Goal: Task Accomplishment & Management: Use online tool/utility

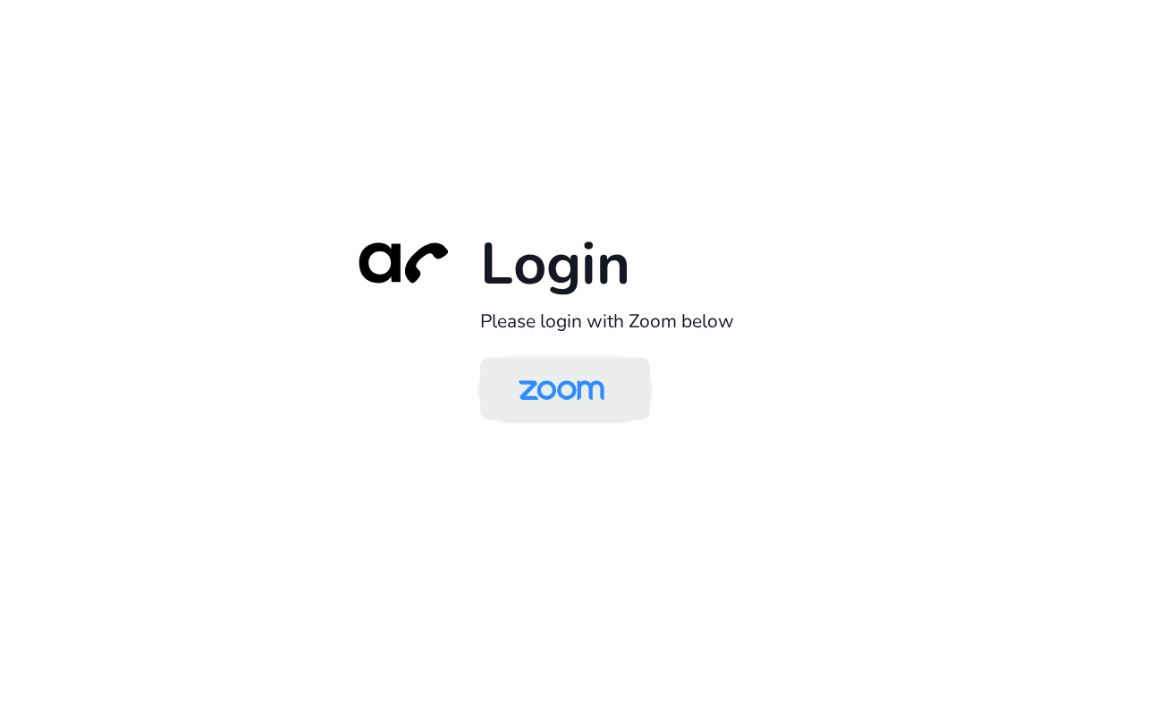
click at [584, 400] on img at bounding box center [561, 390] width 123 height 58
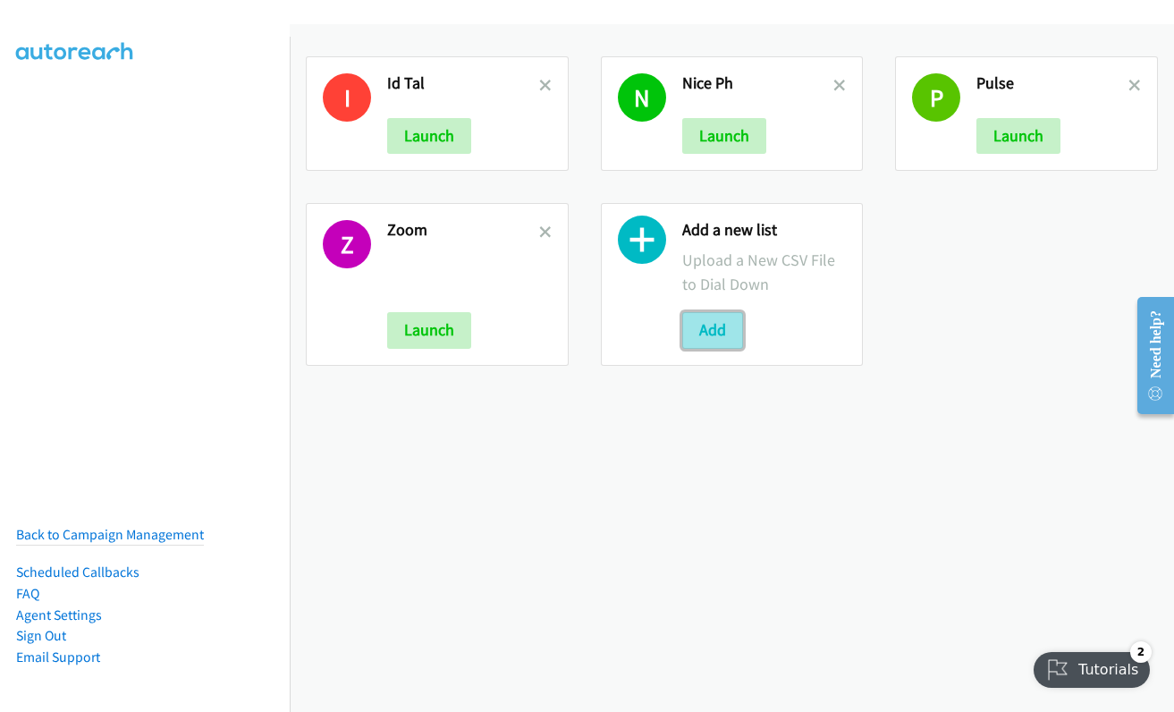
click at [715, 333] on button "Add" at bounding box center [712, 330] width 61 height 36
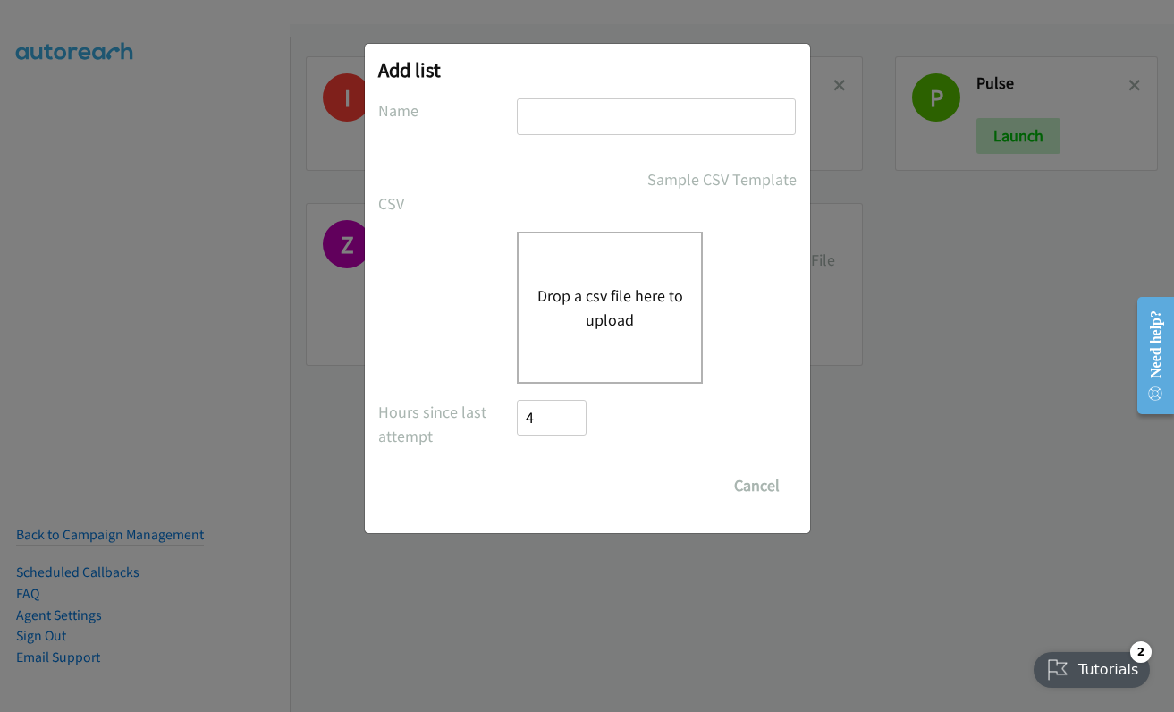
click at [648, 113] on input "text" at bounding box center [656, 116] width 279 height 37
type input "zoom"
click at [587, 317] on button "Drop a csv file here to upload" at bounding box center [609, 307] width 147 height 48
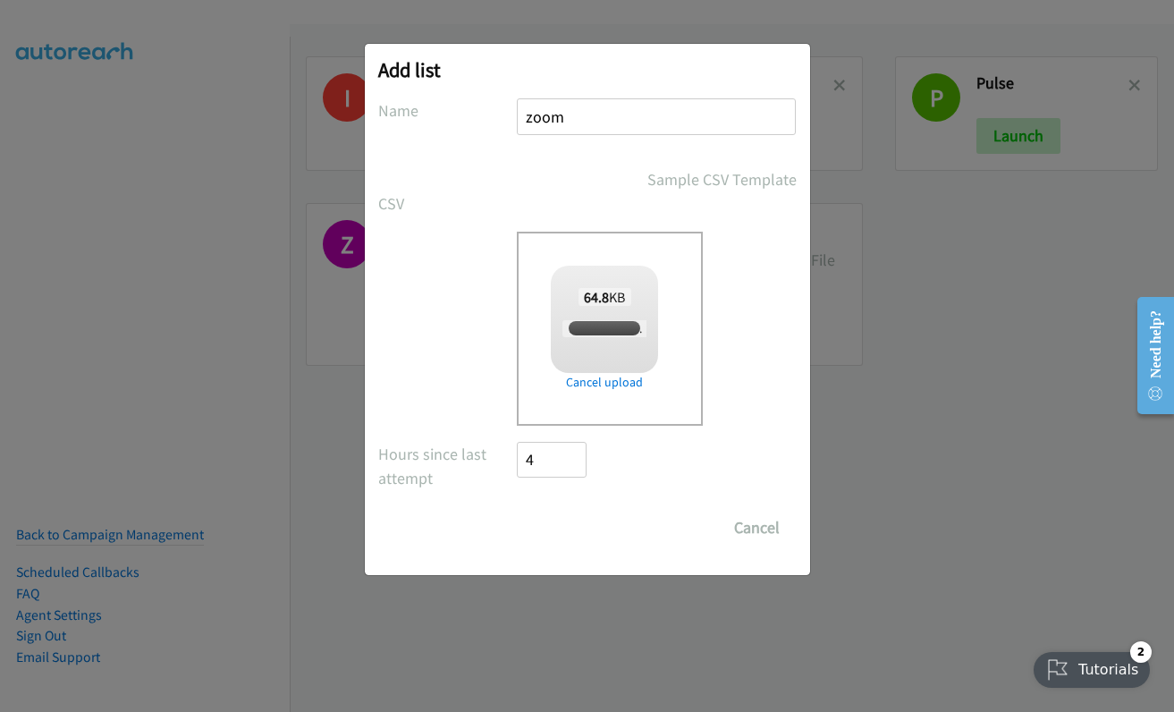
checkbox input "true"
click at [563, 521] on input "Save List" at bounding box center [565, 528] width 94 height 36
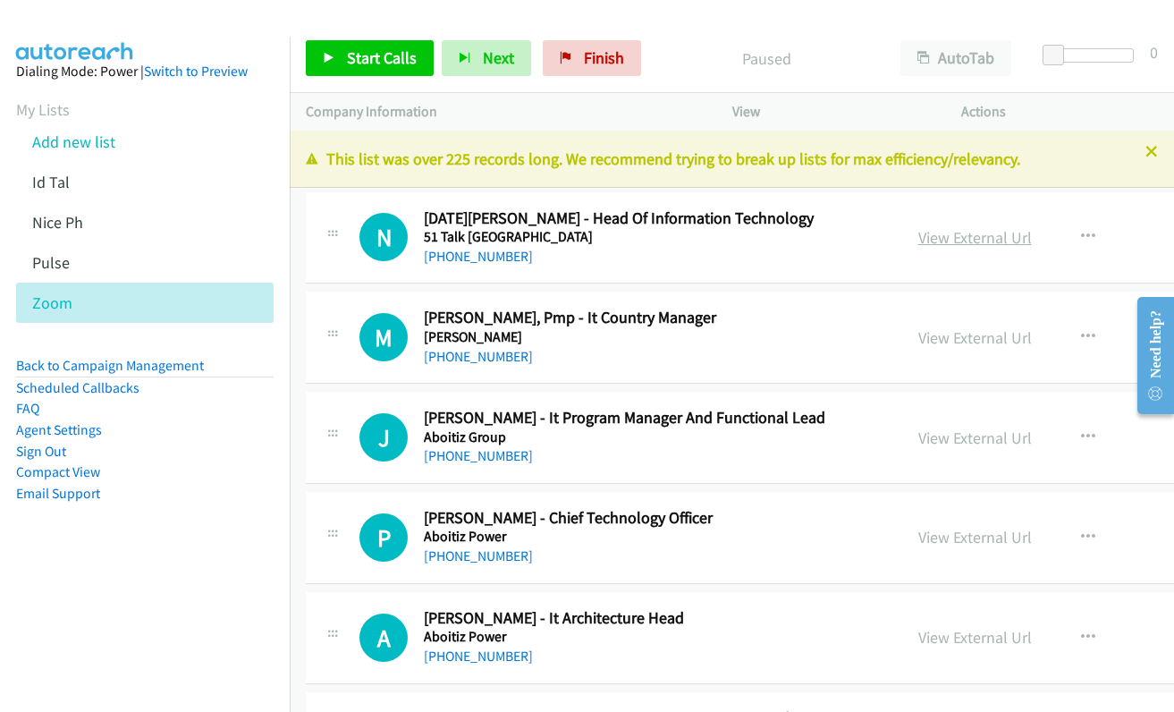
click at [939, 243] on link "View External Url" at bounding box center [975, 237] width 114 height 21
click at [924, 335] on link "View External Url" at bounding box center [975, 337] width 114 height 21
click at [379, 67] on link "Start Calls" at bounding box center [370, 58] width 128 height 36
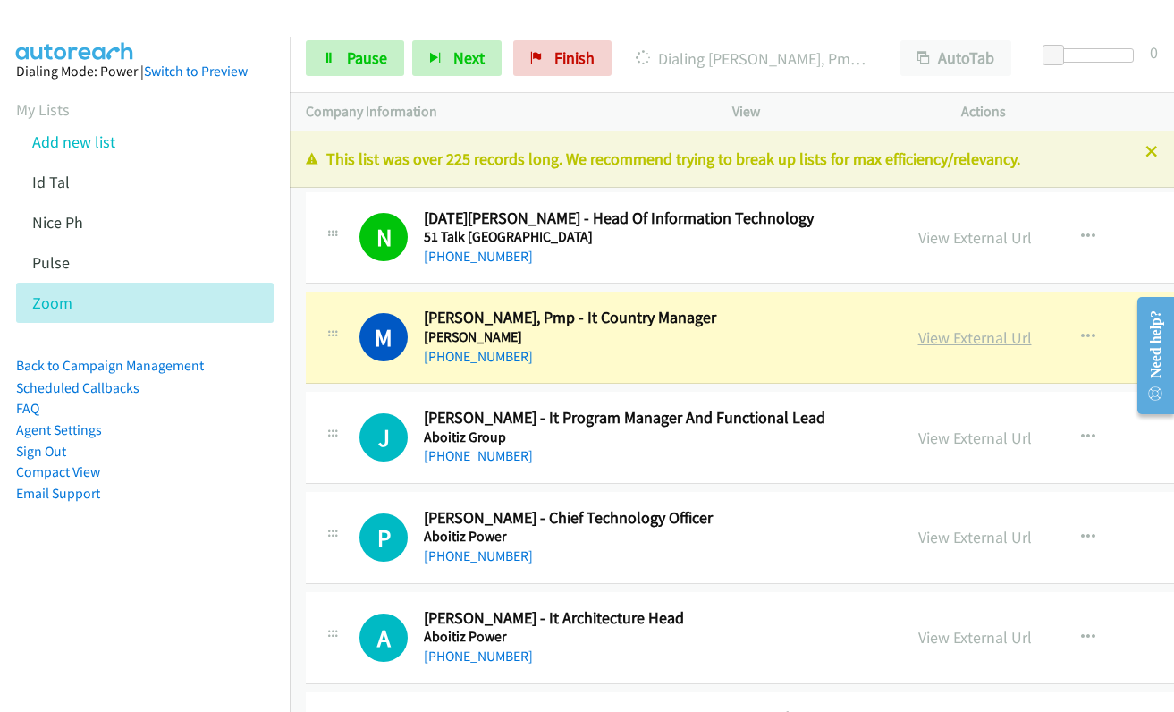
click at [918, 343] on link "View External Url" at bounding box center [975, 337] width 114 height 21
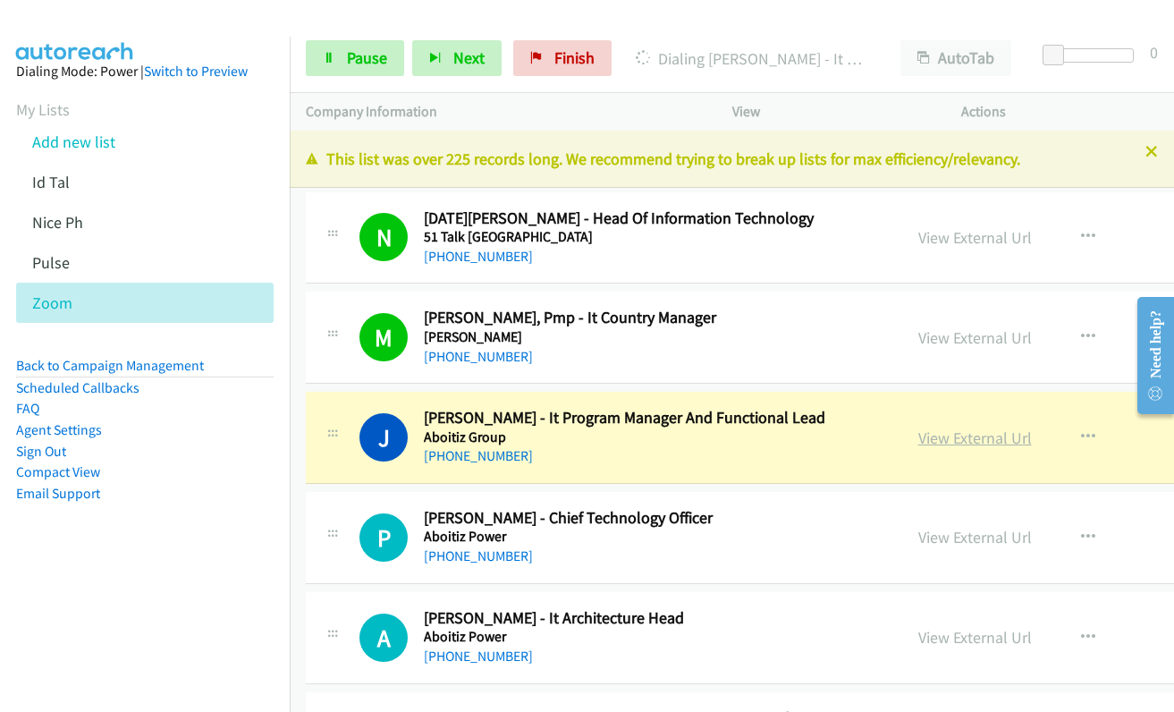
click at [925, 437] on link "View External Url" at bounding box center [975, 437] width 114 height 21
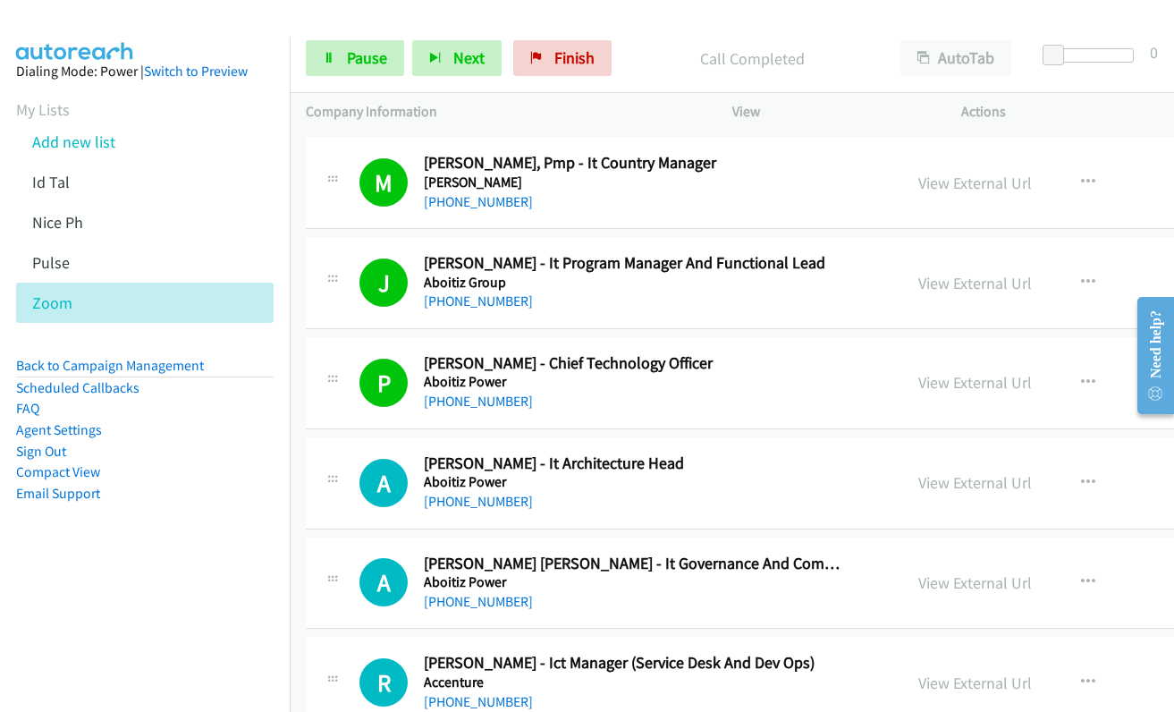
scroll to position [358, 0]
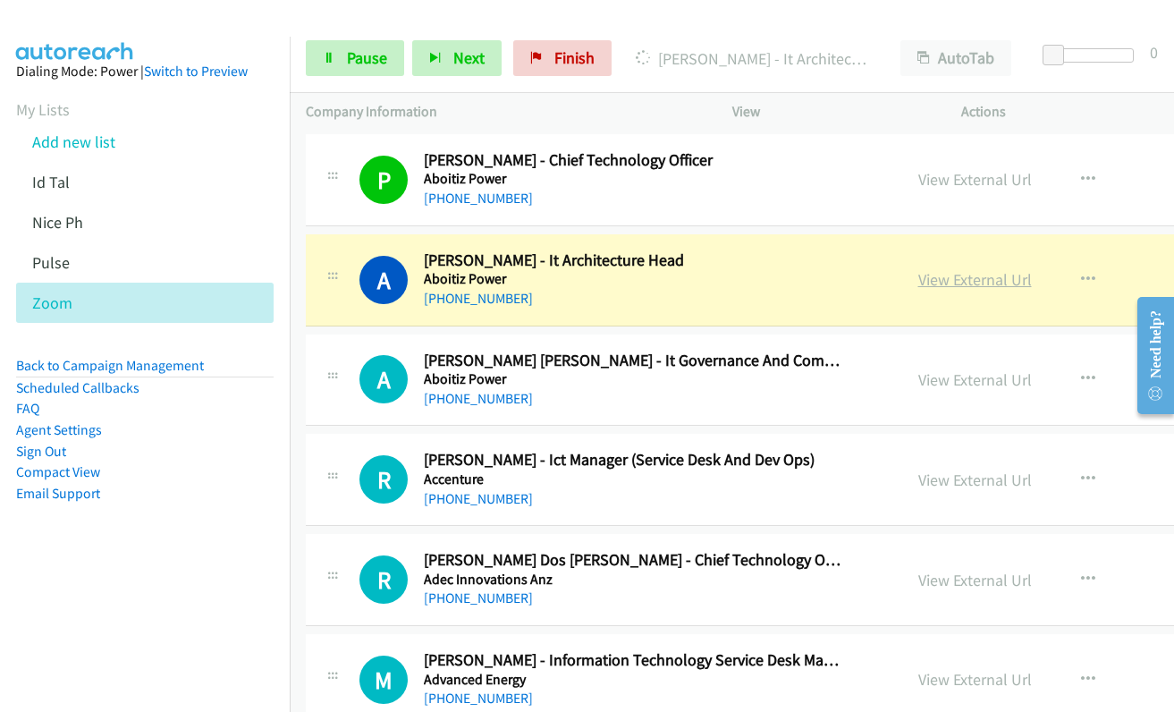
click at [918, 277] on link "View External Url" at bounding box center [975, 279] width 114 height 21
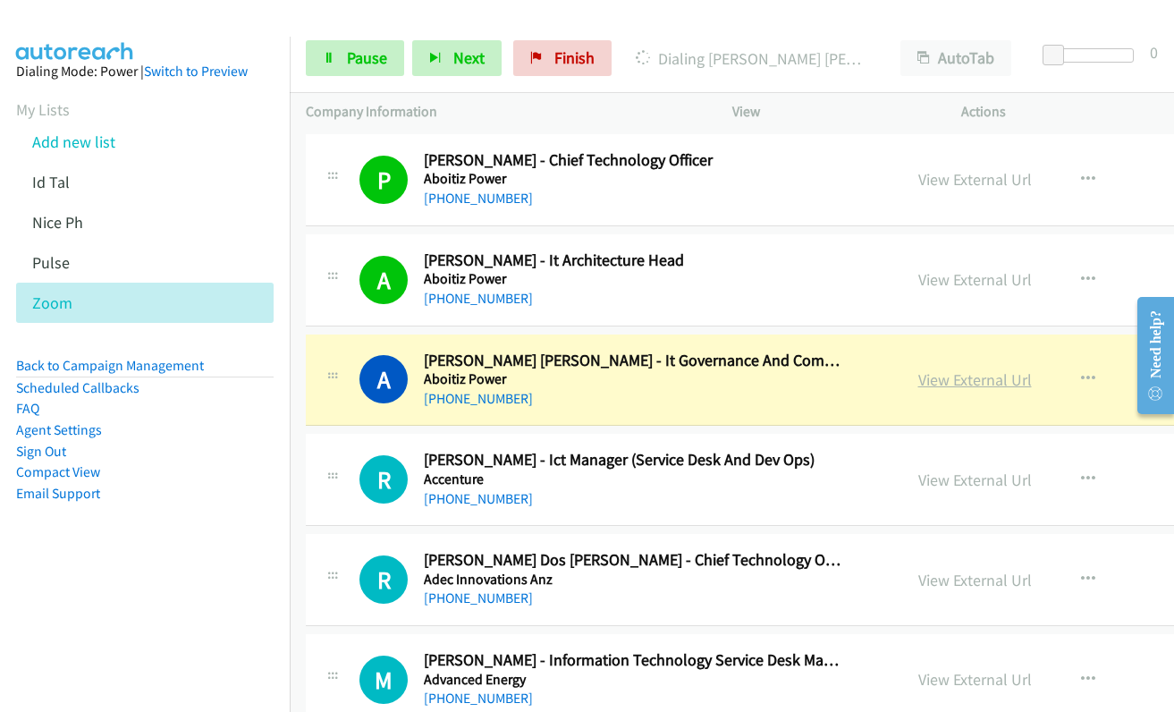
click at [919, 379] on link "View External Url" at bounding box center [975, 379] width 114 height 21
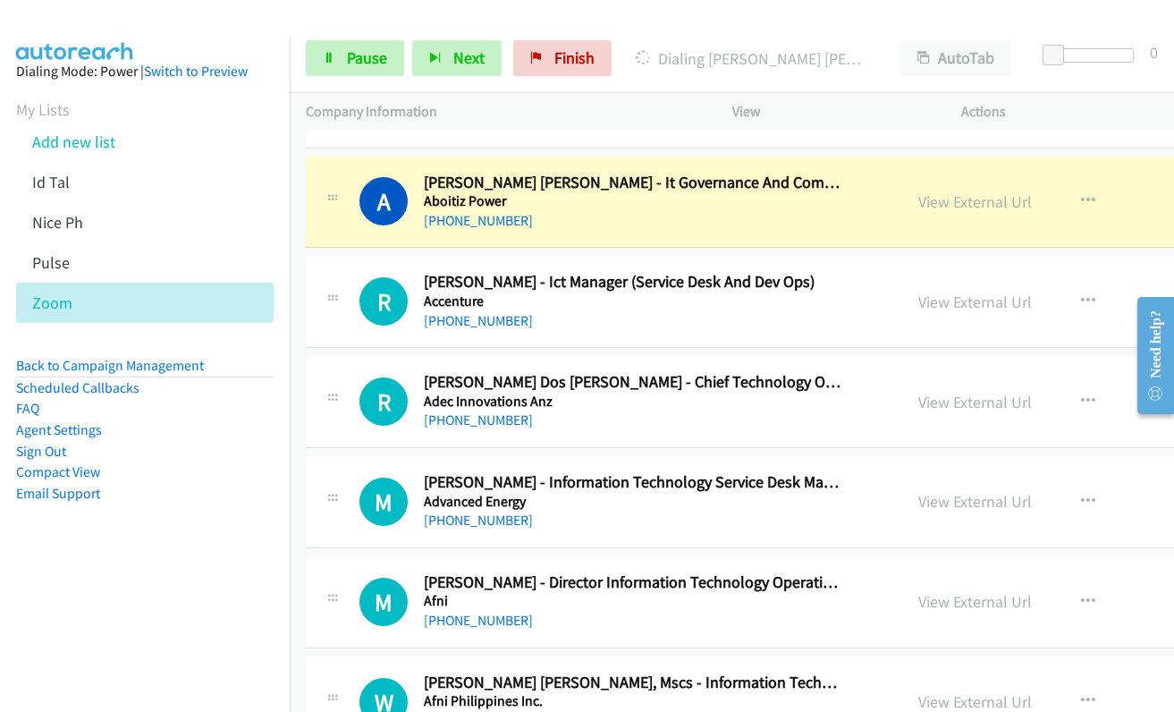
scroll to position [536, 0]
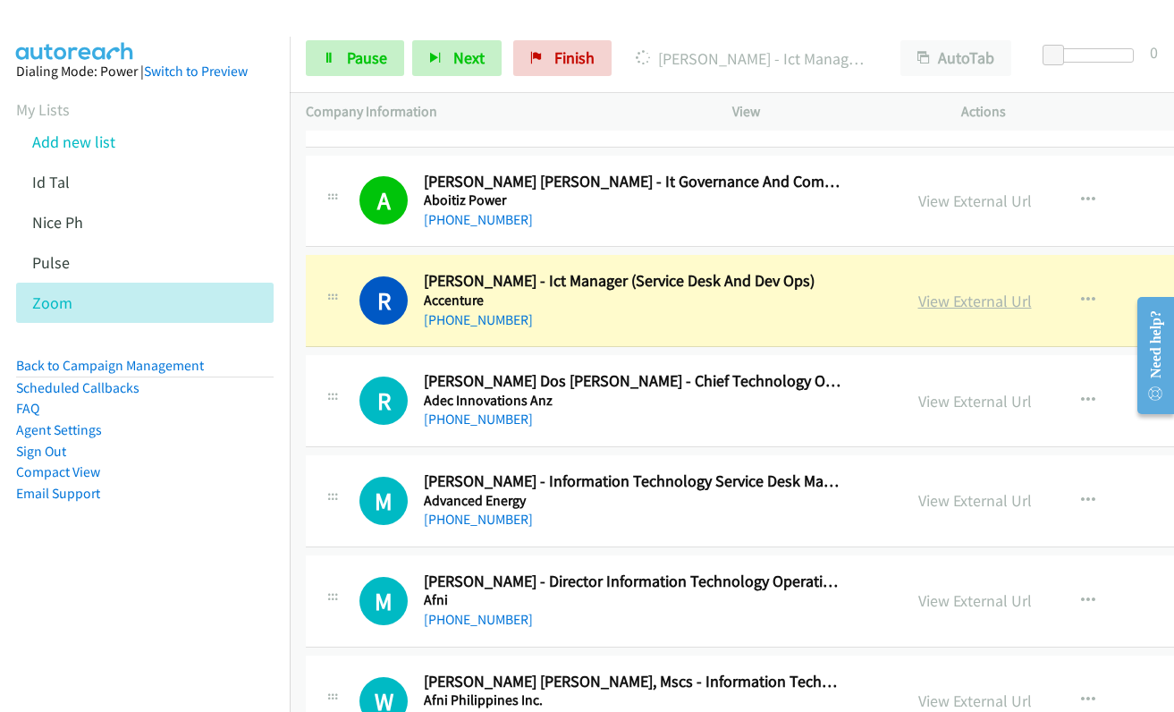
click at [924, 305] on link "View External Url" at bounding box center [975, 301] width 114 height 21
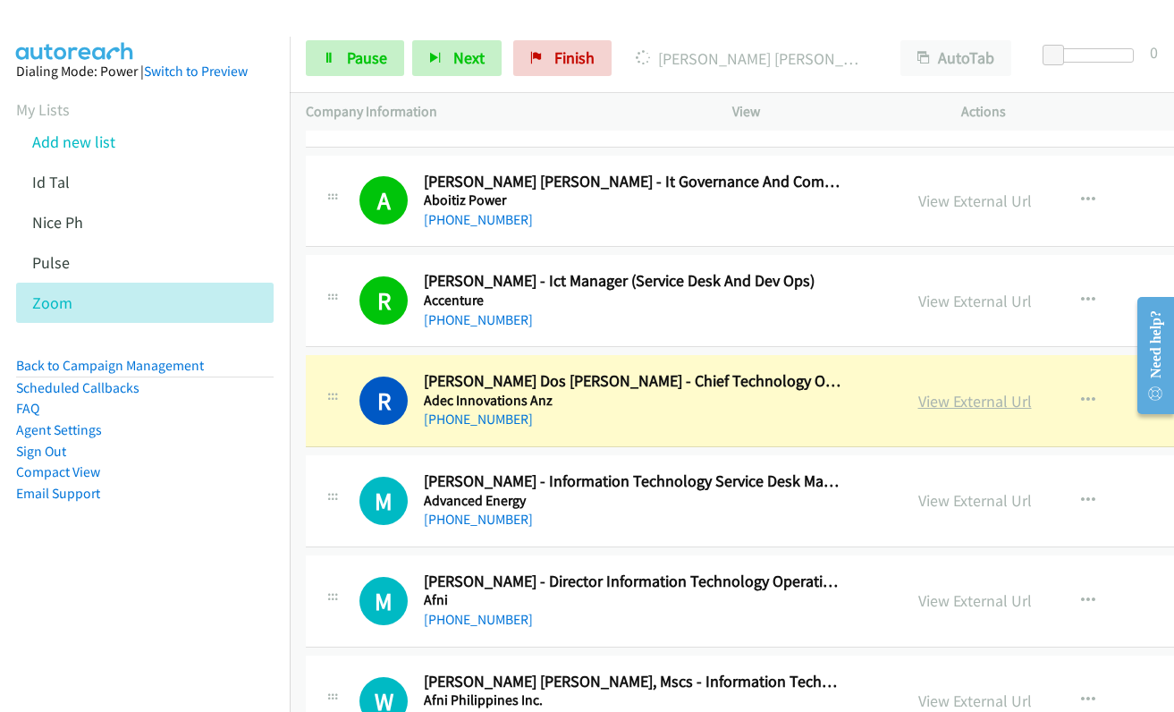
click at [940, 406] on link "View External Url" at bounding box center [975, 401] width 114 height 21
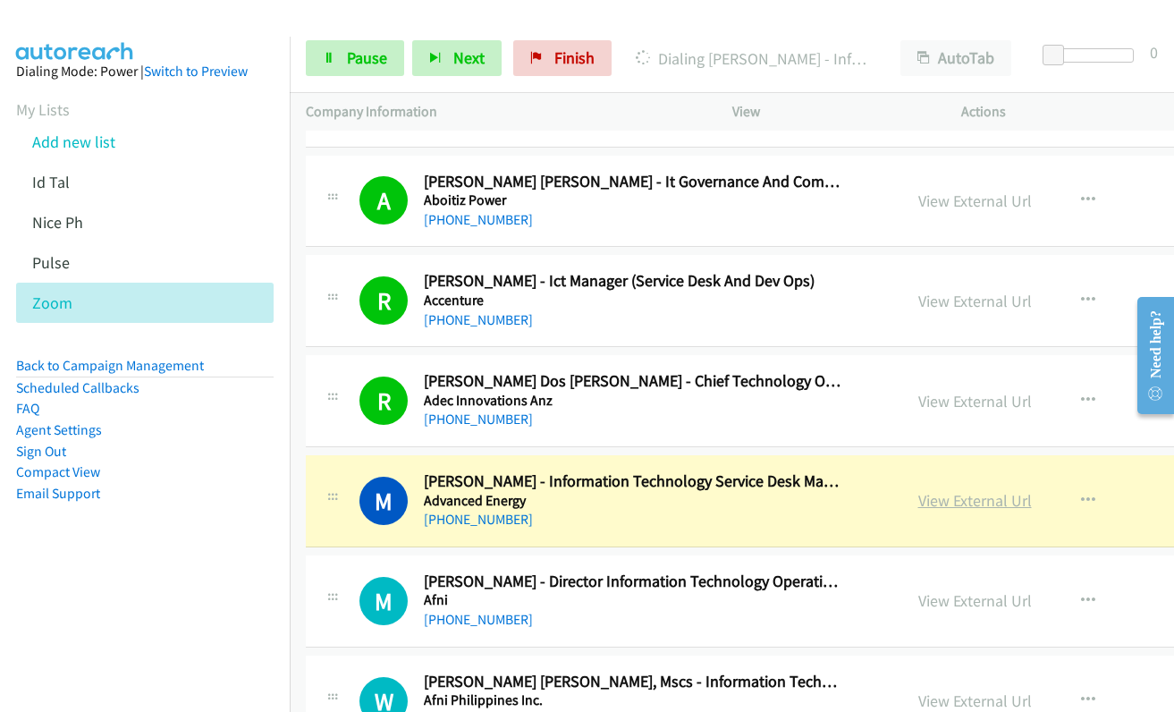
click at [918, 504] on link "View External Url" at bounding box center [975, 500] width 114 height 21
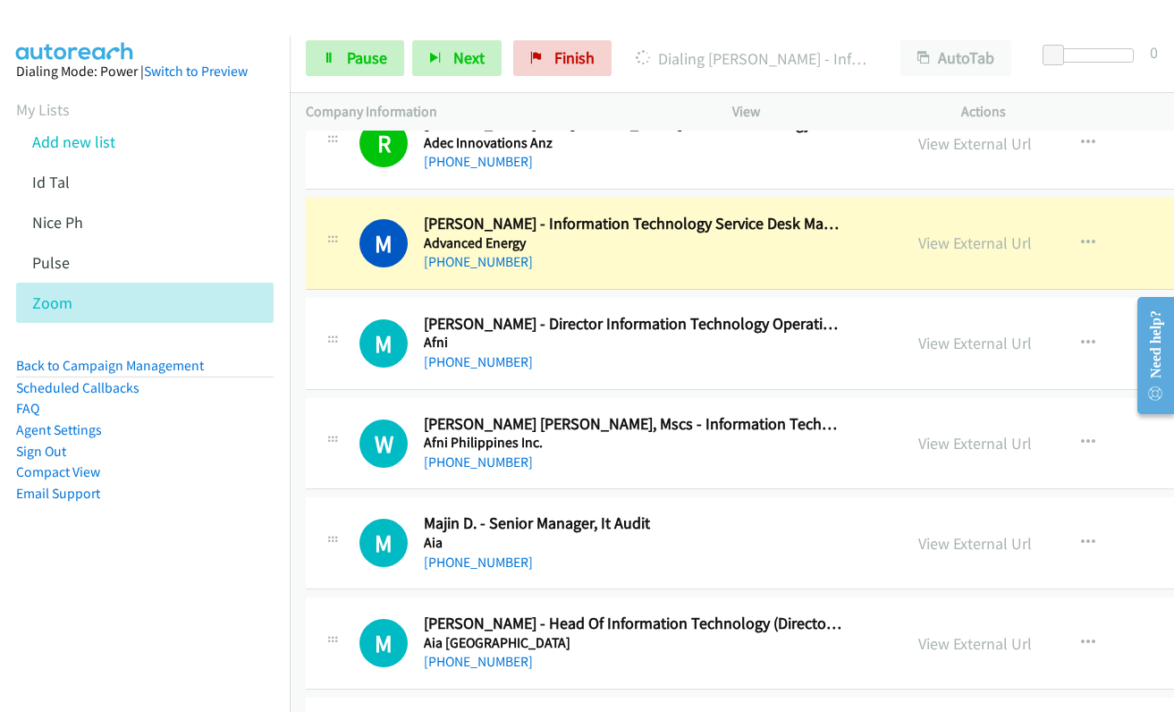
scroll to position [805, 0]
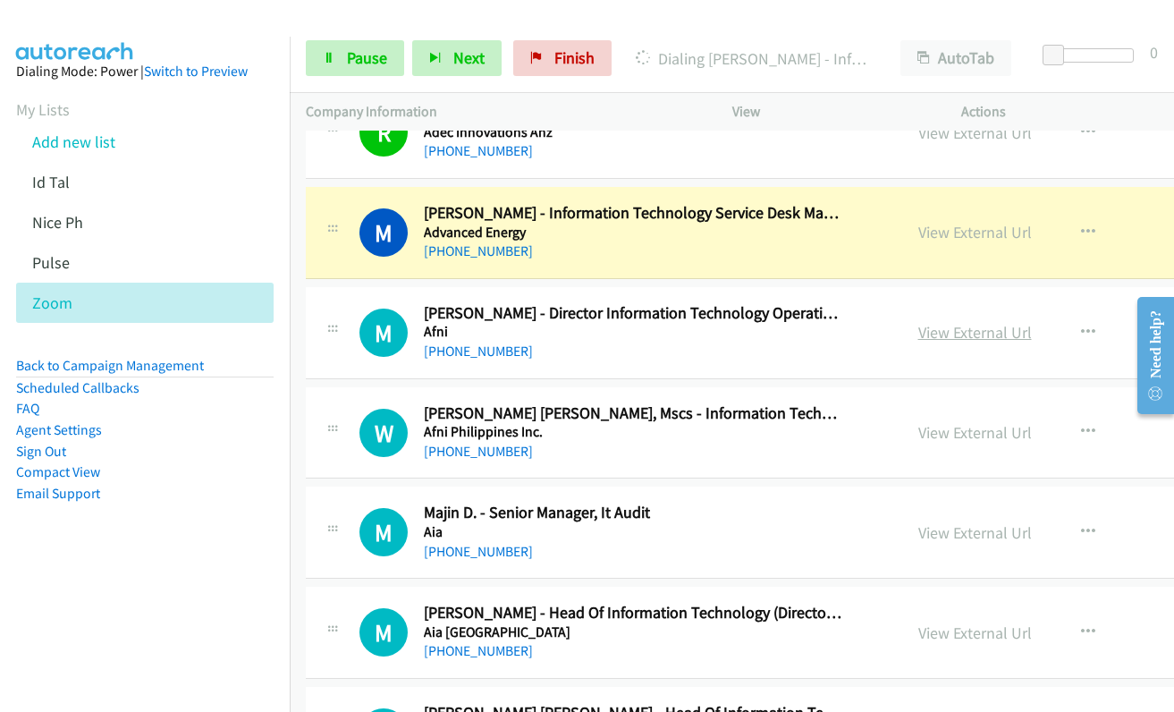
click at [924, 330] on link "View External Url" at bounding box center [975, 332] width 114 height 21
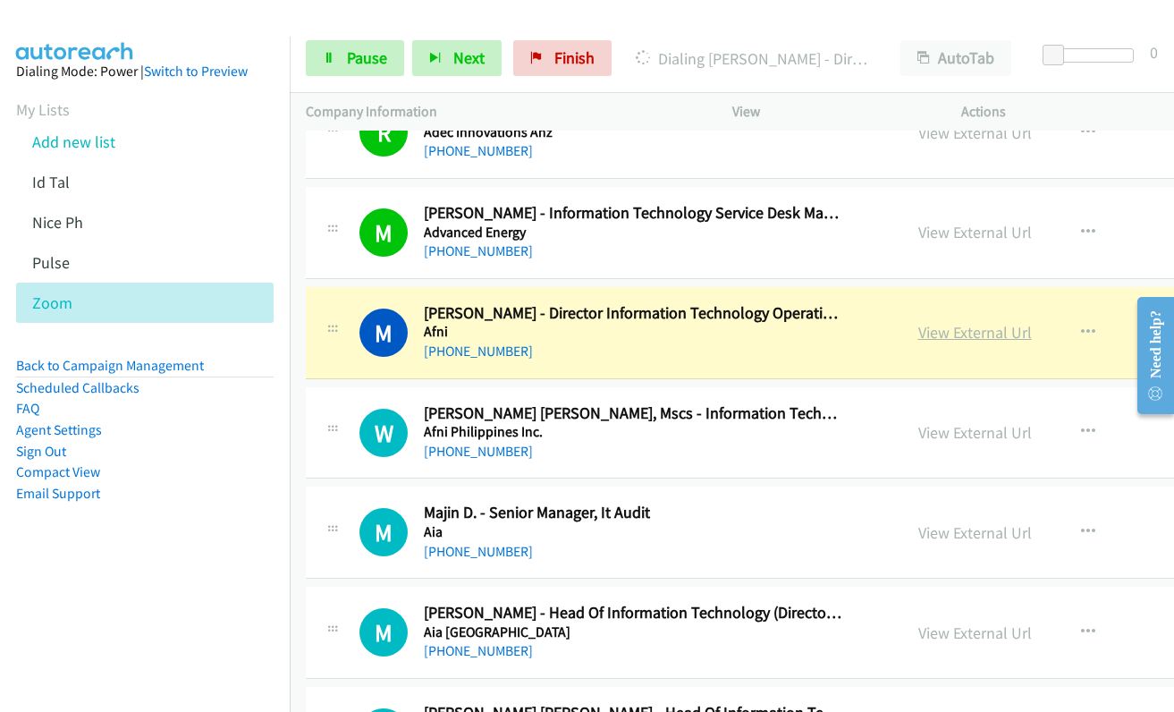
click at [937, 335] on link "View External Url" at bounding box center [975, 332] width 114 height 21
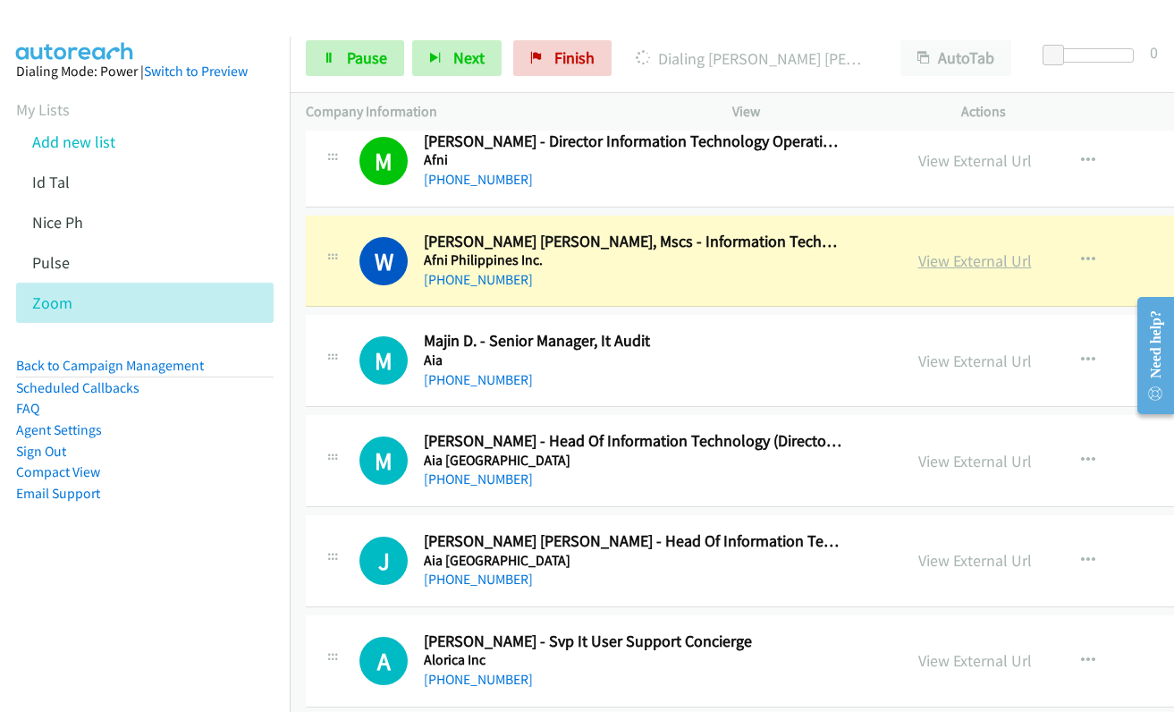
scroll to position [983, 0]
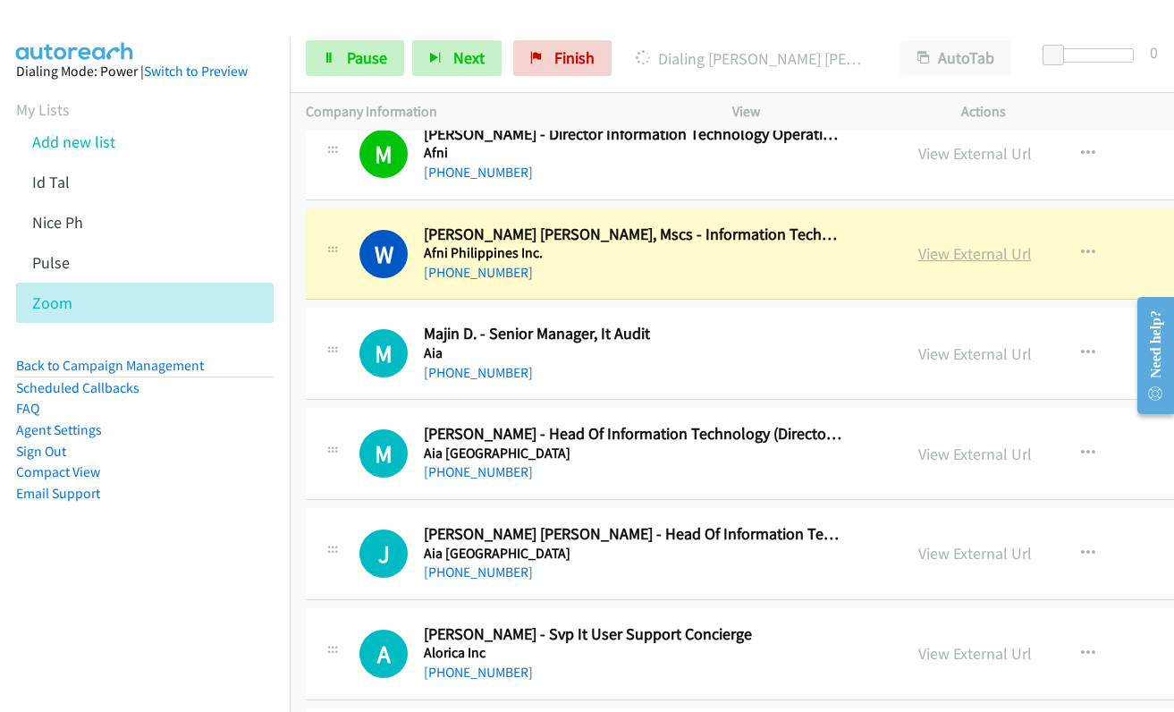
click at [941, 257] on link "View External Url" at bounding box center [975, 253] width 114 height 21
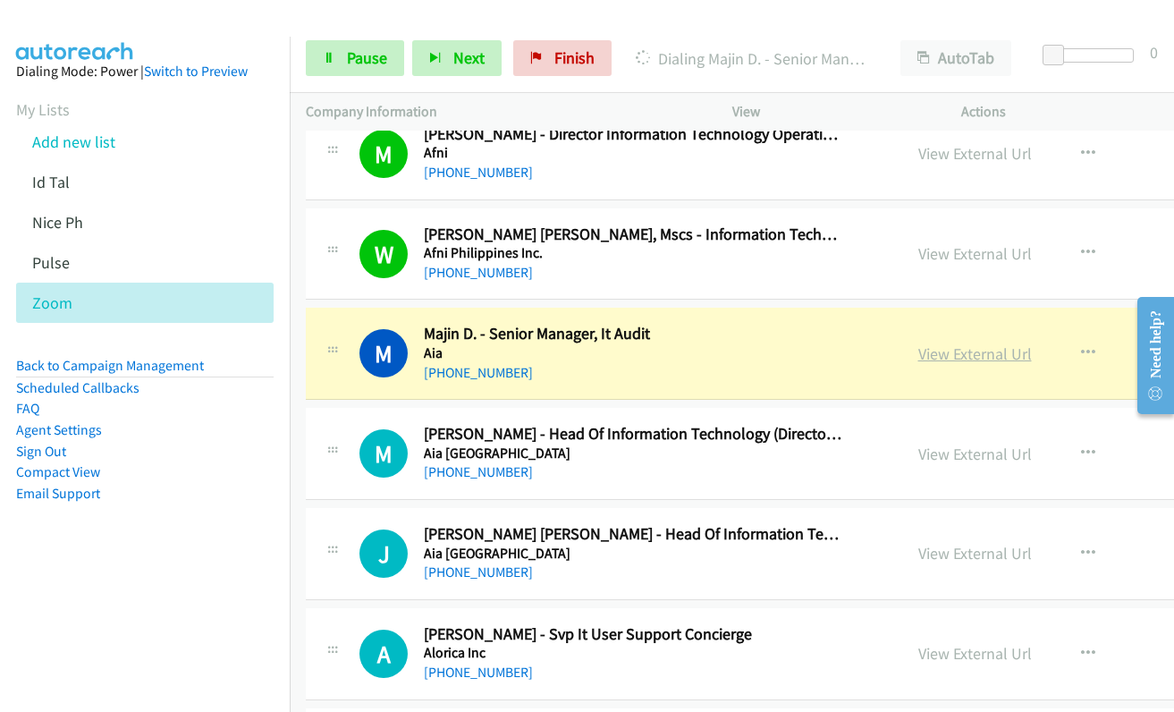
click at [924, 359] on link "View External Url" at bounding box center [975, 353] width 114 height 21
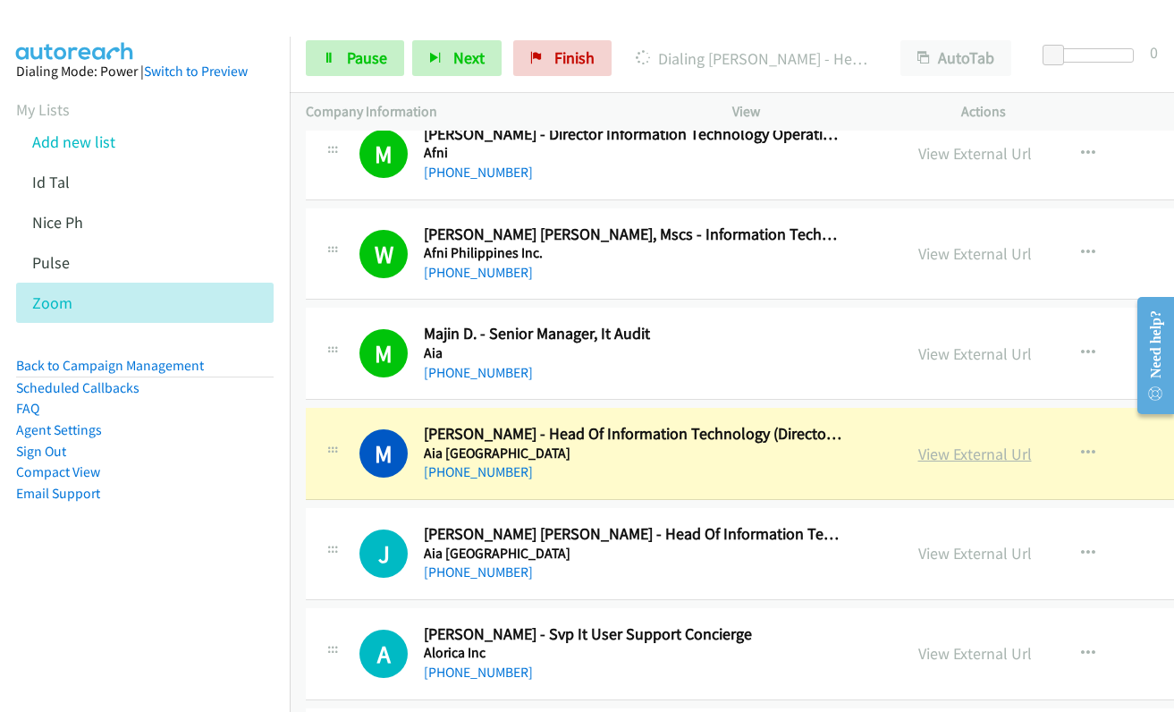
click at [918, 452] on link "View External Url" at bounding box center [975, 453] width 114 height 21
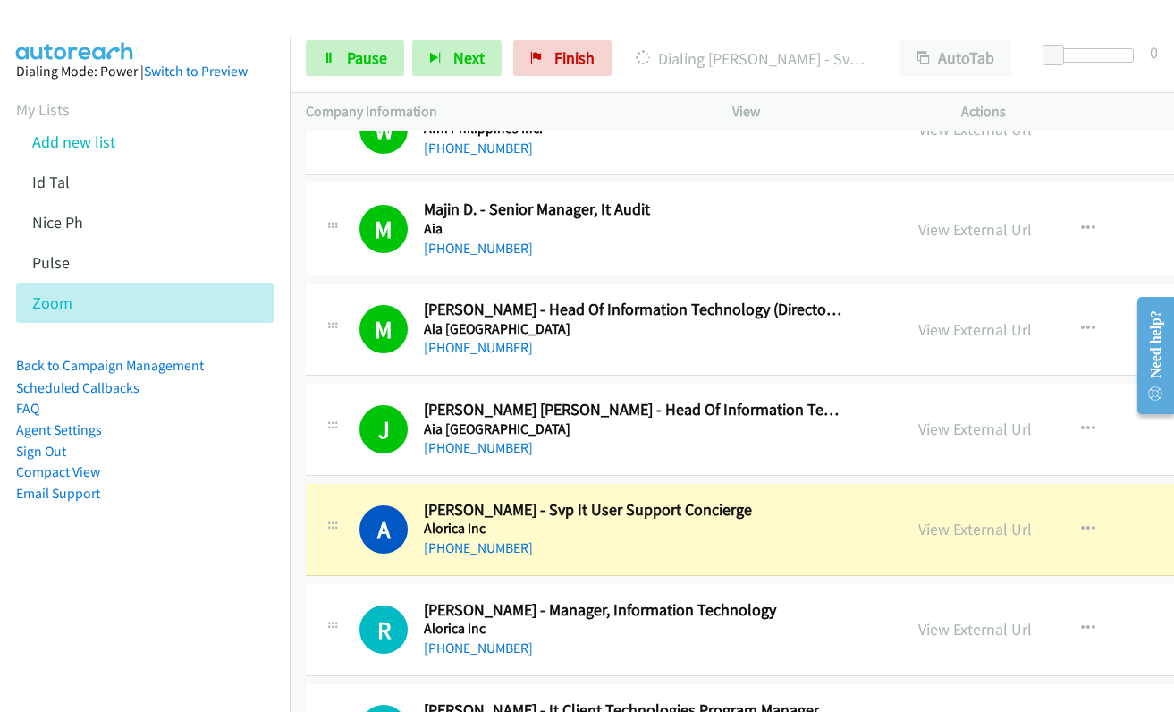
scroll to position [1341, 0]
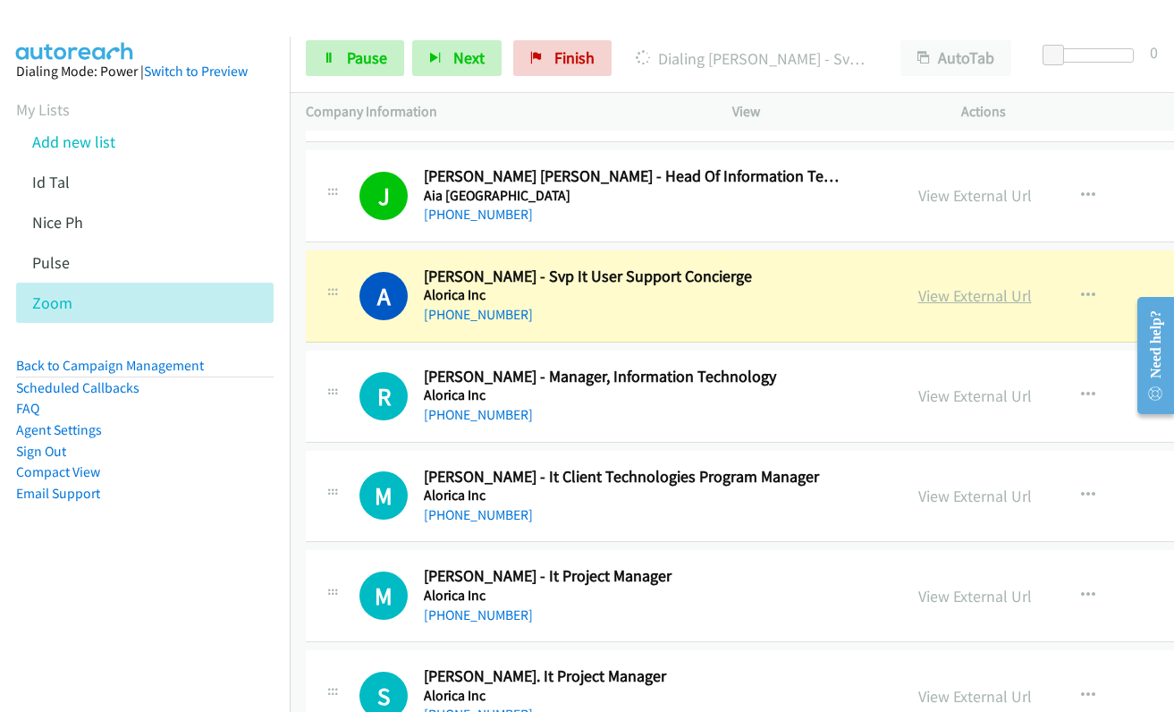
click at [919, 296] on link "View External Url" at bounding box center [975, 295] width 114 height 21
click at [918, 396] on link "View External Url" at bounding box center [975, 395] width 114 height 21
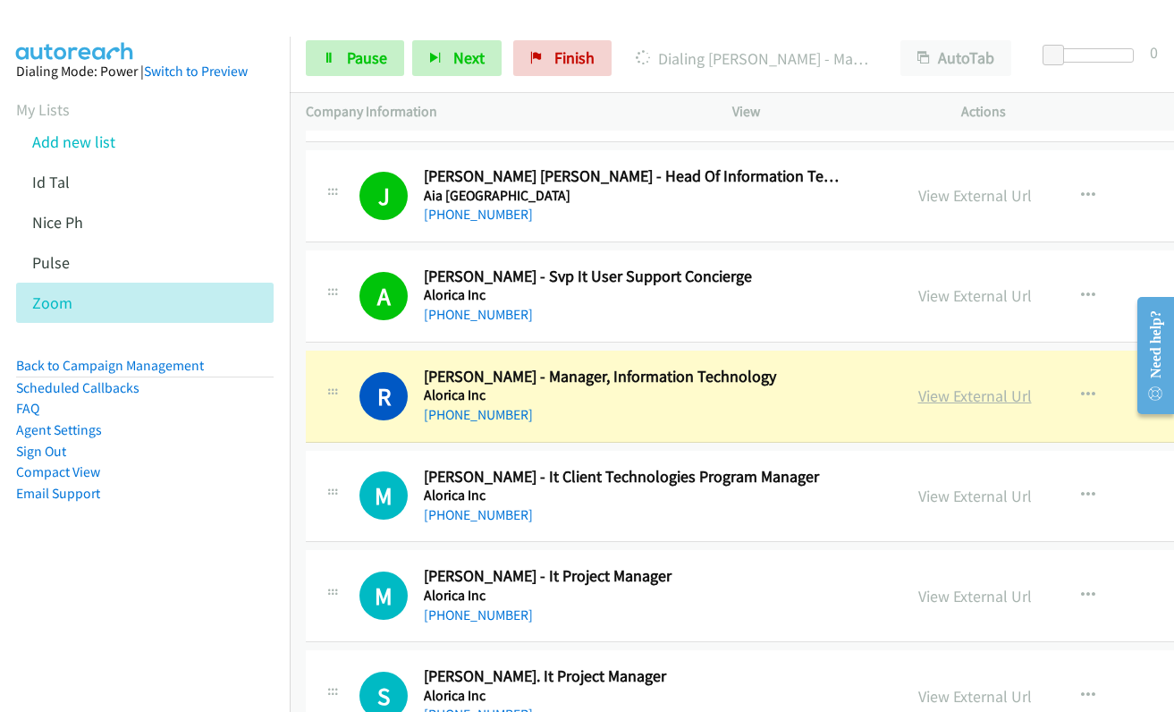
click at [942, 394] on link "View External Url" at bounding box center [975, 395] width 114 height 21
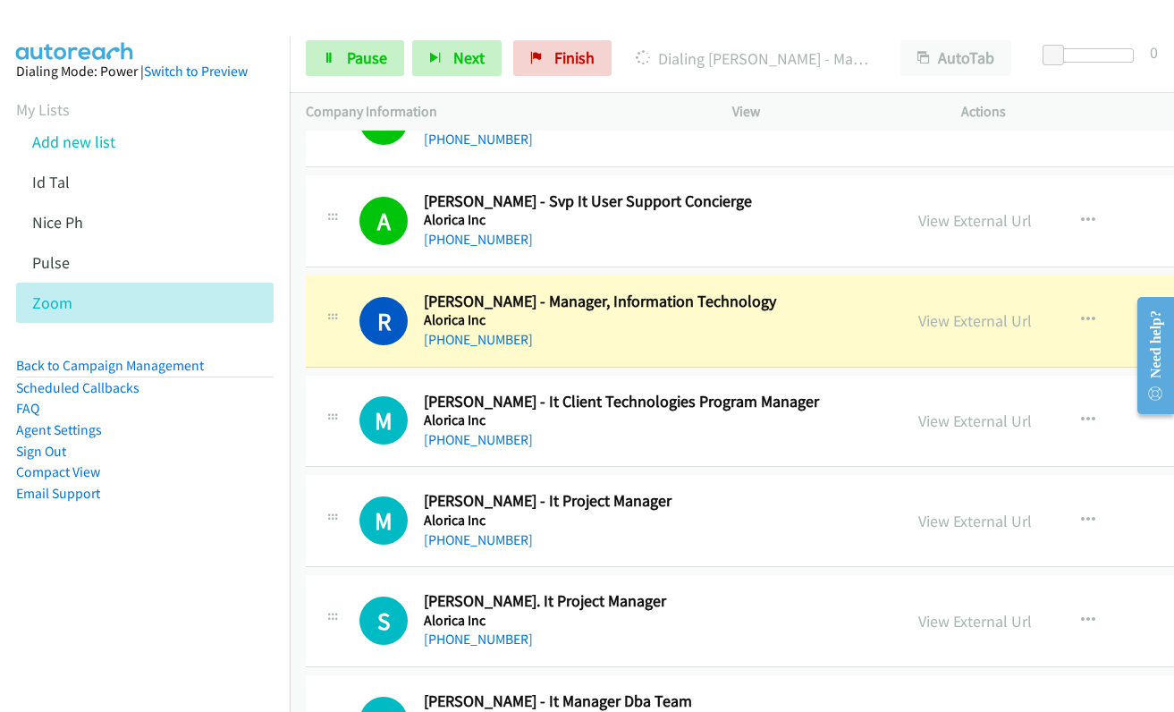
scroll to position [1520, 0]
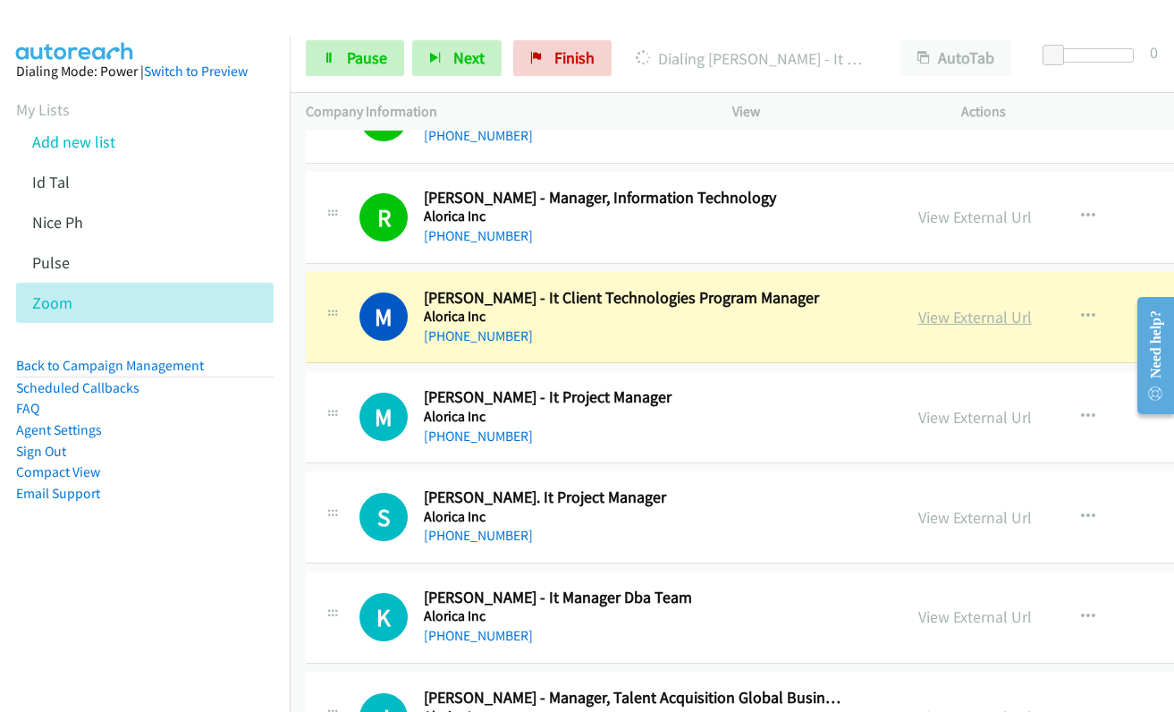
click at [937, 320] on link "View External Url" at bounding box center [975, 317] width 114 height 21
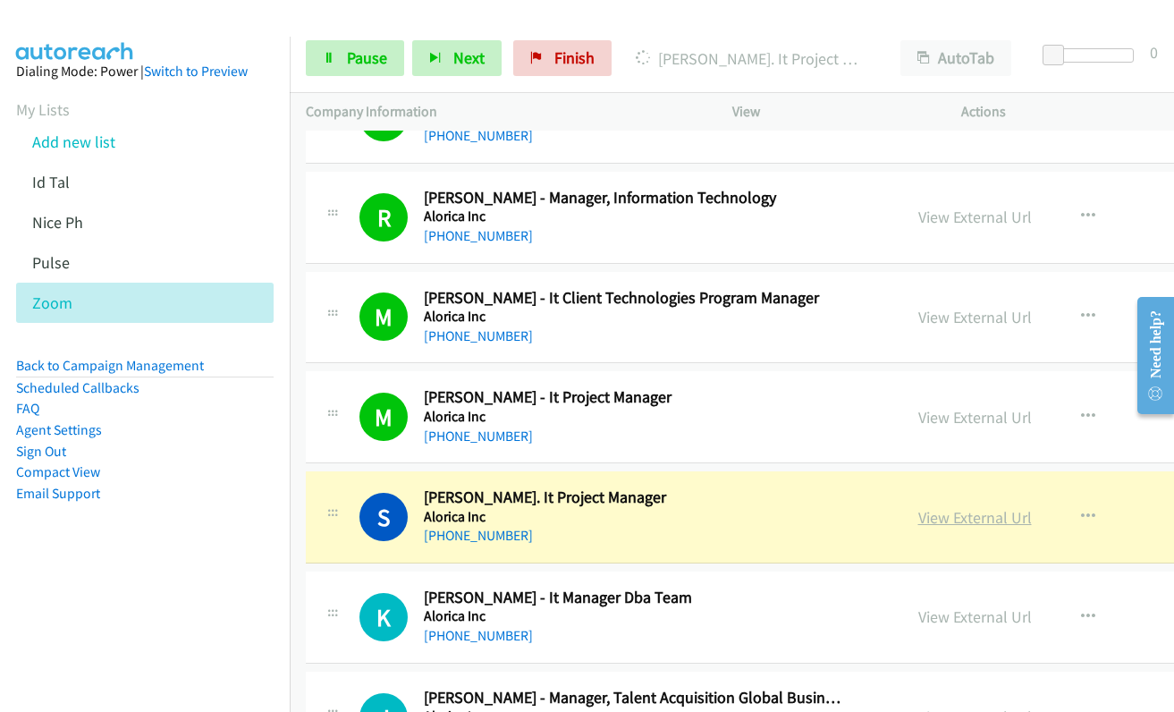
click at [938, 514] on link "View External Url" at bounding box center [975, 517] width 114 height 21
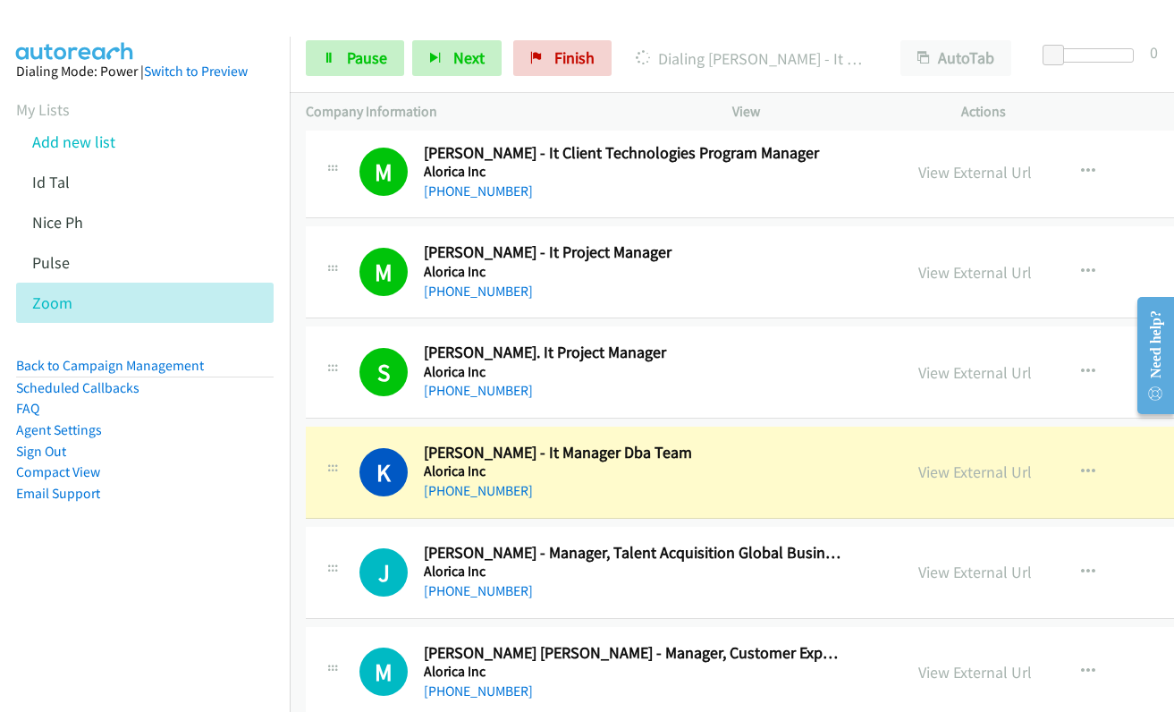
scroll to position [1699, 0]
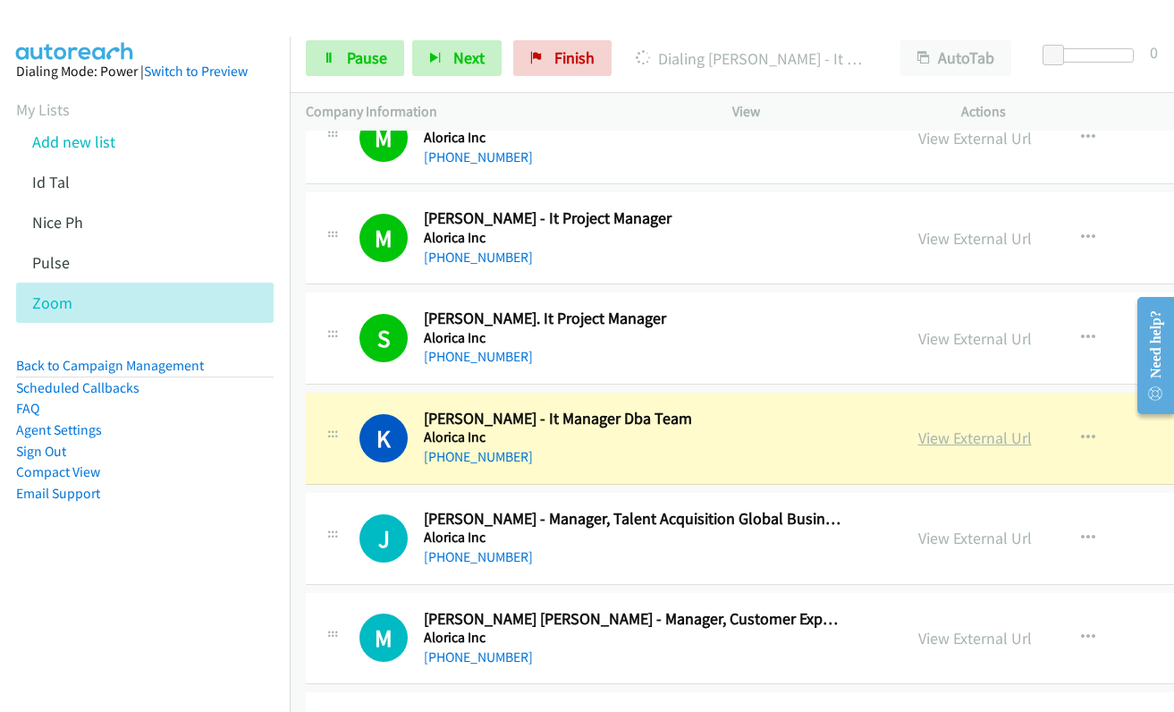
click at [918, 435] on link "View External Url" at bounding box center [975, 437] width 114 height 21
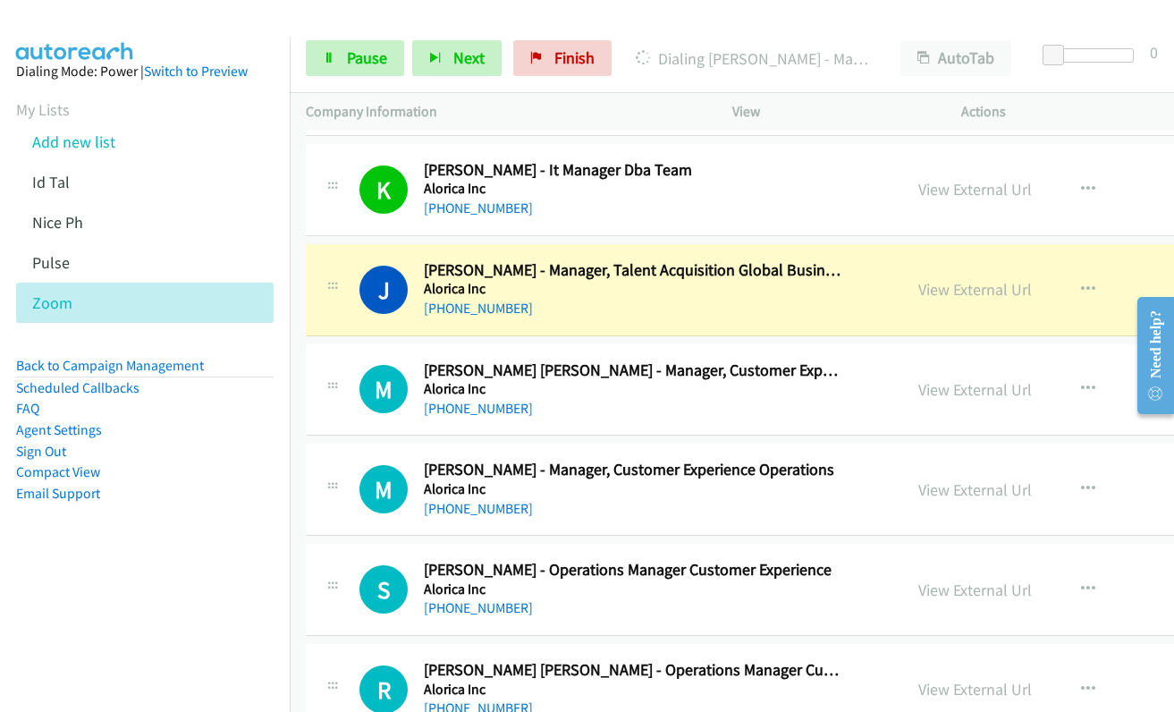
scroll to position [1967, 0]
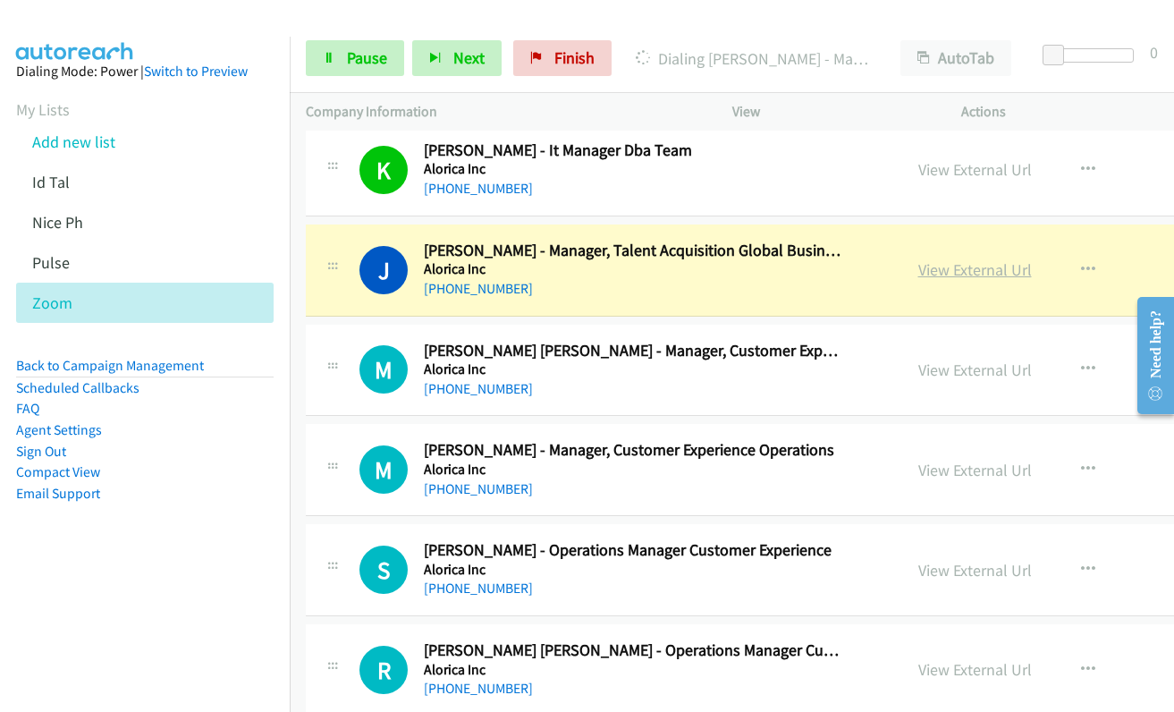
click at [918, 267] on link "View External Url" at bounding box center [975, 269] width 114 height 21
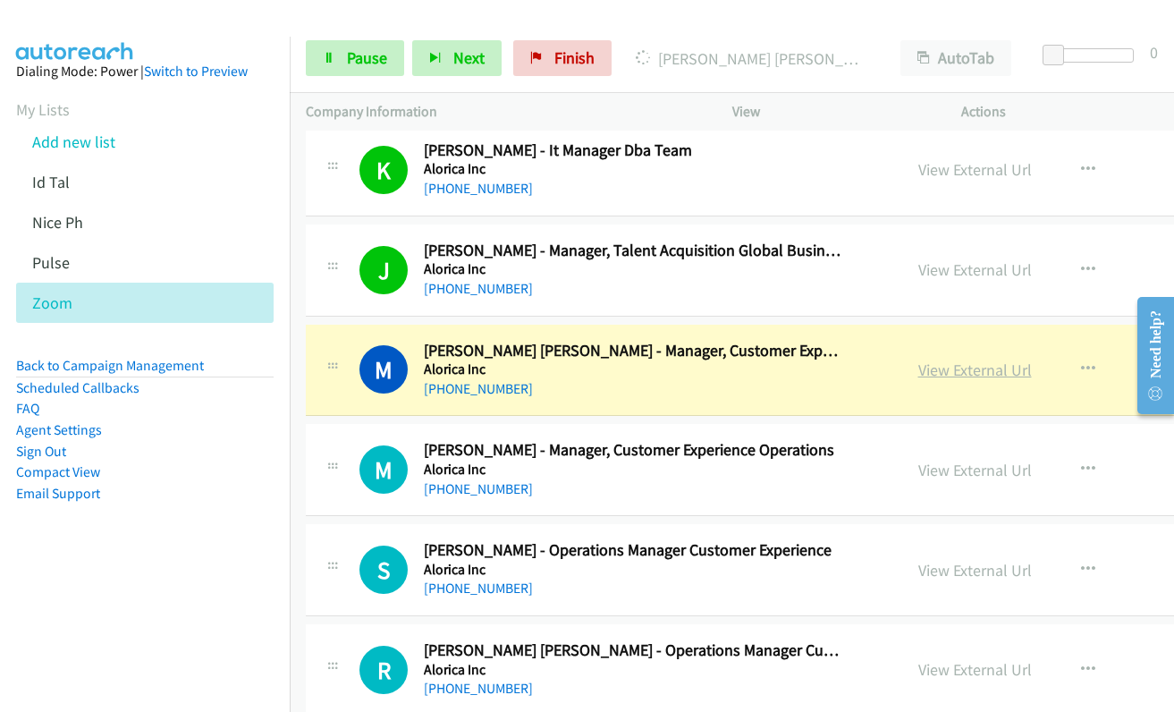
click at [932, 371] on link "View External Url" at bounding box center [975, 369] width 114 height 21
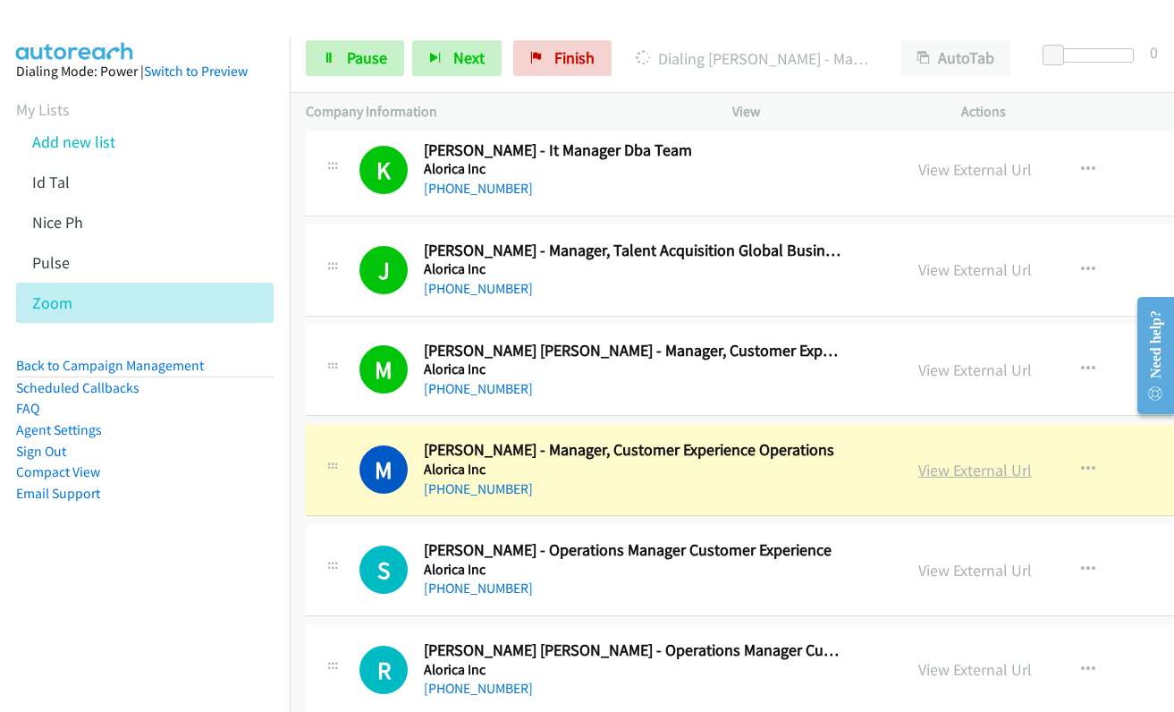
click at [937, 469] on link "View External Url" at bounding box center [975, 470] width 114 height 21
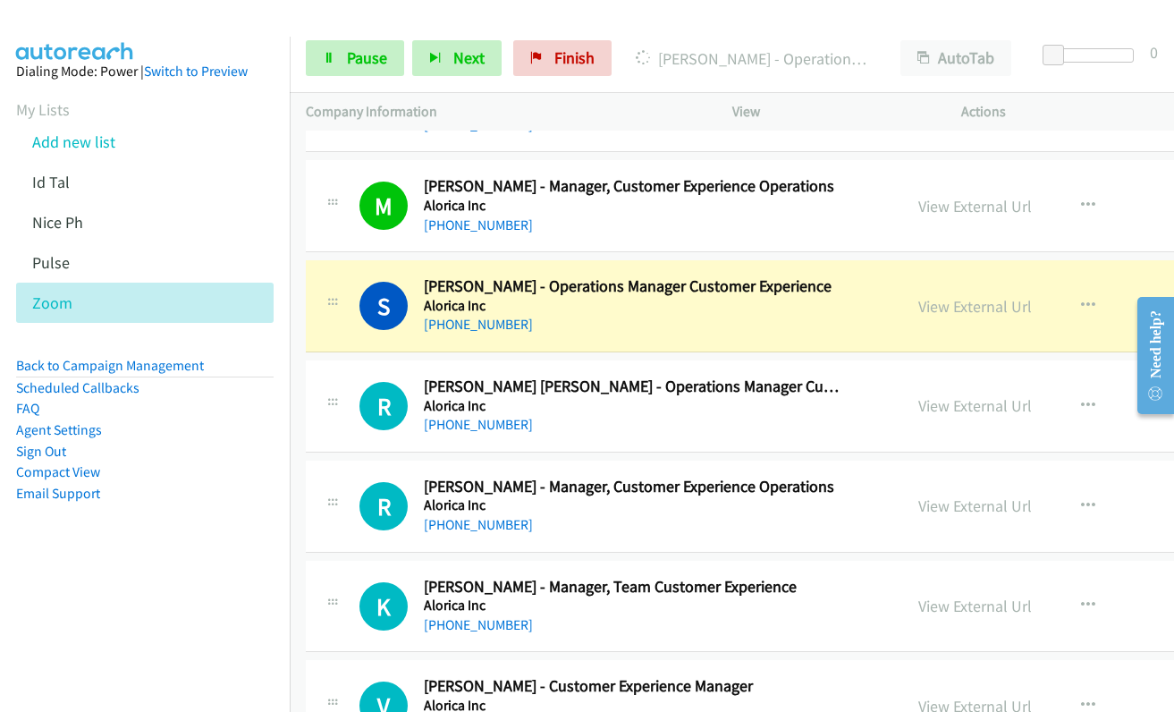
scroll to position [2235, 0]
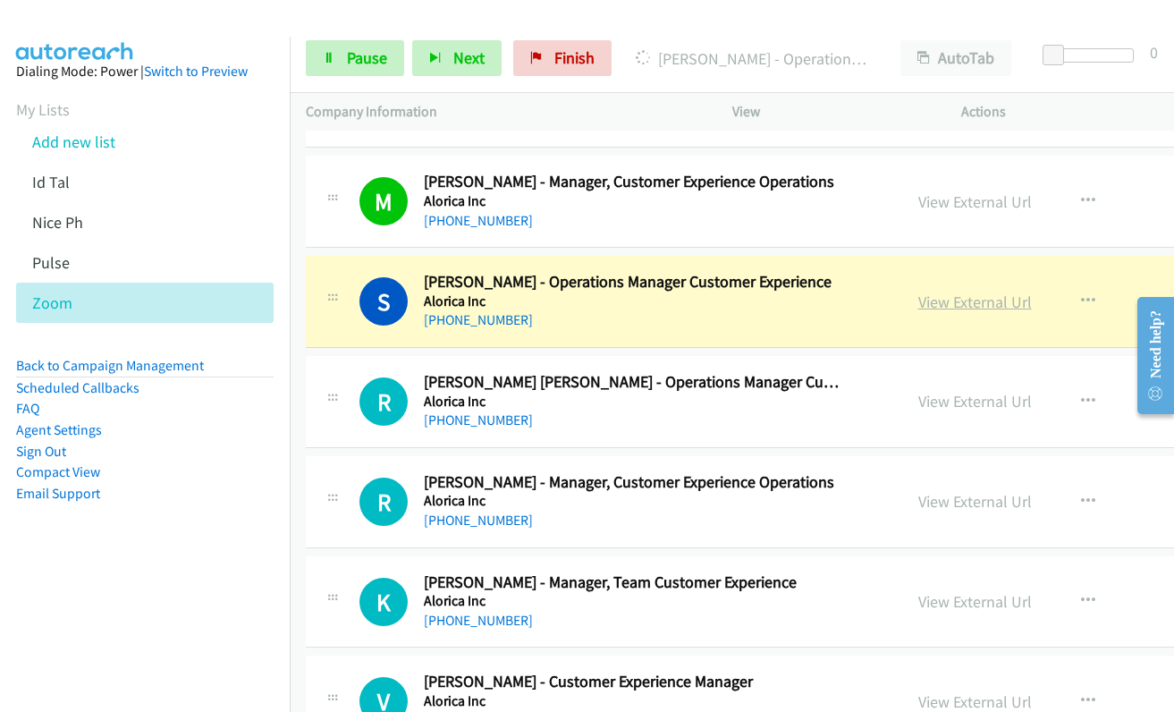
click at [918, 299] on link "View External Url" at bounding box center [975, 301] width 114 height 21
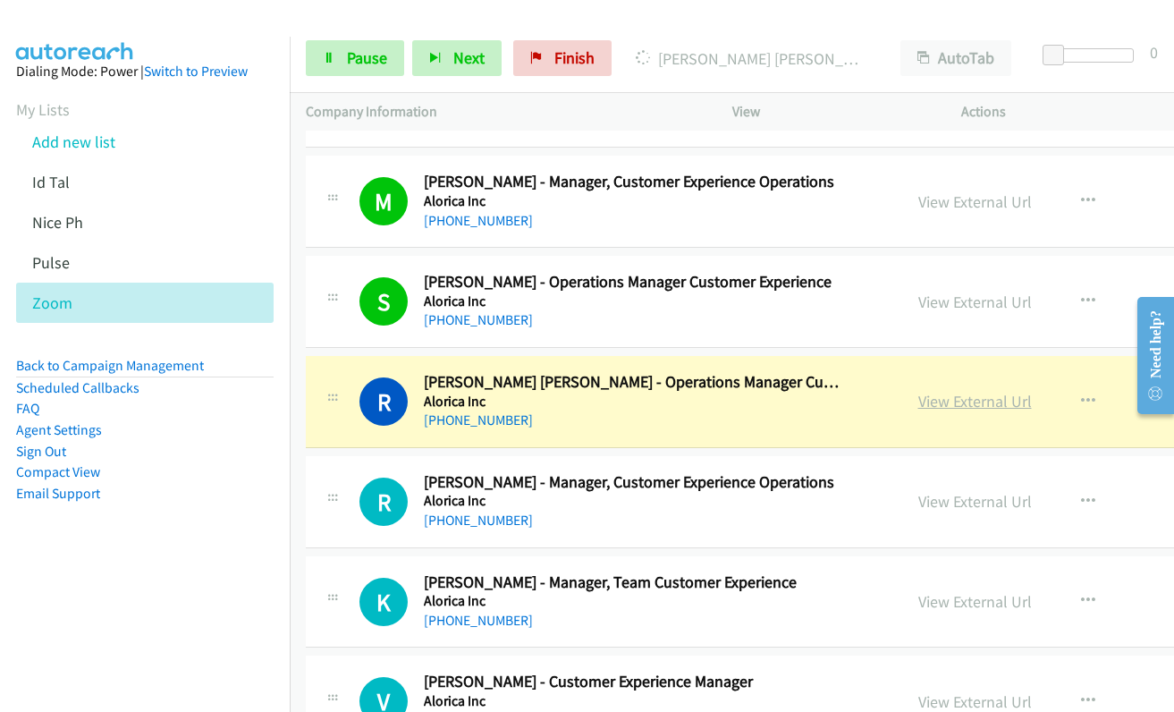
click at [930, 403] on link "View External Url" at bounding box center [975, 401] width 114 height 21
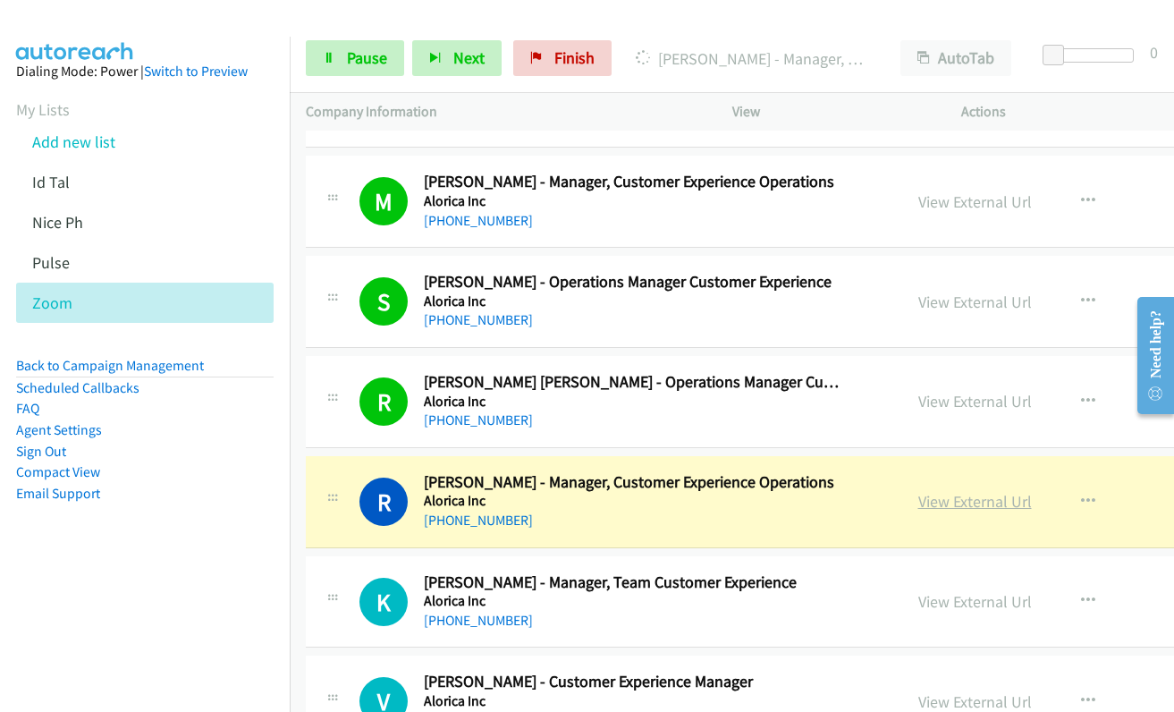
click at [930, 496] on link "View External Url" at bounding box center [975, 501] width 114 height 21
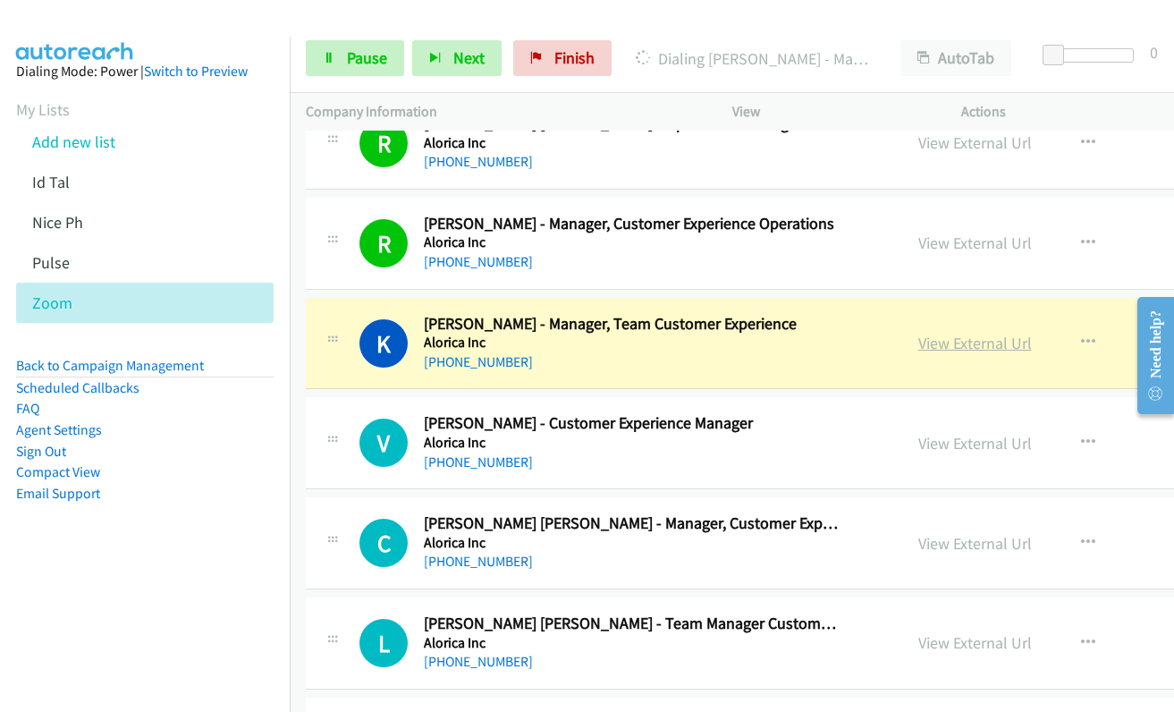
scroll to position [2503, 0]
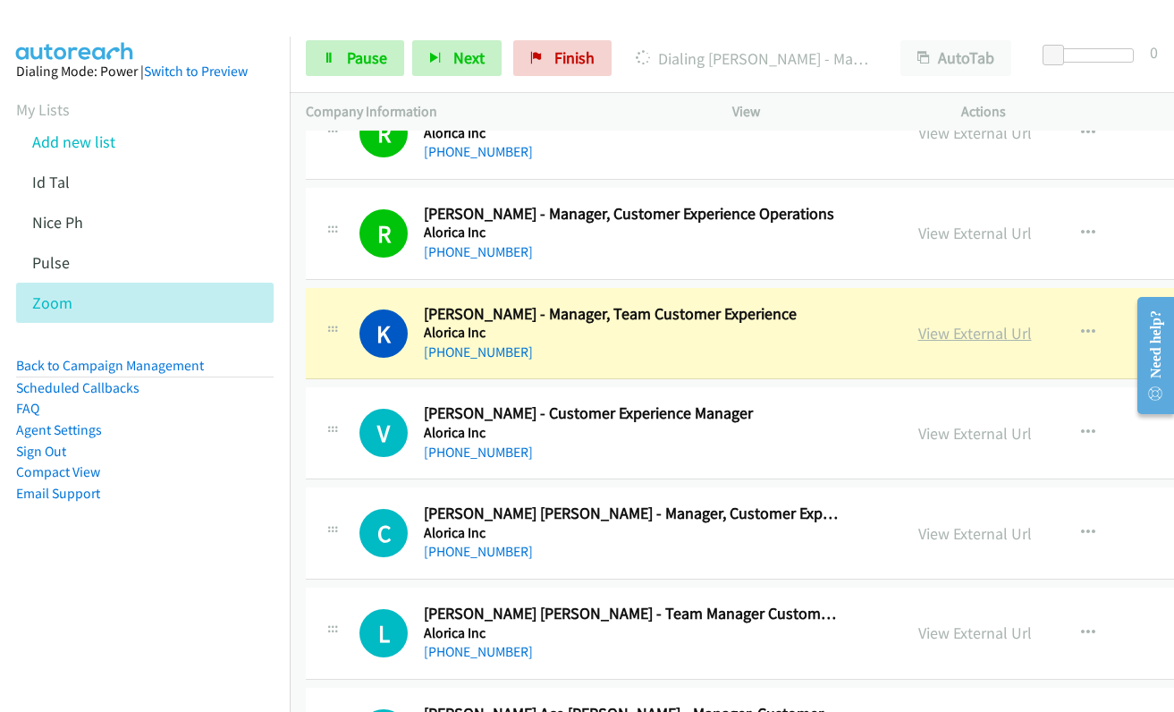
click at [918, 336] on link "View External Url" at bounding box center [975, 333] width 114 height 21
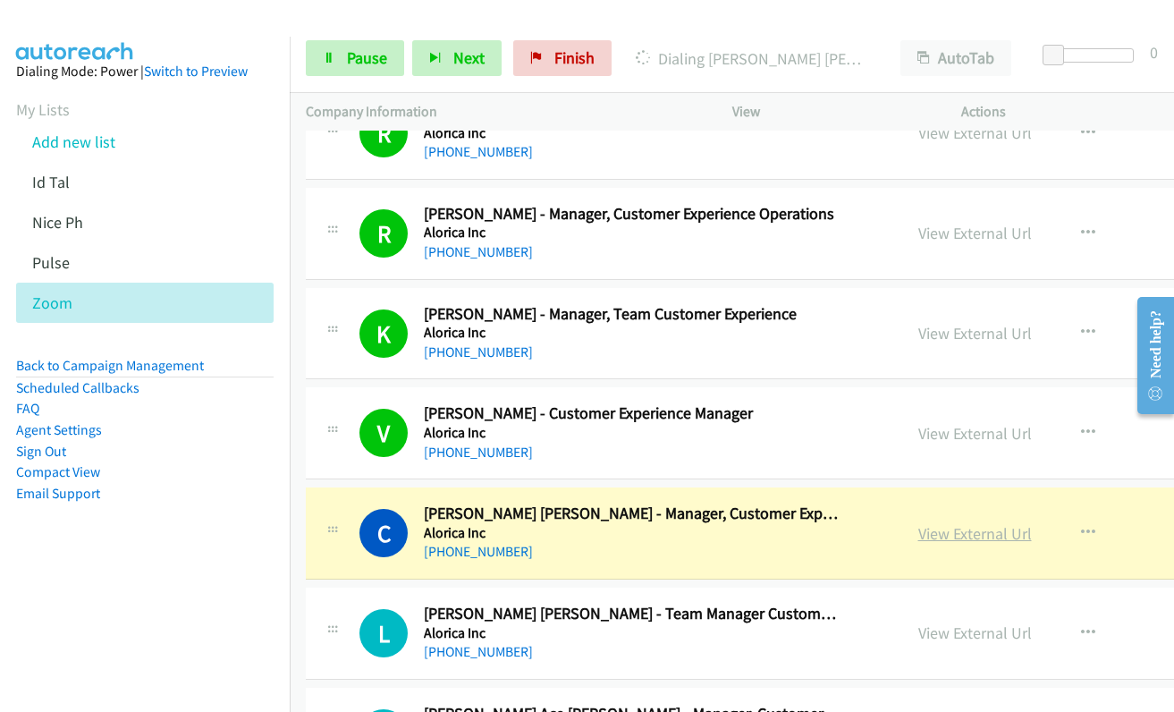
click at [918, 538] on link "View External Url" at bounding box center [975, 533] width 114 height 21
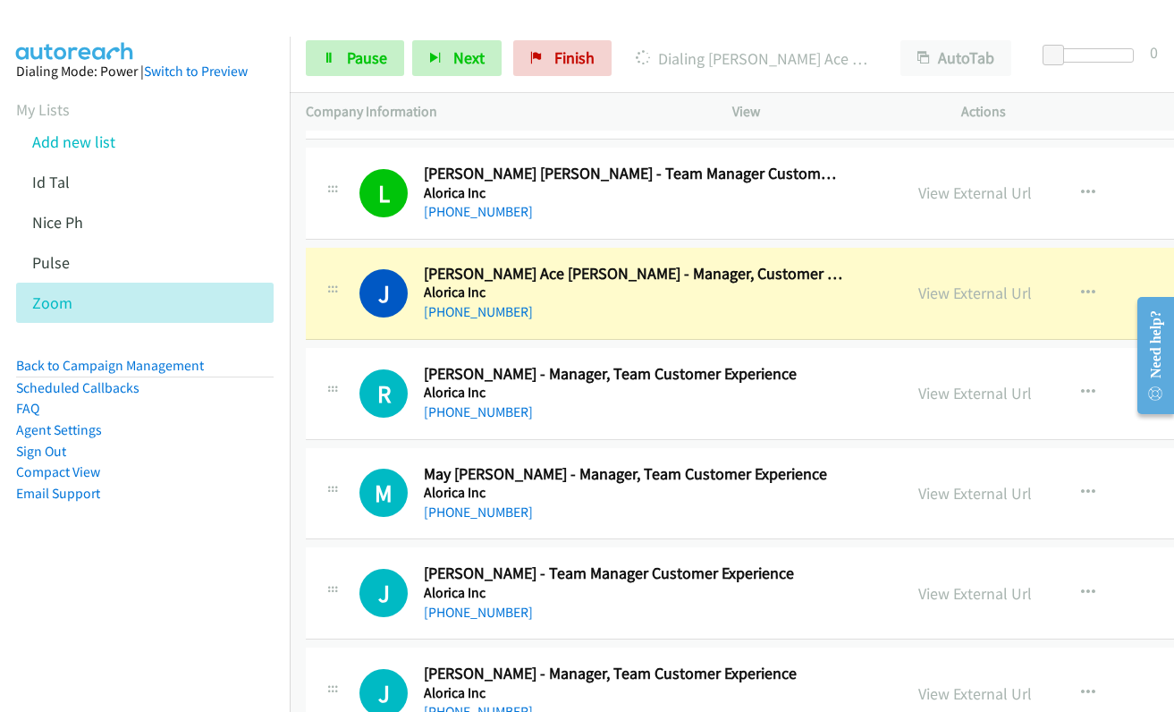
scroll to position [2950, 0]
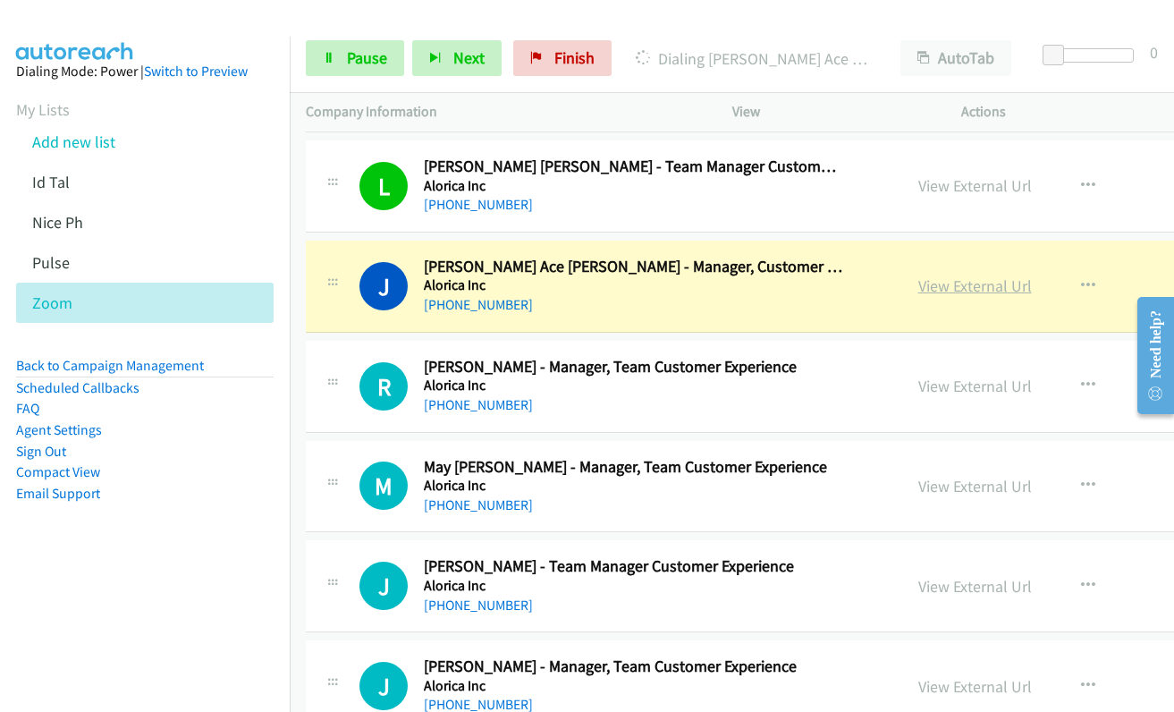
click at [933, 288] on link "View External Url" at bounding box center [975, 285] width 114 height 21
click at [923, 385] on link "View External Url" at bounding box center [975, 386] width 114 height 21
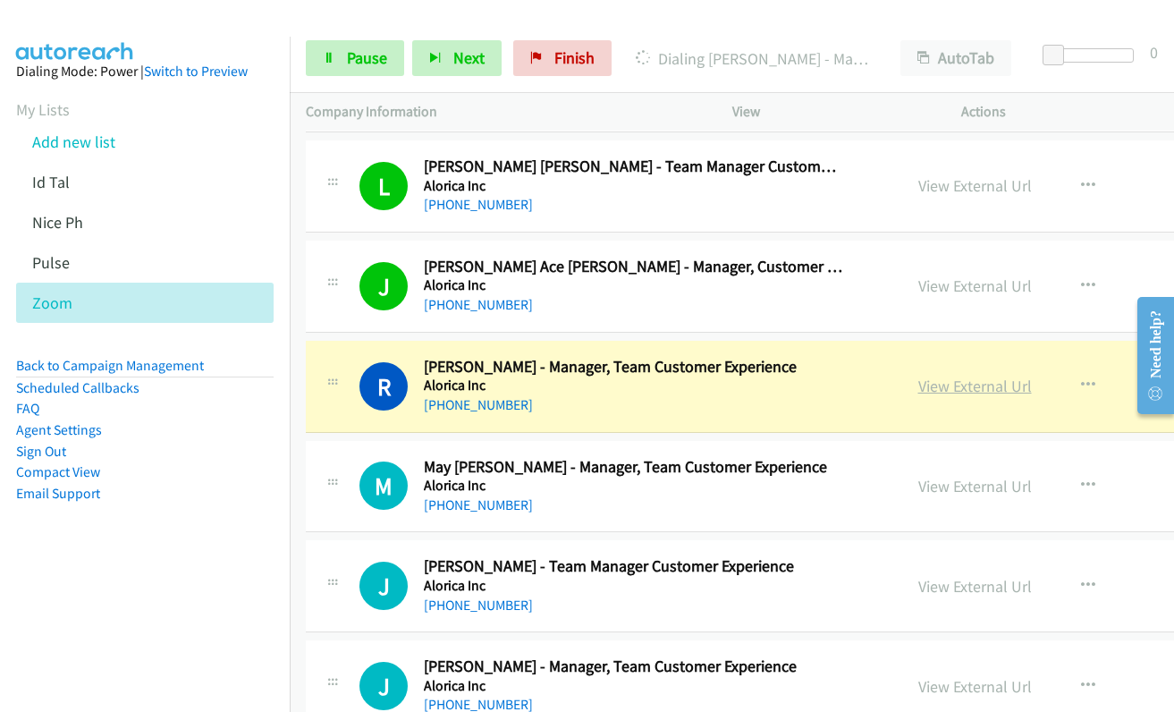
click at [918, 380] on link "View External Url" at bounding box center [975, 386] width 114 height 21
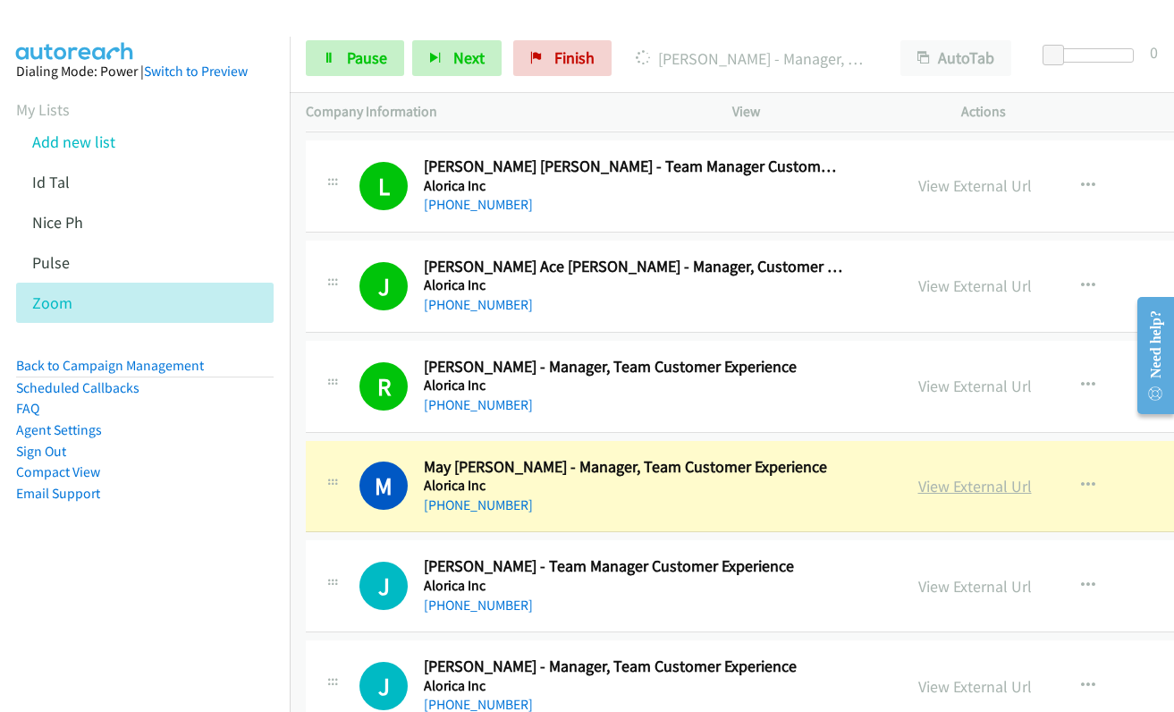
click at [918, 493] on link "View External Url" at bounding box center [975, 486] width 114 height 21
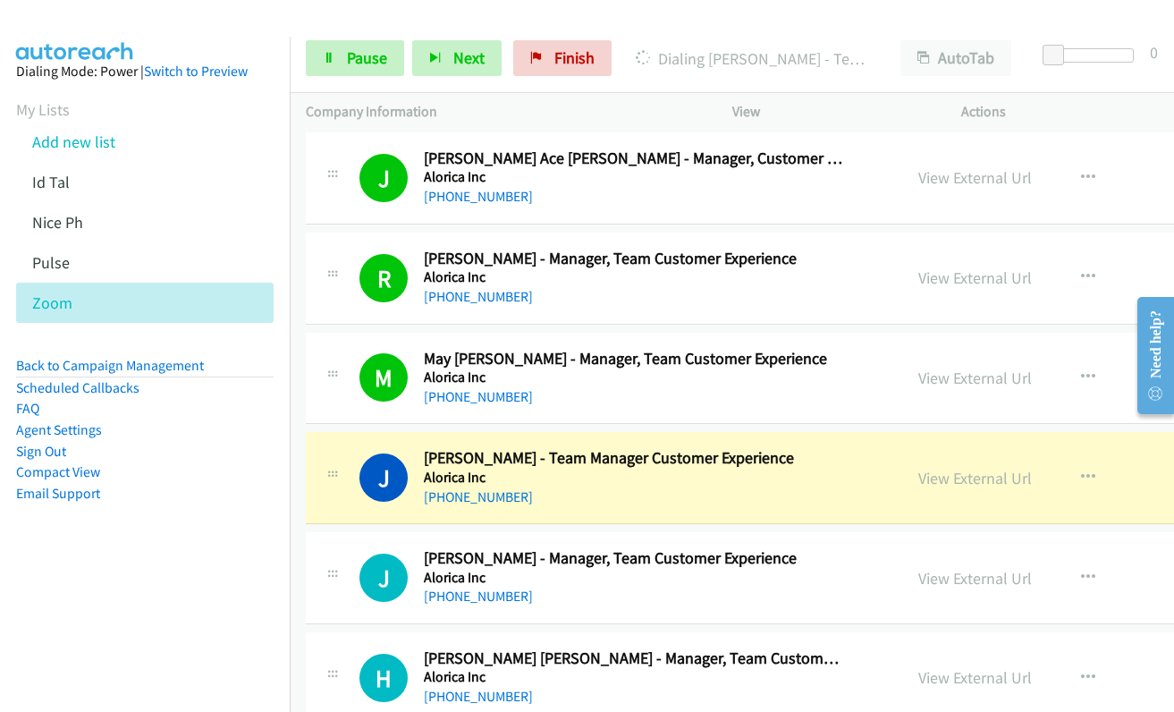
scroll to position [3308, 0]
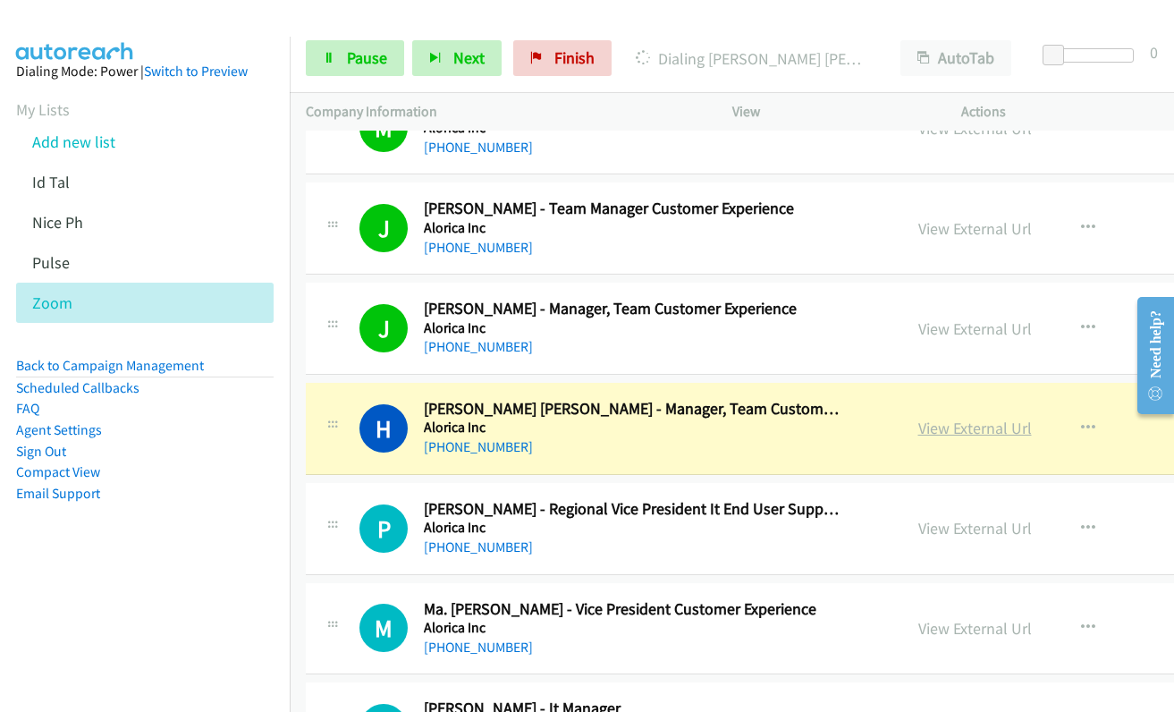
click at [918, 424] on link "View External Url" at bounding box center [975, 428] width 114 height 21
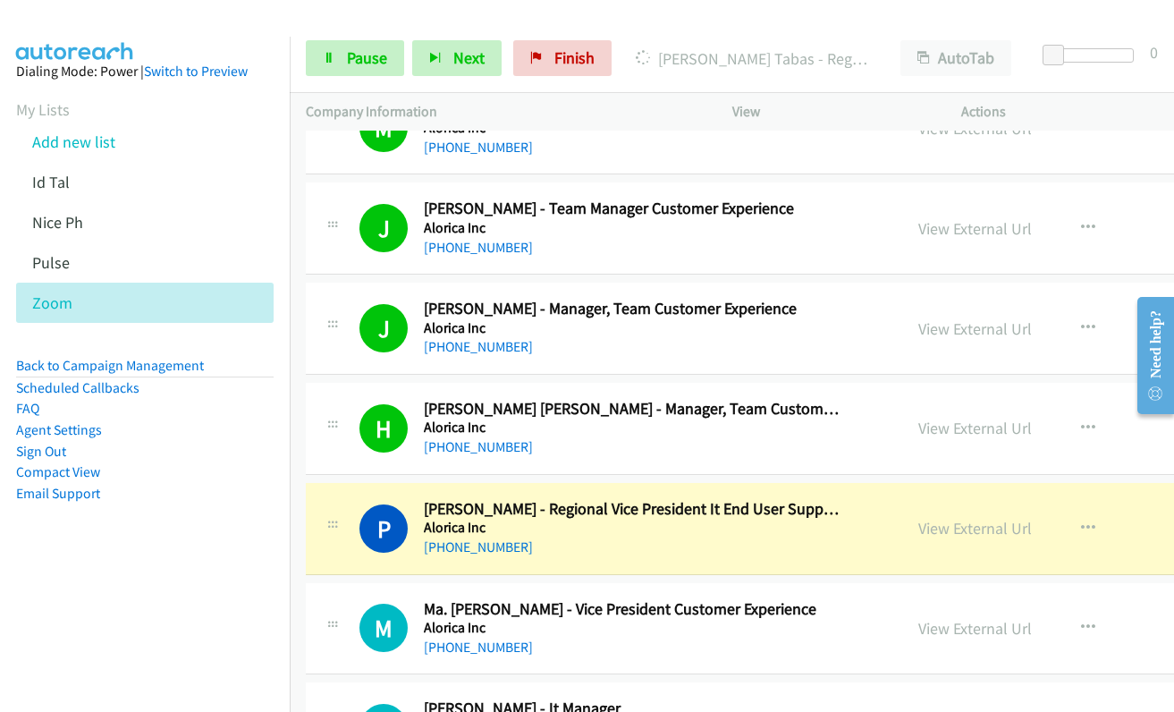
click at [927, 517] on div "View External Url" at bounding box center [975, 528] width 114 height 24
click at [924, 524] on link "View External Url" at bounding box center [975, 528] width 114 height 21
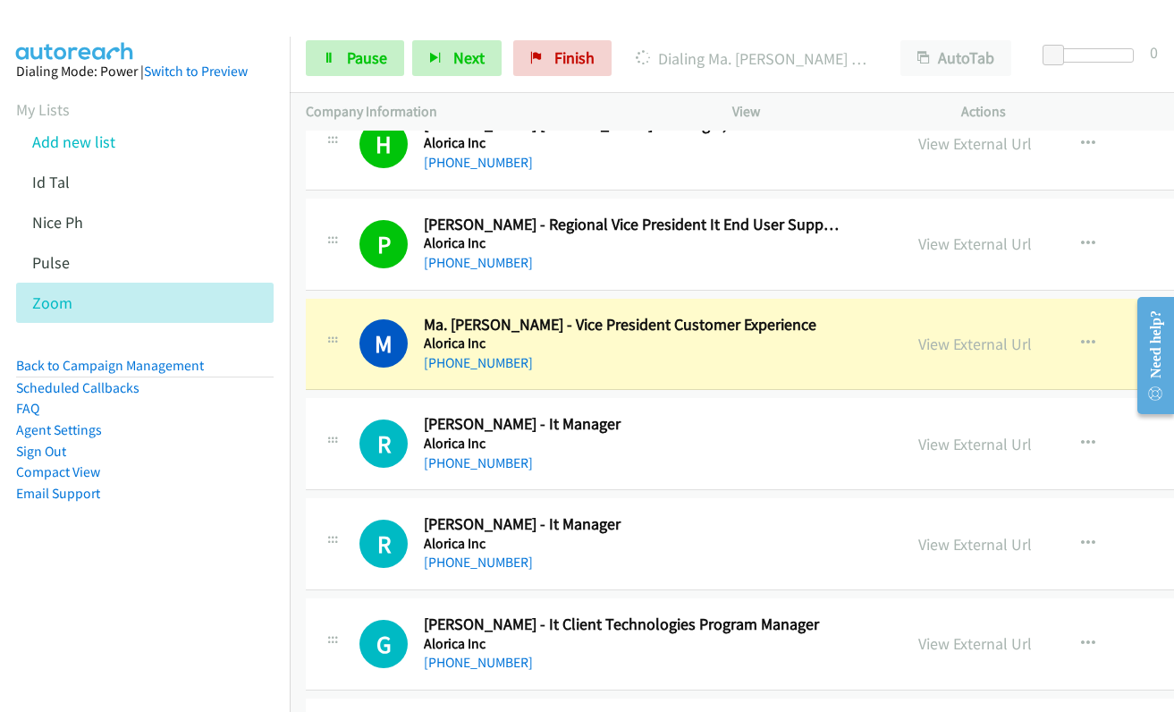
scroll to position [3666, 0]
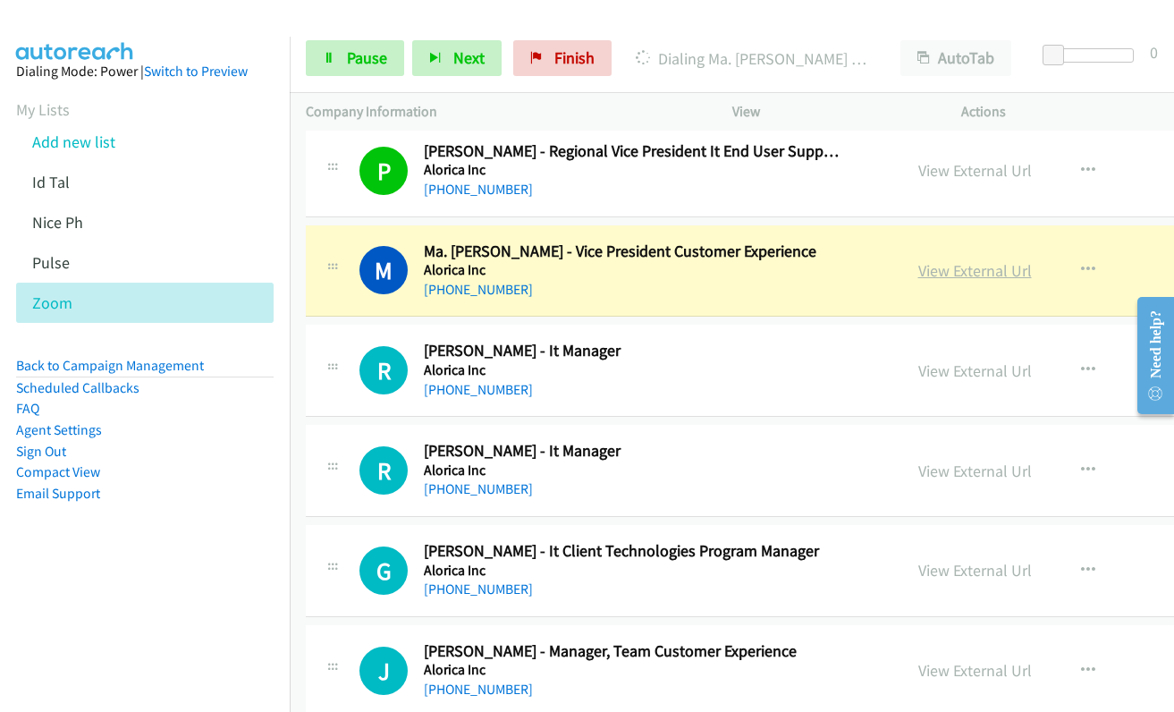
click at [918, 269] on link "View External Url" at bounding box center [975, 270] width 114 height 21
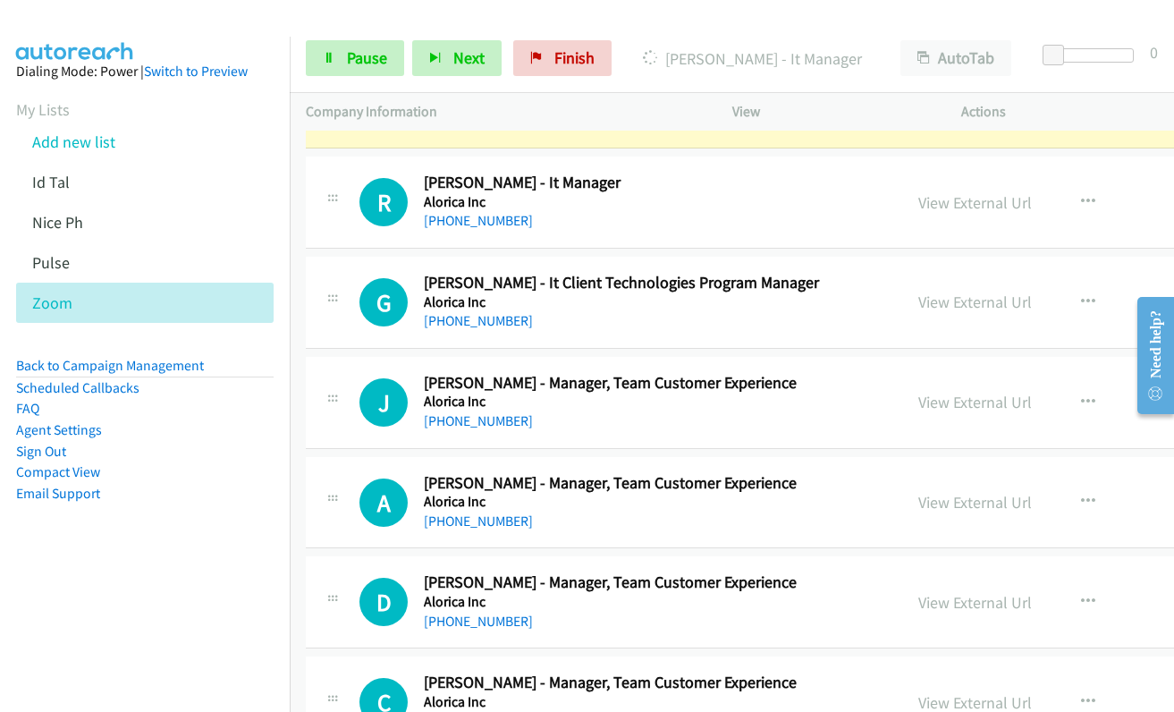
scroll to position [3844, 0]
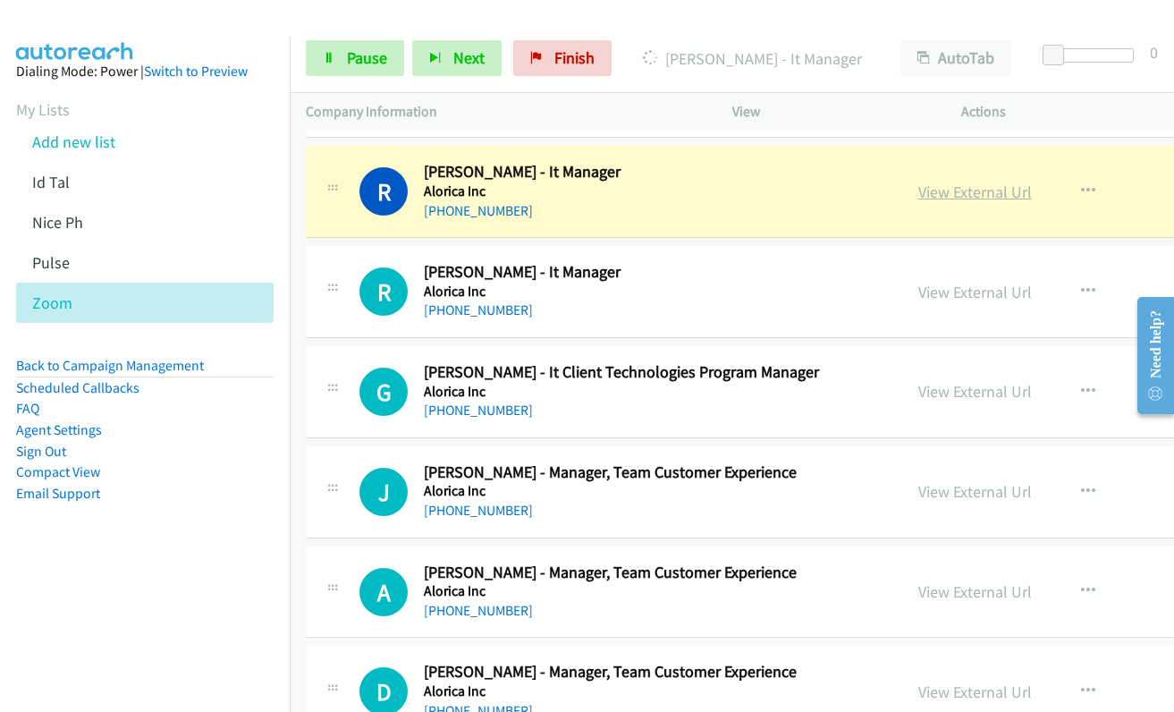
click at [933, 192] on link "View External Url" at bounding box center [975, 191] width 114 height 21
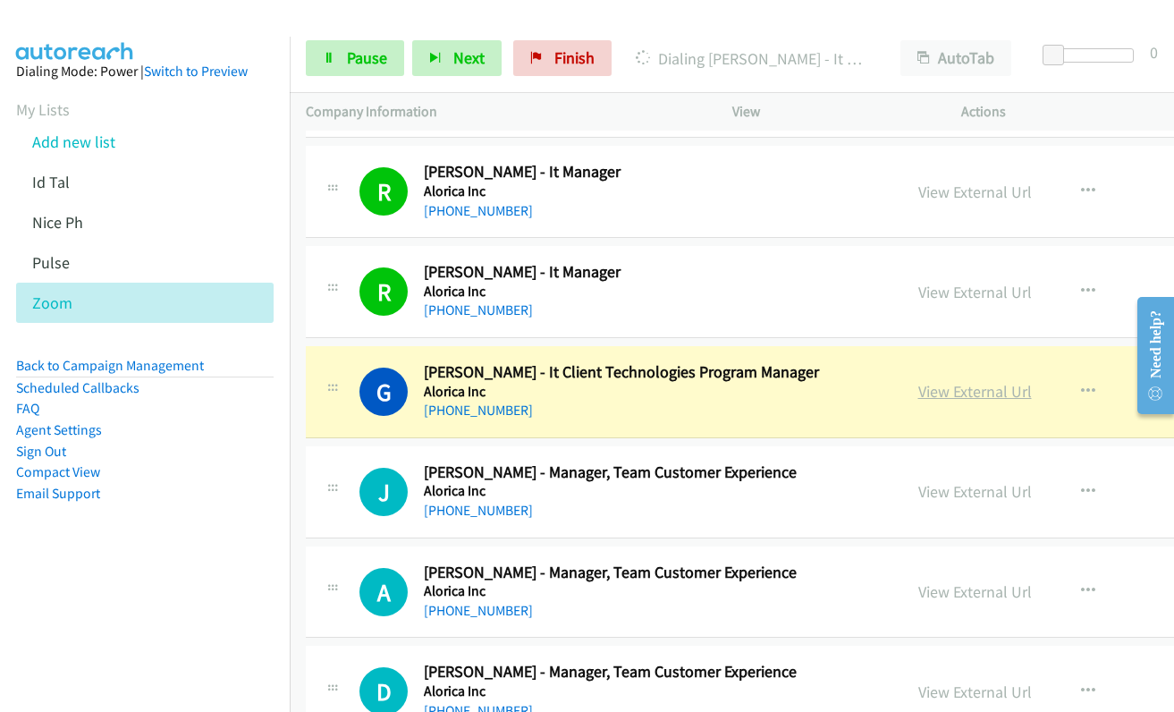
click at [922, 394] on link "View External Url" at bounding box center [975, 391] width 114 height 21
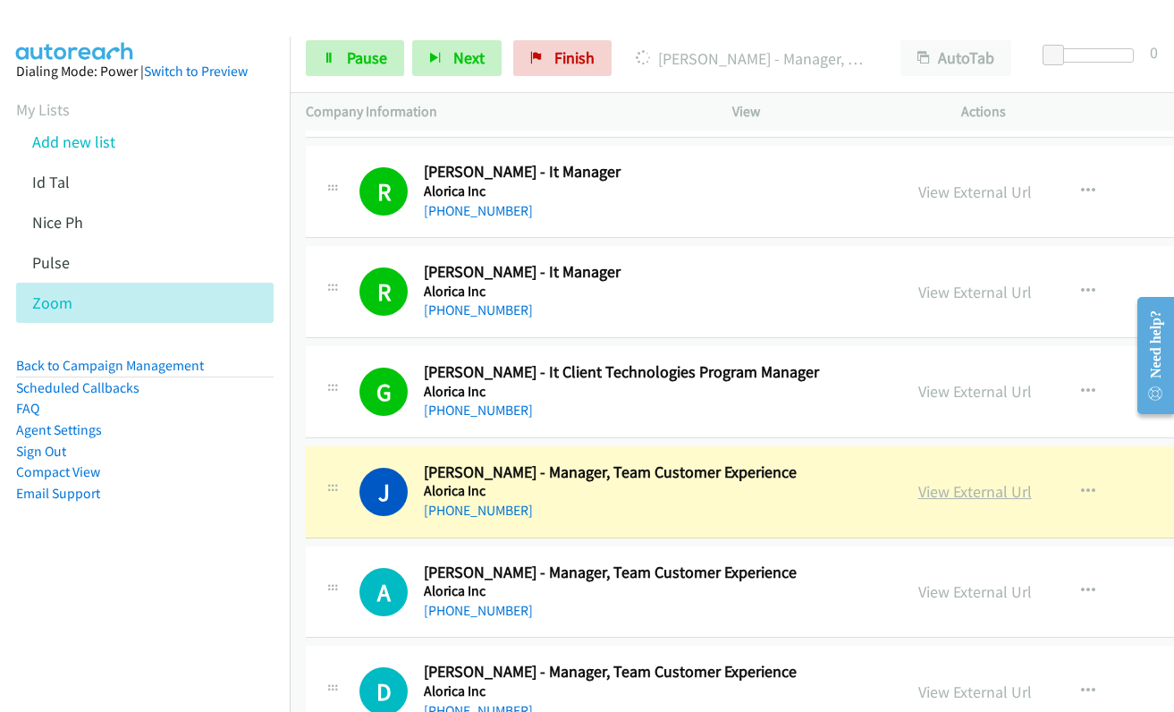
click at [929, 486] on link "View External Url" at bounding box center [975, 491] width 114 height 21
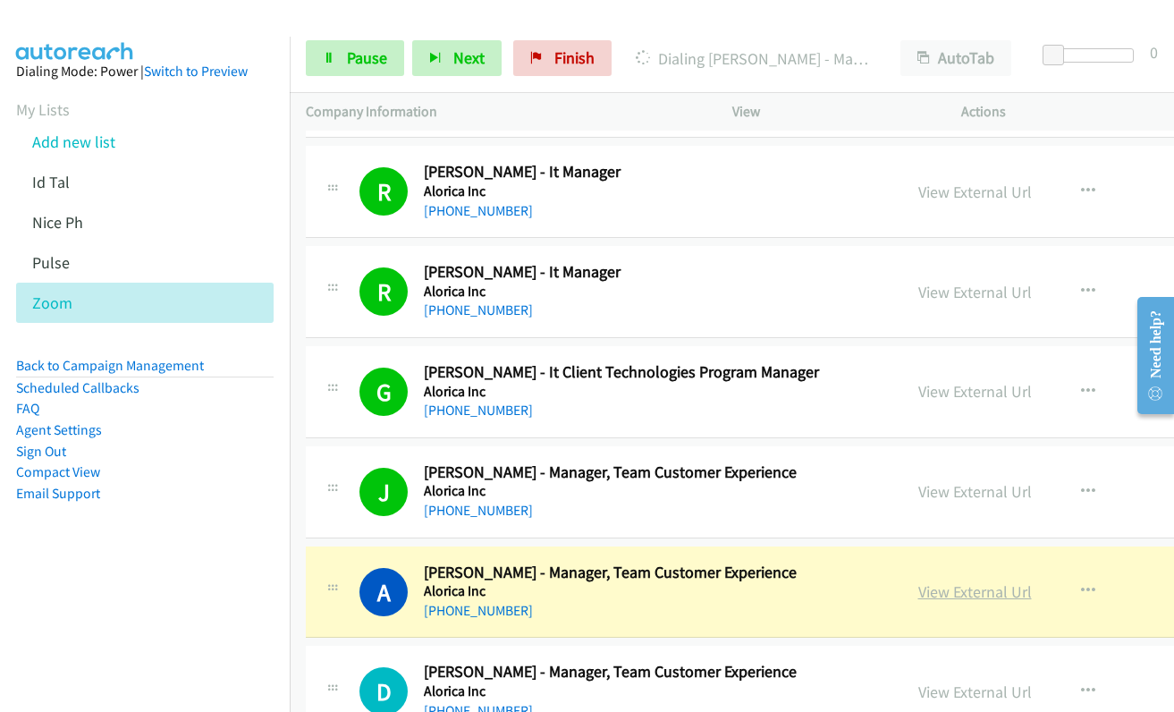
click at [951, 587] on link "View External Url" at bounding box center [975, 591] width 114 height 21
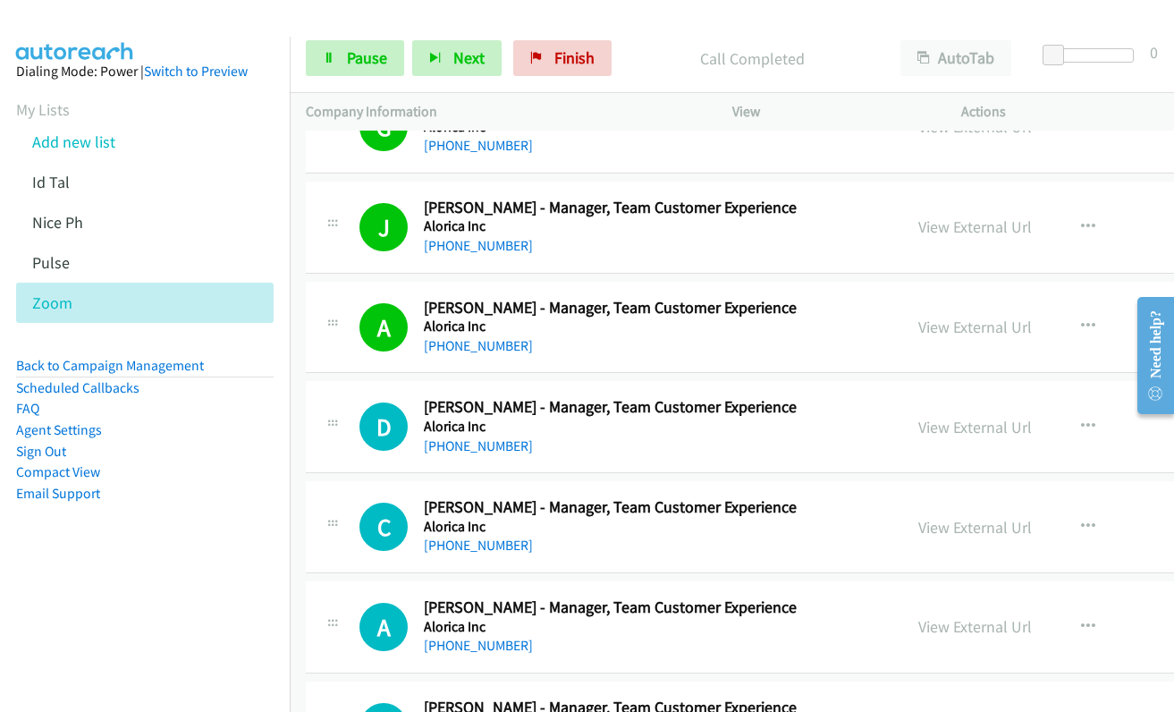
scroll to position [4113, 0]
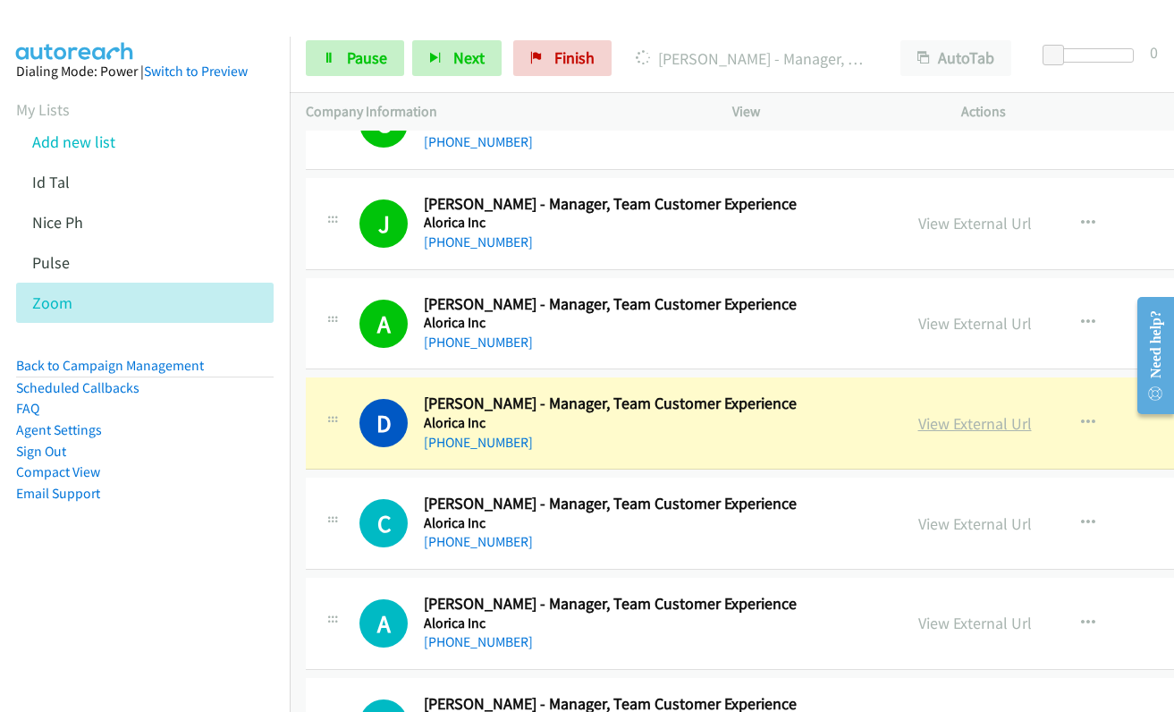
click at [937, 432] on link "View External Url" at bounding box center [975, 423] width 114 height 21
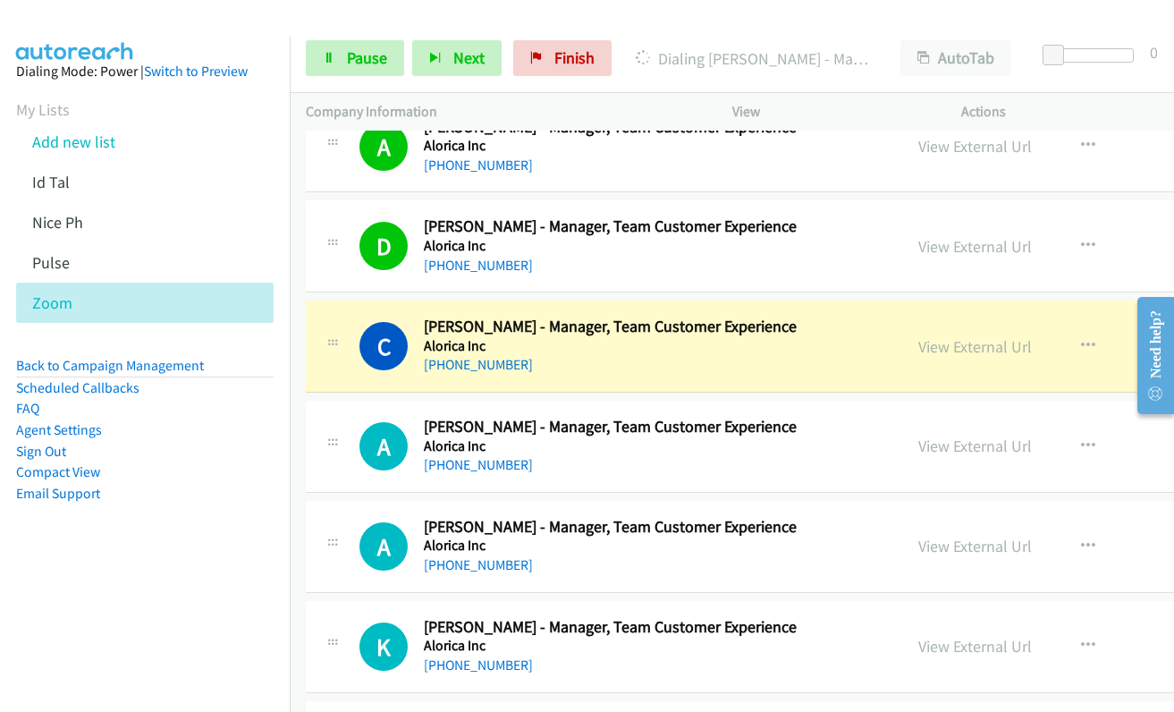
scroll to position [4292, 0]
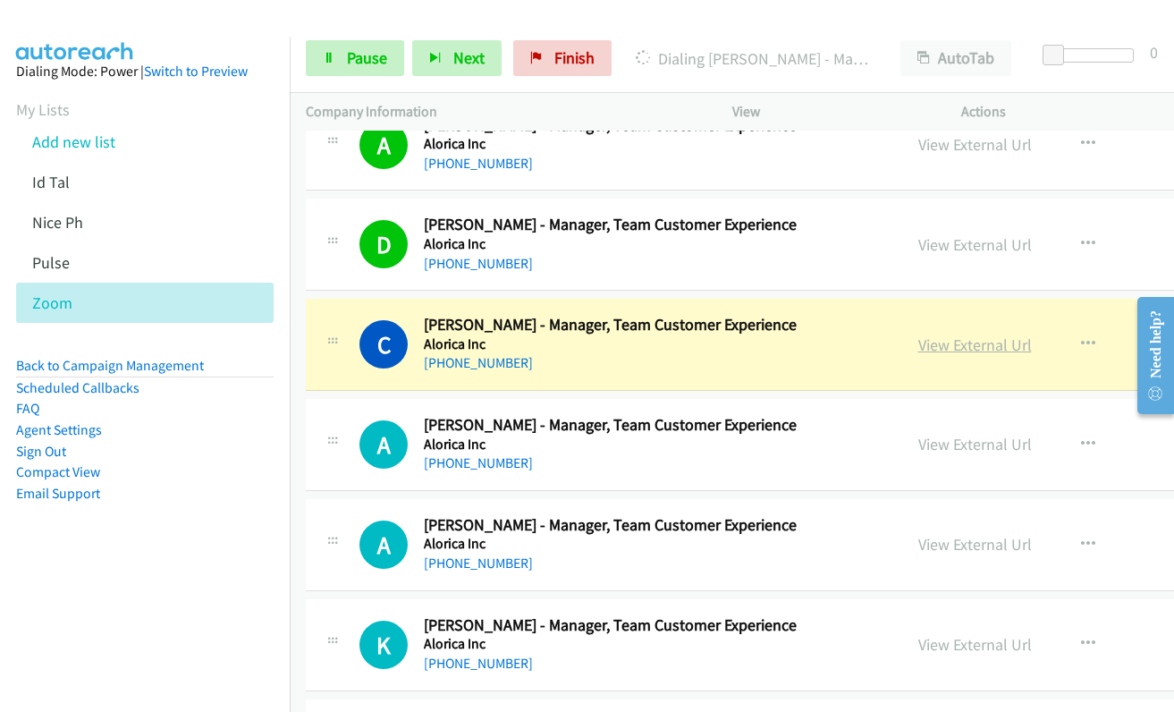
click at [928, 348] on link "View External Url" at bounding box center [975, 344] width 114 height 21
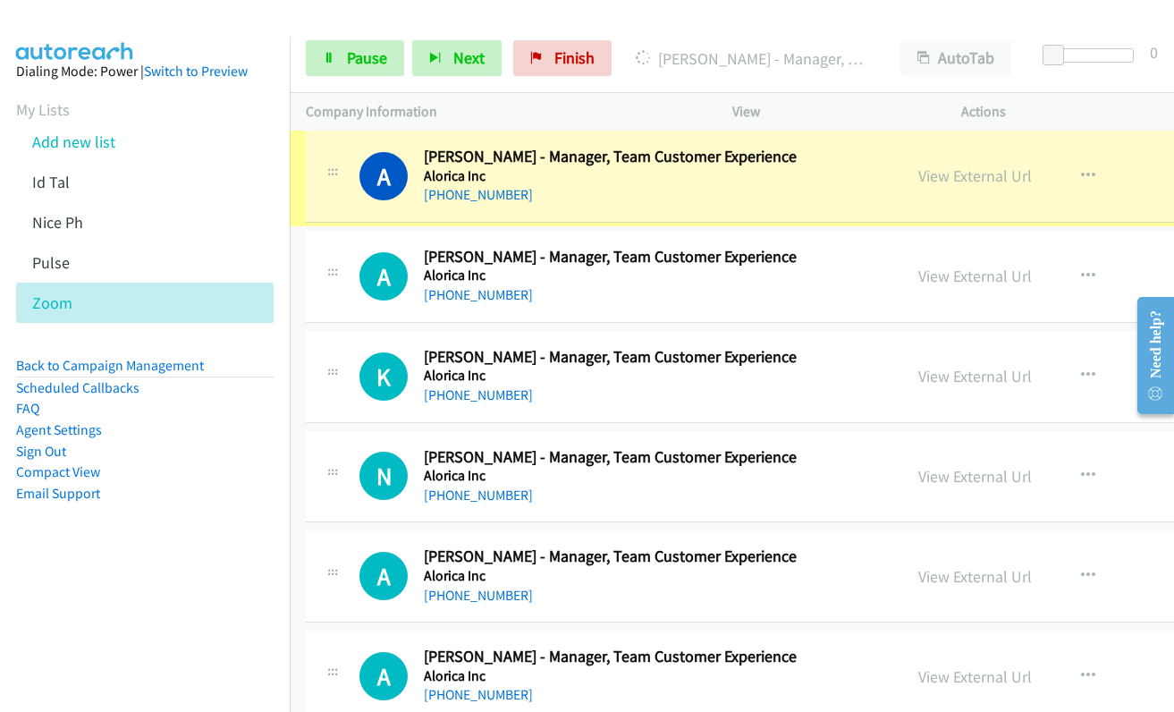
scroll to position [4560, 0]
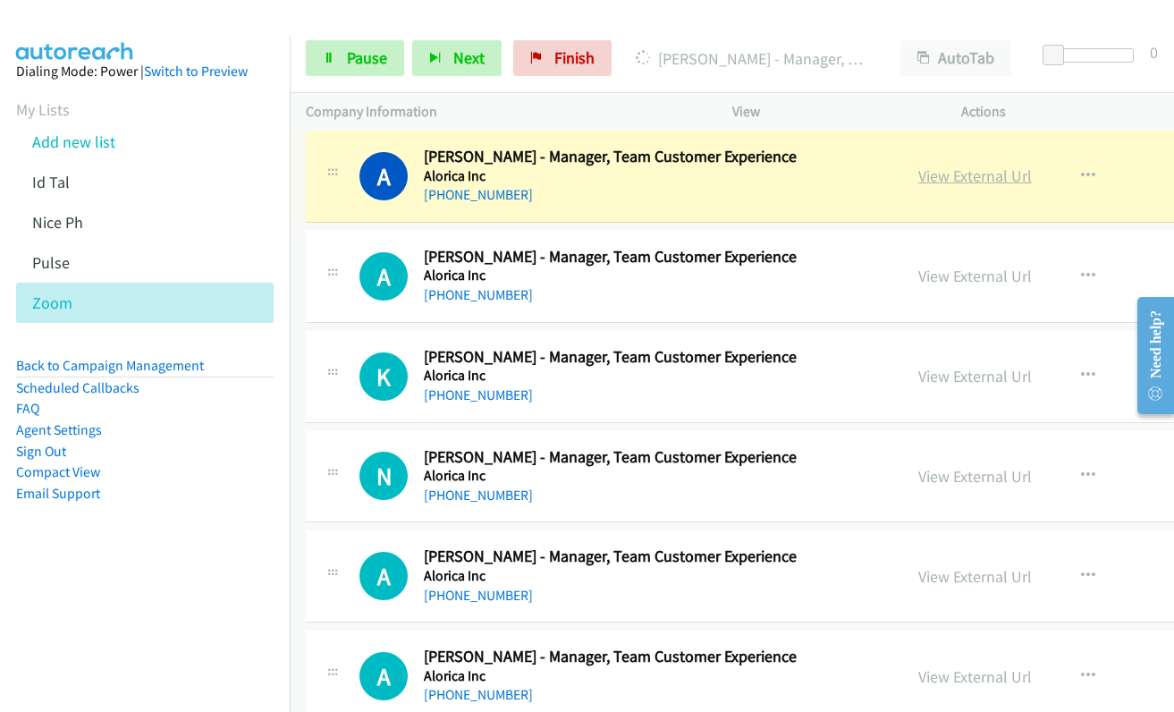
click at [948, 179] on link "View External Url" at bounding box center [975, 175] width 114 height 21
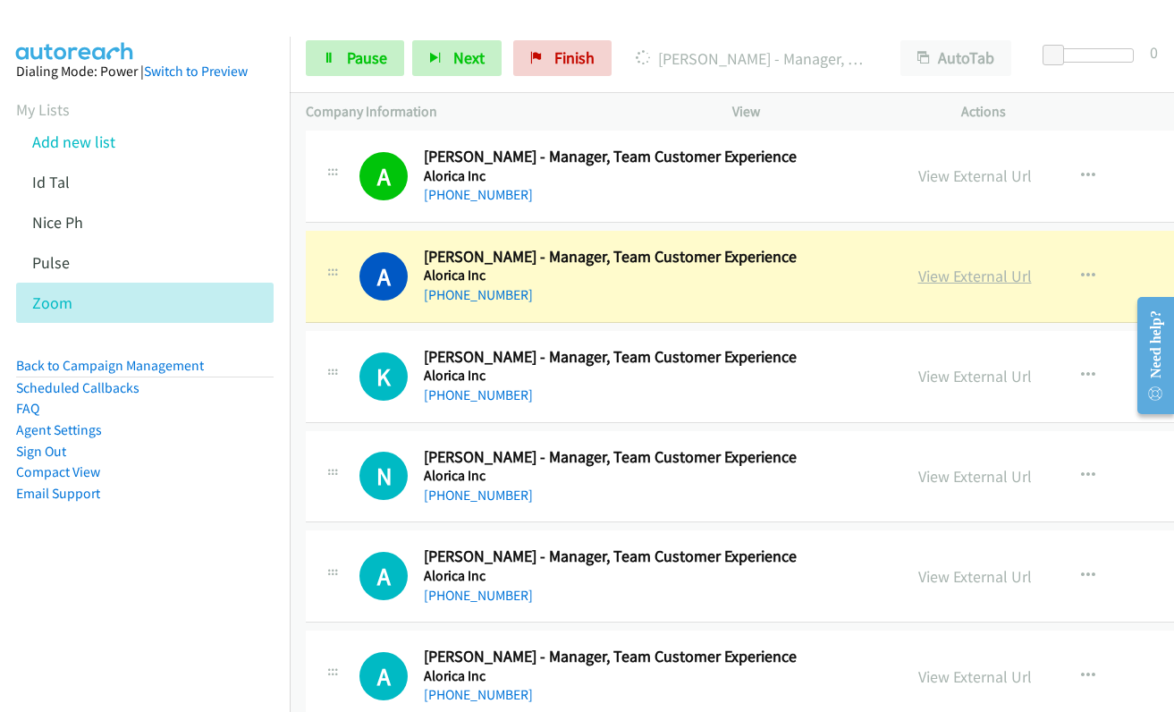
click at [949, 279] on link "View External Url" at bounding box center [975, 276] width 114 height 21
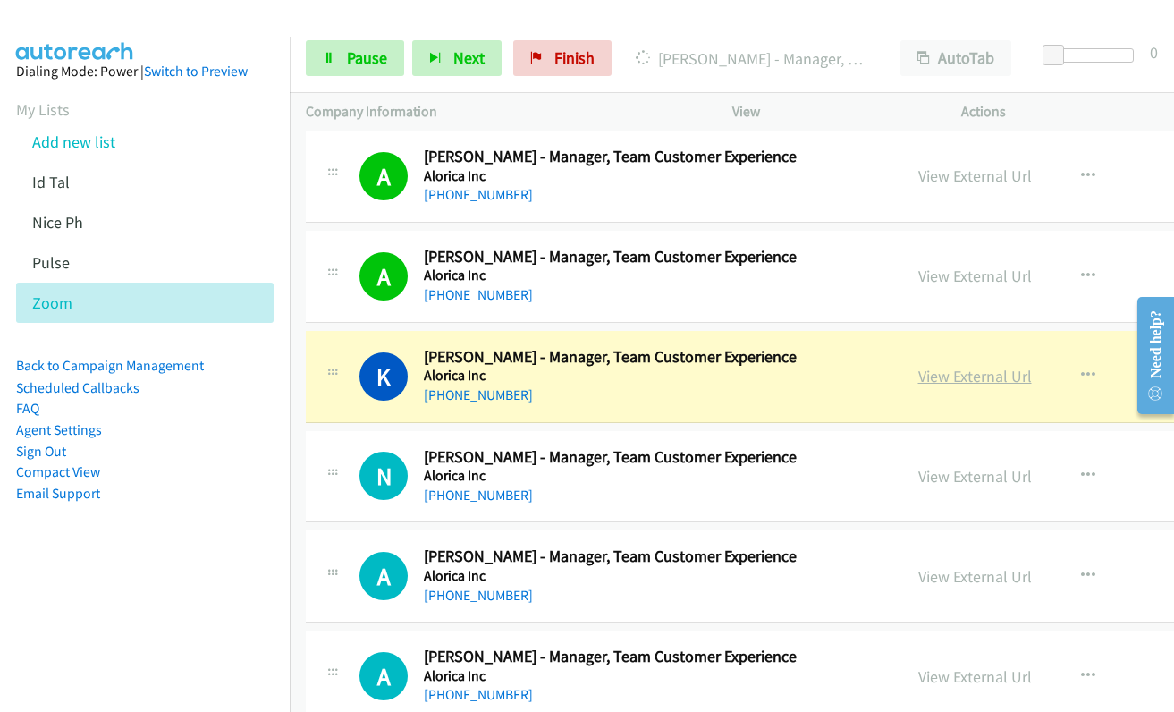
click at [918, 374] on link "View External Url" at bounding box center [975, 376] width 114 height 21
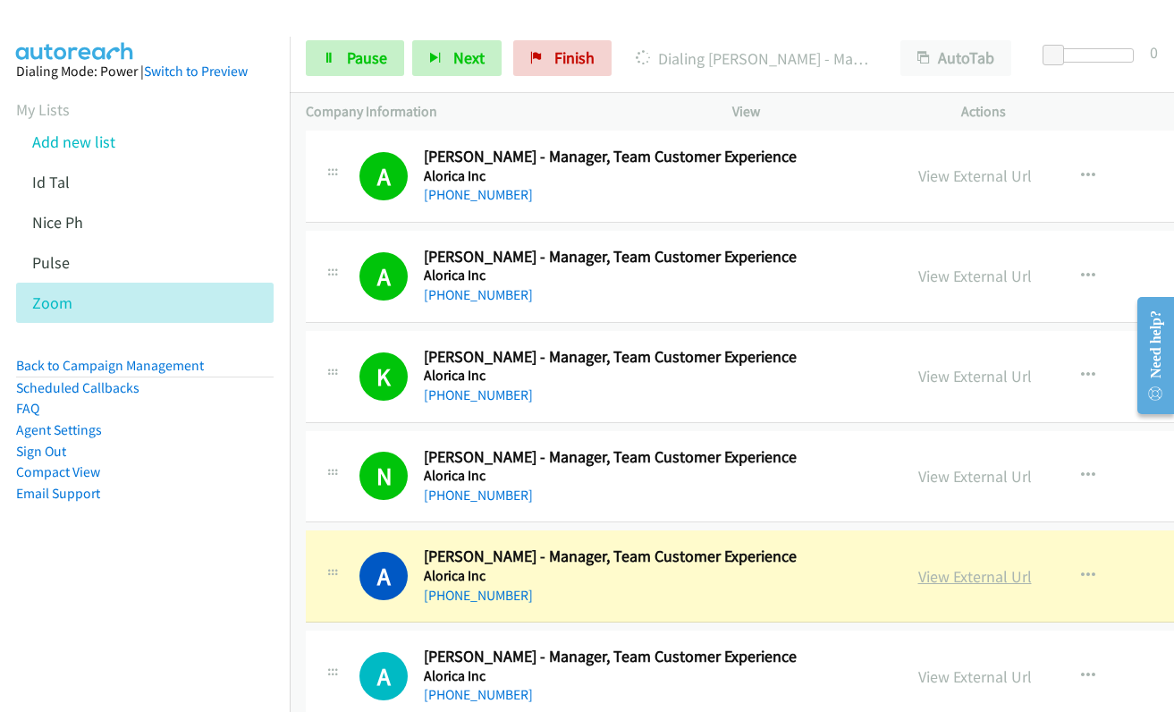
click at [930, 571] on link "View External Url" at bounding box center [975, 576] width 114 height 21
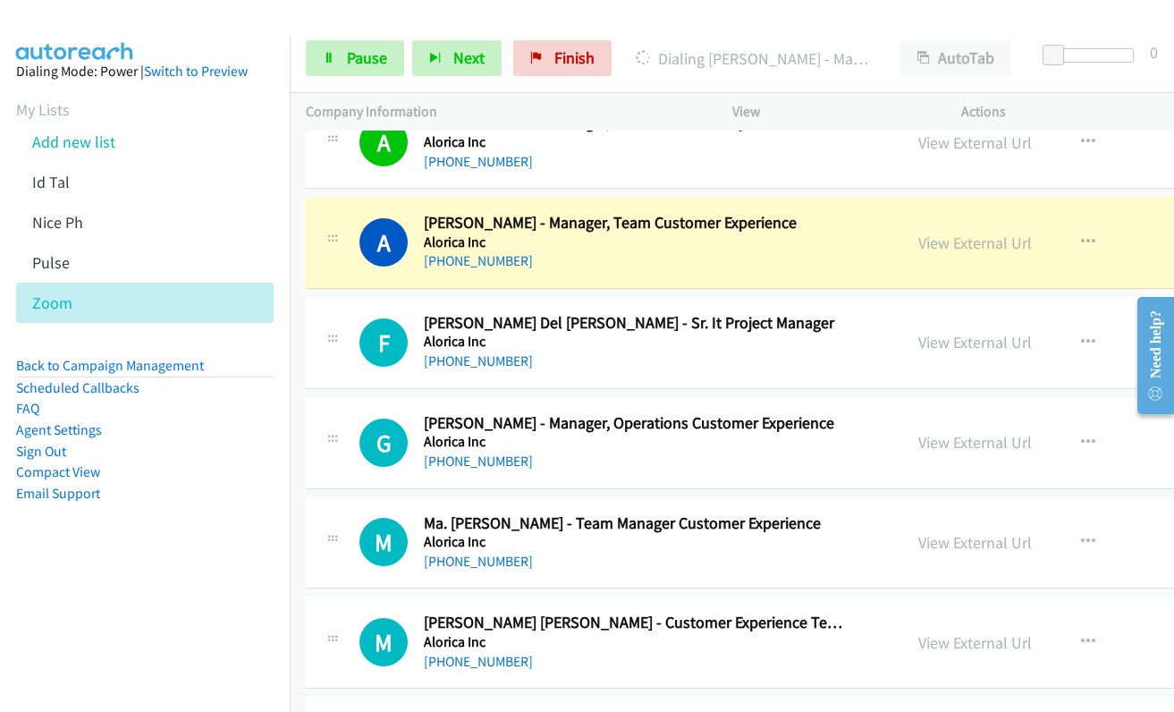
scroll to position [5007, 0]
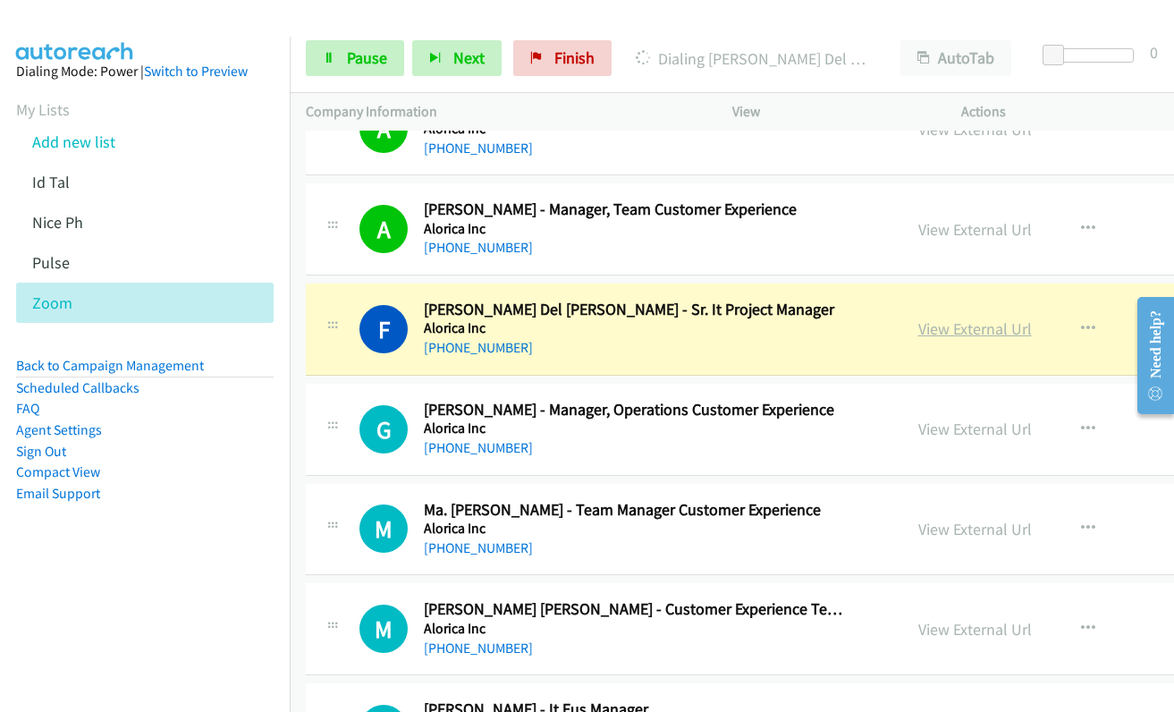
click at [923, 332] on link "View External Url" at bounding box center [975, 328] width 114 height 21
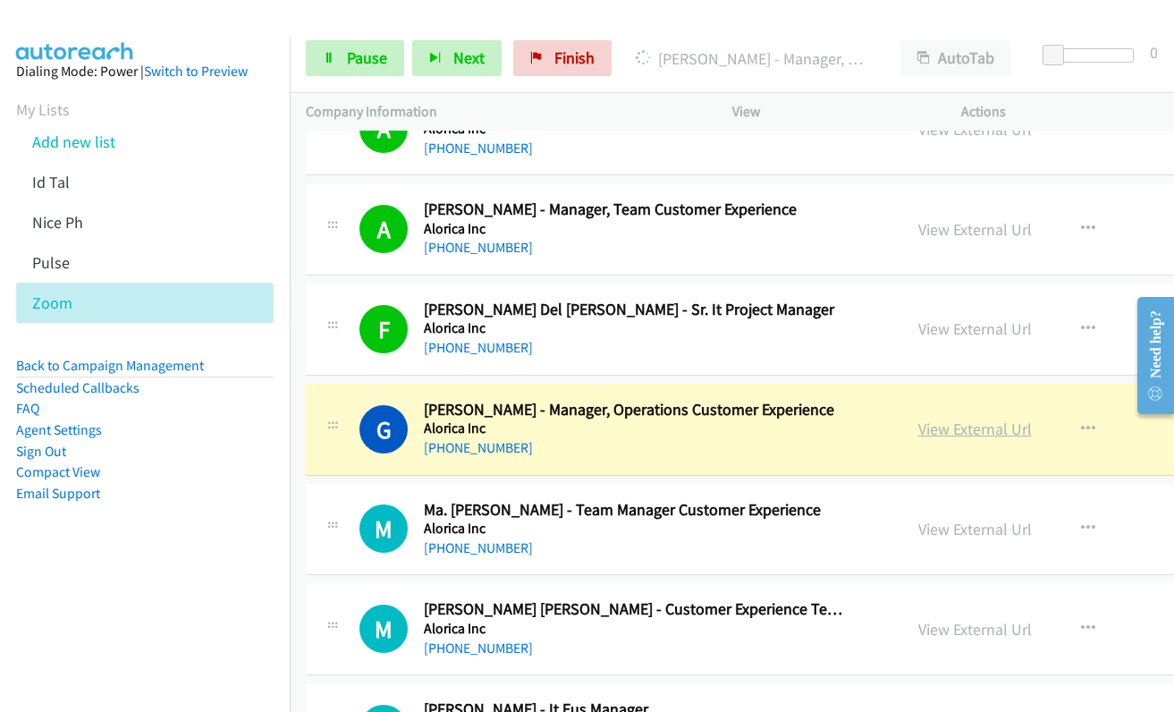
click at [918, 428] on link "View External Url" at bounding box center [975, 428] width 114 height 21
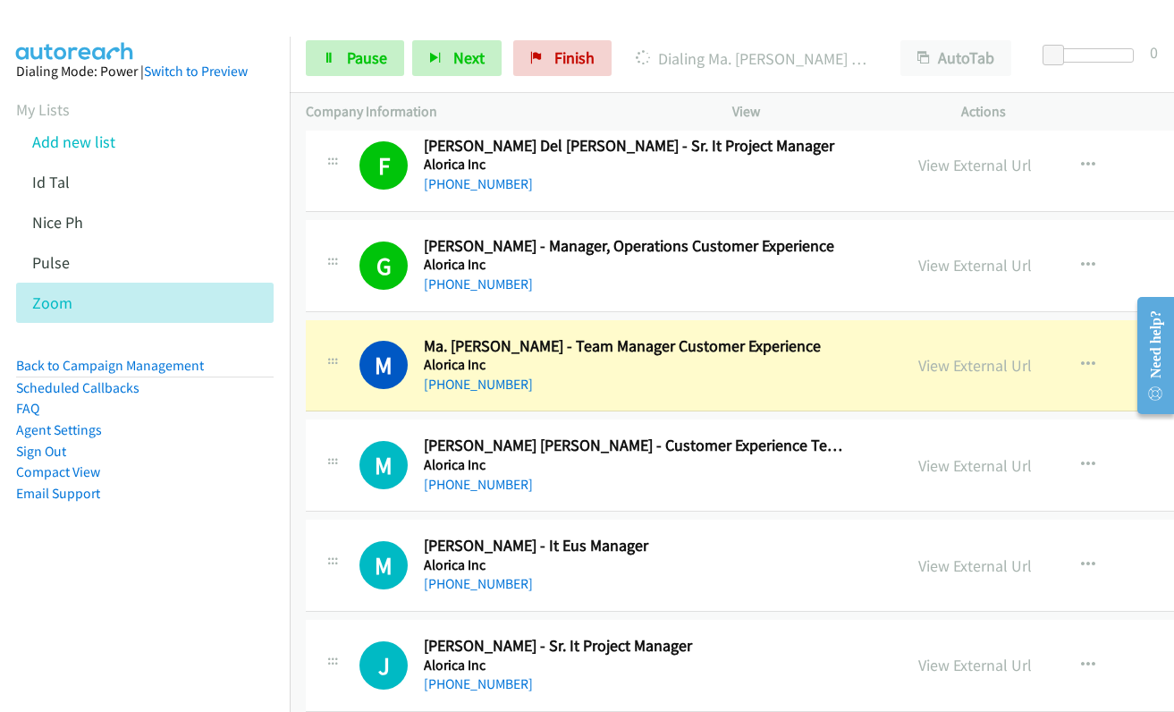
scroll to position [5186, 0]
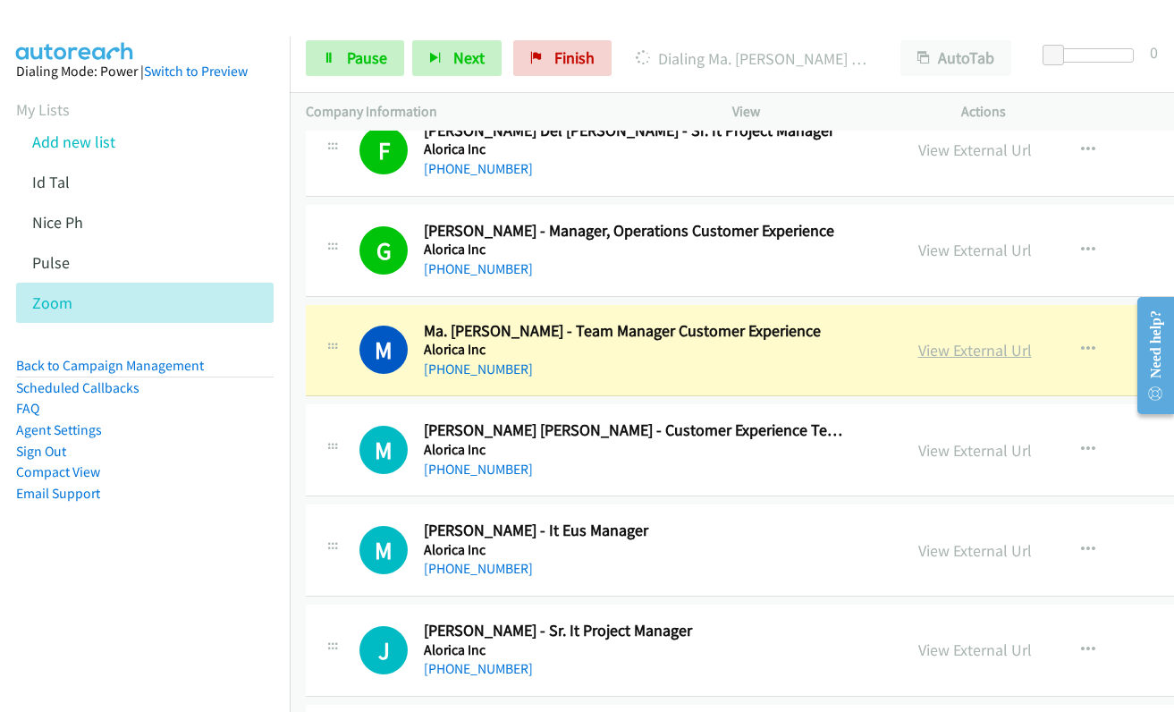
click at [924, 347] on link "View External Url" at bounding box center [975, 350] width 114 height 21
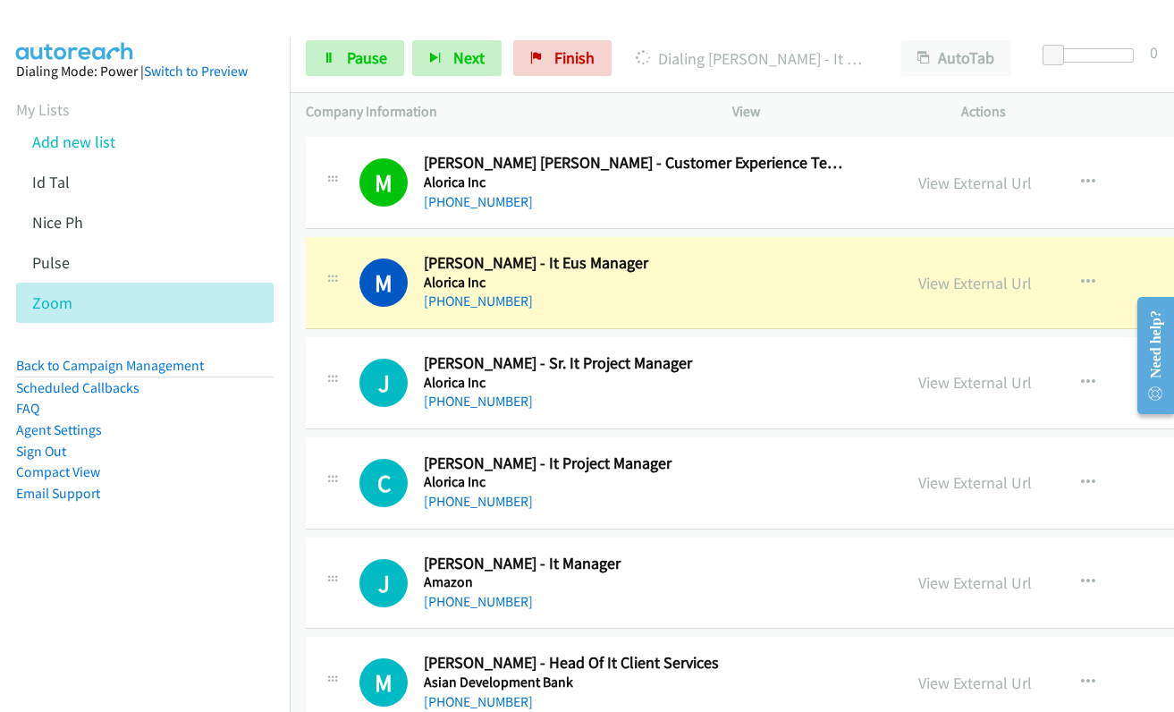
scroll to position [5454, 0]
click at [918, 280] on link "View External Url" at bounding box center [975, 282] width 114 height 21
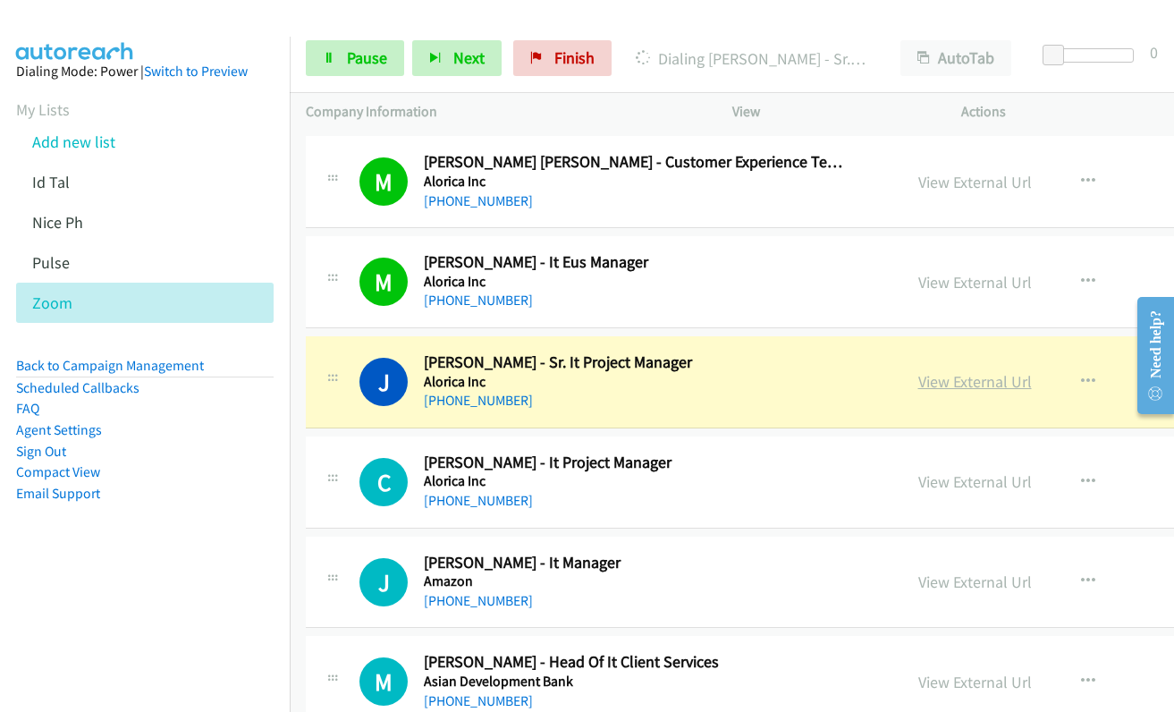
click at [931, 392] on link "View External Url" at bounding box center [975, 381] width 114 height 21
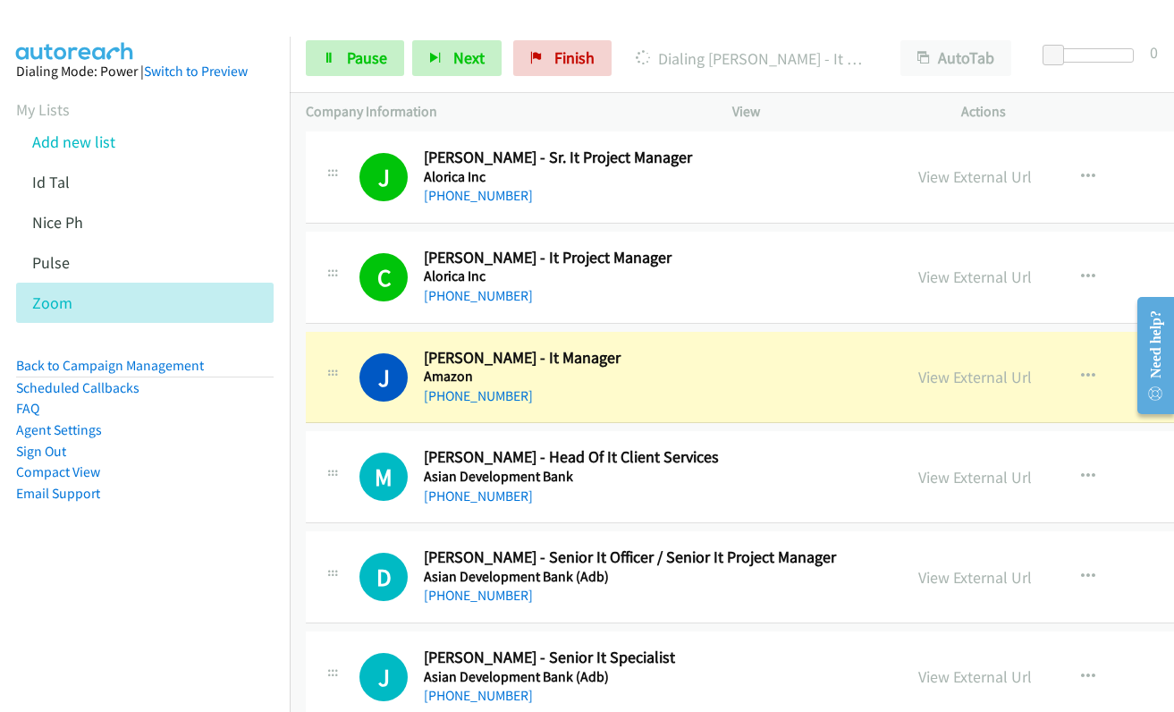
scroll to position [5811, 0]
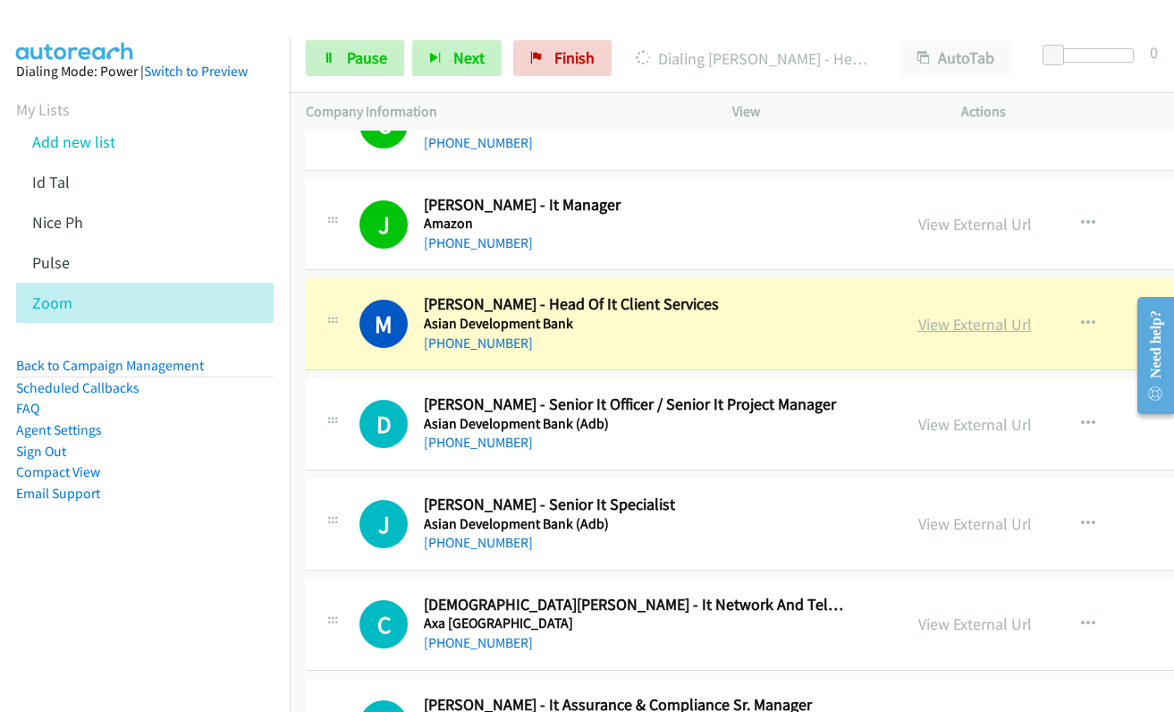
click at [918, 326] on link "View External Url" at bounding box center [975, 324] width 114 height 21
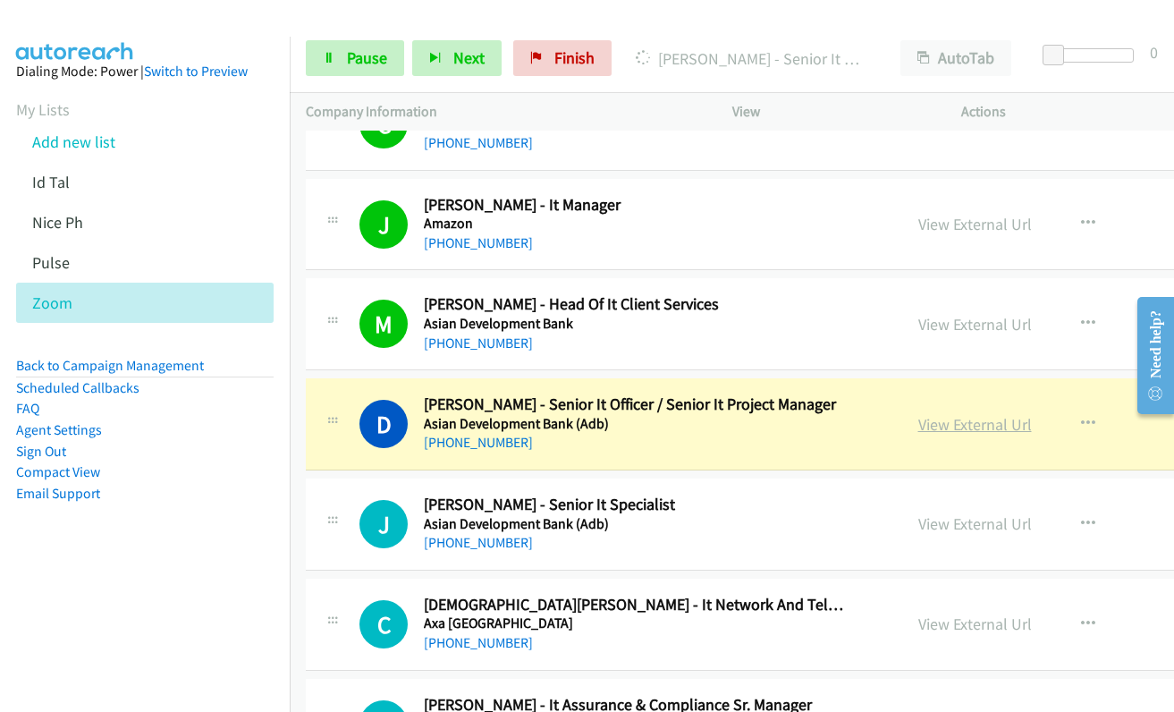
click at [921, 427] on link "View External Url" at bounding box center [975, 424] width 114 height 21
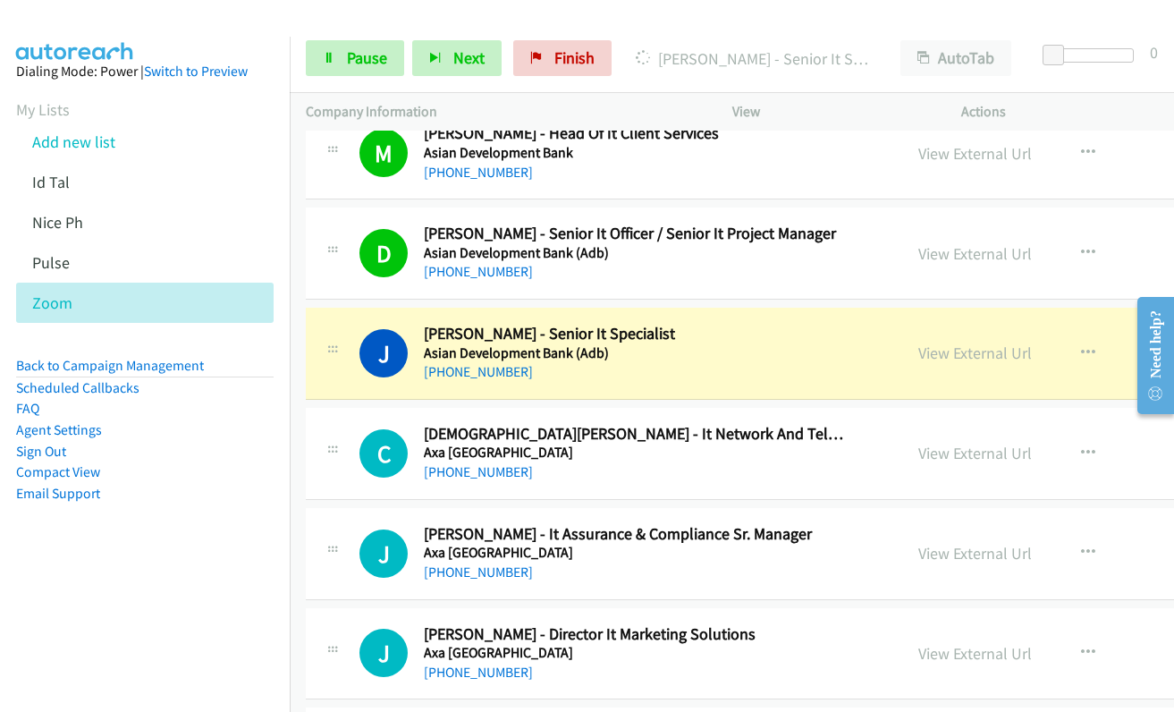
scroll to position [5990, 0]
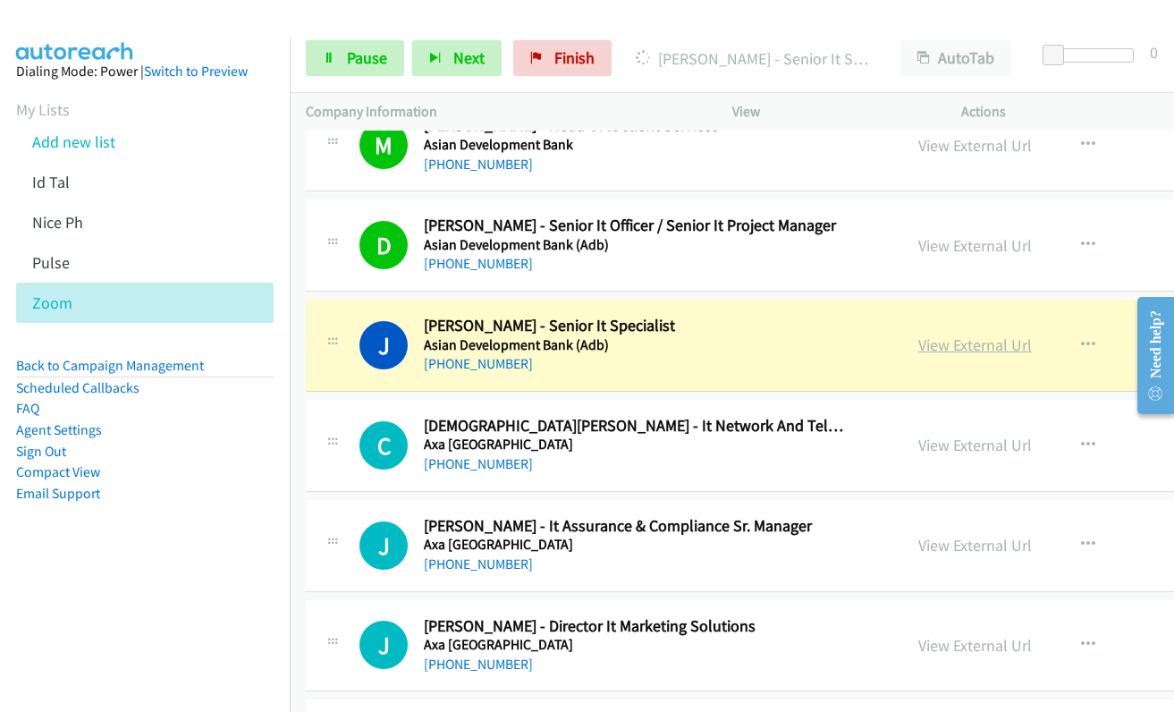
click at [918, 348] on link "View External Url" at bounding box center [975, 344] width 114 height 21
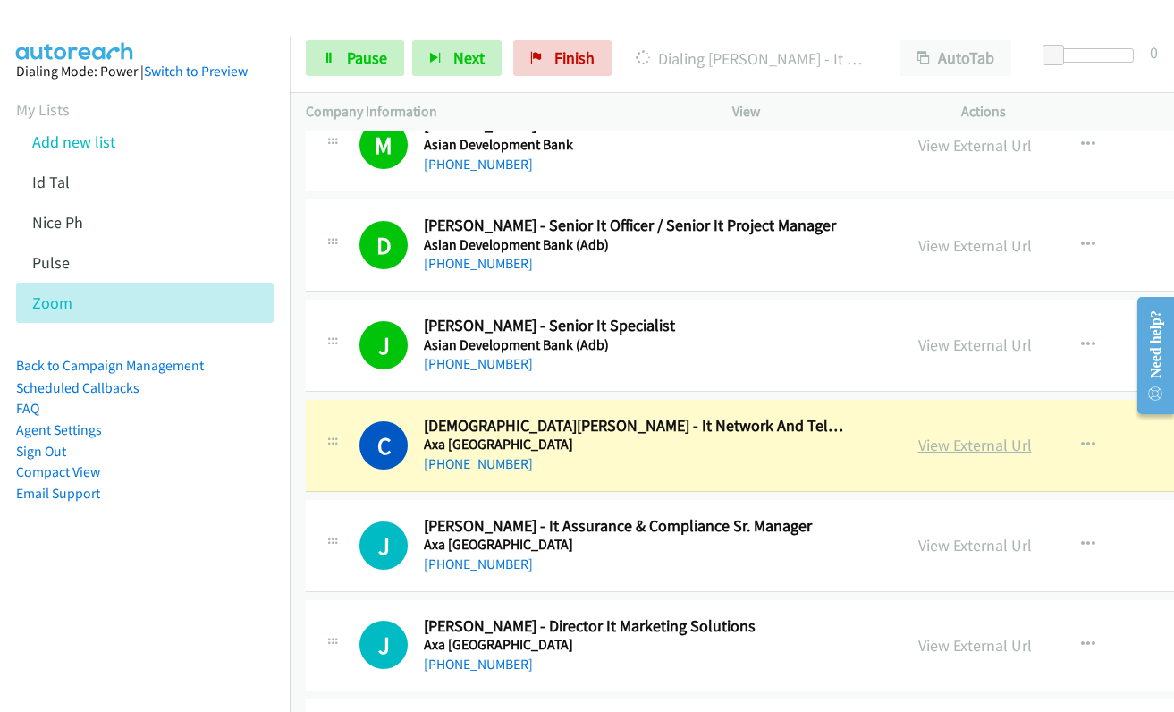
click at [932, 444] on link "View External Url" at bounding box center [975, 445] width 114 height 21
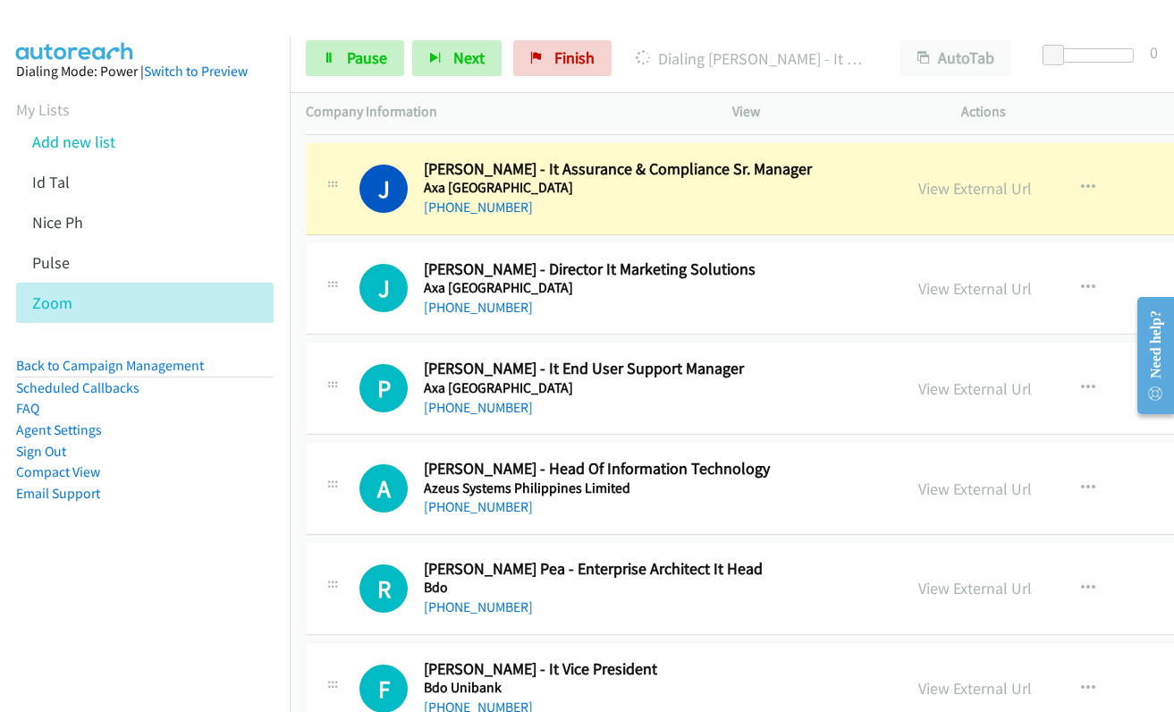
scroll to position [6348, 0]
click at [920, 192] on link "View External Url" at bounding box center [975, 187] width 114 height 21
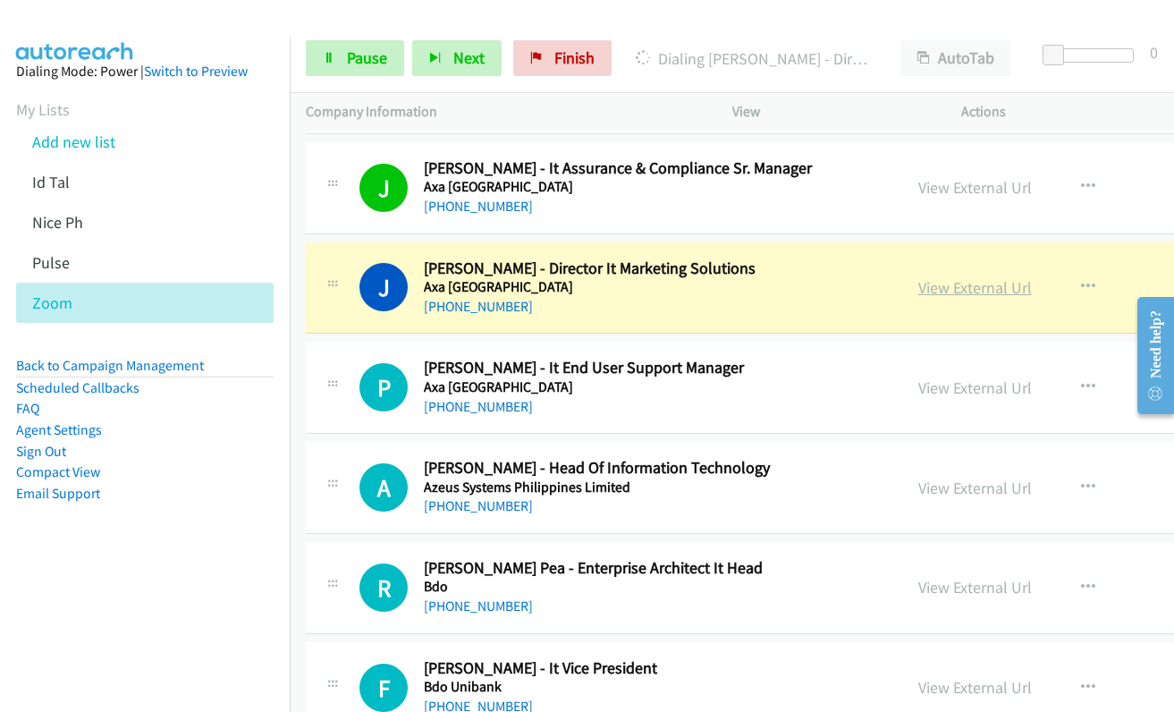
click at [934, 287] on link "View External Url" at bounding box center [975, 287] width 114 height 21
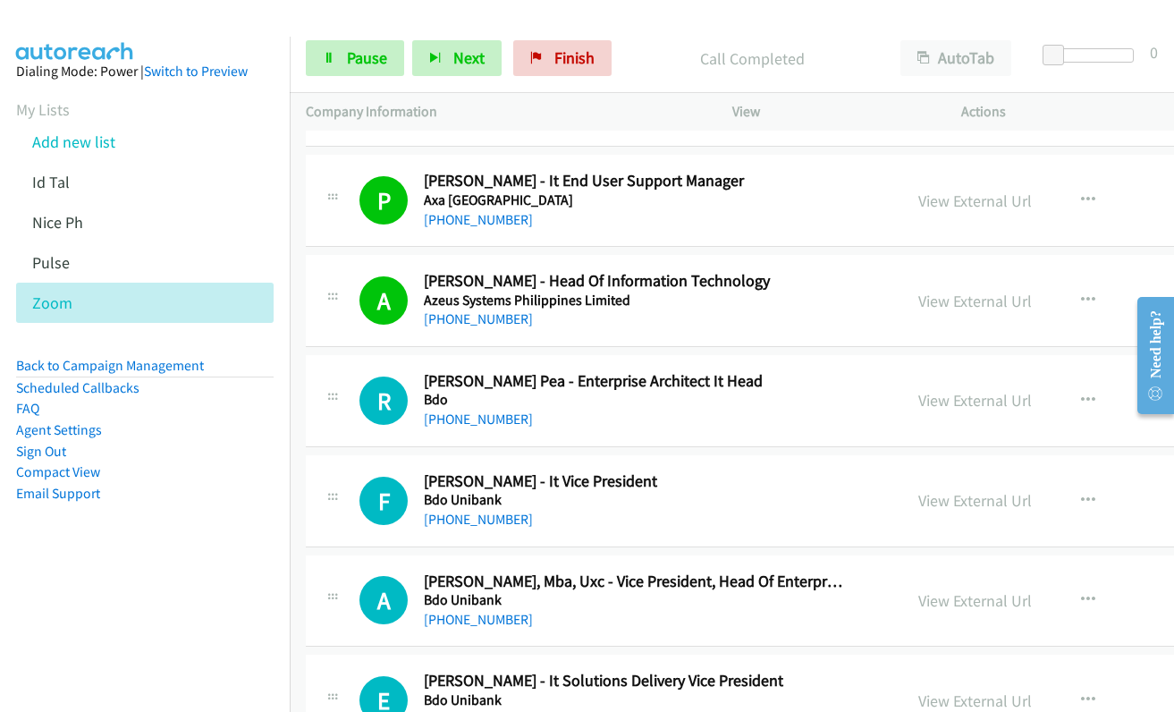
scroll to position [6706, 0]
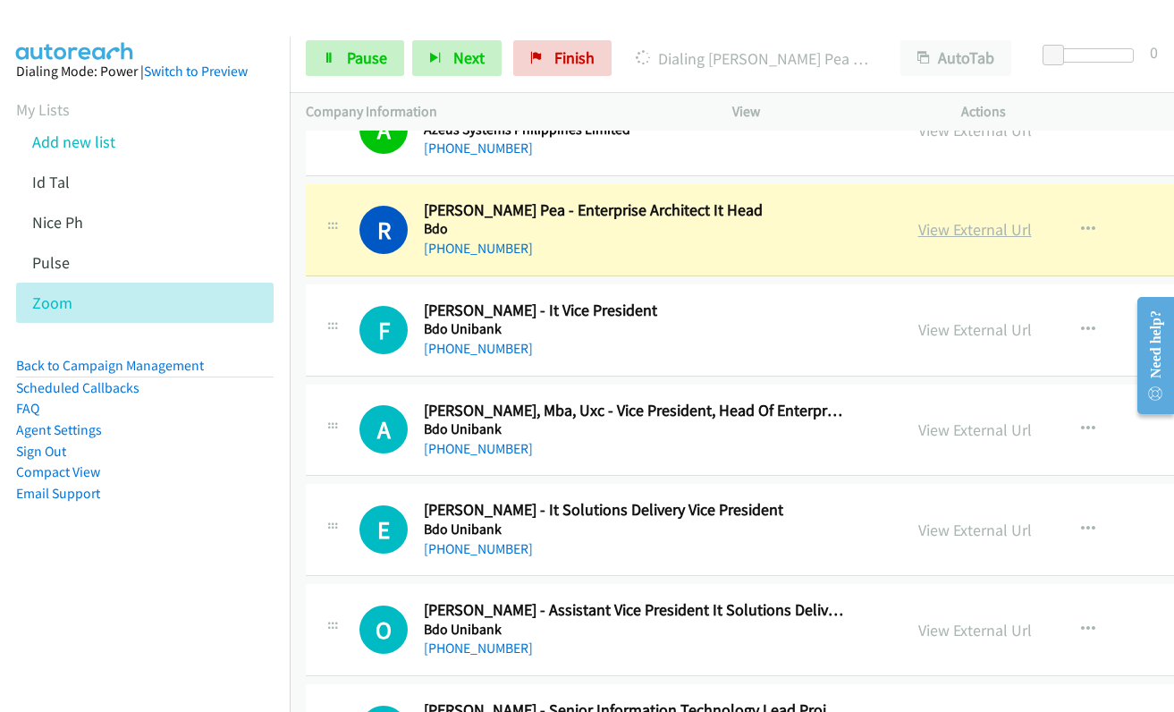
click at [918, 239] on link "View External Url" at bounding box center [975, 229] width 114 height 21
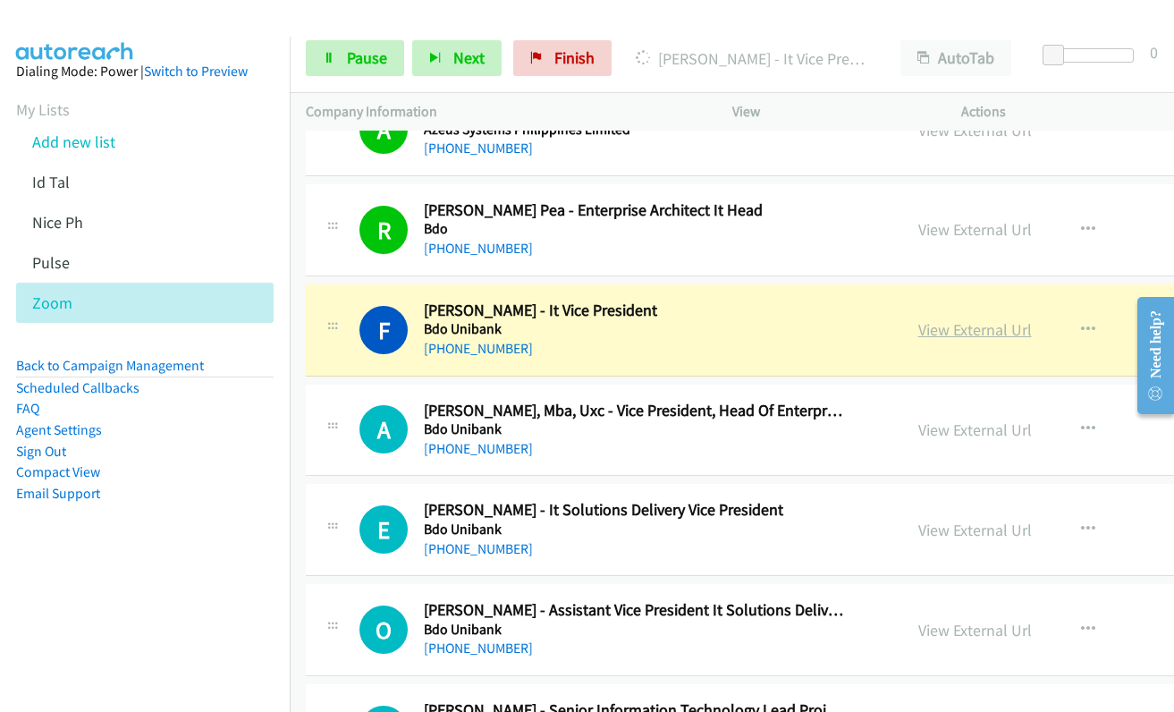
click at [918, 330] on link "View External Url" at bounding box center [975, 329] width 114 height 21
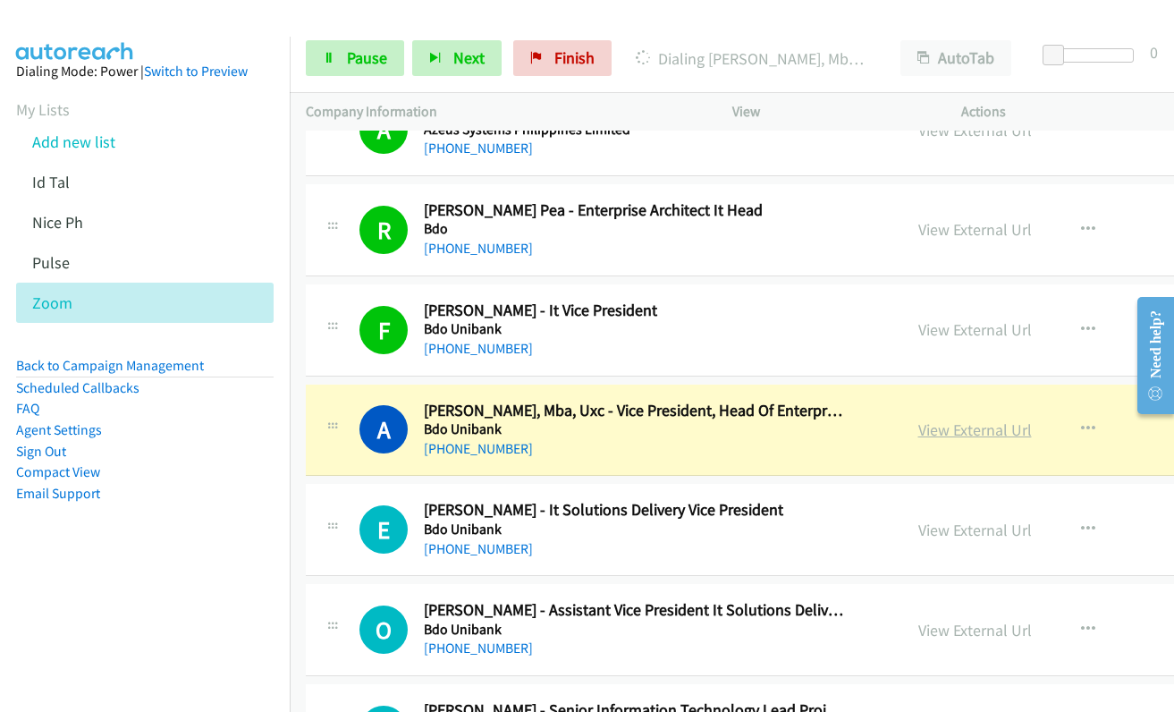
click at [969, 431] on link "View External Url" at bounding box center [975, 429] width 114 height 21
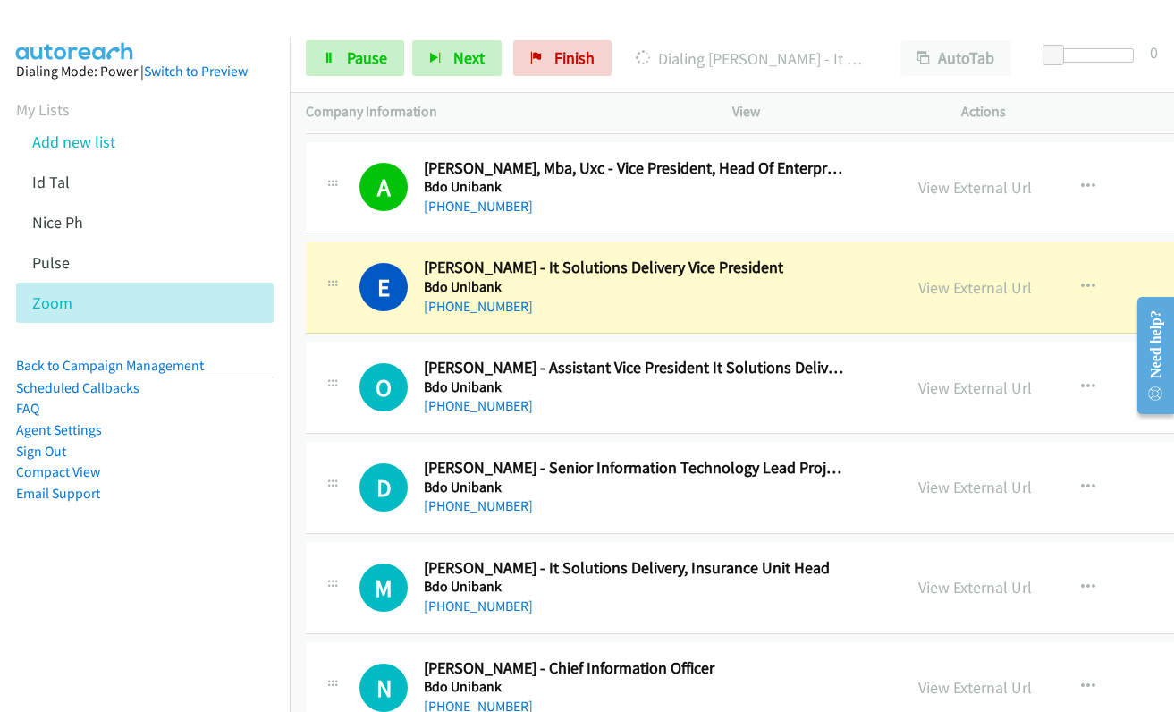
scroll to position [6974, 0]
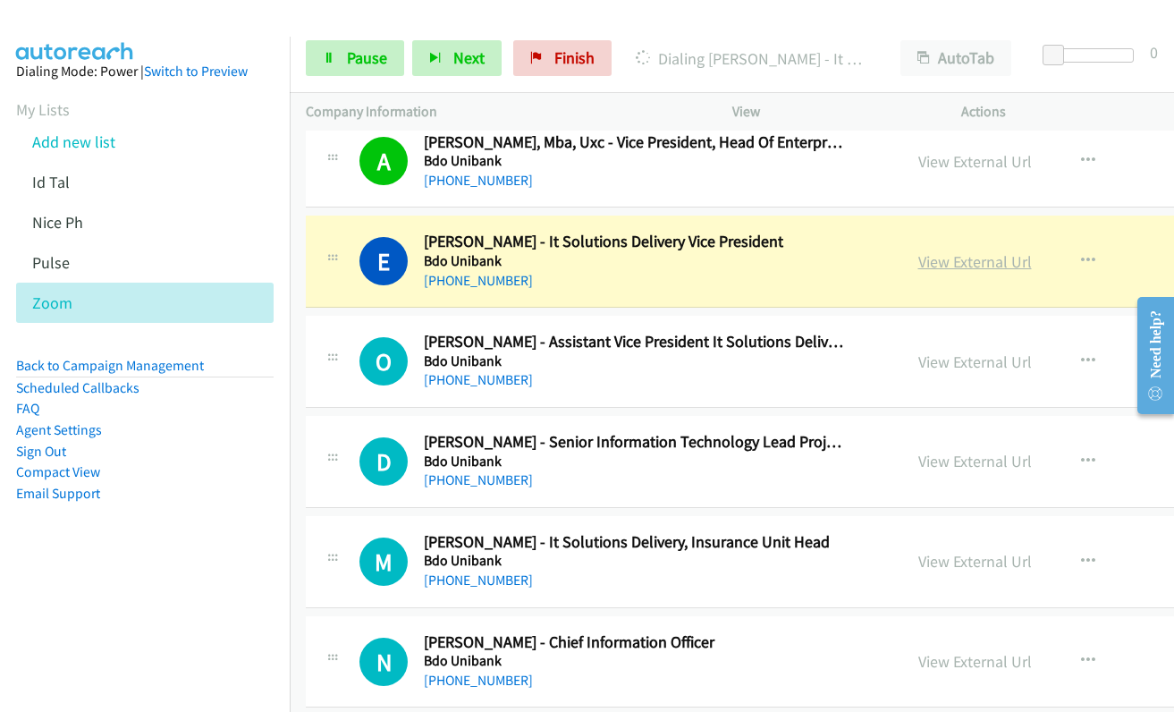
click at [919, 266] on link "View External Url" at bounding box center [975, 261] width 114 height 21
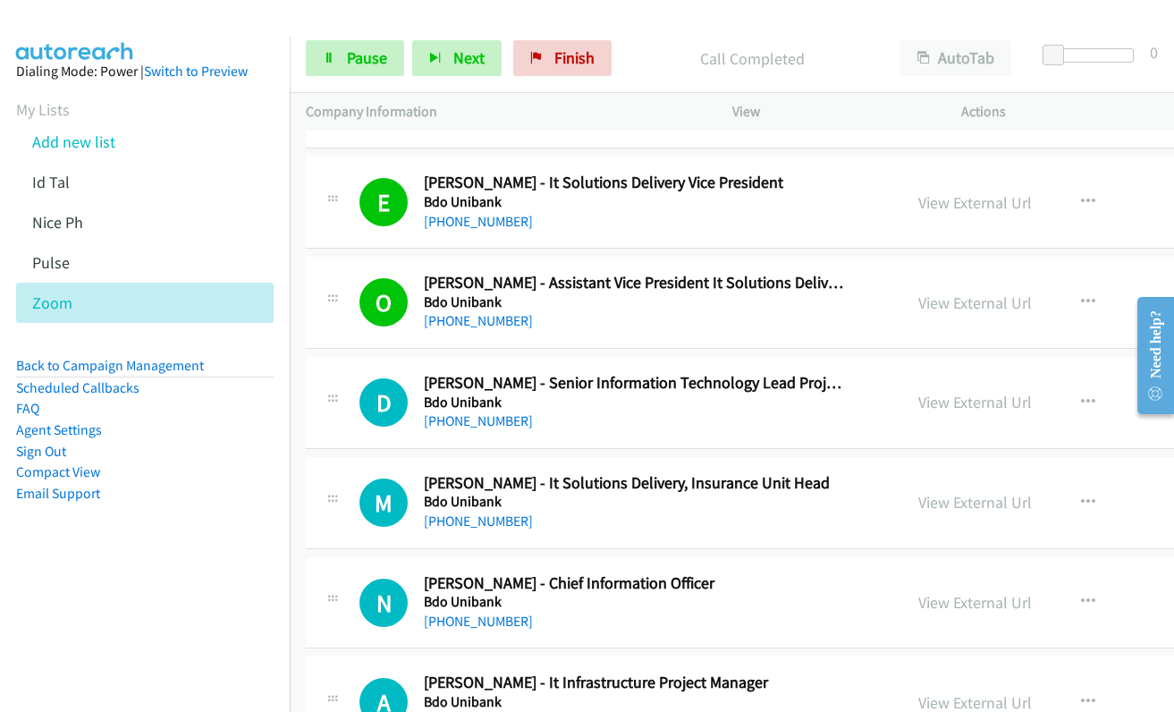
scroll to position [7153, 0]
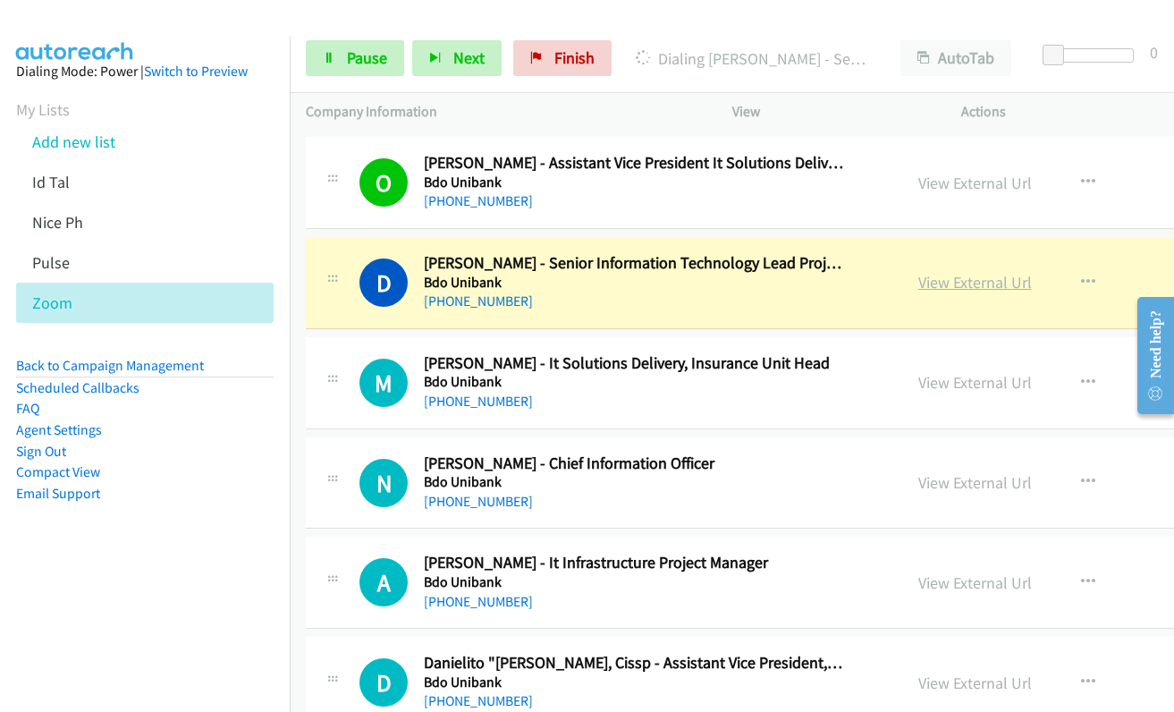
click at [955, 287] on link "View External Url" at bounding box center [975, 282] width 114 height 21
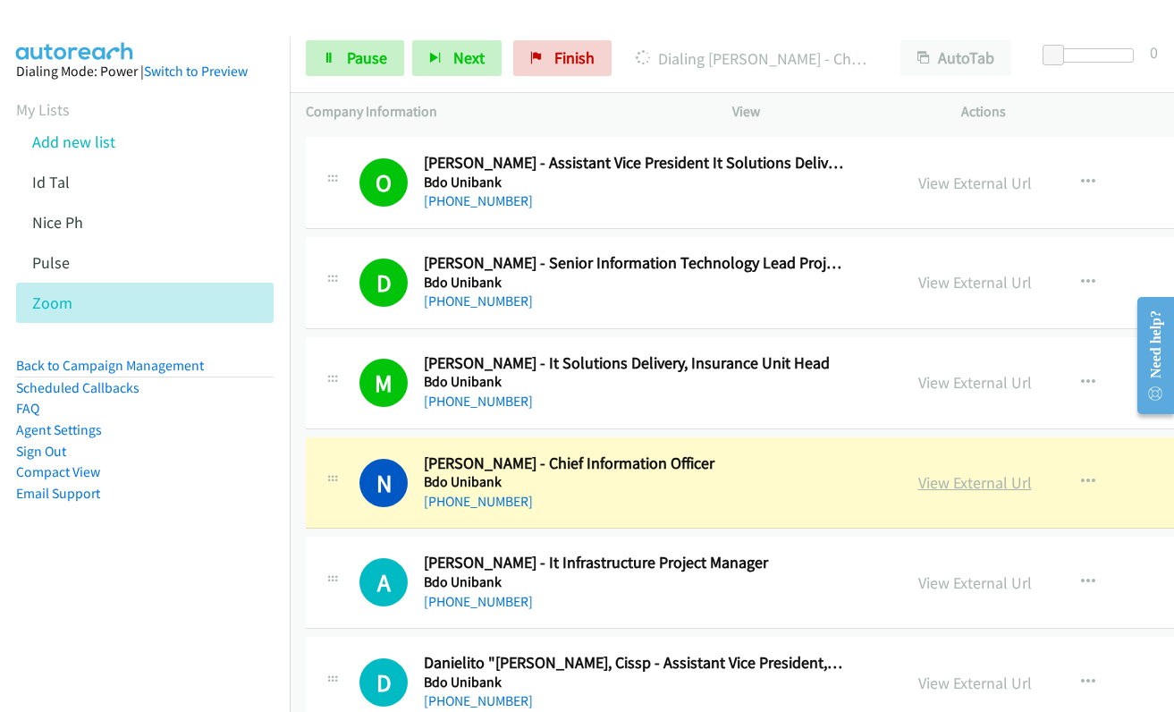
click at [918, 478] on link "View External Url" at bounding box center [975, 482] width 114 height 21
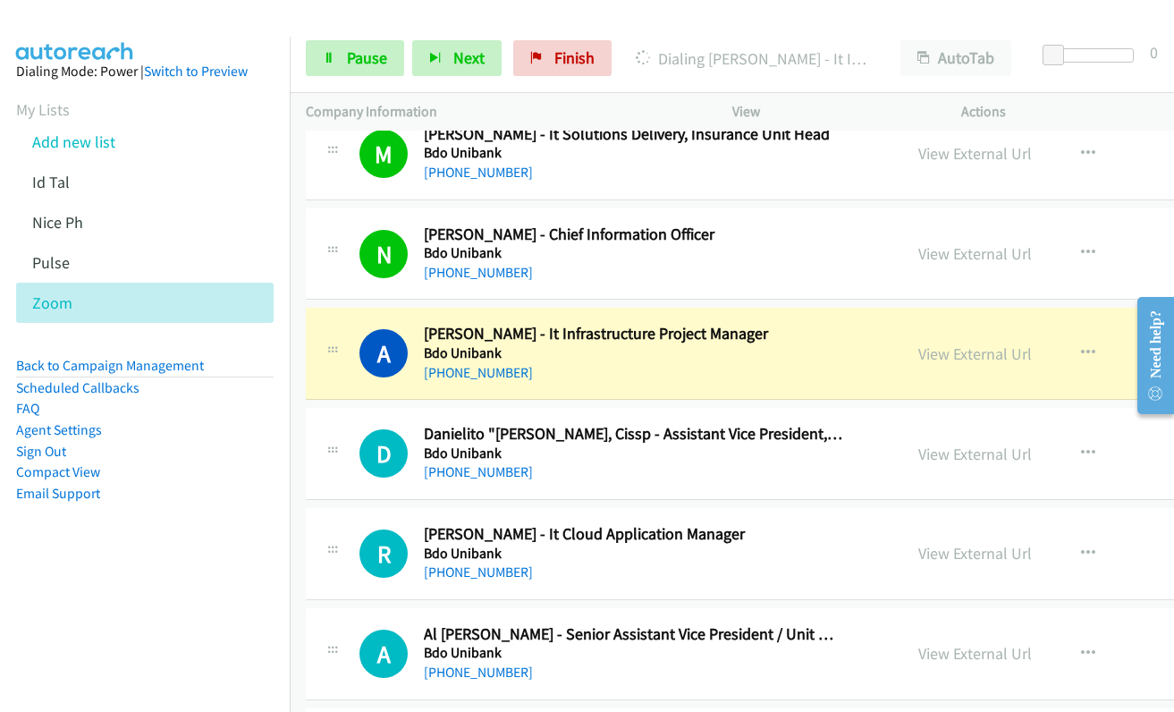
scroll to position [7421, 0]
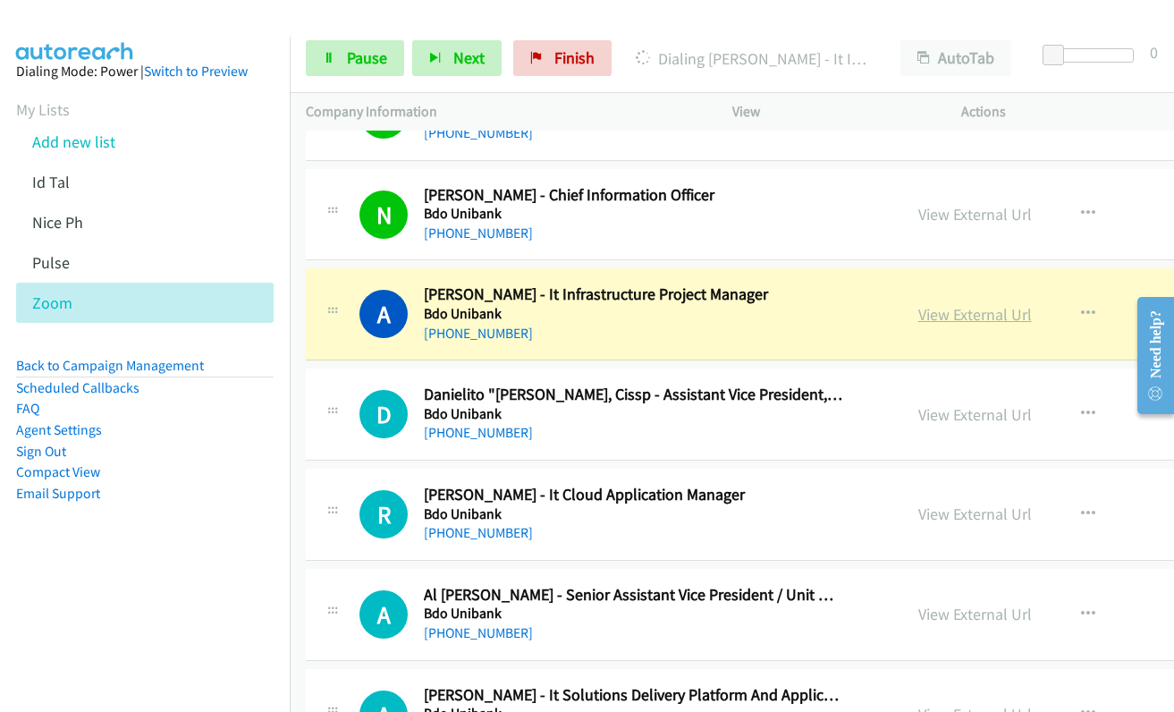
click at [918, 313] on link "View External Url" at bounding box center [975, 314] width 114 height 21
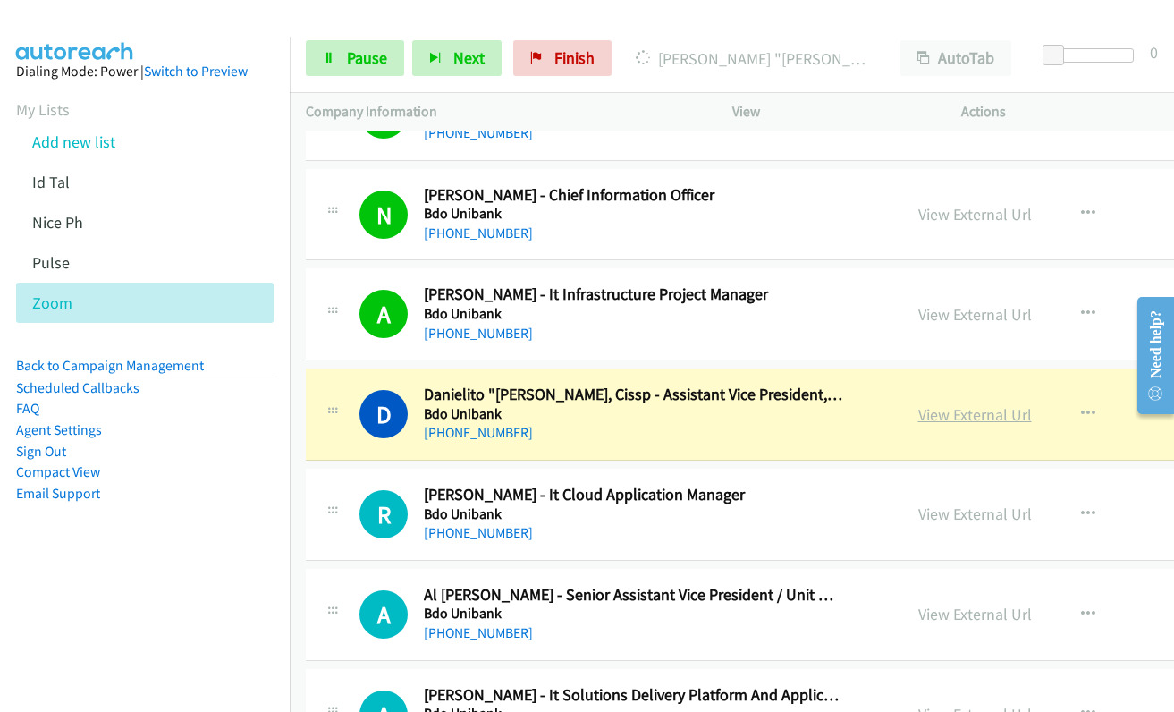
click at [941, 418] on link "View External Url" at bounding box center [975, 414] width 114 height 21
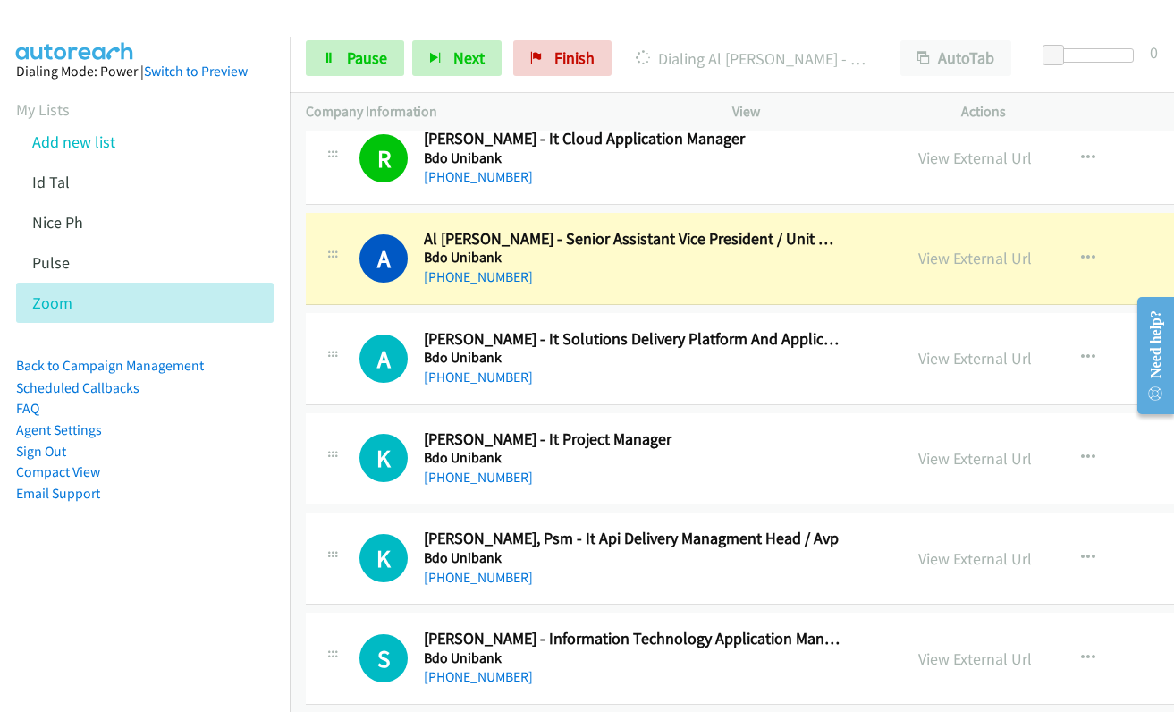
scroll to position [7778, 0]
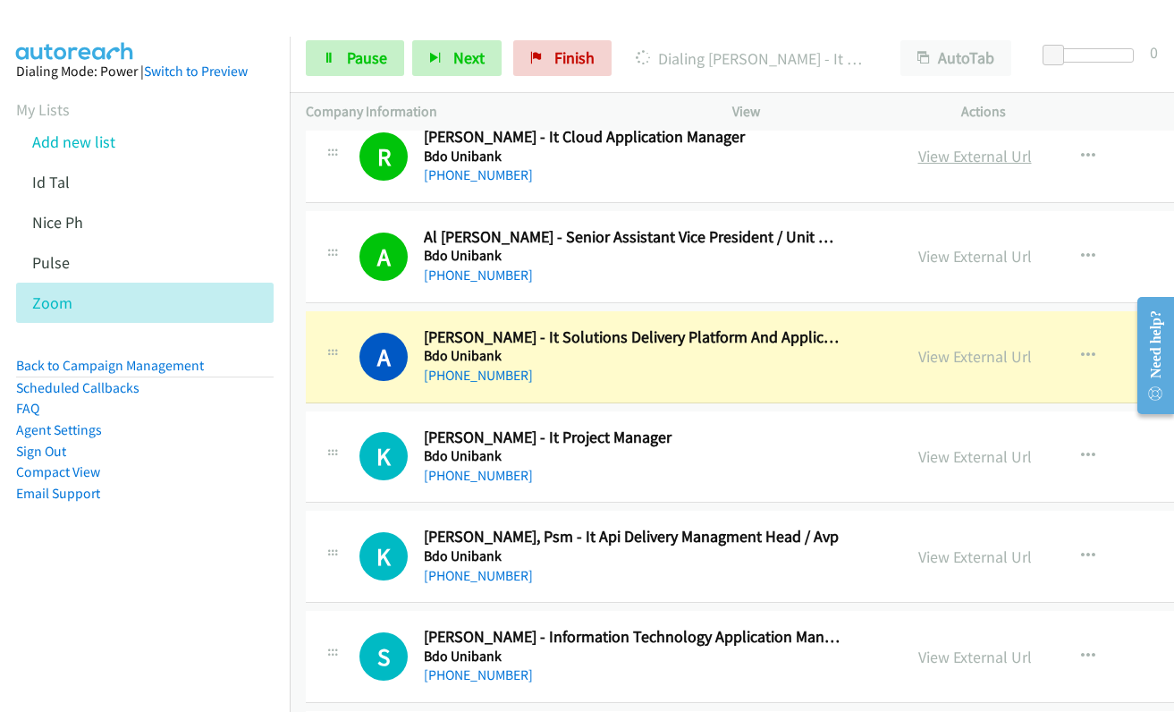
click at [918, 156] on link "View External Url" at bounding box center [975, 156] width 114 height 21
click at [918, 362] on link "View External Url" at bounding box center [975, 356] width 114 height 21
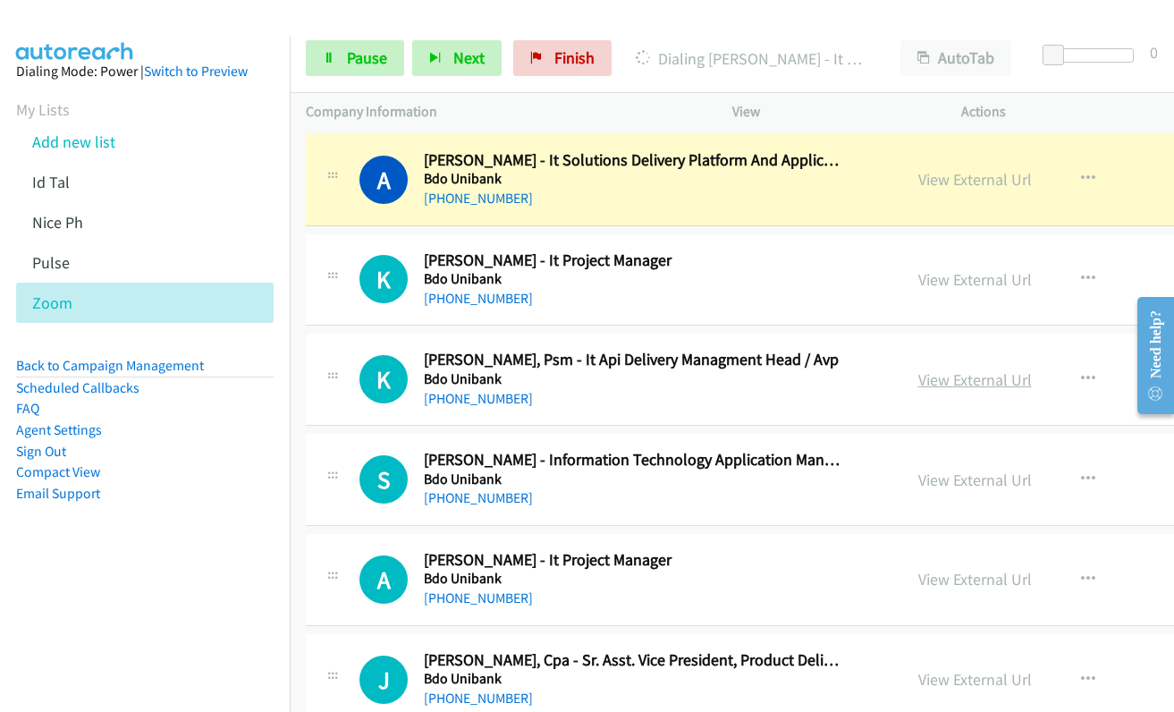
scroll to position [7957, 0]
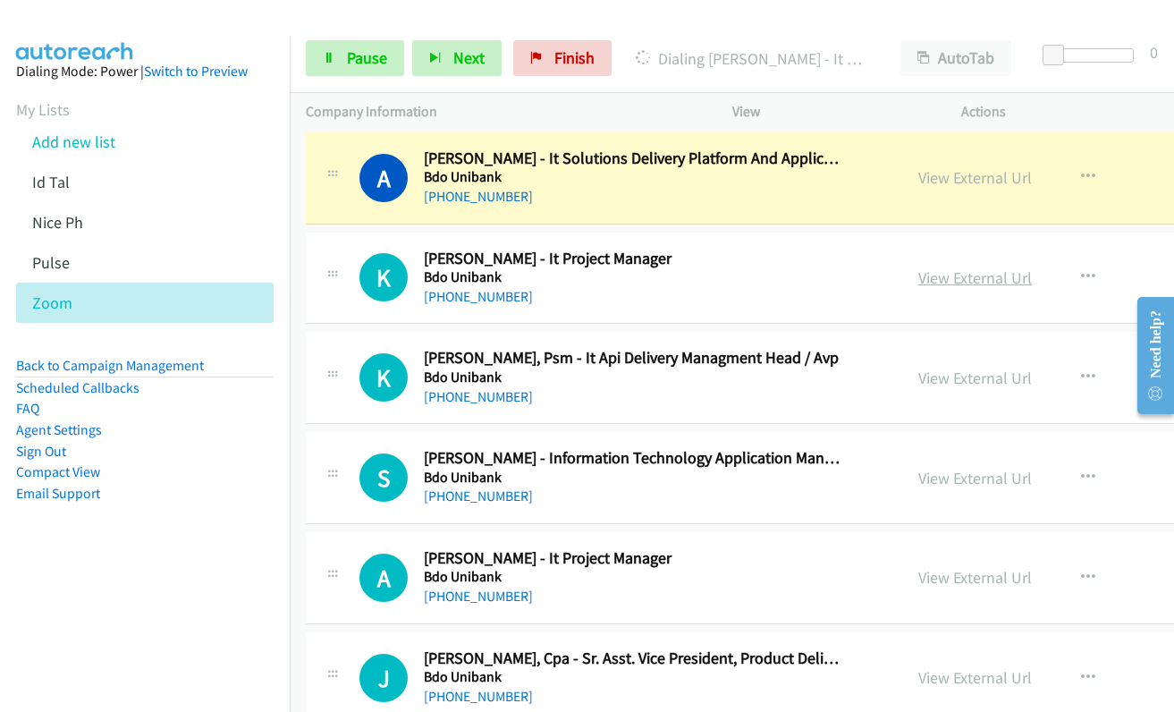
click at [937, 280] on link "View External Url" at bounding box center [975, 277] width 114 height 21
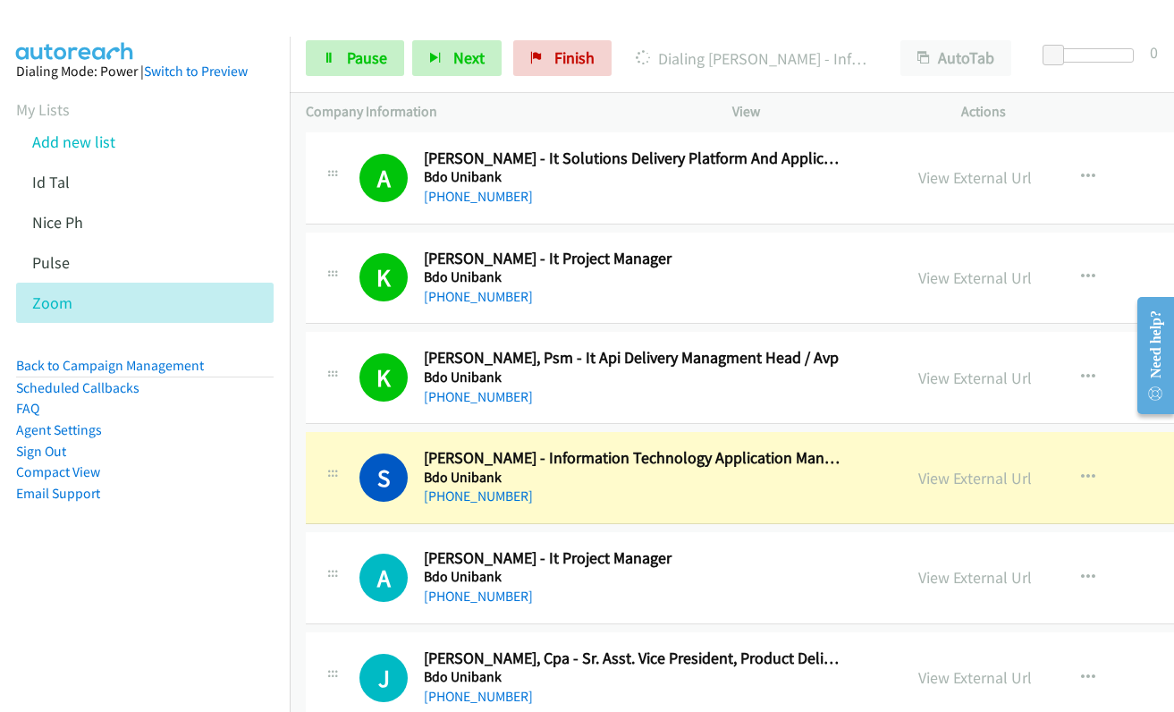
drag, startPoint x: 593, startPoint y: 502, endPoint x: 683, endPoint y: 502, distance: 90.3
click at [593, 502] on div "+63 932 846 8988" at bounding box center [633, 495] width 419 height 21
click at [918, 481] on link "View External Url" at bounding box center [975, 478] width 114 height 21
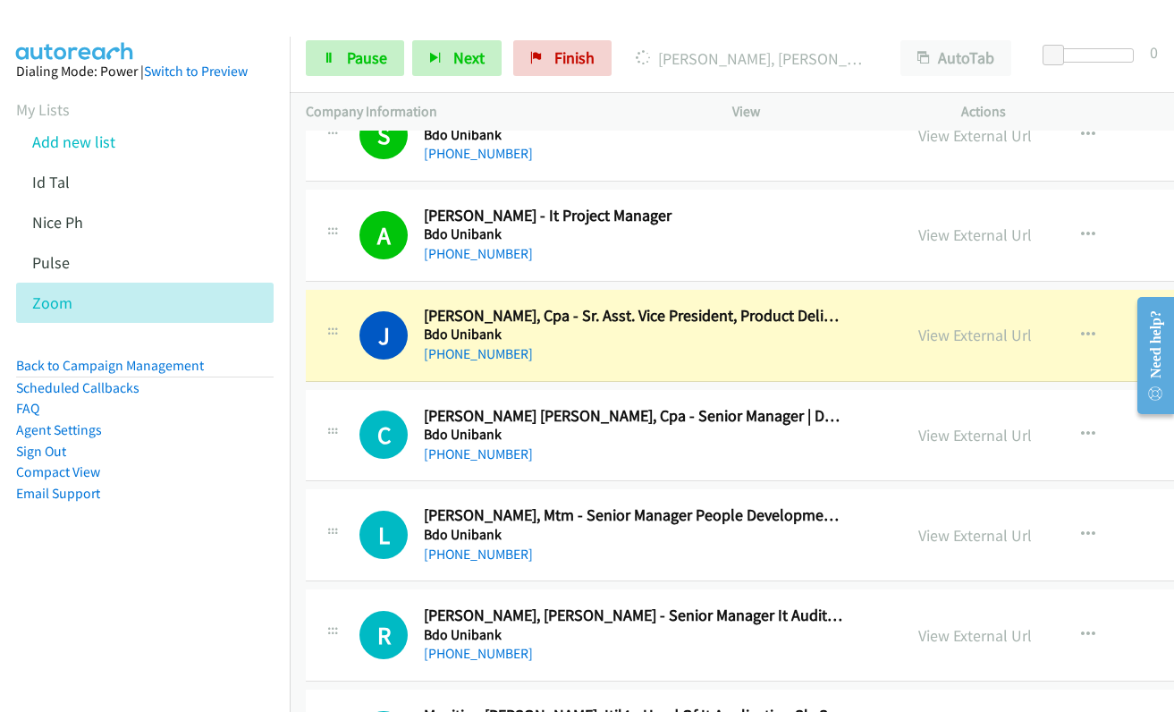
scroll to position [8315, 0]
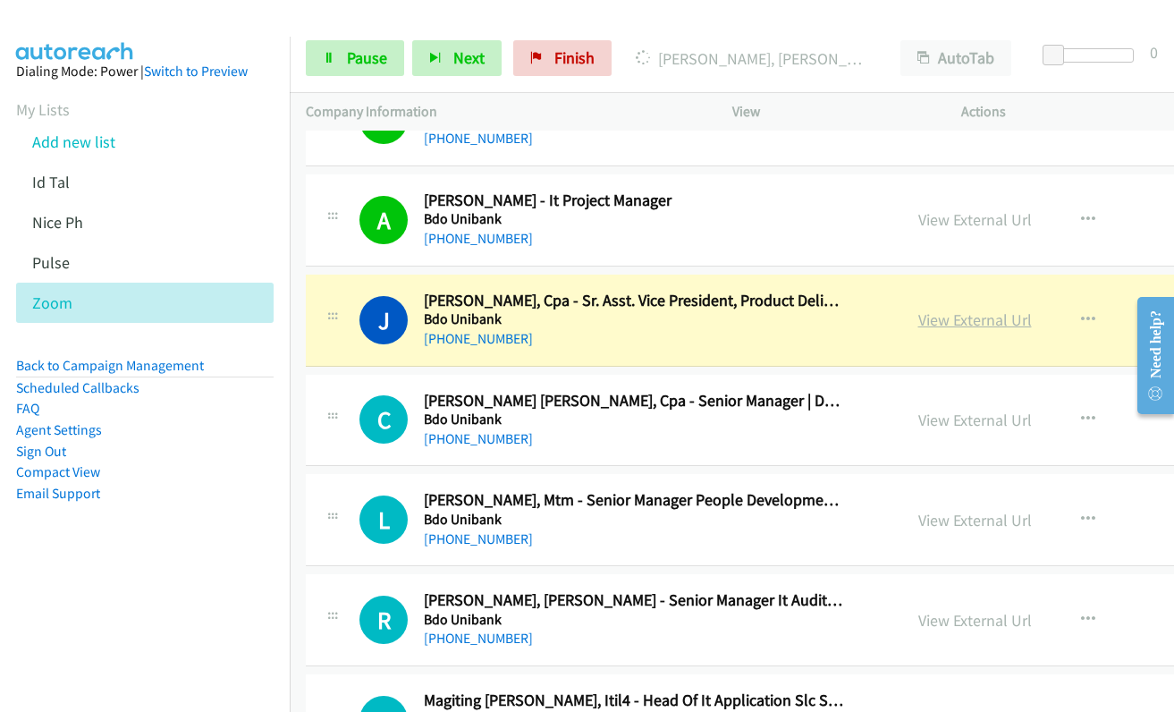
click at [930, 318] on link "View External Url" at bounding box center [975, 319] width 114 height 21
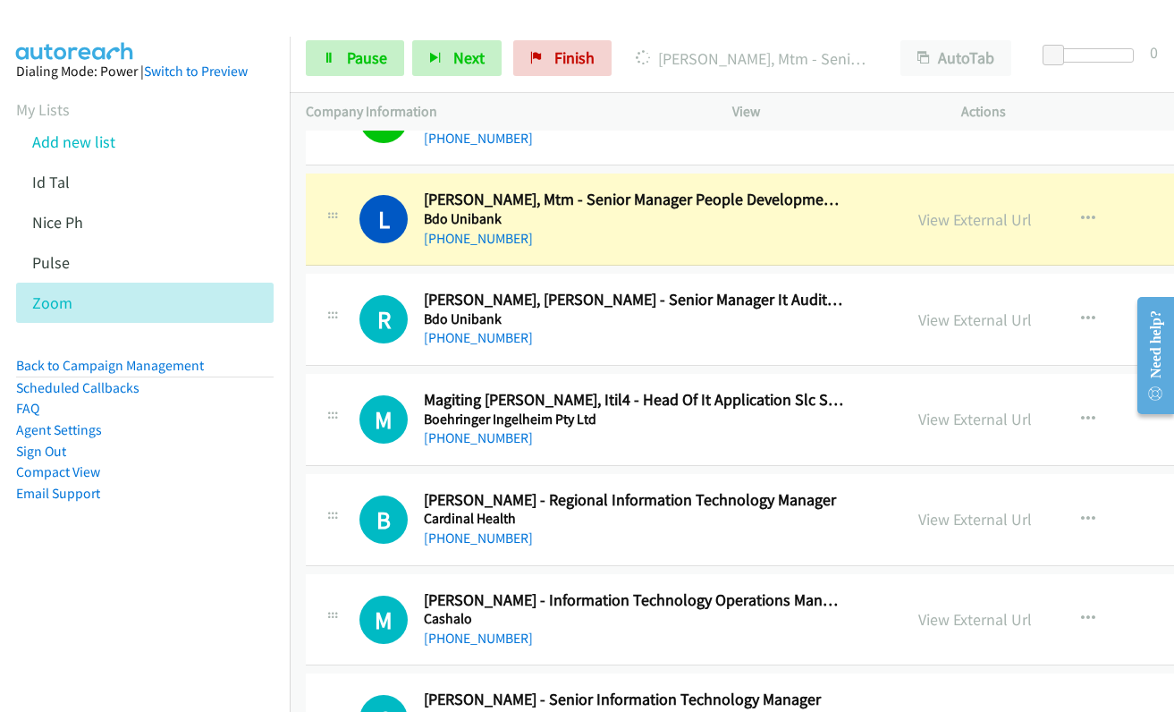
scroll to position [8583, 0]
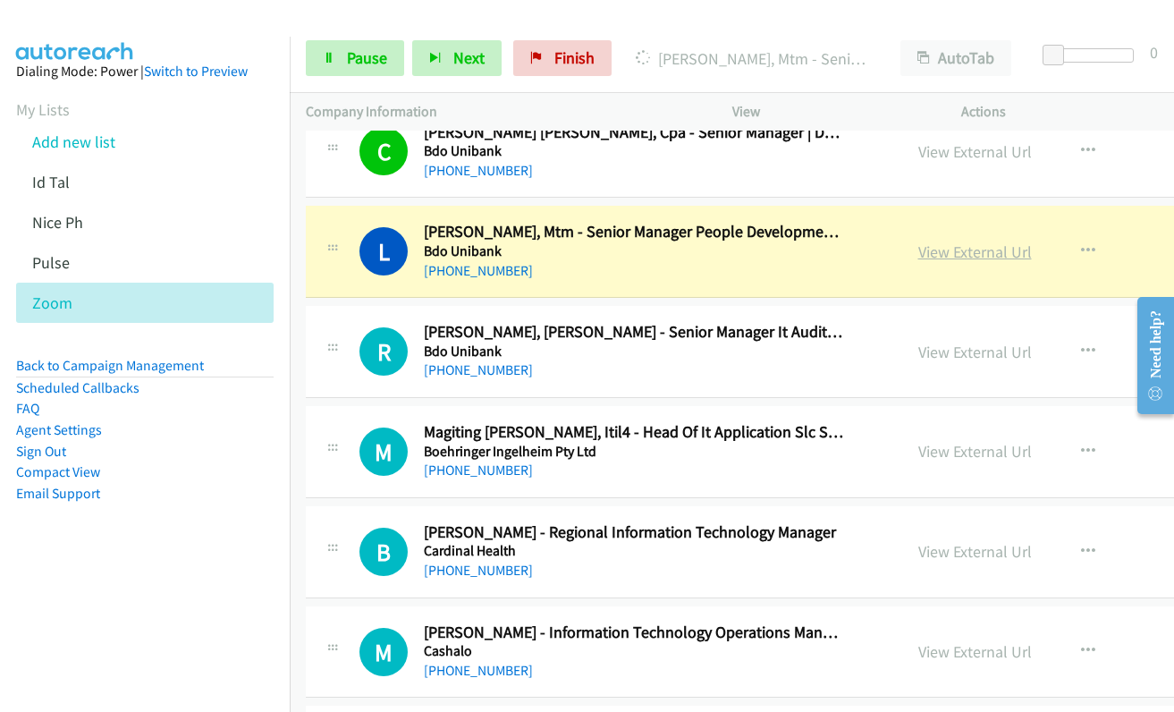
click at [918, 255] on link "View External Url" at bounding box center [975, 251] width 114 height 21
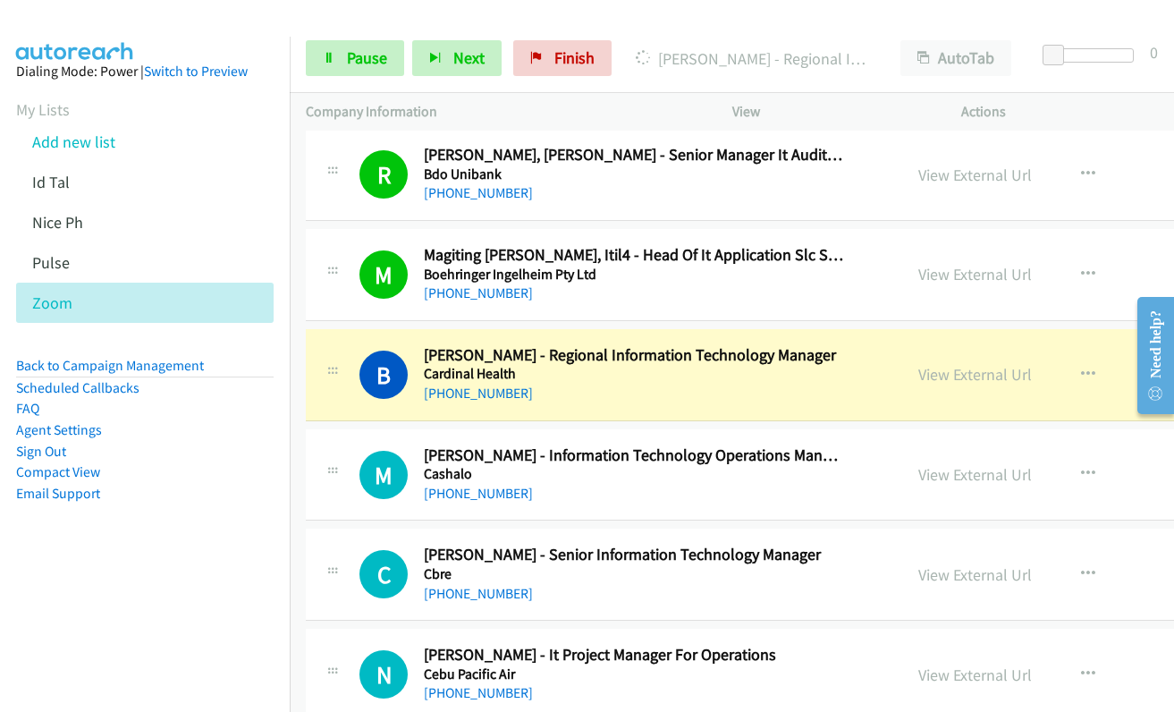
scroll to position [8762, 0]
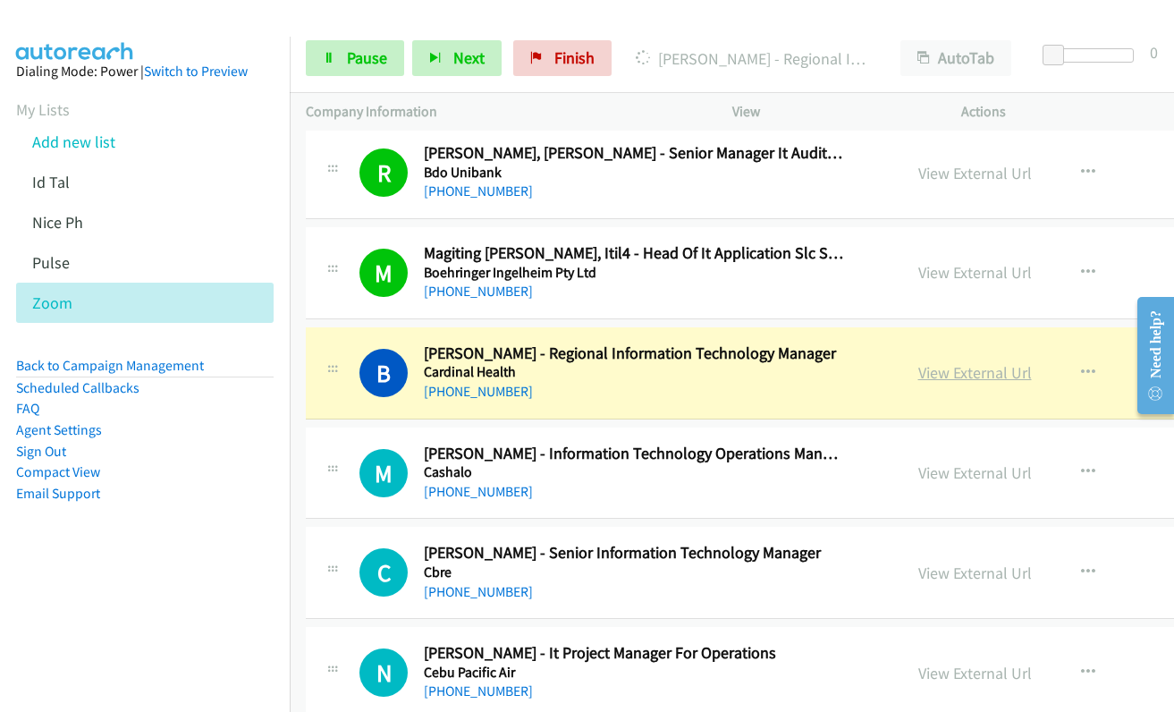
click at [930, 376] on link "View External Url" at bounding box center [975, 372] width 114 height 21
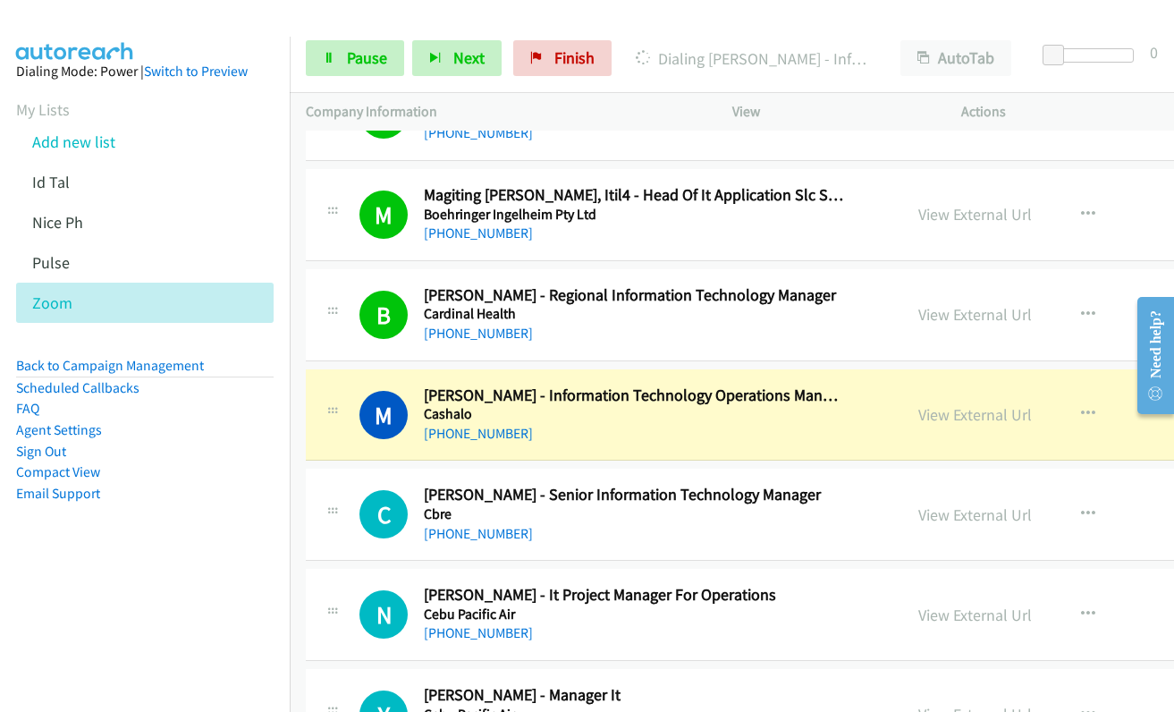
scroll to position [8851, 0]
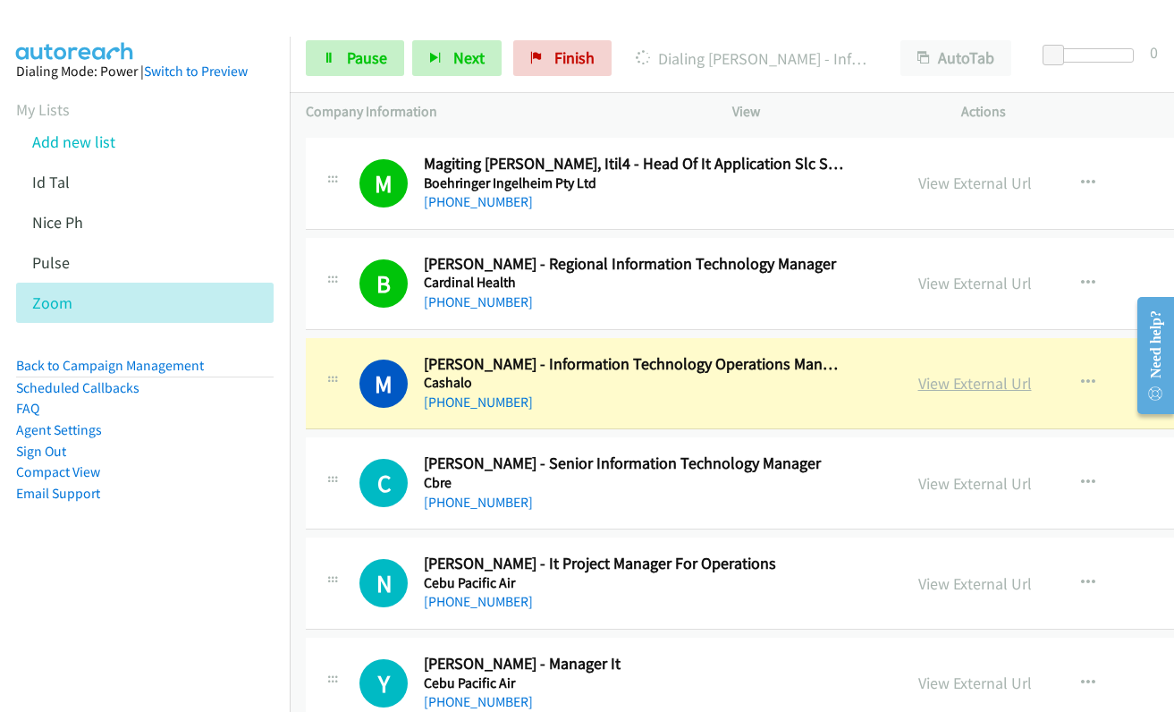
click at [918, 384] on link "View External Url" at bounding box center [975, 383] width 114 height 21
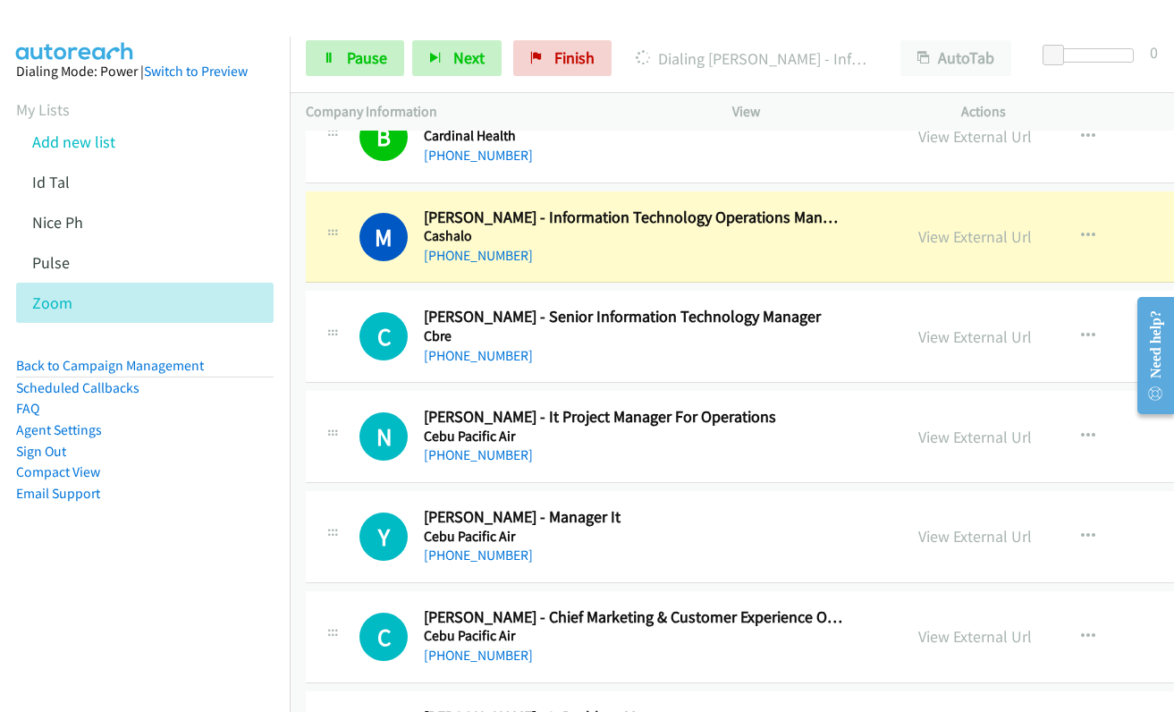
scroll to position [9030, 0]
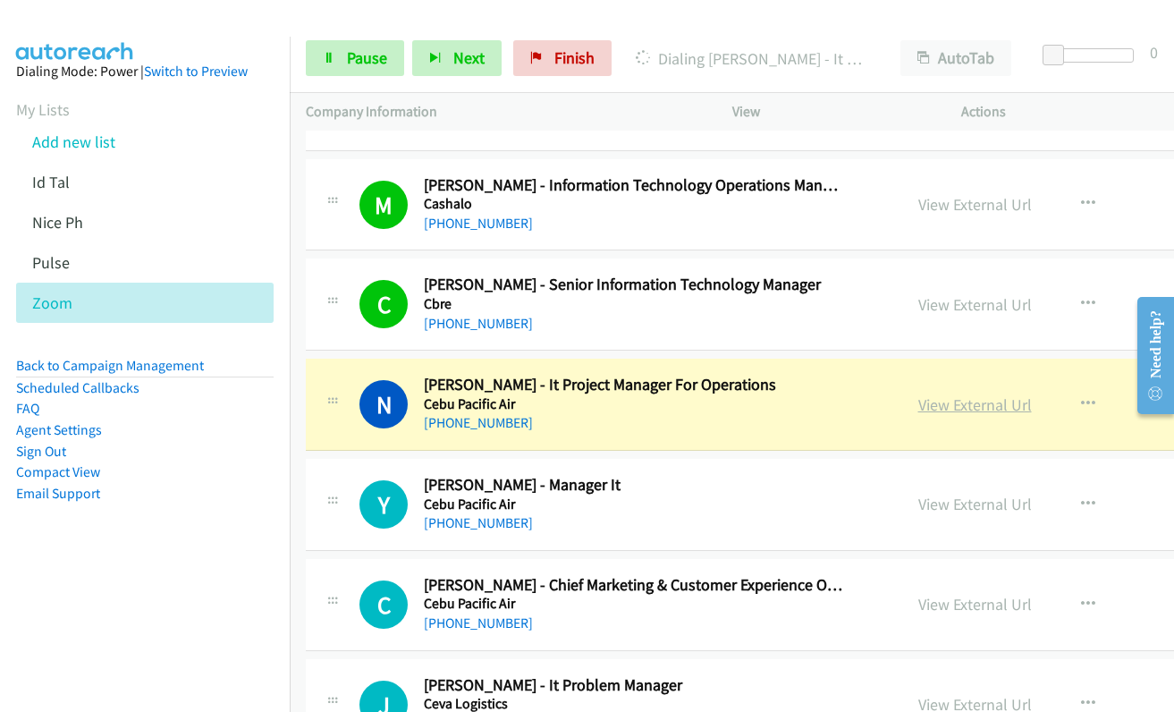
click at [933, 407] on link "View External Url" at bounding box center [975, 404] width 114 height 21
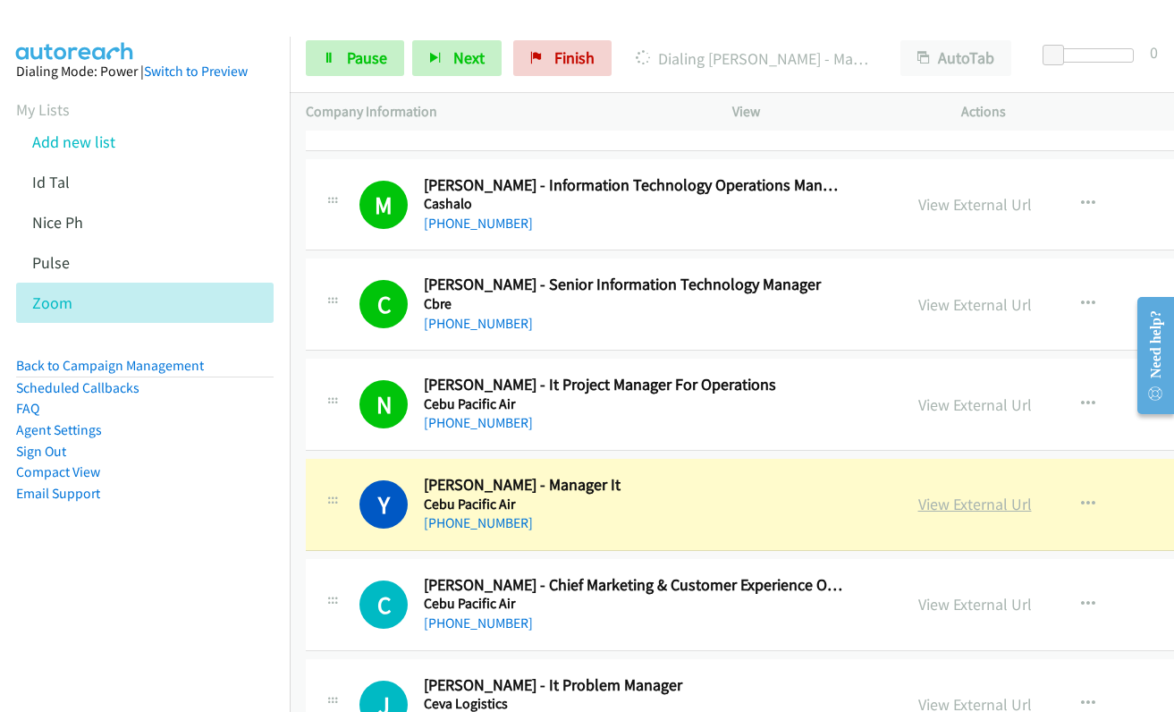
click at [918, 510] on link "View External Url" at bounding box center [975, 504] width 114 height 21
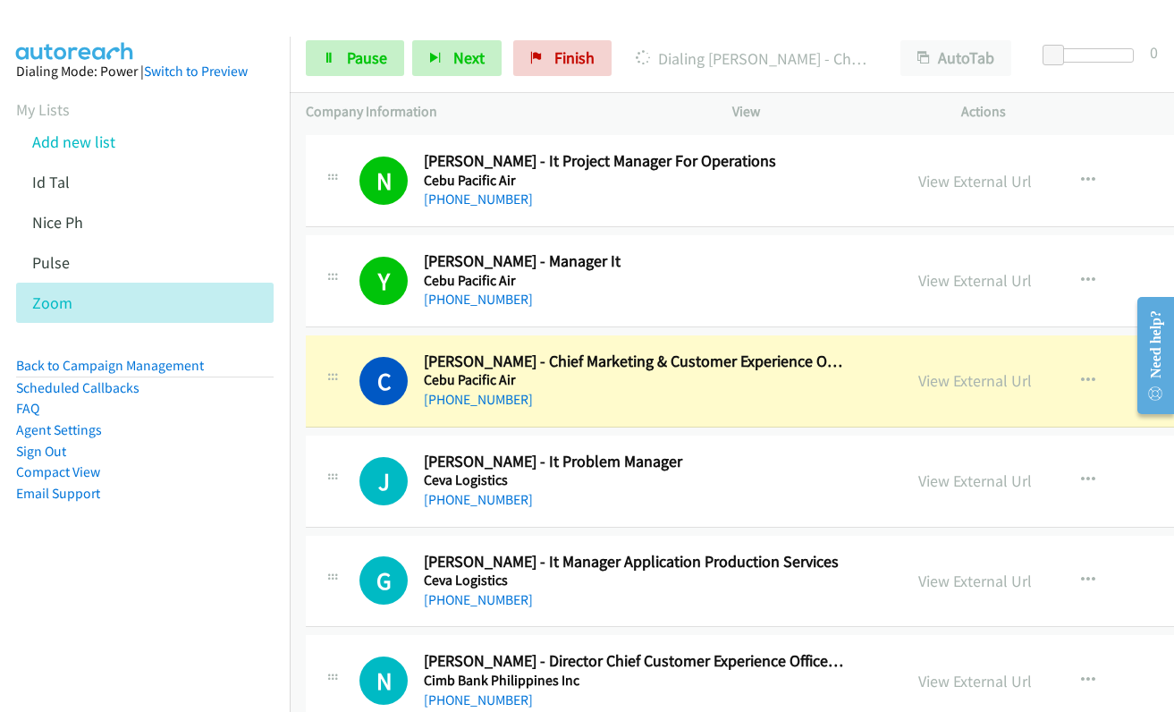
scroll to position [9388, 0]
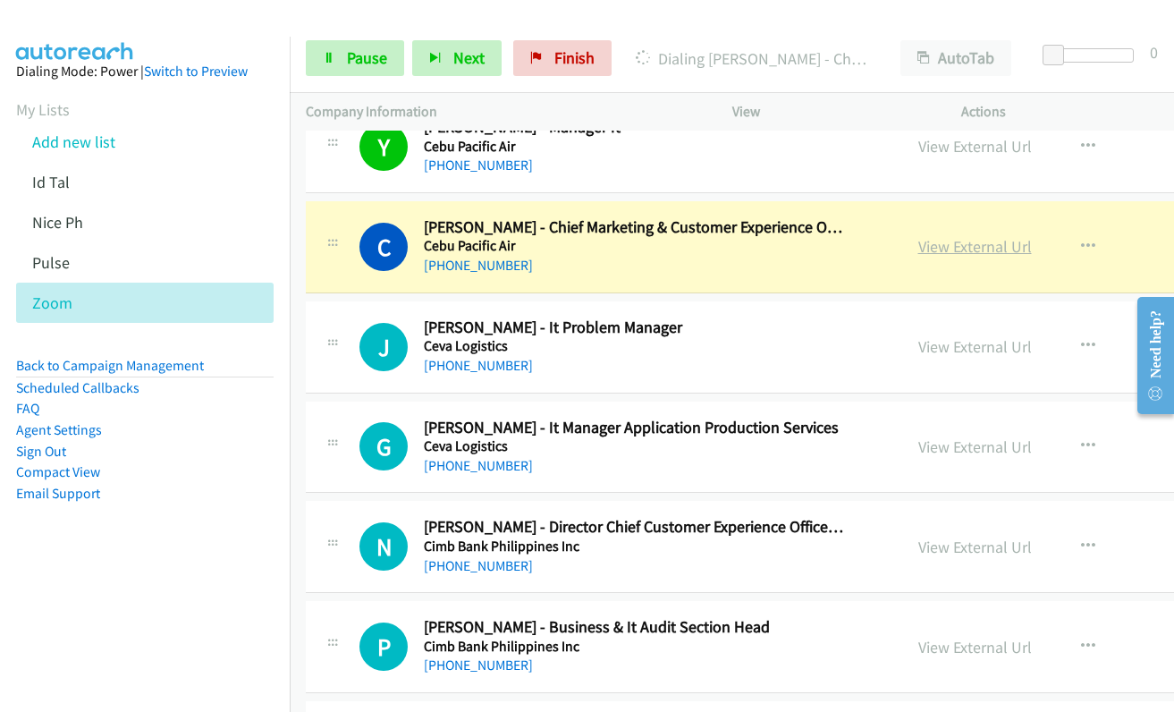
click at [942, 252] on link "View External Url" at bounding box center [975, 246] width 114 height 21
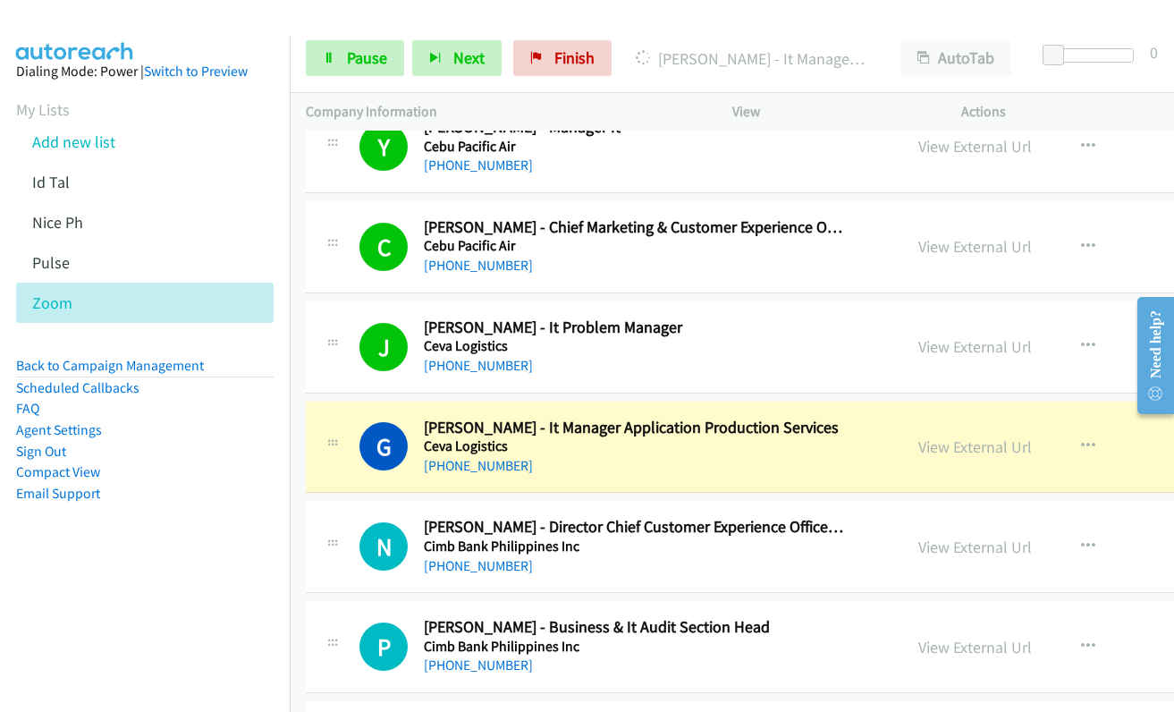
drag, startPoint x: 927, startPoint y: 444, endPoint x: 489, endPoint y: 8, distance: 618.3
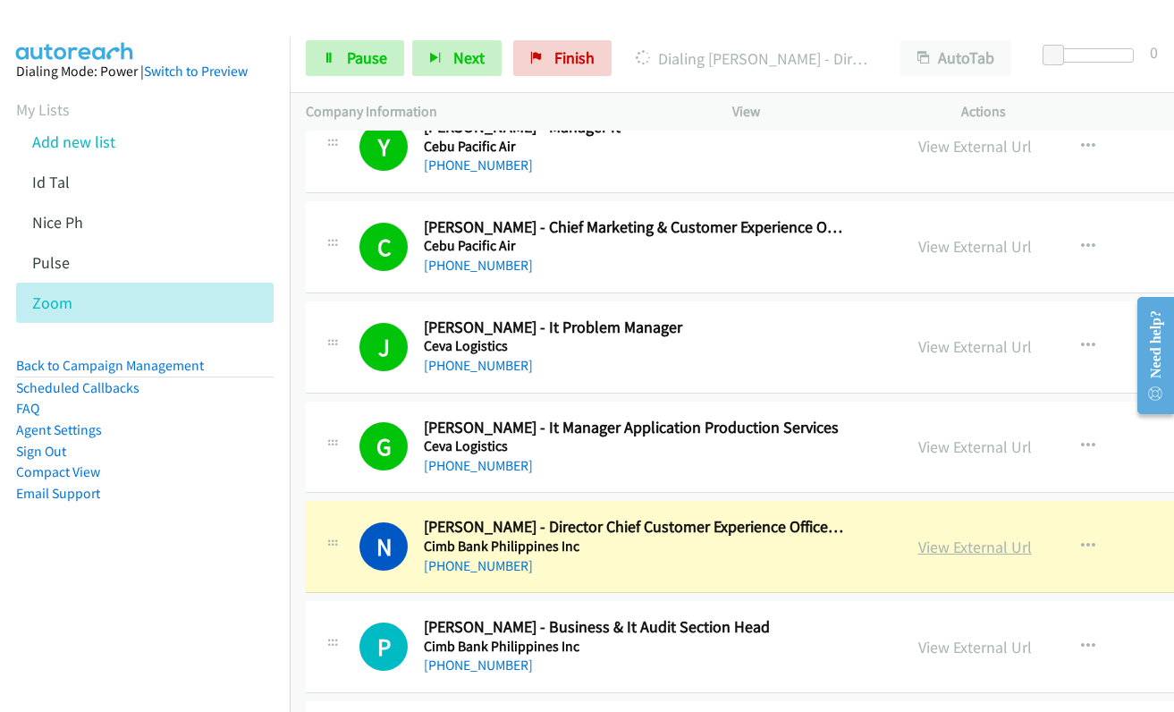
click at [935, 543] on link "View External Url" at bounding box center [975, 546] width 114 height 21
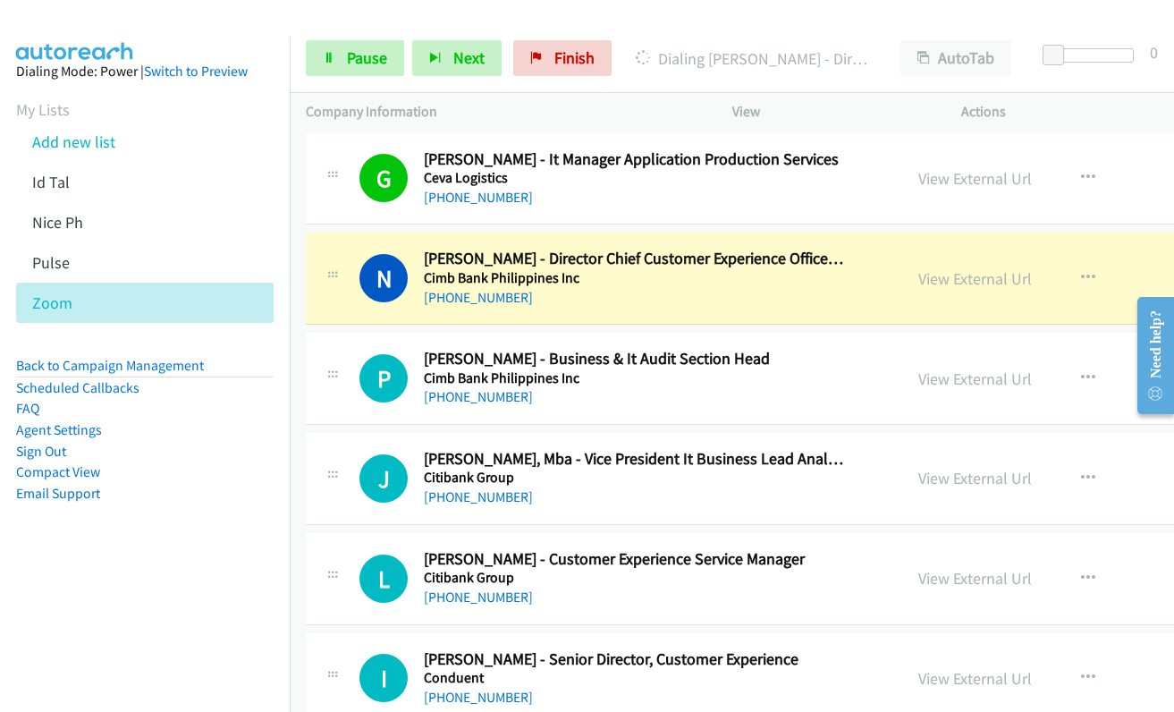
scroll to position [9745, 0]
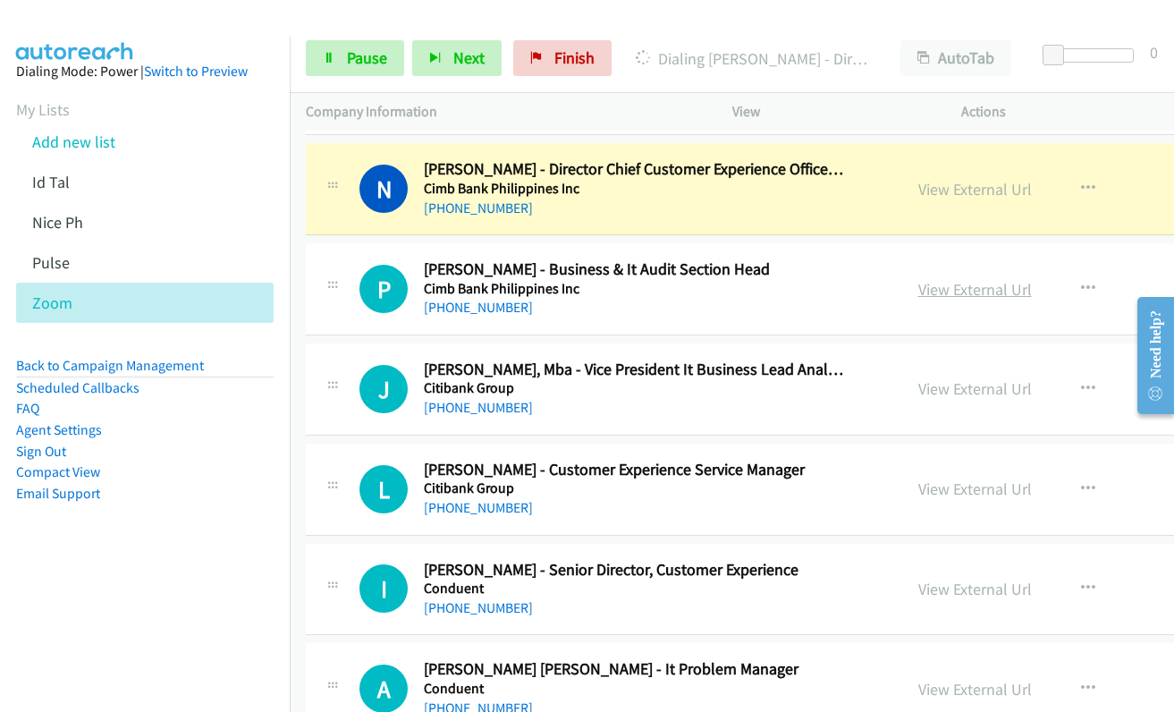
click at [923, 287] on link "View External Url" at bounding box center [975, 289] width 114 height 21
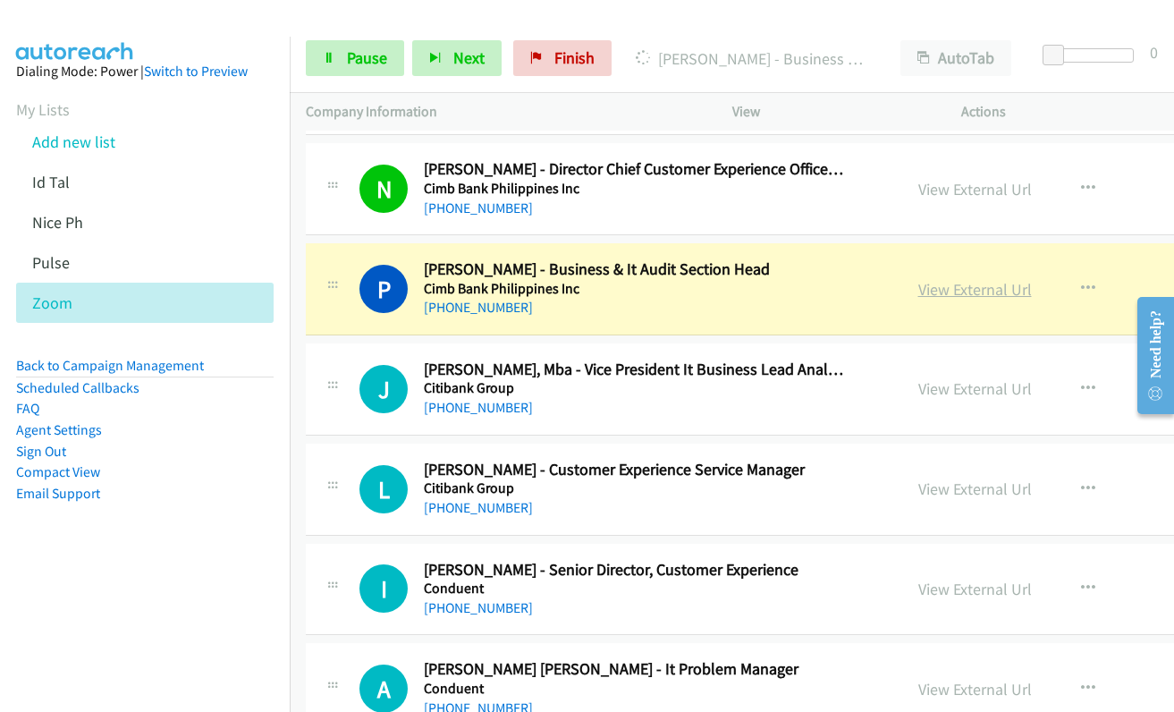
click at [928, 295] on link "View External Url" at bounding box center [975, 289] width 114 height 21
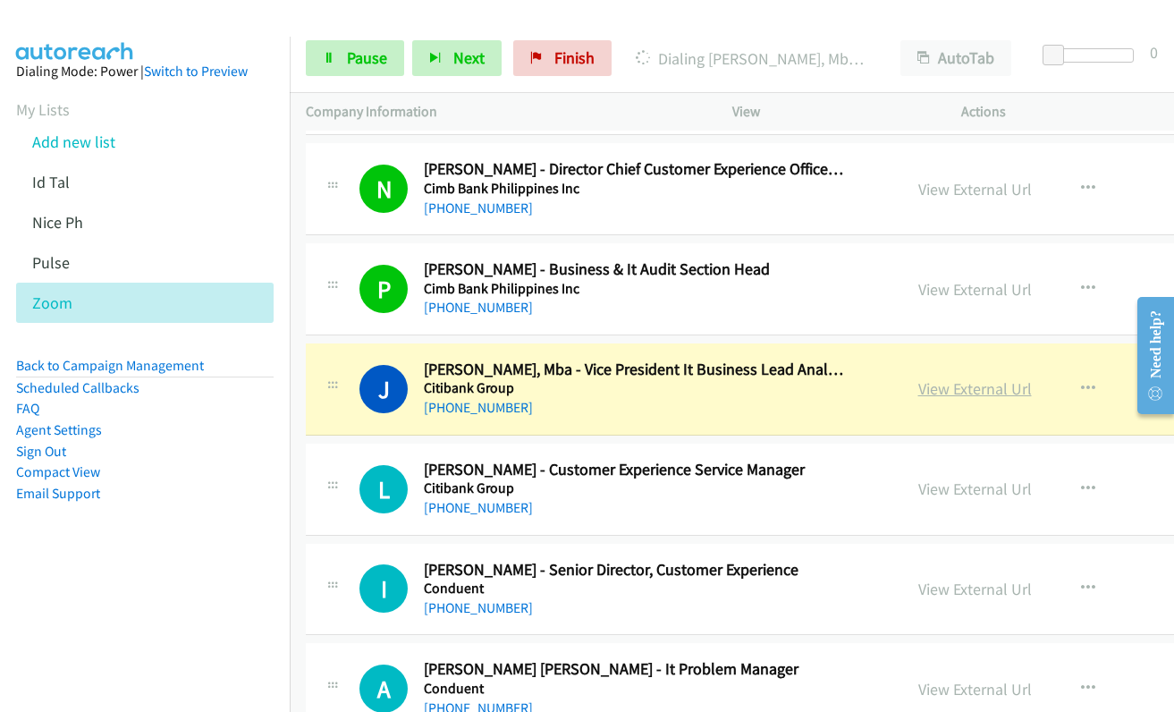
click at [921, 387] on link "View External Url" at bounding box center [975, 388] width 114 height 21
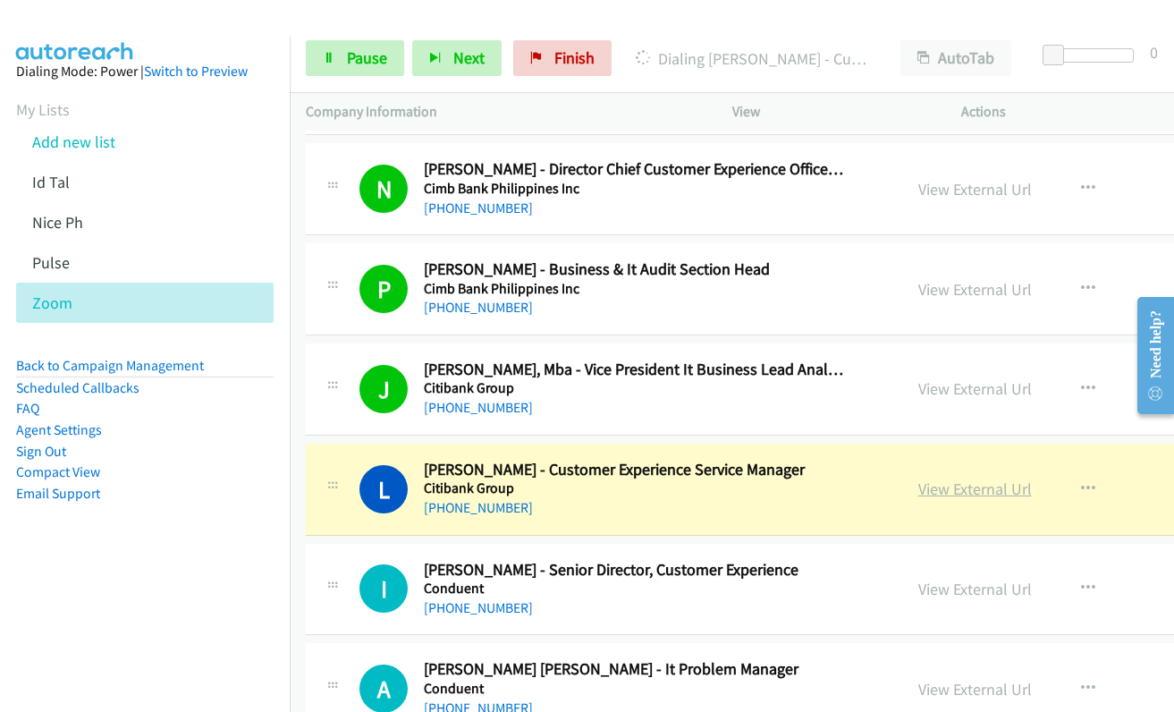
click at [918, 494] on link "View External Url" at bounding box center [975, 488] width 114 height 21
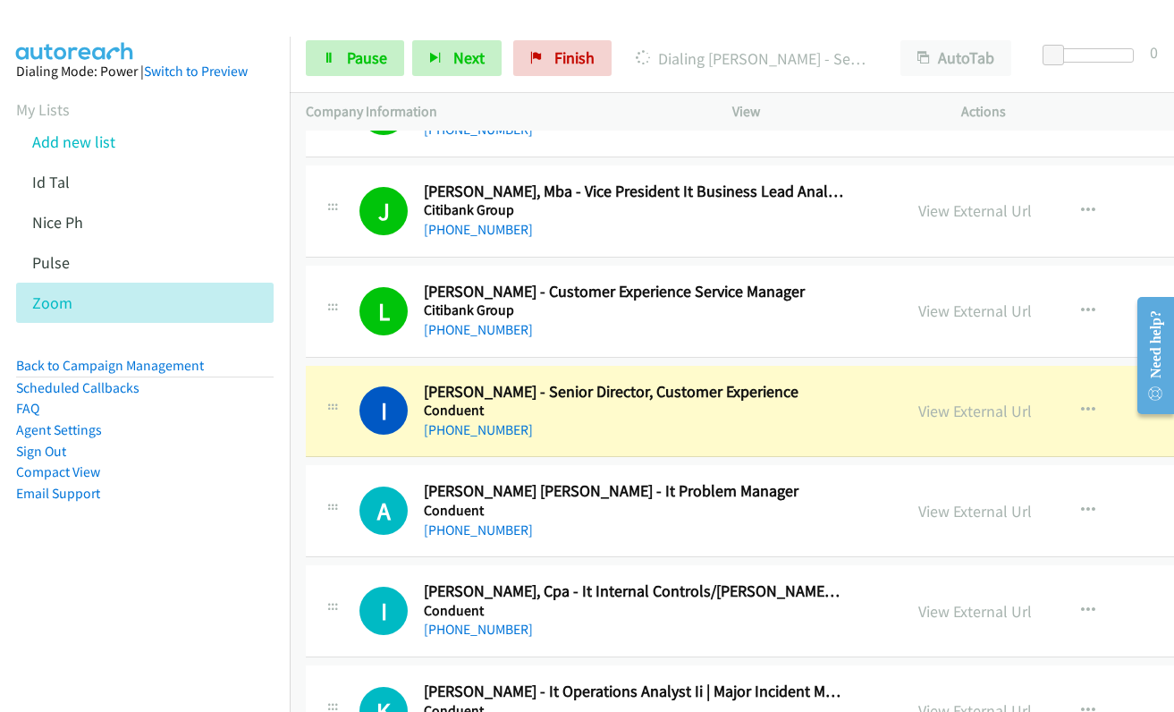
scroll to position [9924, 0]
click at [918, 410] on link "View External Url" at bounding box center [975, 410] width 114 height 21
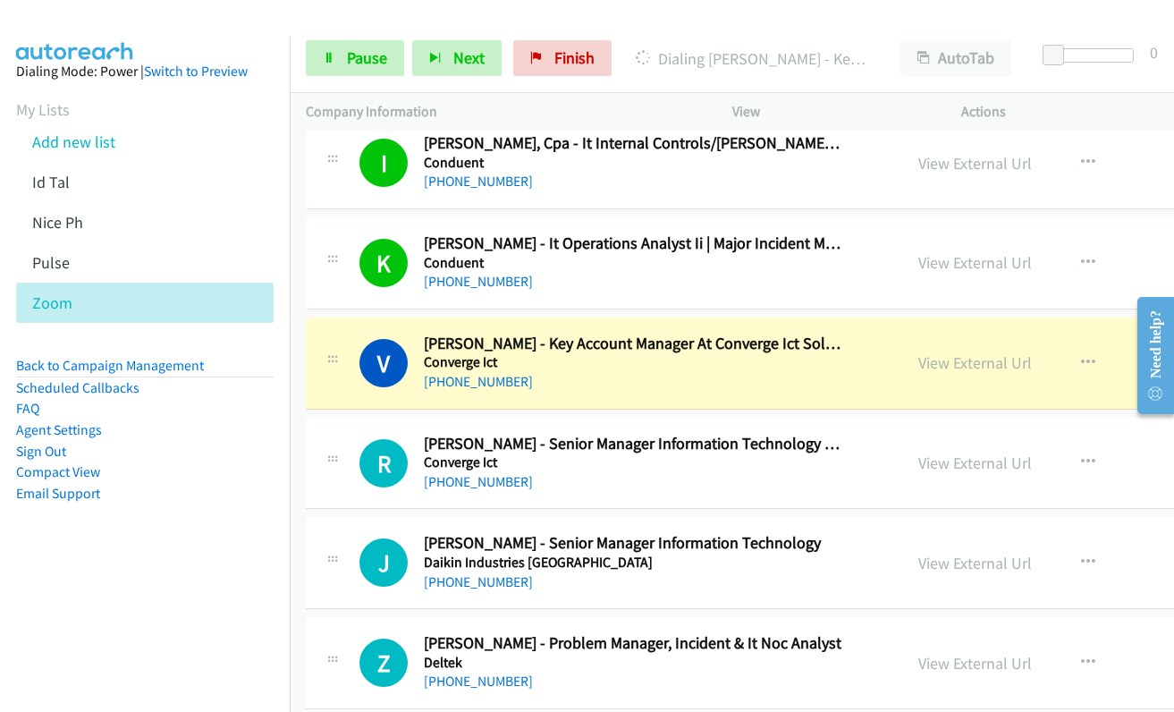
scroll to position [10461, 0]
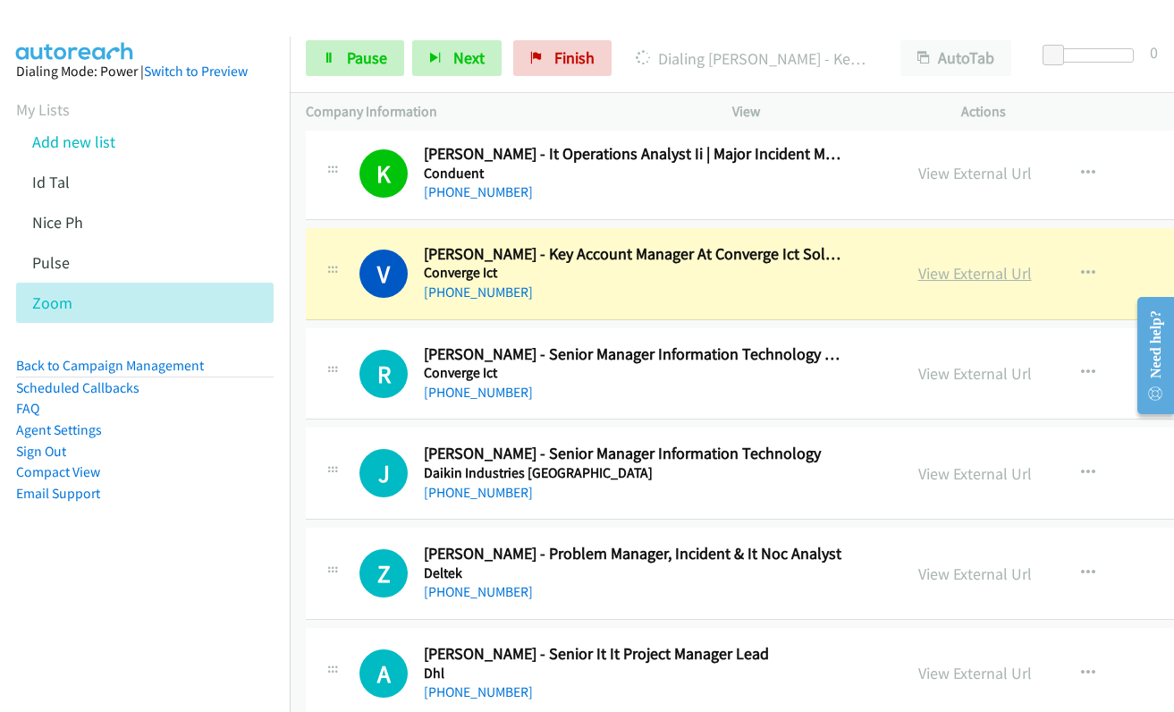
drag, startPoint x: 899, startPoint y: 274, endPoint x: 911, endPoint y: 274, distance: 11.7
click at [918, 274] on link "View External Url" at bounding box center [975, 273] width 114 height 21
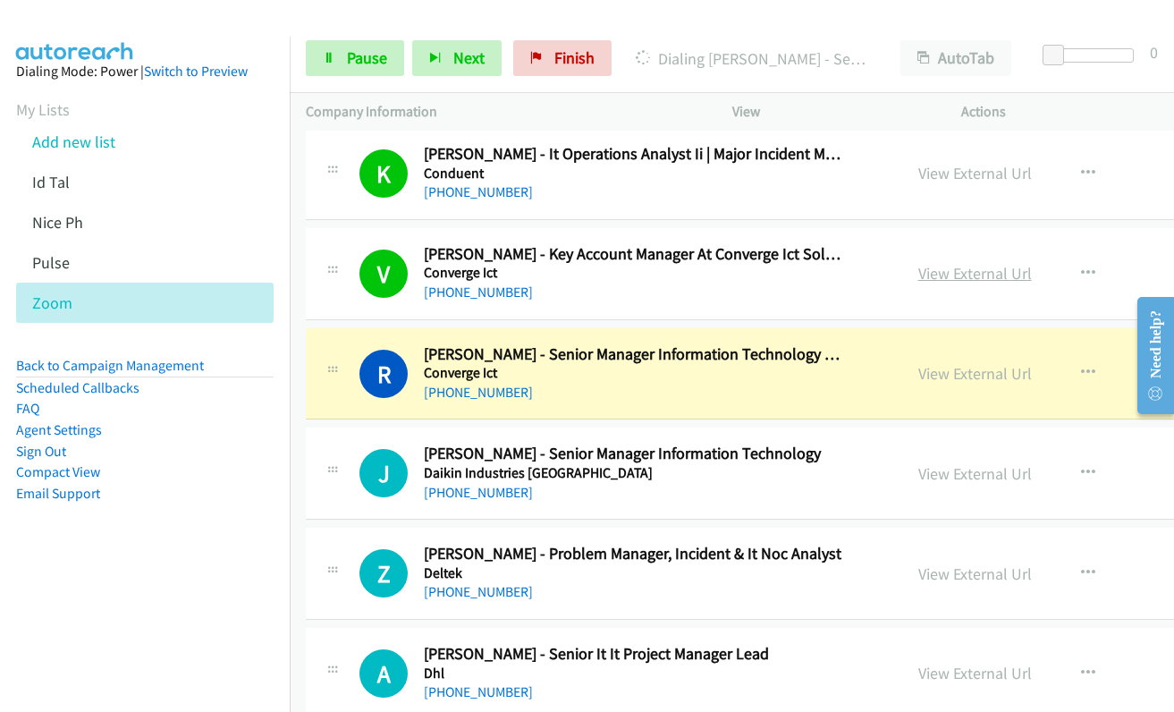
click at [918, 268] on link "View External Url" at bounding box center [975, 273] width 114 height 21
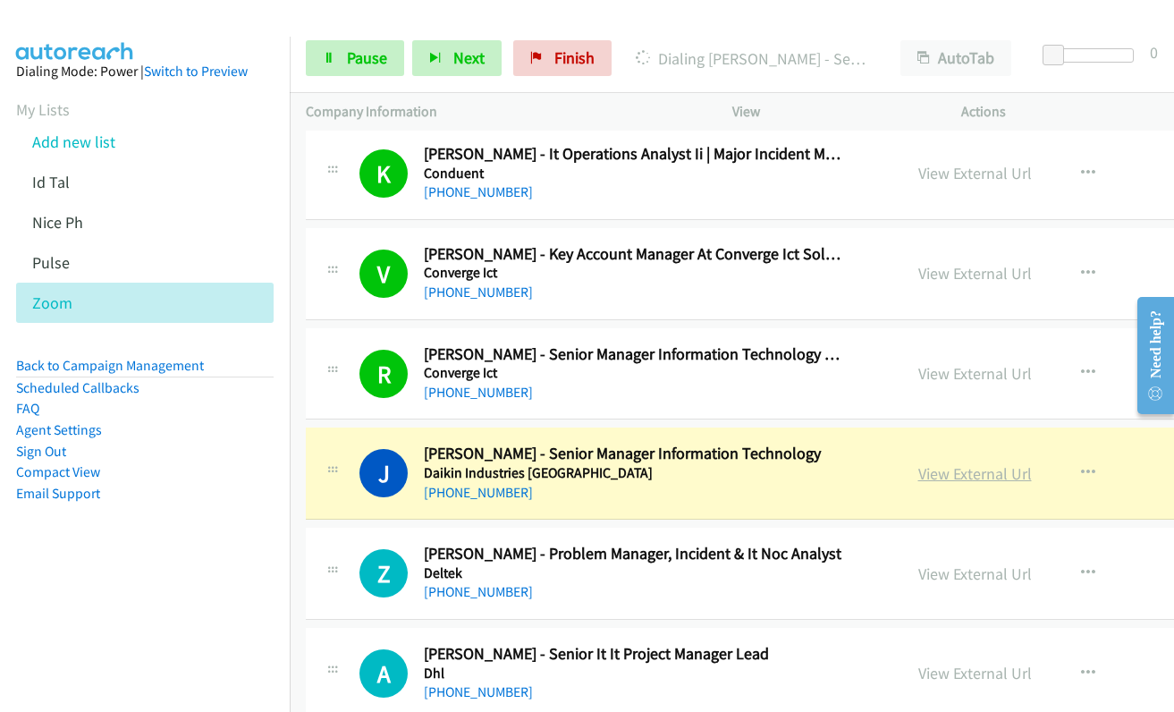
click at [918, 470] on link "View External Url" at bounding box center [975, 473] width 114 height 21
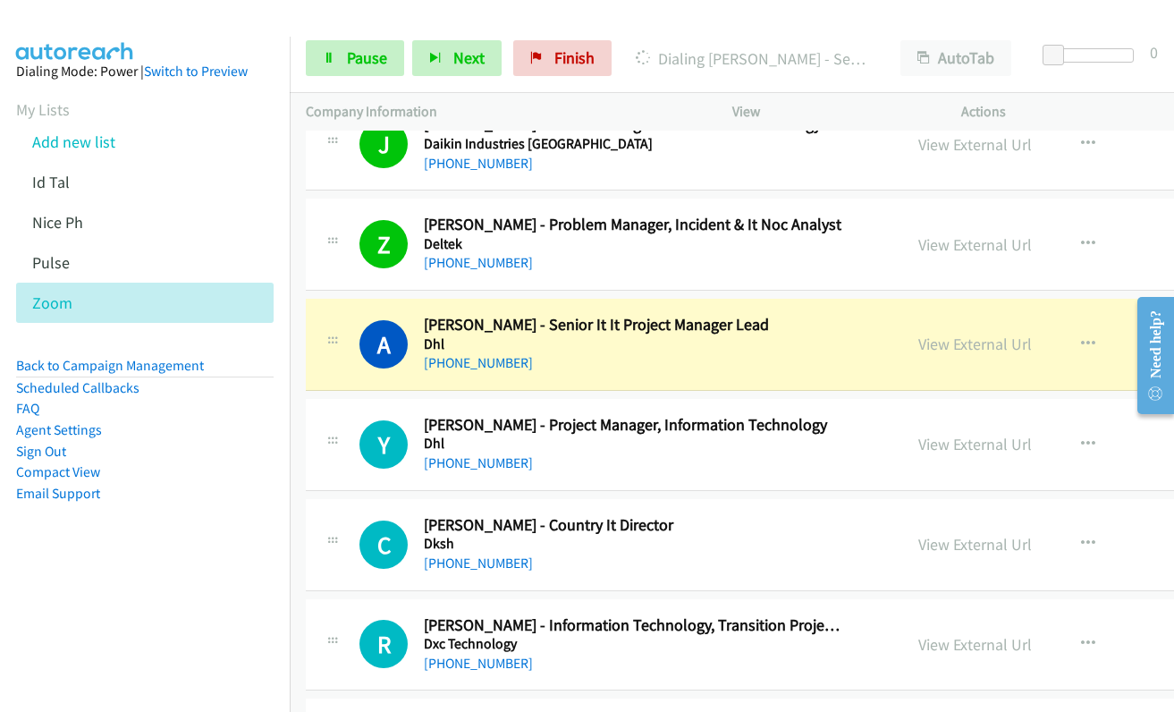
scroll to position [10818, 0]
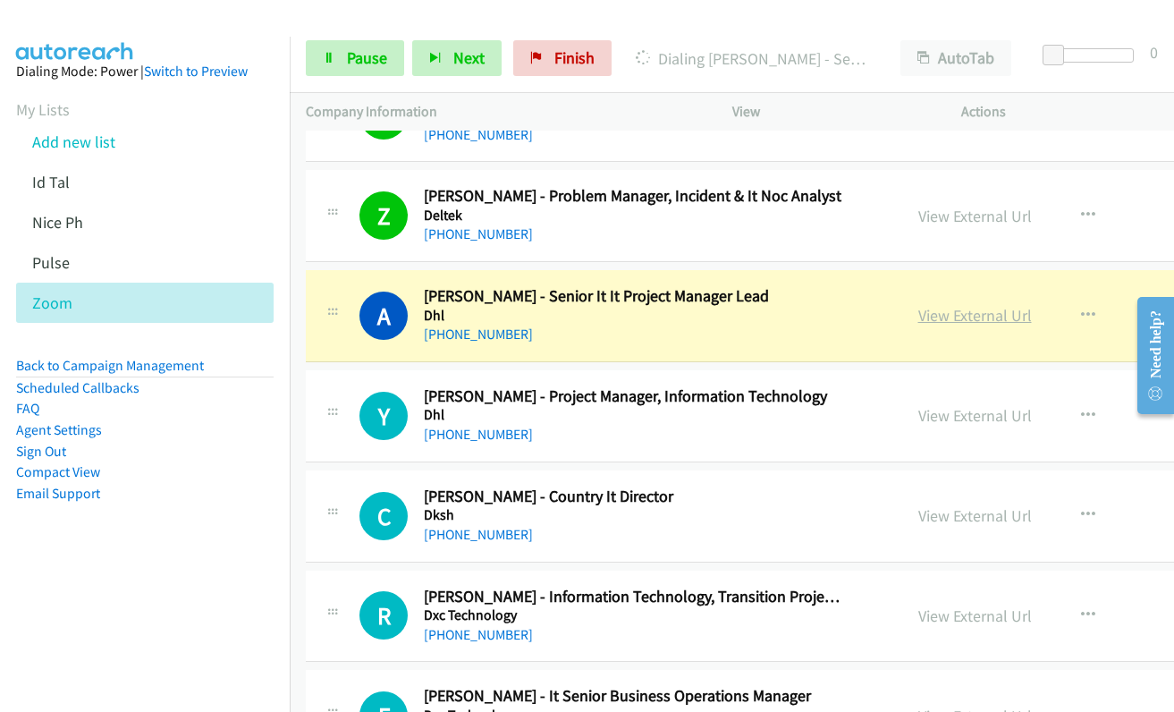
click at [918, 323] on link "View External Url" at bounding box center [975, 315] width 114 height 21
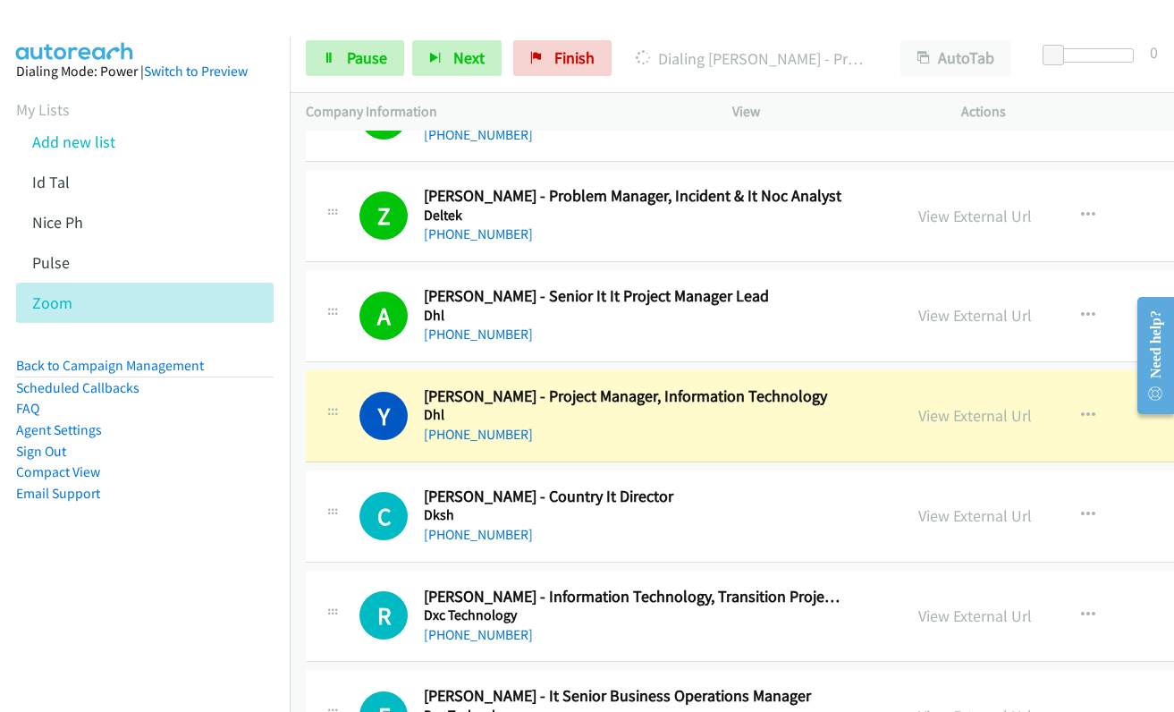
click at [918, 421] on link "View External Url" at bounding box center [975, 415] width 114 height 21
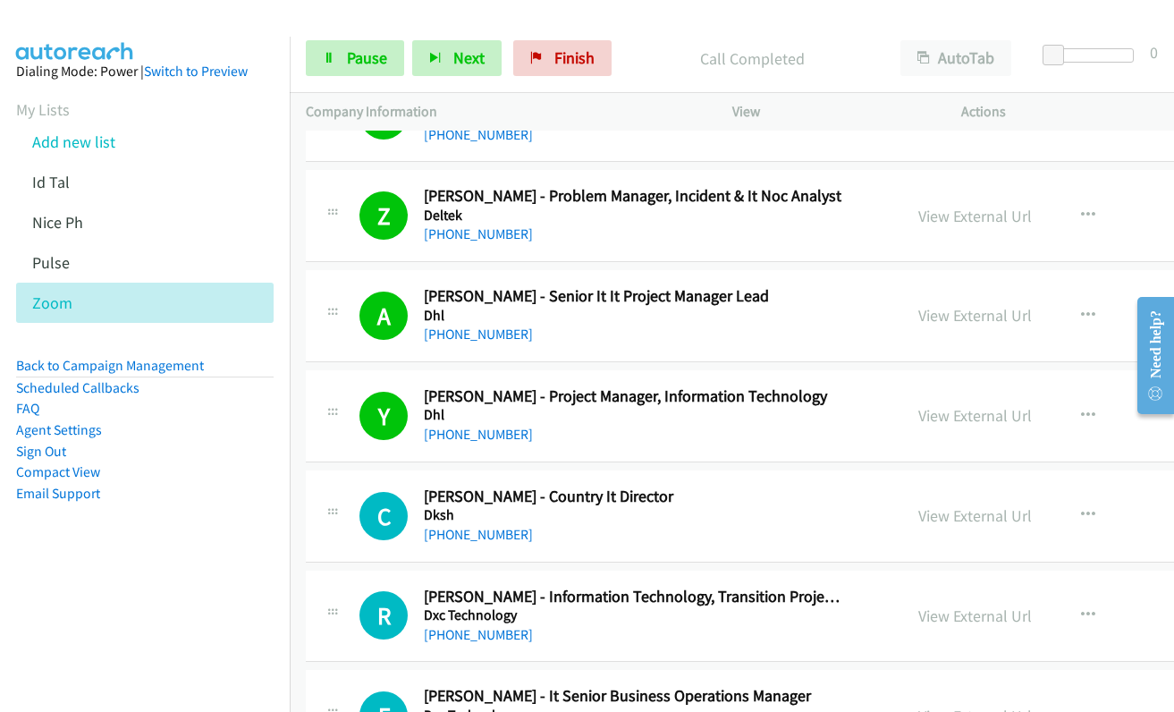
scroll to position [10997, 0]
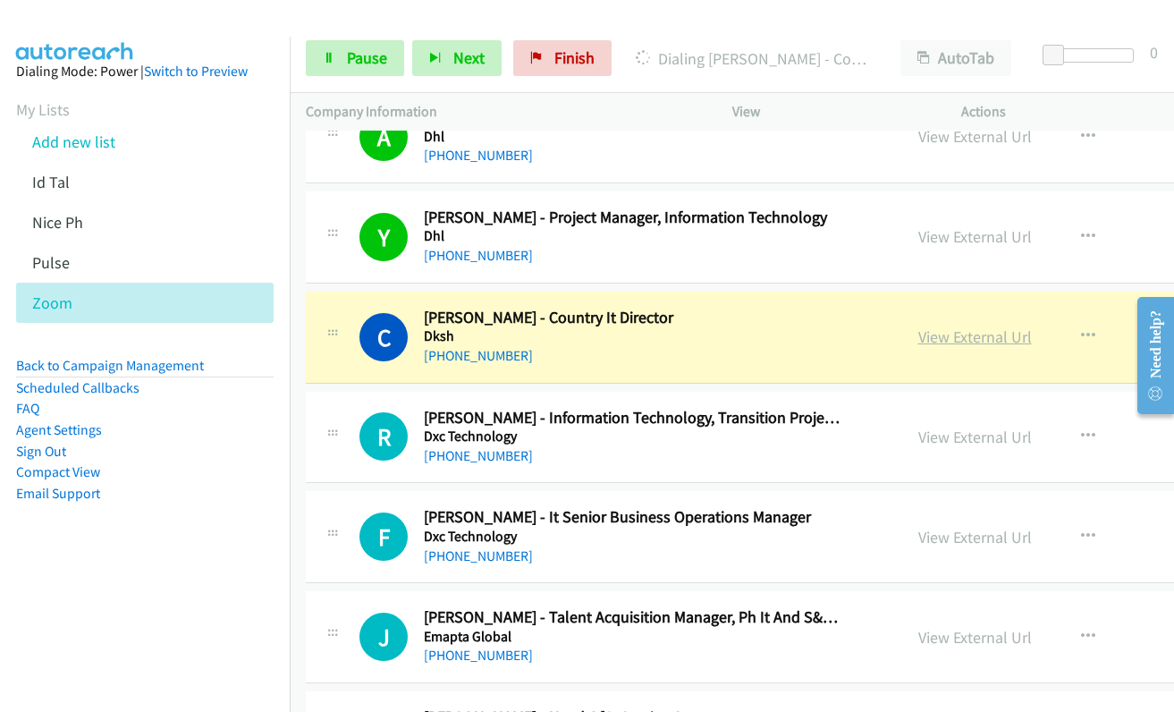
click at [938, 339] on link "View External Url" at bounding box center [975, 336] width 114 height 21
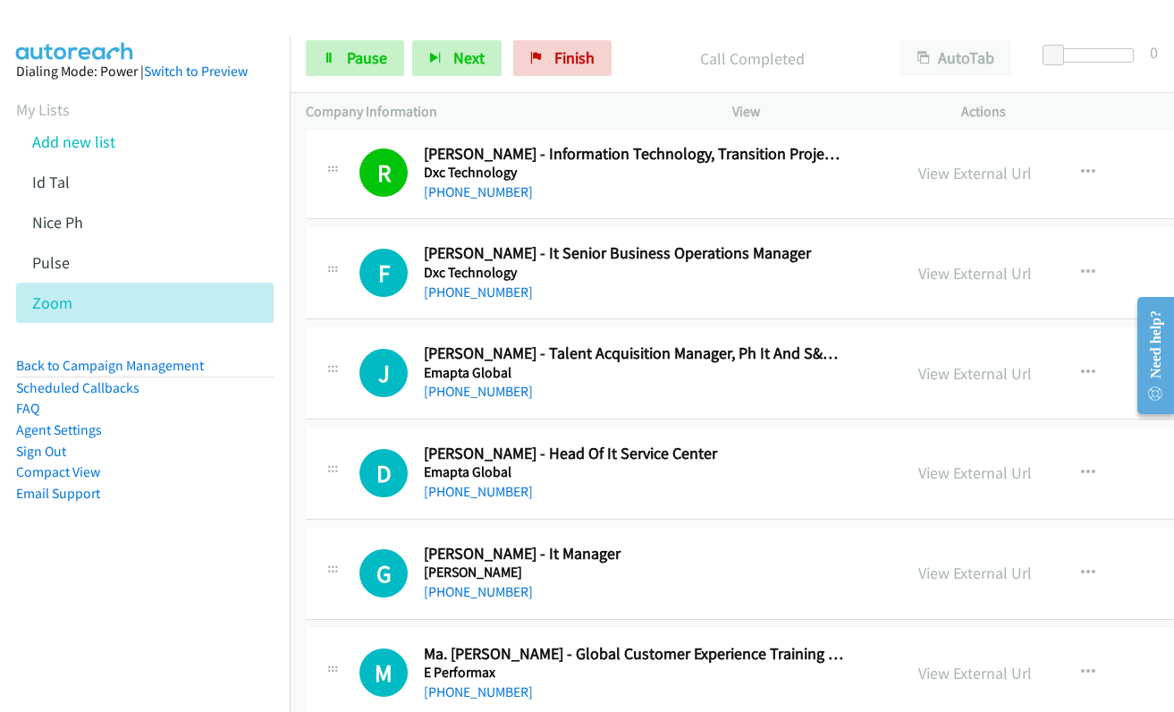
scroll to position [11265, 0]
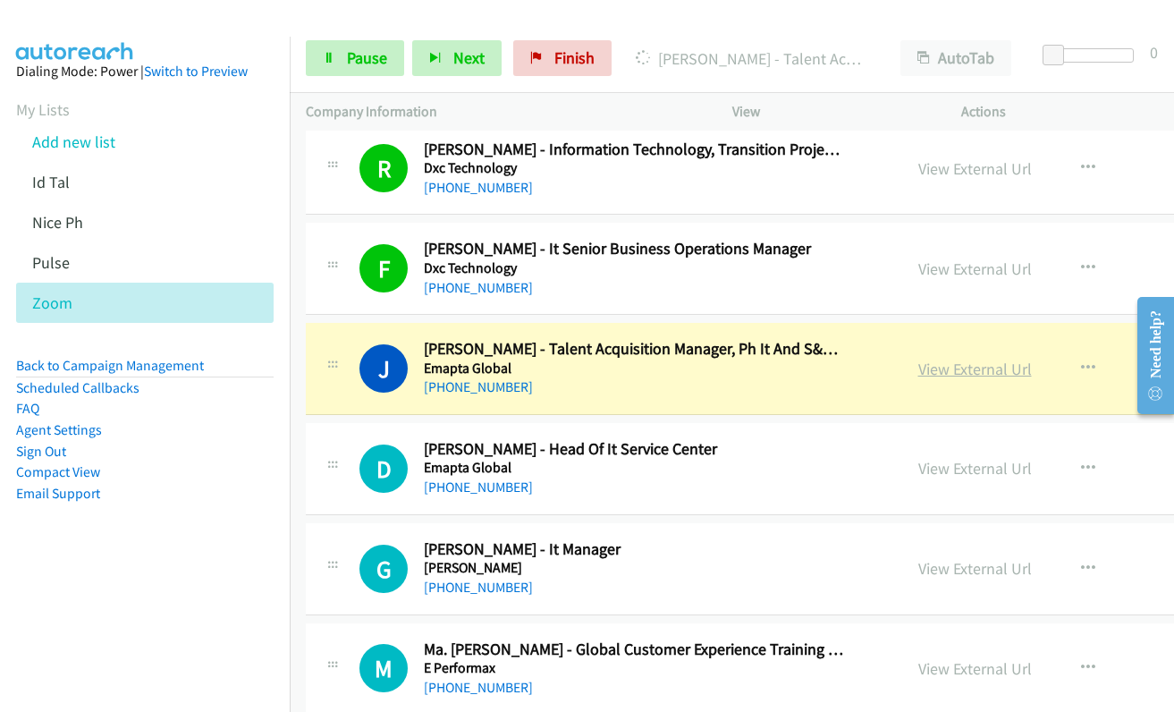
click at [950, 371] on link "View External Url" at bounding box center [975, 369] width 114 height 21
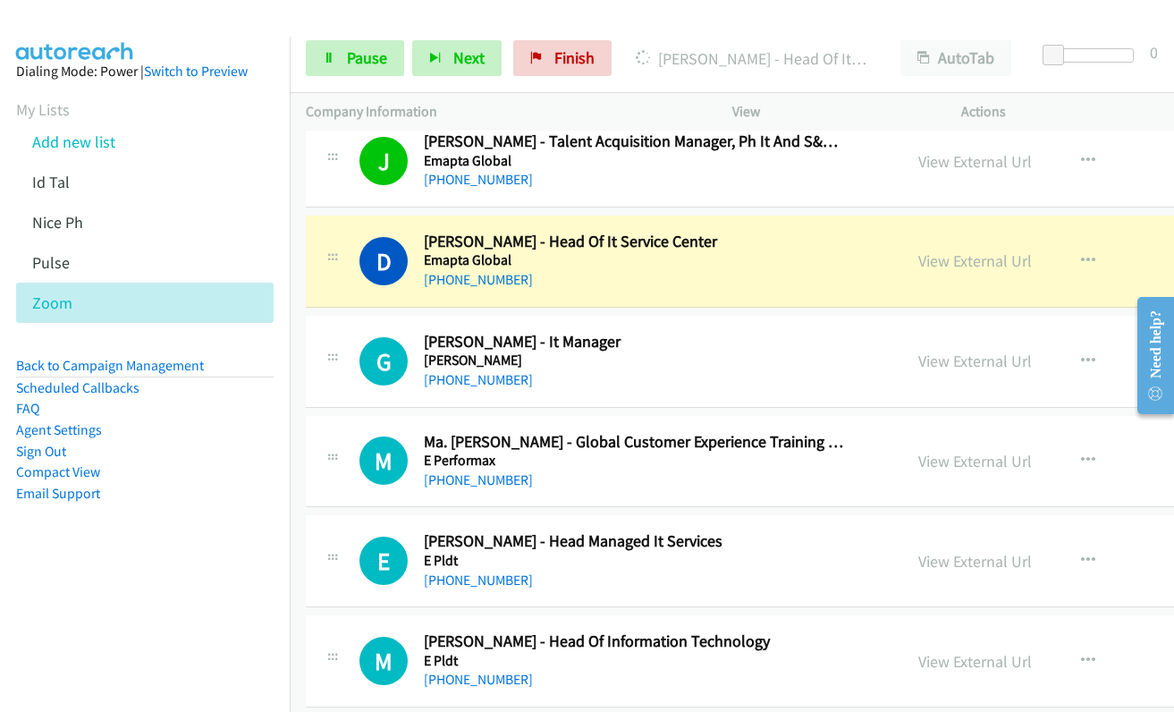
scroll to position [11533, 0]
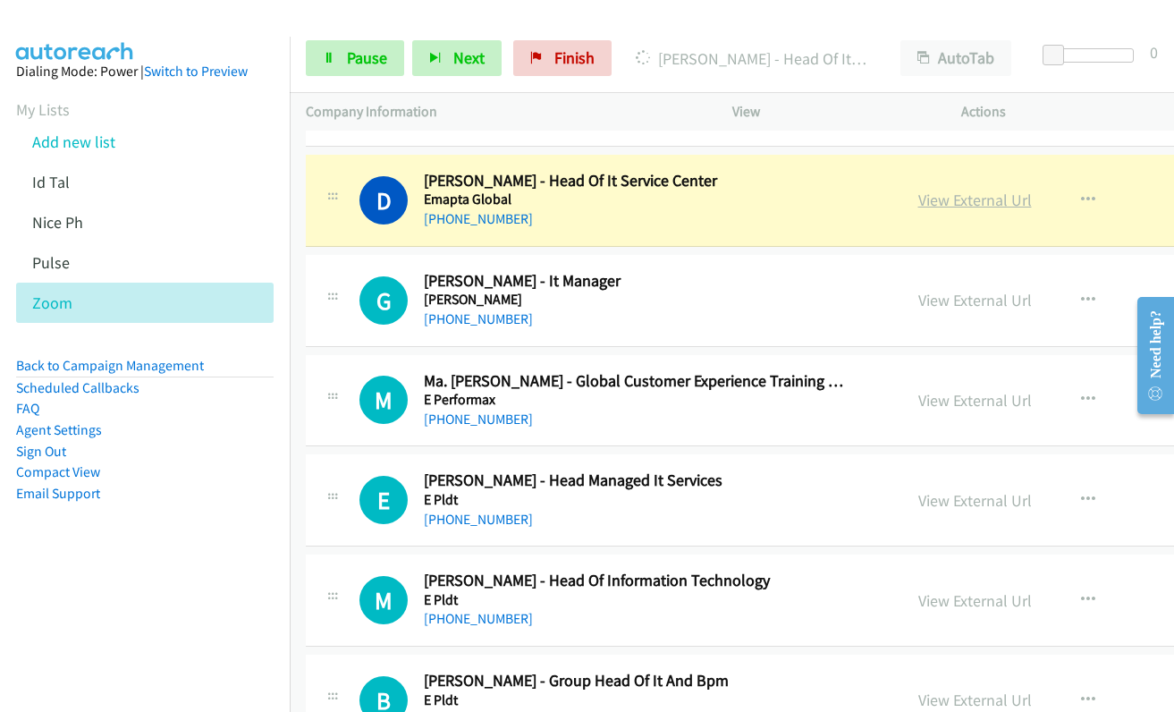
click at [918, 197] on link "View External Url" at bounding box center [975, 200] width 114 height 21
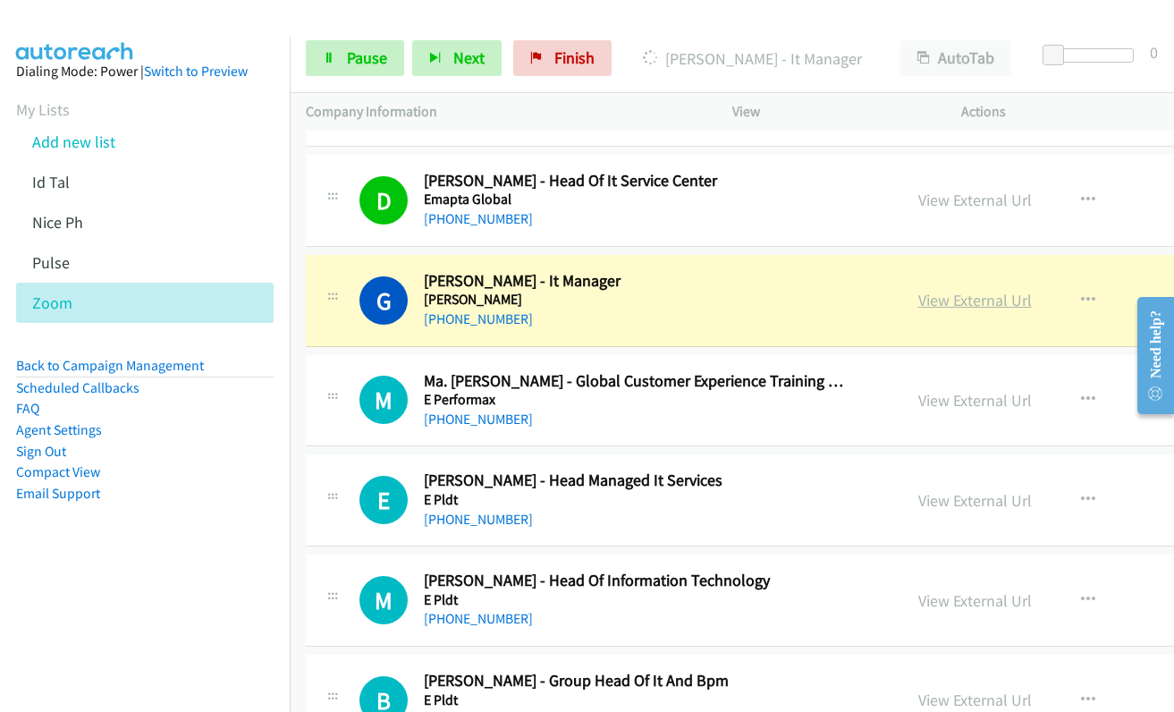
click at [918, 299] on link "View External Url" at bounding box center [975, 300] width 114 height 21
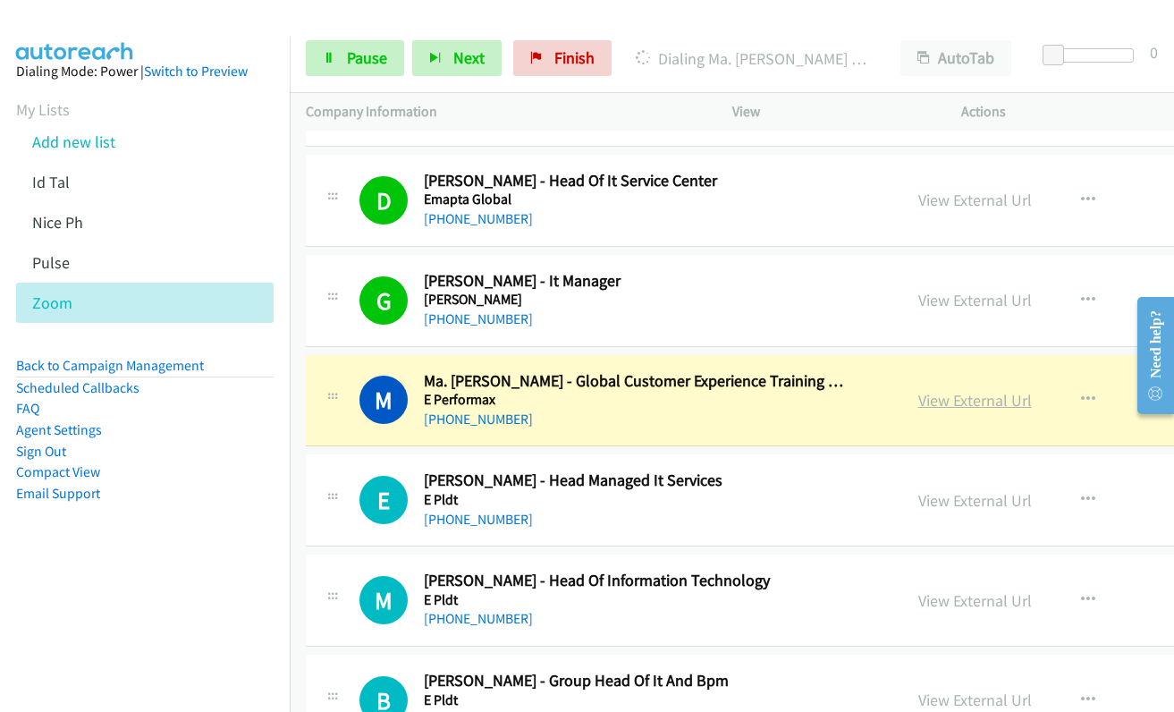
click at [918, 403] on link "View External Url" at bounding box center [975, 400] width 114 height 21
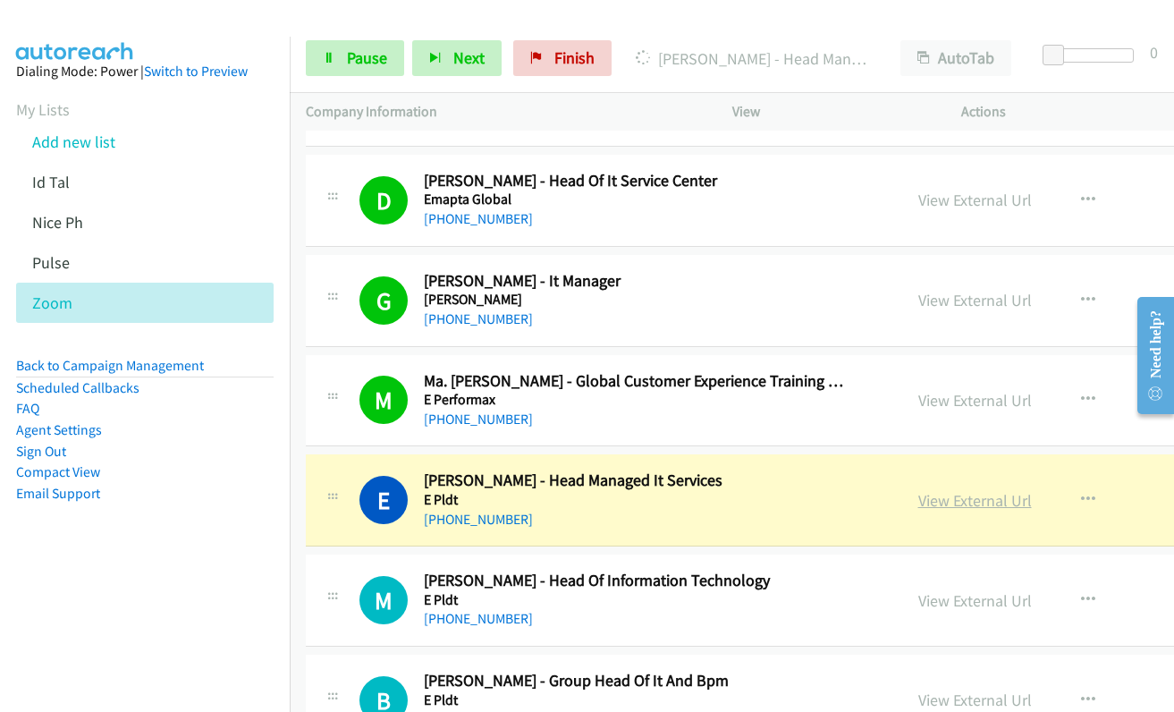
click at [937, 503] on link "View External Url" at bounding box center [975, 500] width 114 height 21
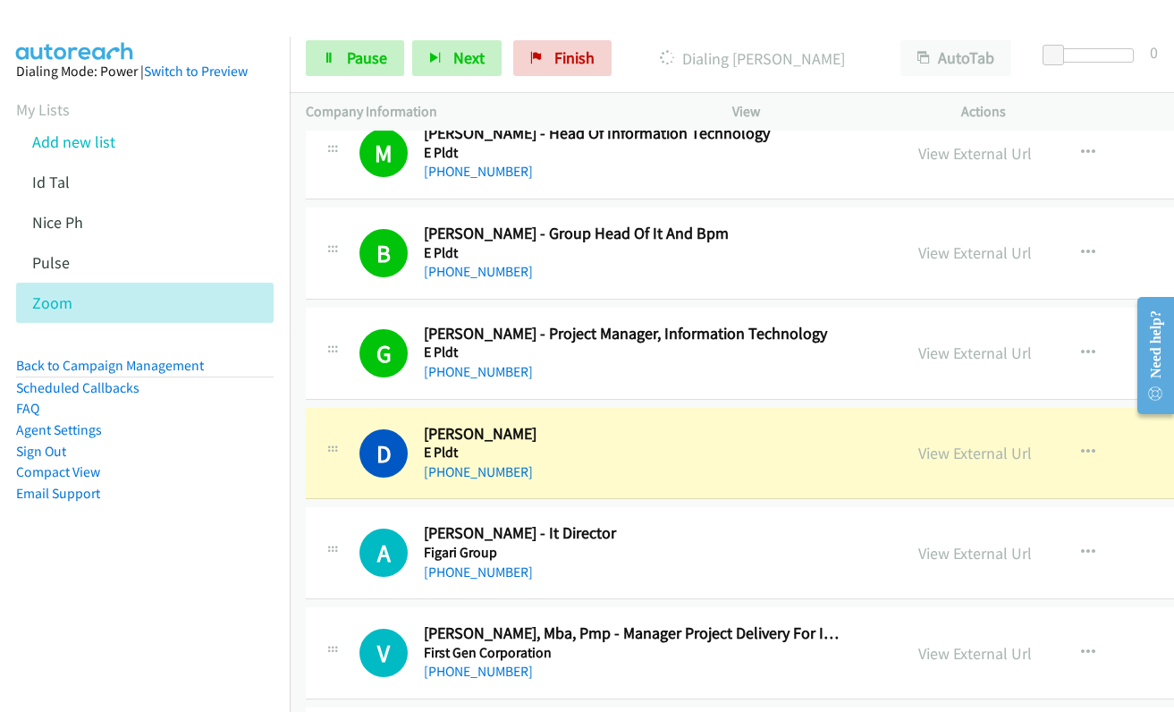
scroll to position [12159, 0]
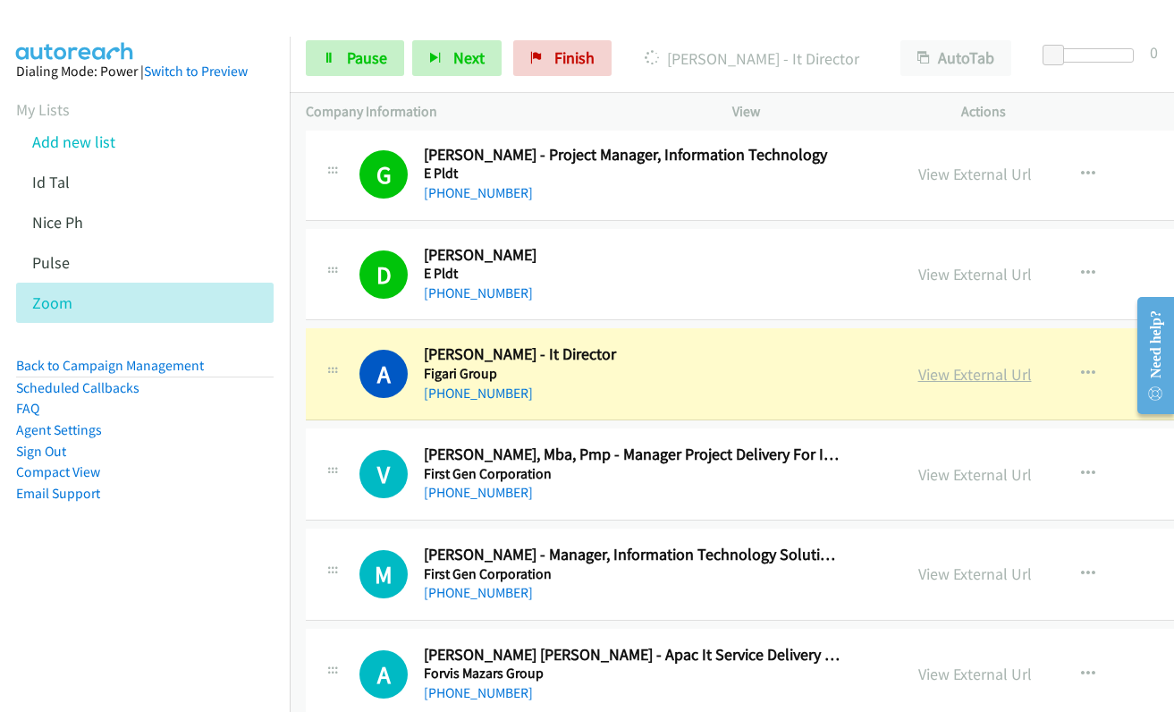
click at [918, 378] on link "View External Url" at bounding box center [975, 374] width 114 height 21
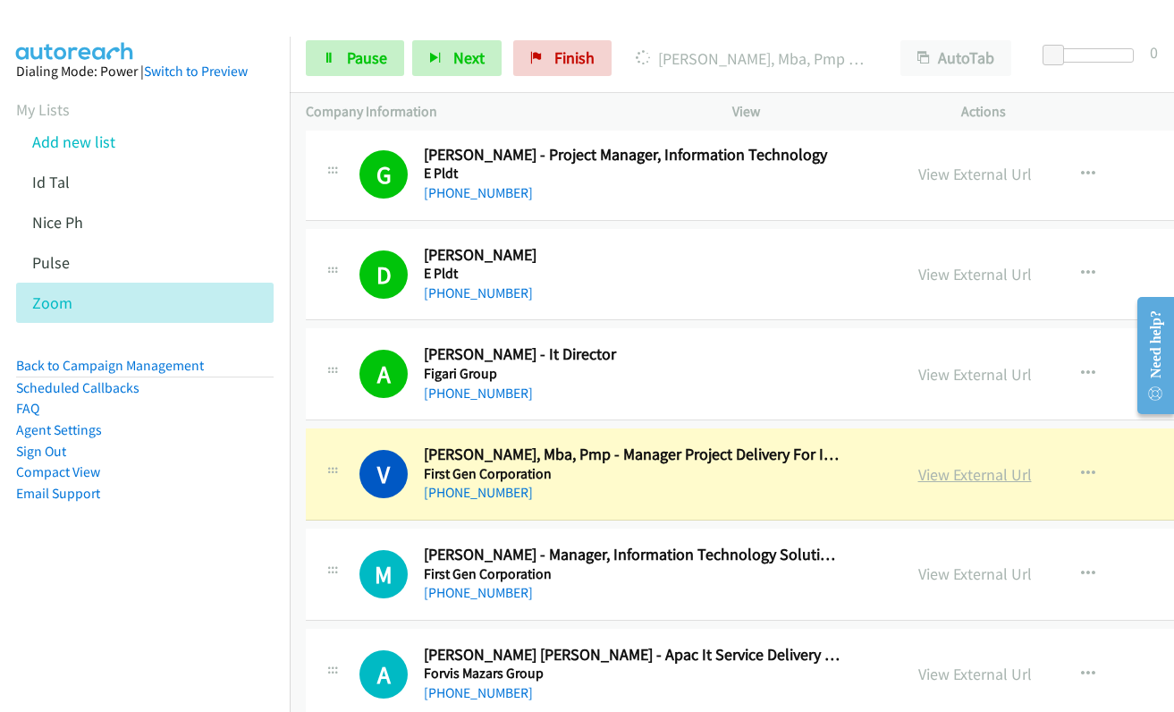
click at [942, 474] on link "View External Url" at bounding box center [975, 474] width 114 height 21
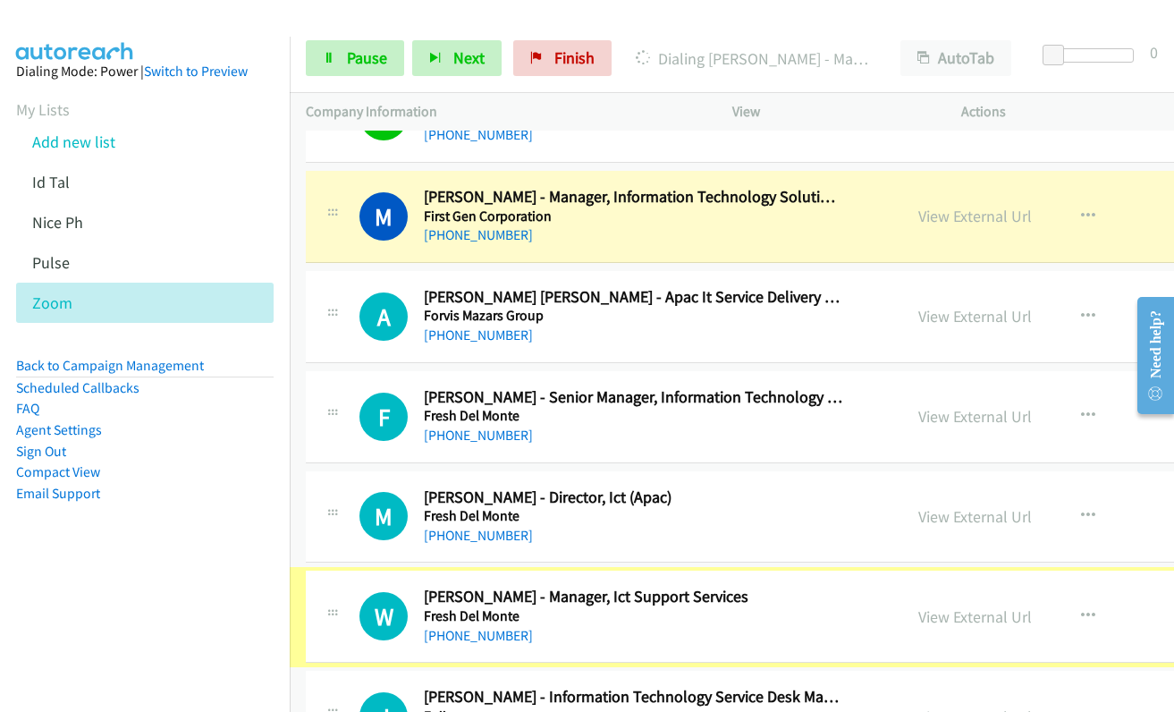
scroll to position [12535, 0]
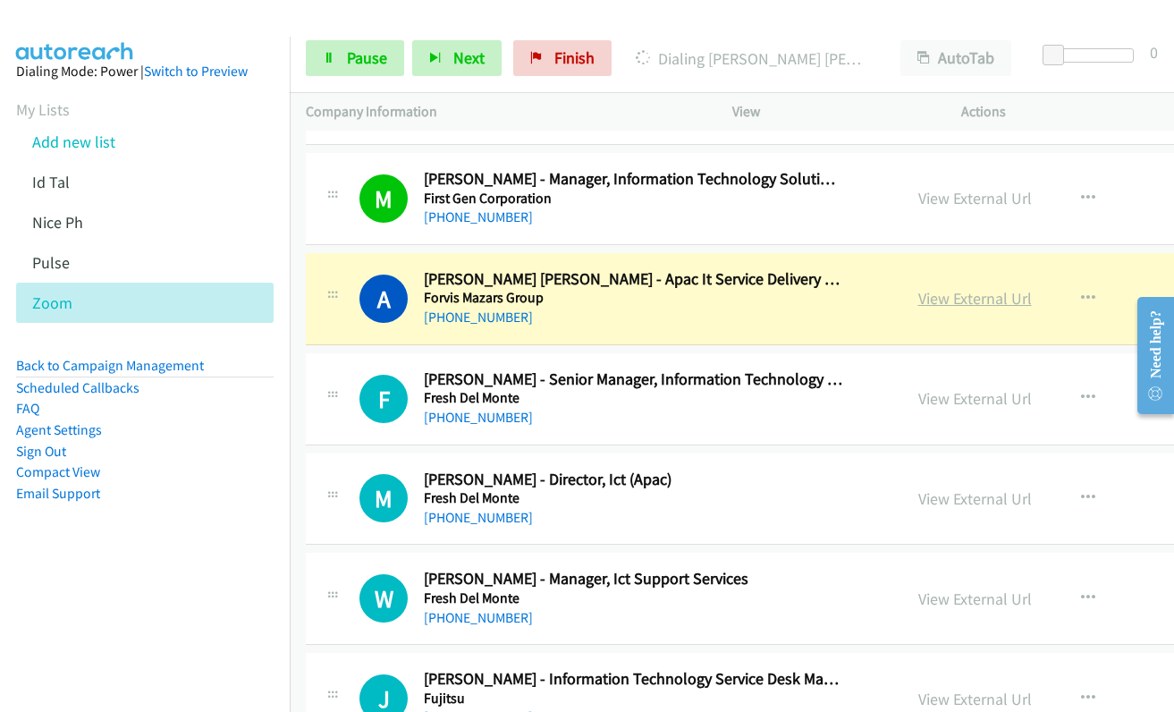
click at [941, 291] on link "View External Url" at bounding box center [975, 298] width 114 height 21
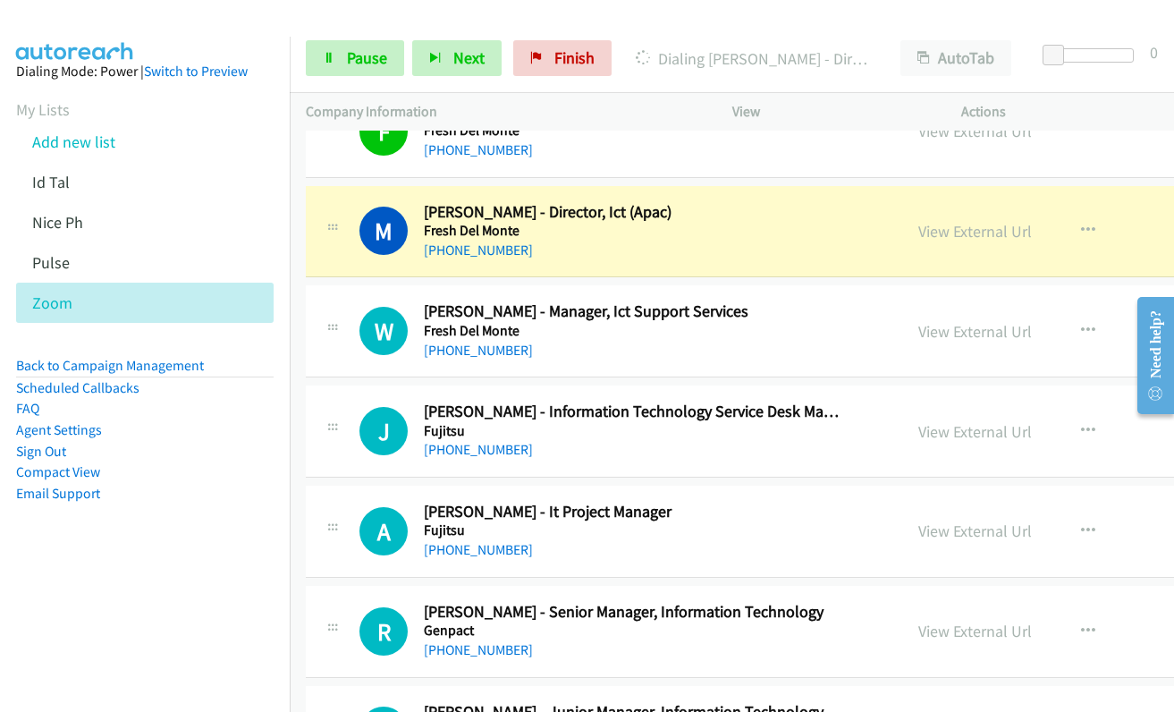
scroll to position [12803, 0]
click at [927, 227] on link "View External Url" at bounding box center [975, 230] width 114 height 21
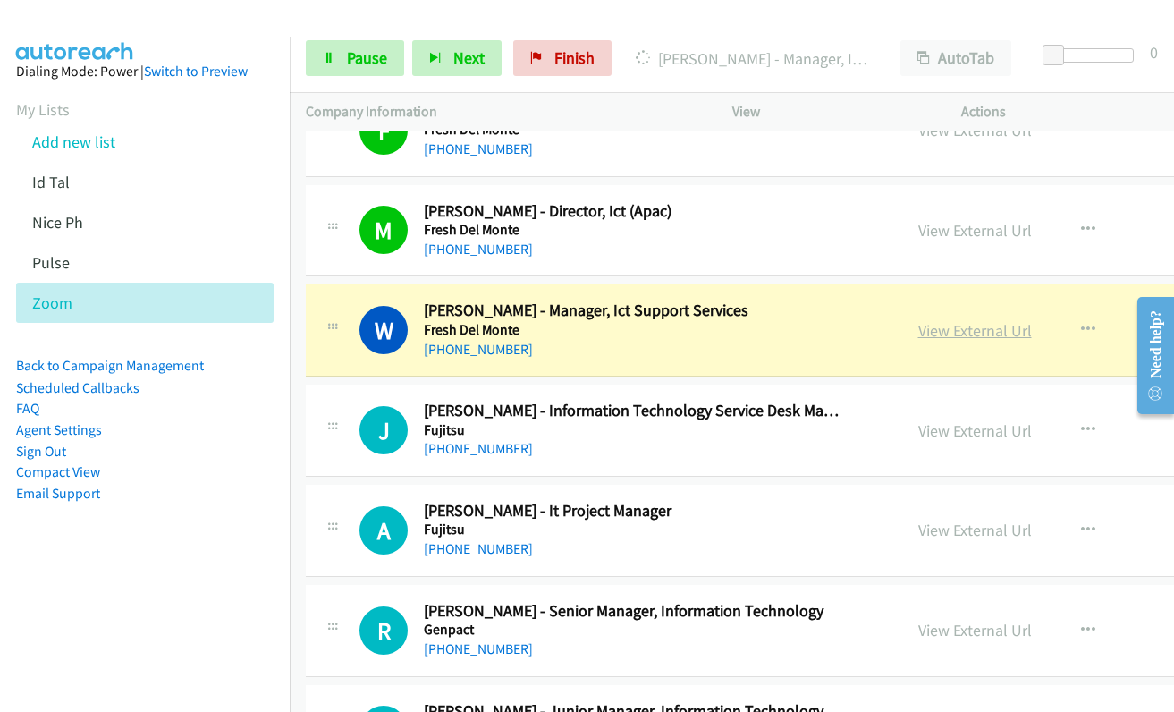
click at [944, 333] on link "View External Url" at bounding box center [975, 330] width 114 height 21
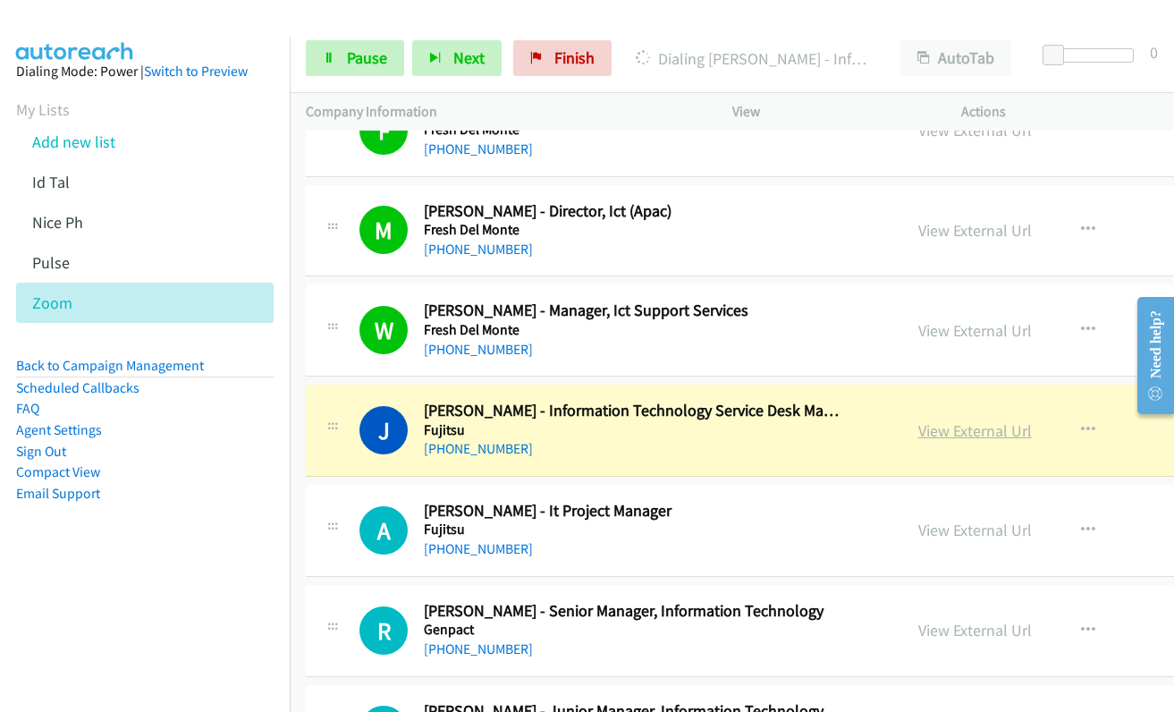
click at [921, 434] on link "View External Url" at bounding box center [975, 430] width 114 height 21
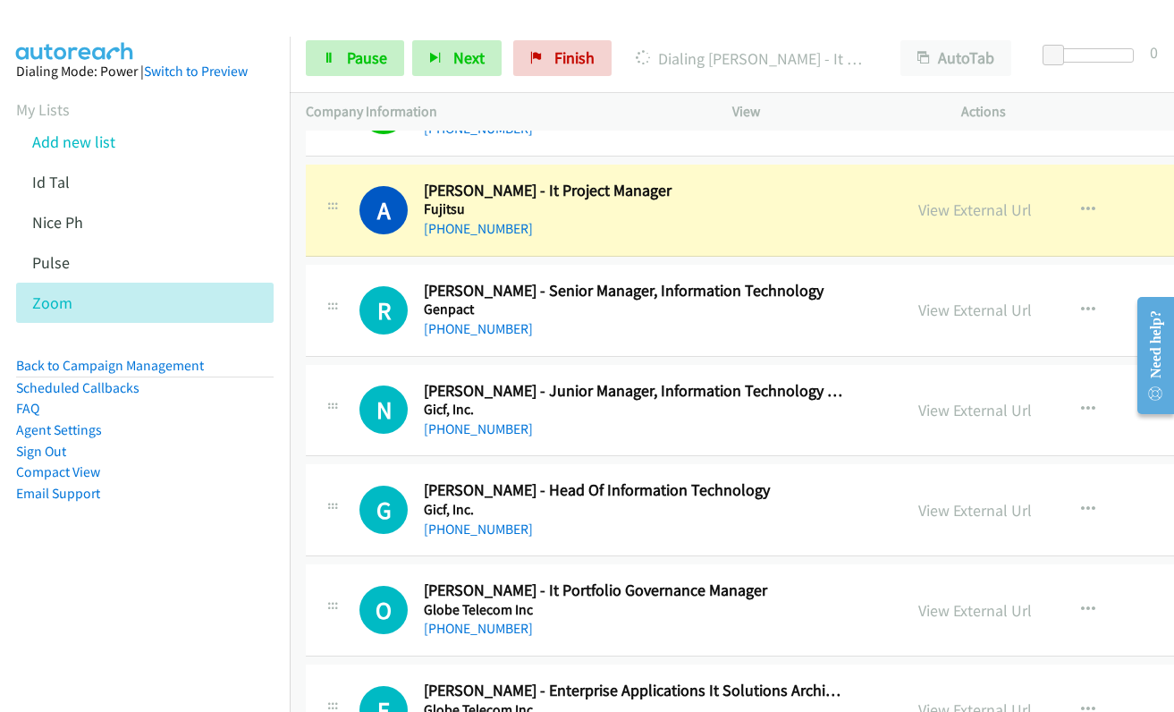
scroll to position [13161, 0]
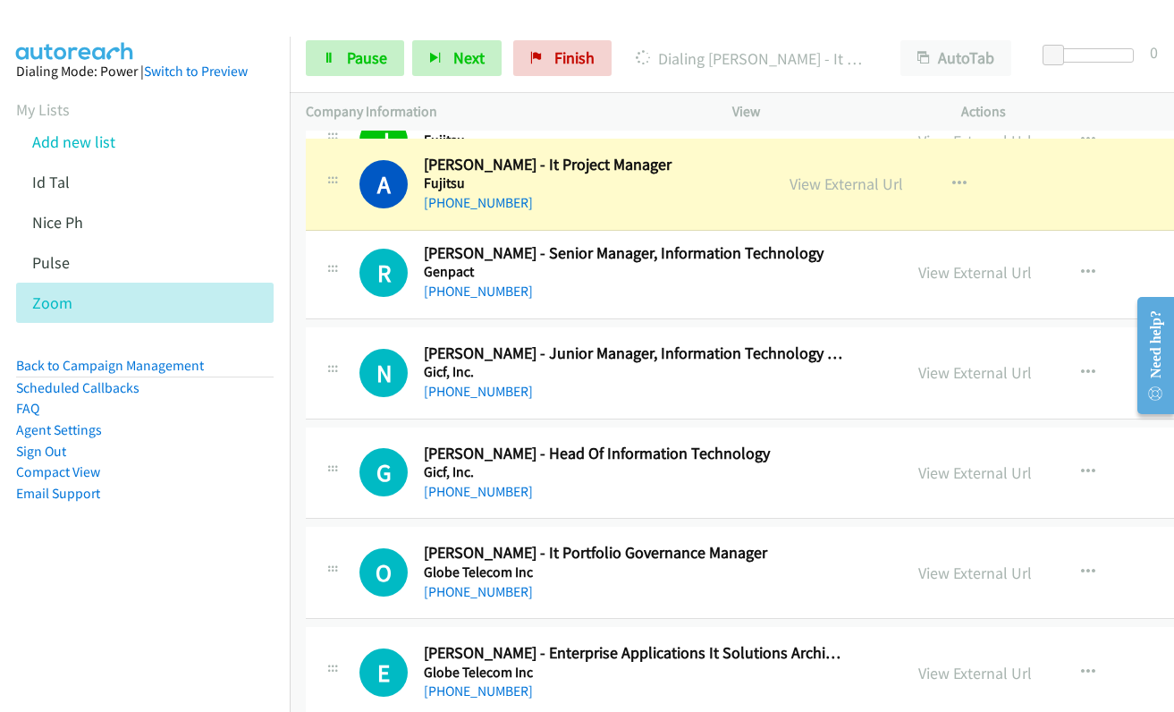
drag, startPoint x: 907, startPoint y: 171, endPoint x: 907, endPoint y: 183, distance: 12.5
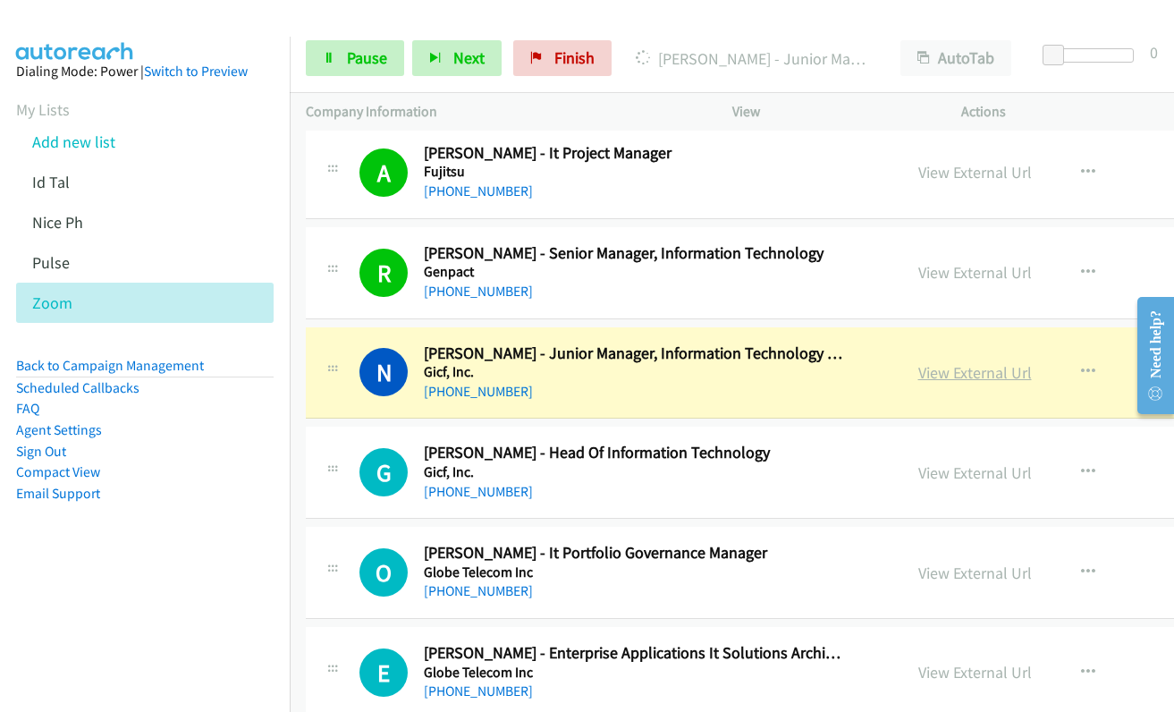
click at [966, 376] on link "View External Url" at bounding box center [975, 372] width 114 height 21
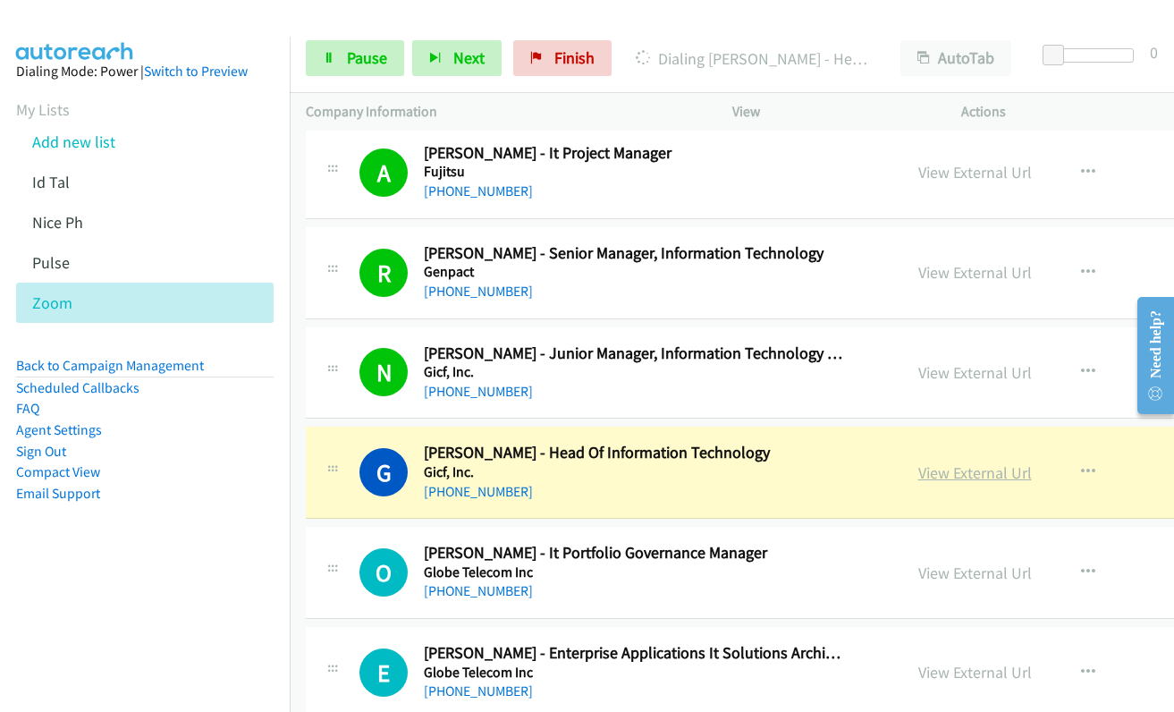
click at [941, 475] on link "View External Url" at bounding box center [975, 472] width 114 height 21
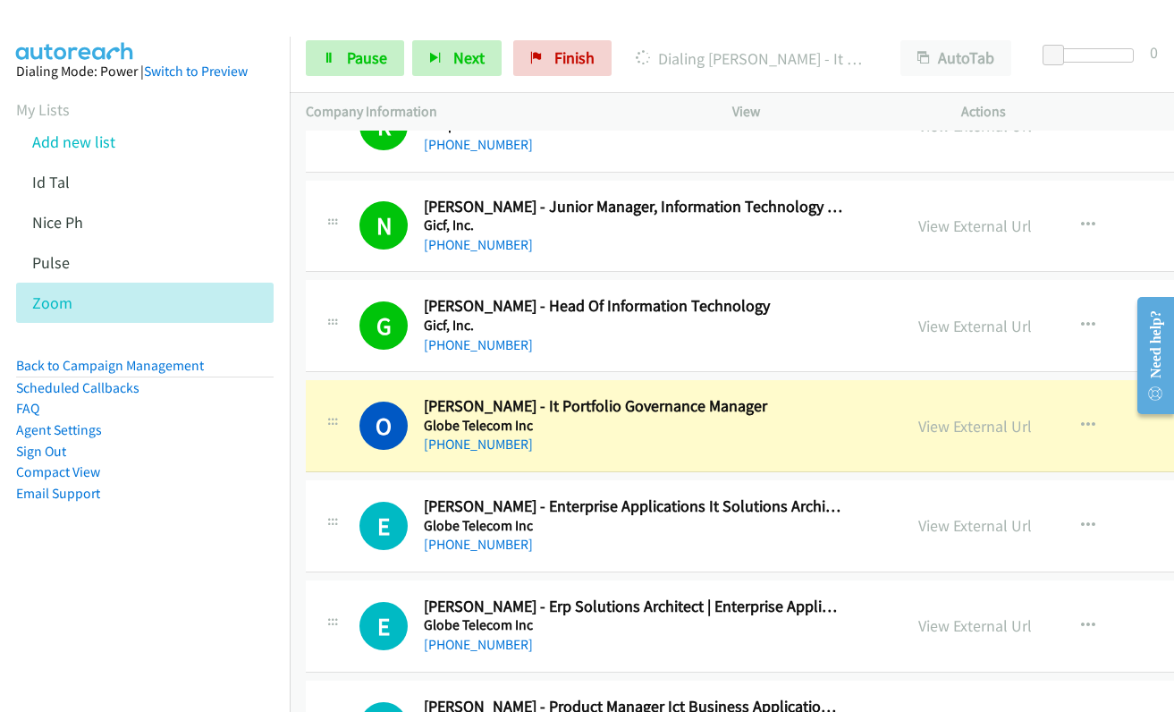
scroll to position [13339, 0]
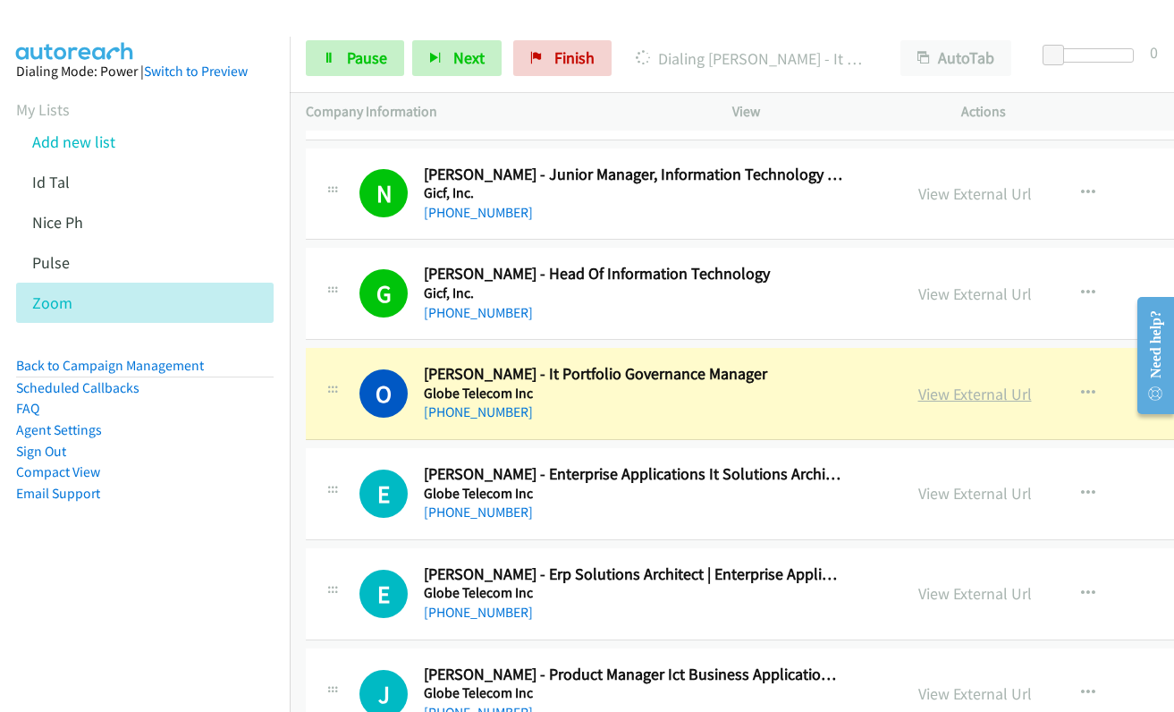
click at [946, 394] on link "View External Url" at bounding box center [975, 394] width 114 height 21
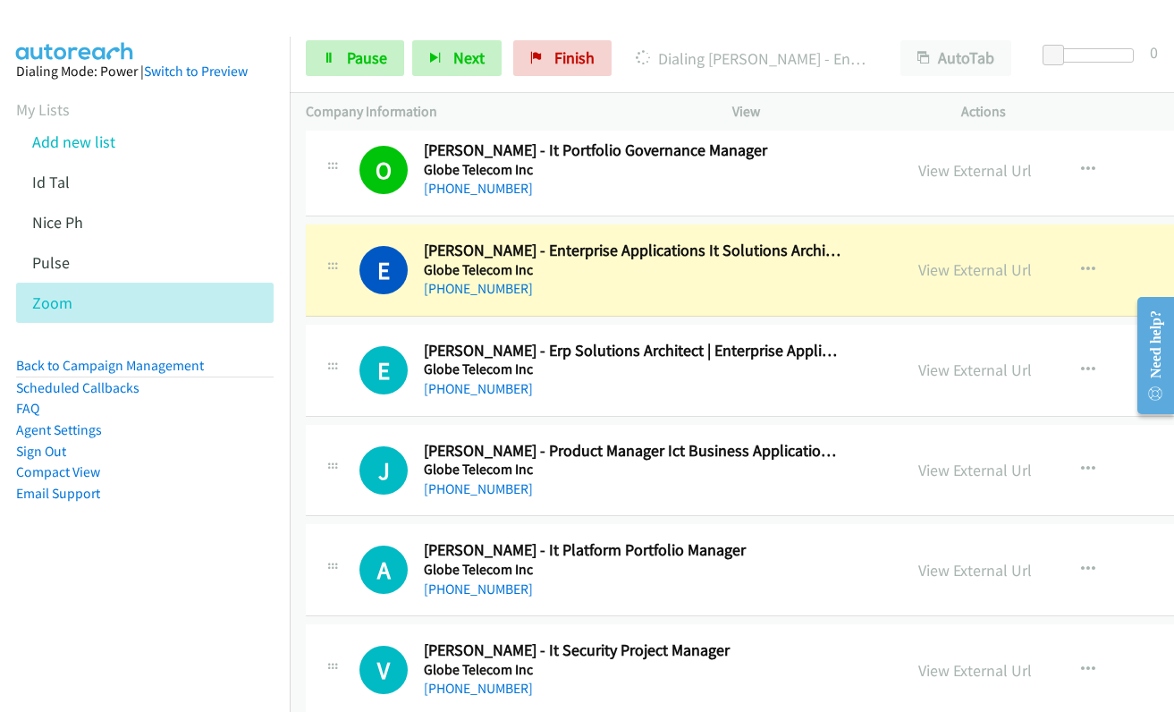
scroll to position [13608, 0]
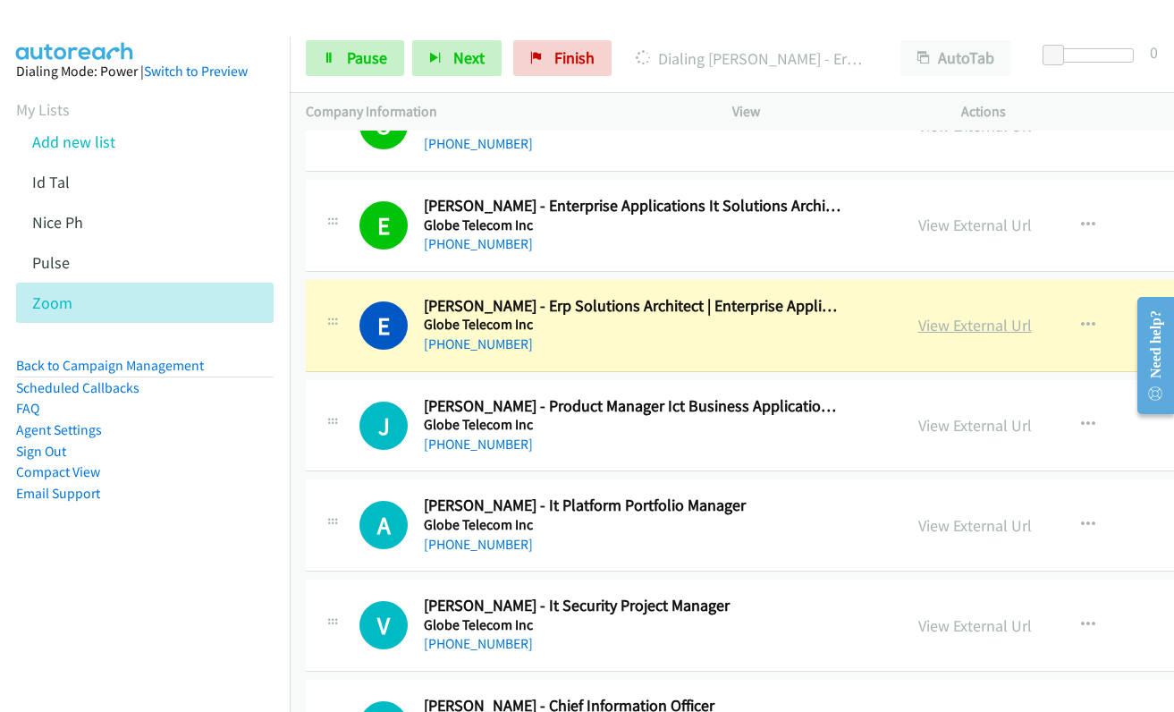
click at [928, 327] on link "View External Url" at bounding box center [975, 325] width 114 height 21
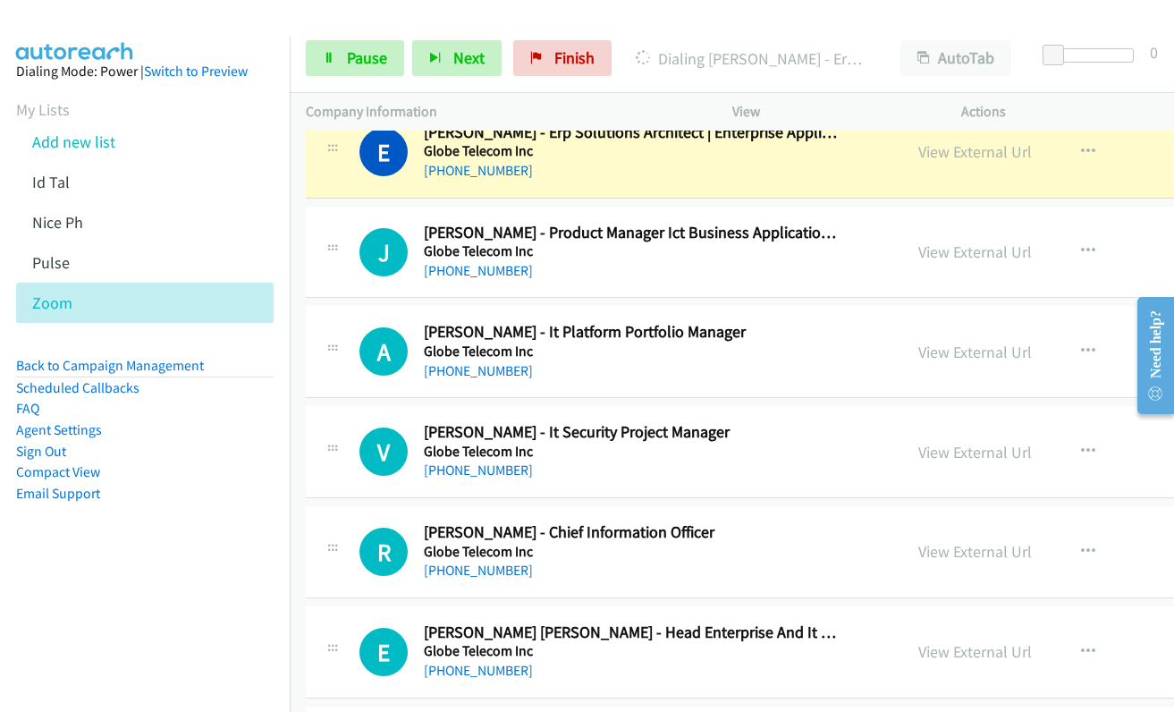
scroll to position [13787, 0]
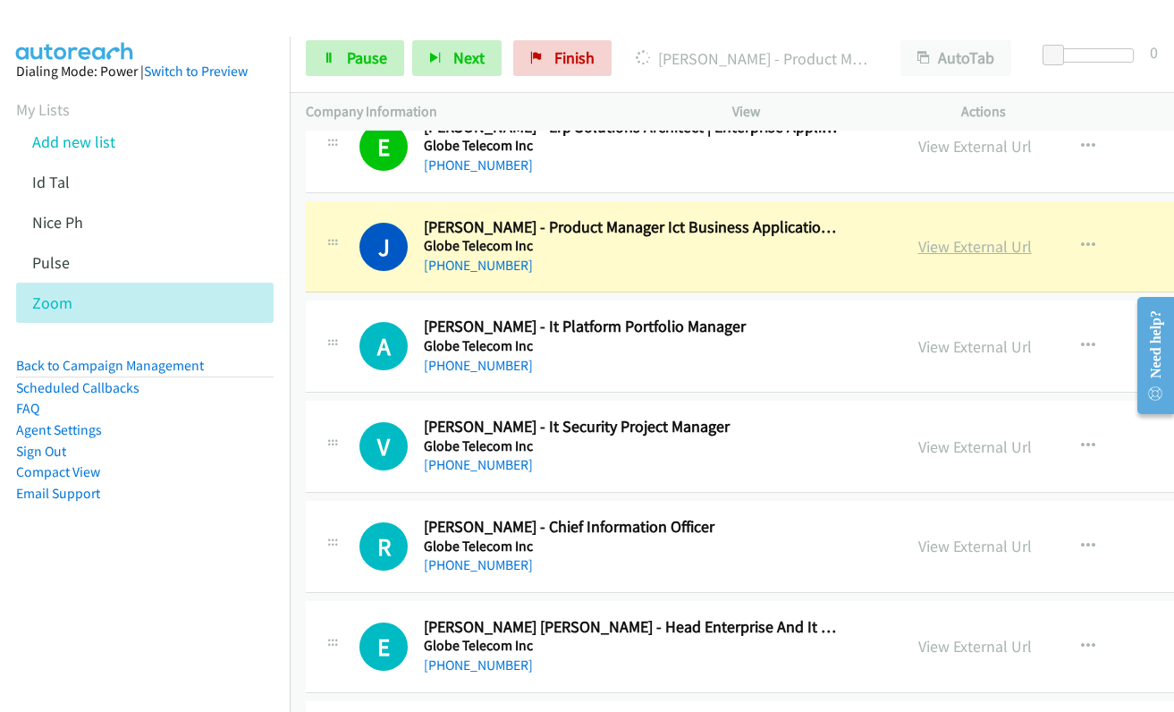
click at [927, 248] on link "View External Url" at bounding box center [975, 246] width 114 height 21
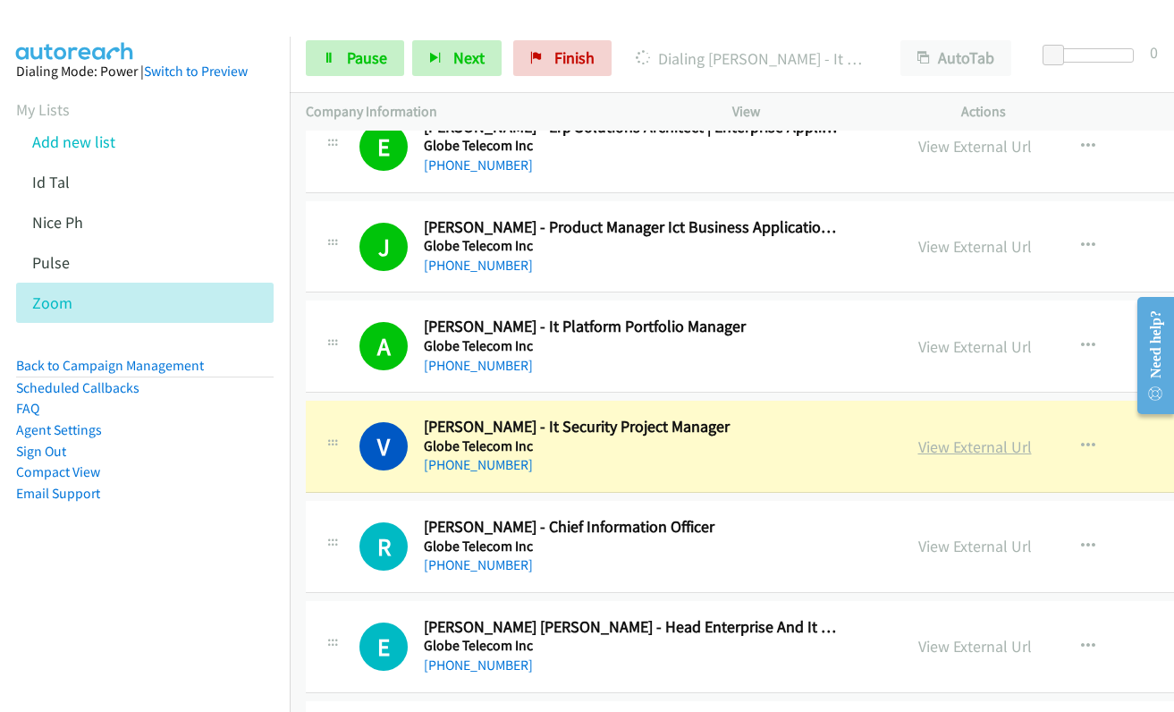
click at [918, 447] on link "View External Url" at bounding box center [975, 446] width 114 height 21
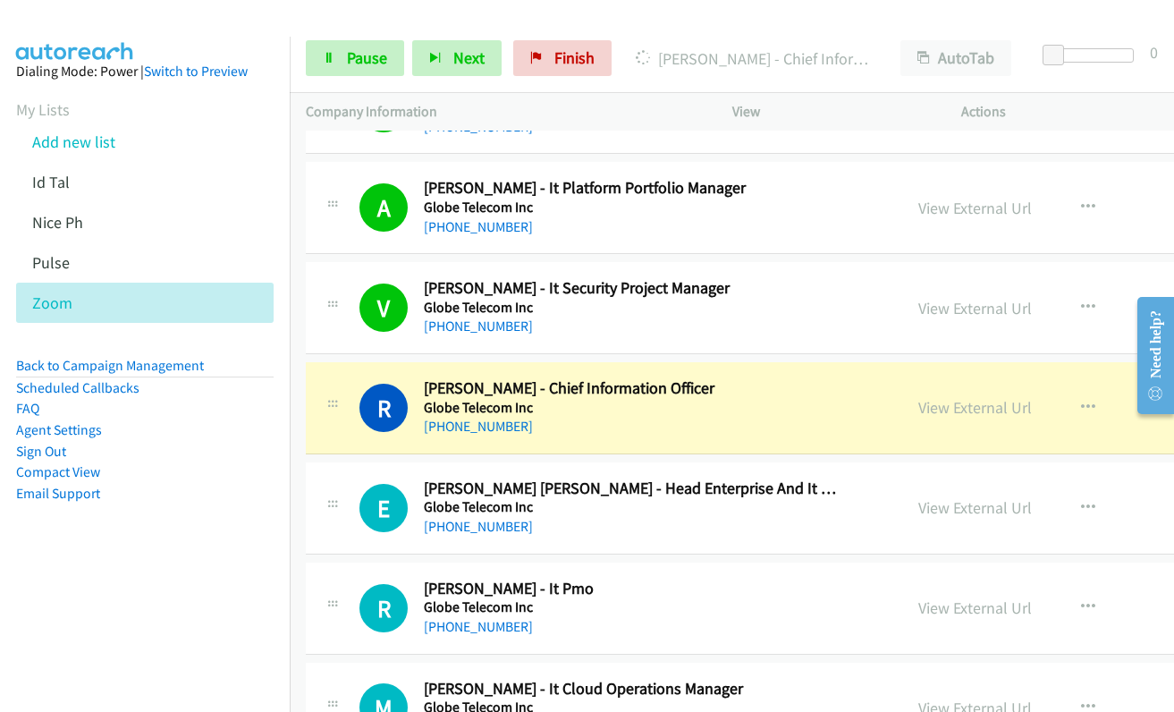
scroll to position [14055, 0]
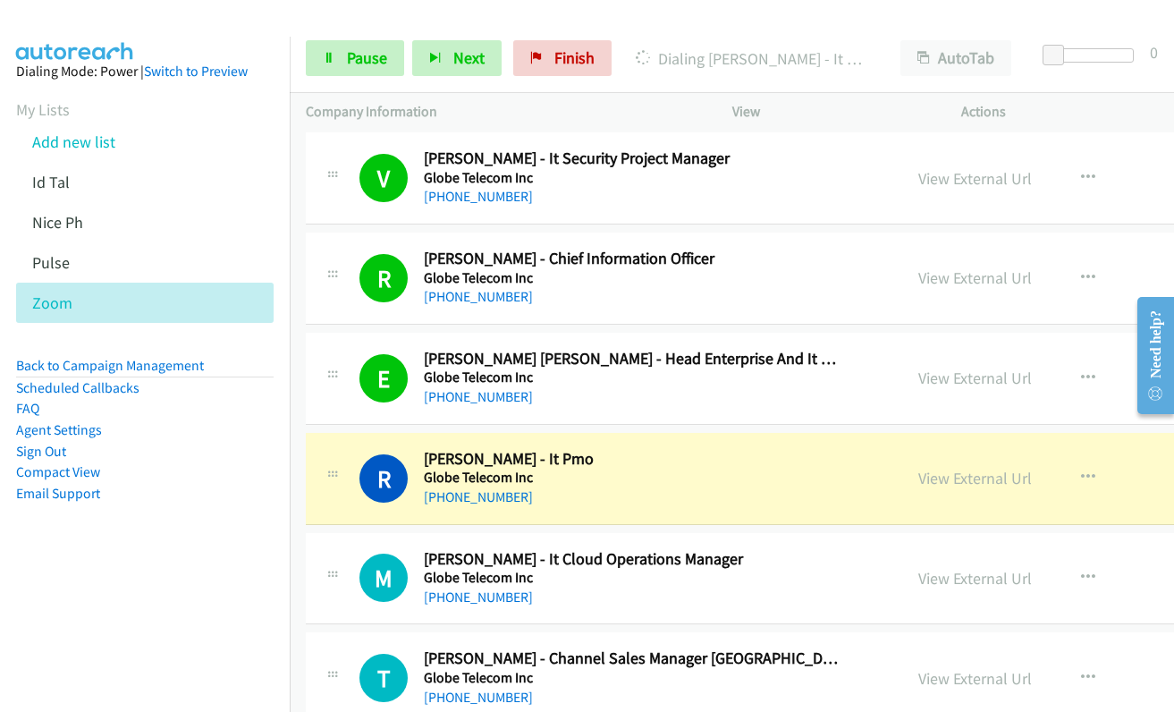
click at [930, 491] on div "View External Url View External Url Schedule/Manage Callback Start Calls Here R…" at bounding box center [1059, 478] width 314 height 59
click at [942, 480] on link "View External Url" at bounding box center [975, 478] width 114 height 21
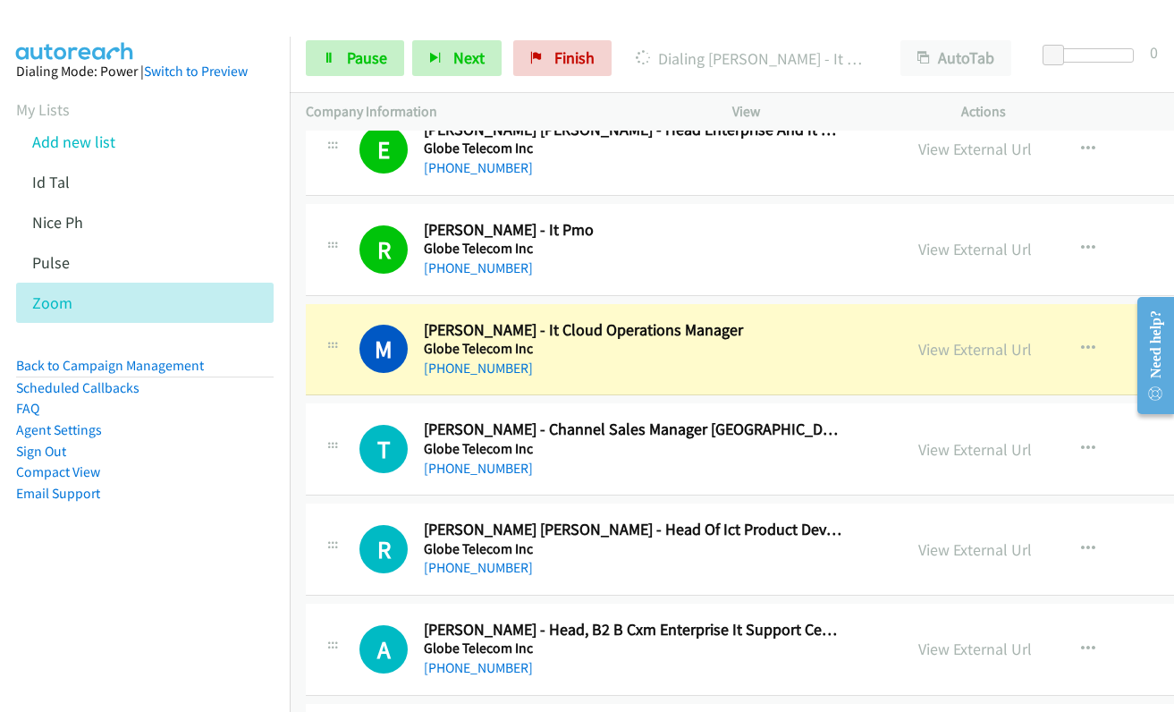
scroll to position [14323, 0]
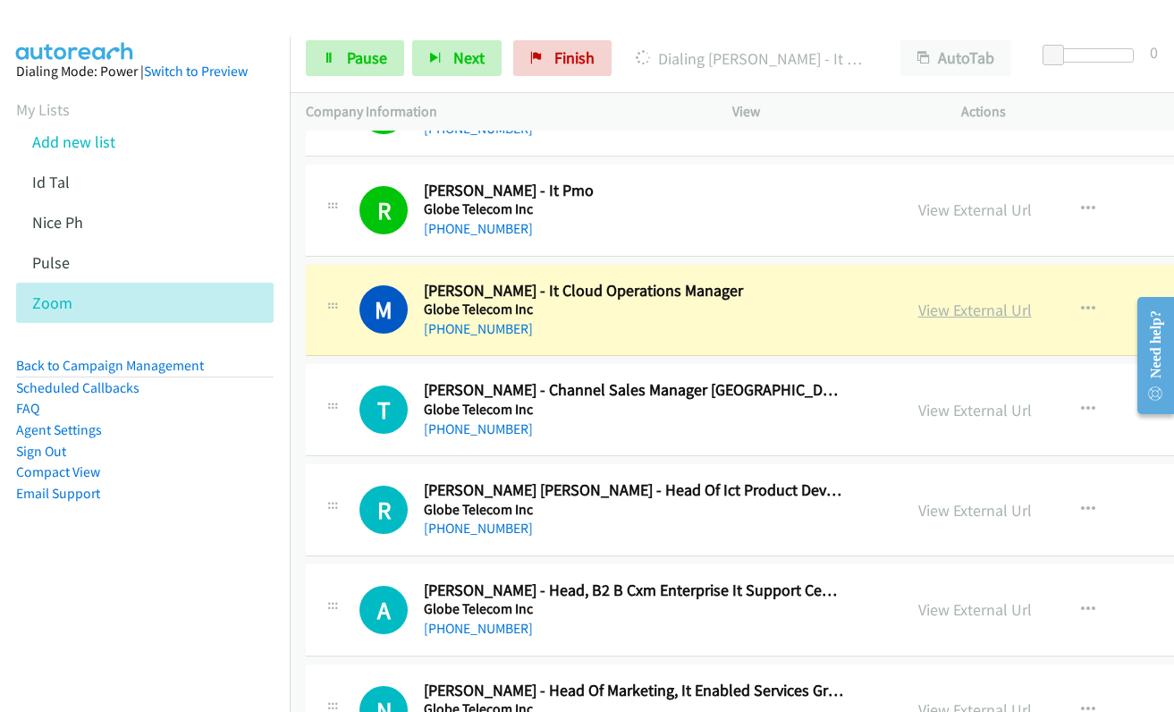
click at [950, 307] on link "View External Url" at bounding box center [975, 310] width 114 height 21
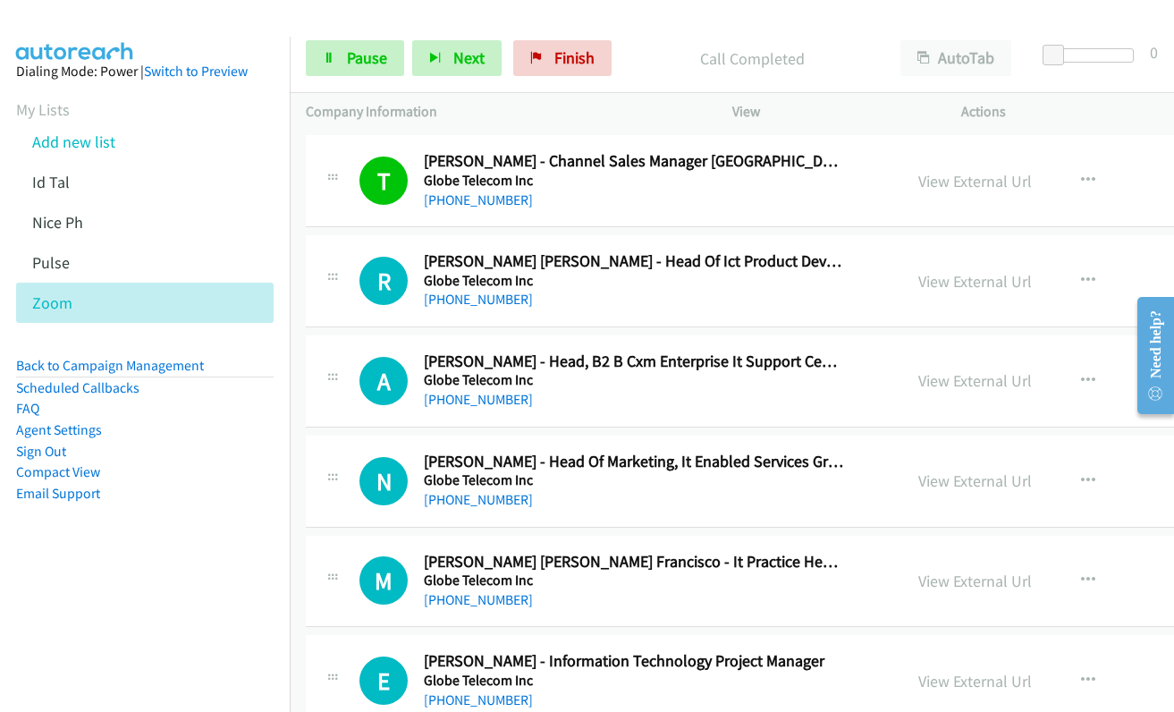
scroll to position [14591, 0]
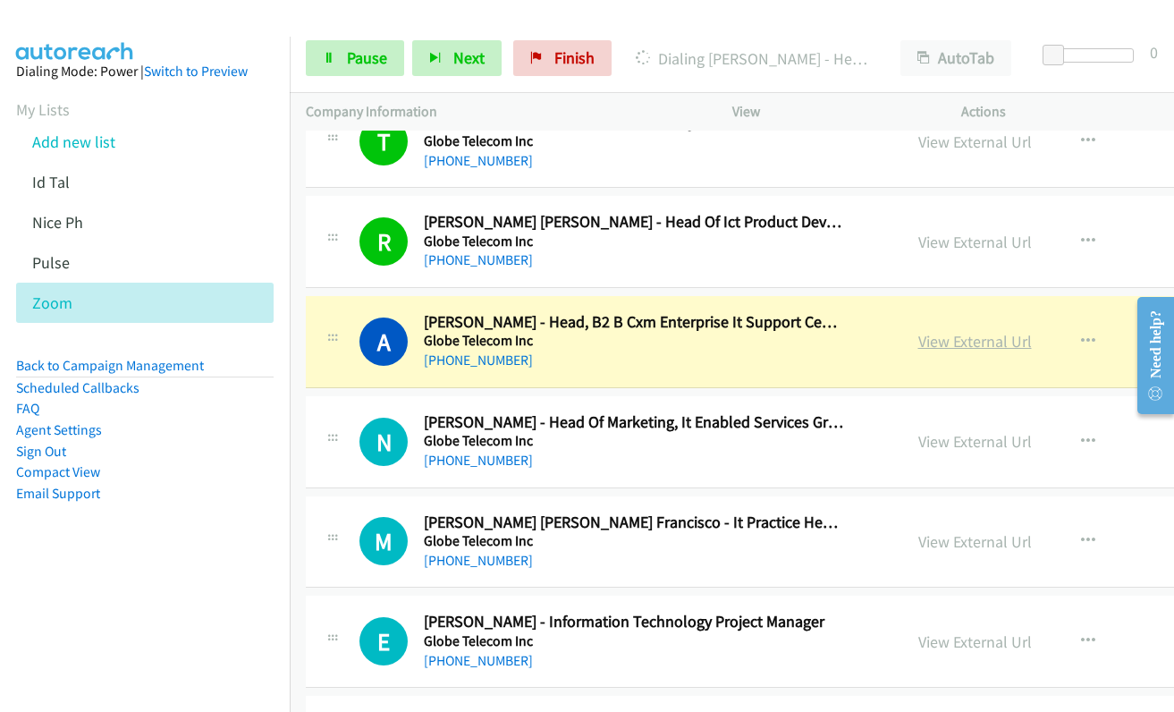
click at [918, 348] on link "View External Url" at bounding box center [975, 341] width 114 height 21
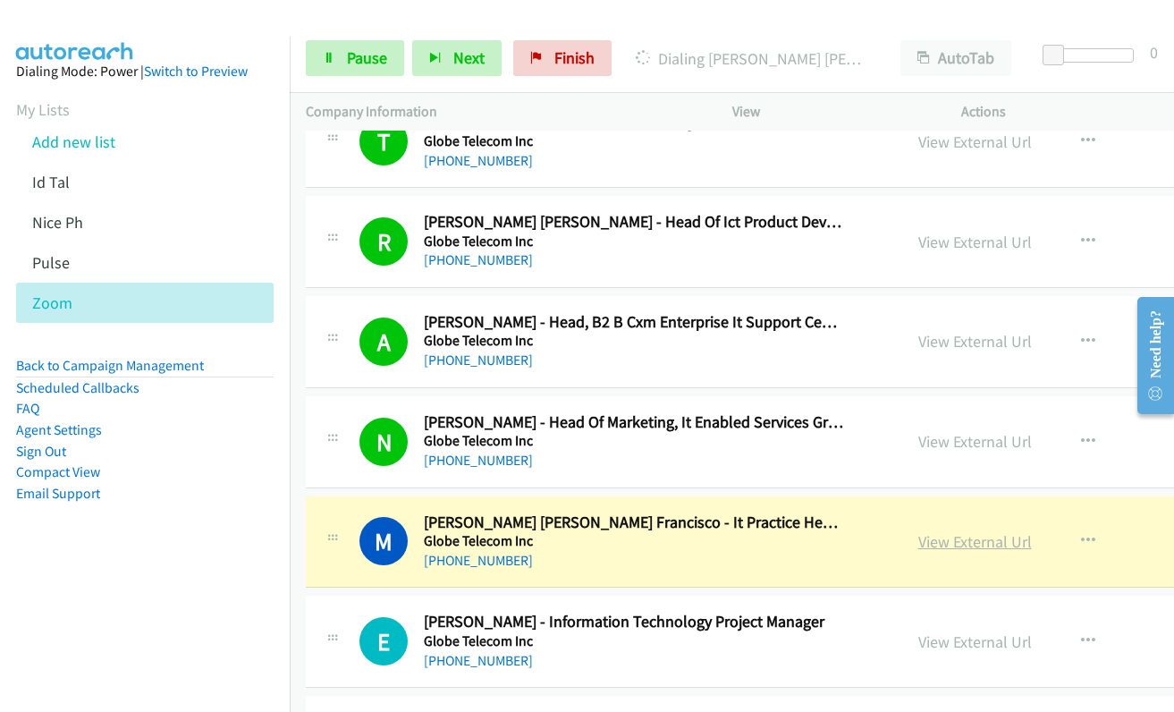
click at [930, 549] on link "View External Url" at bounding box center [975, 541] width 114 height 21
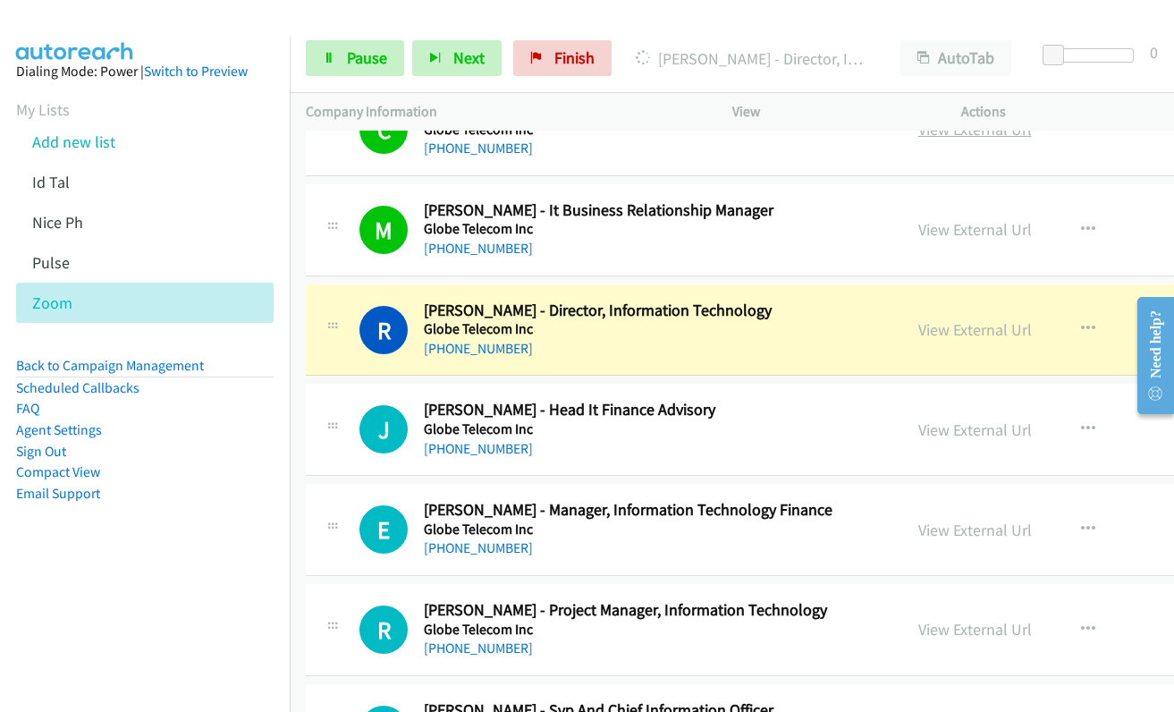
scroll to position [15306, 0]
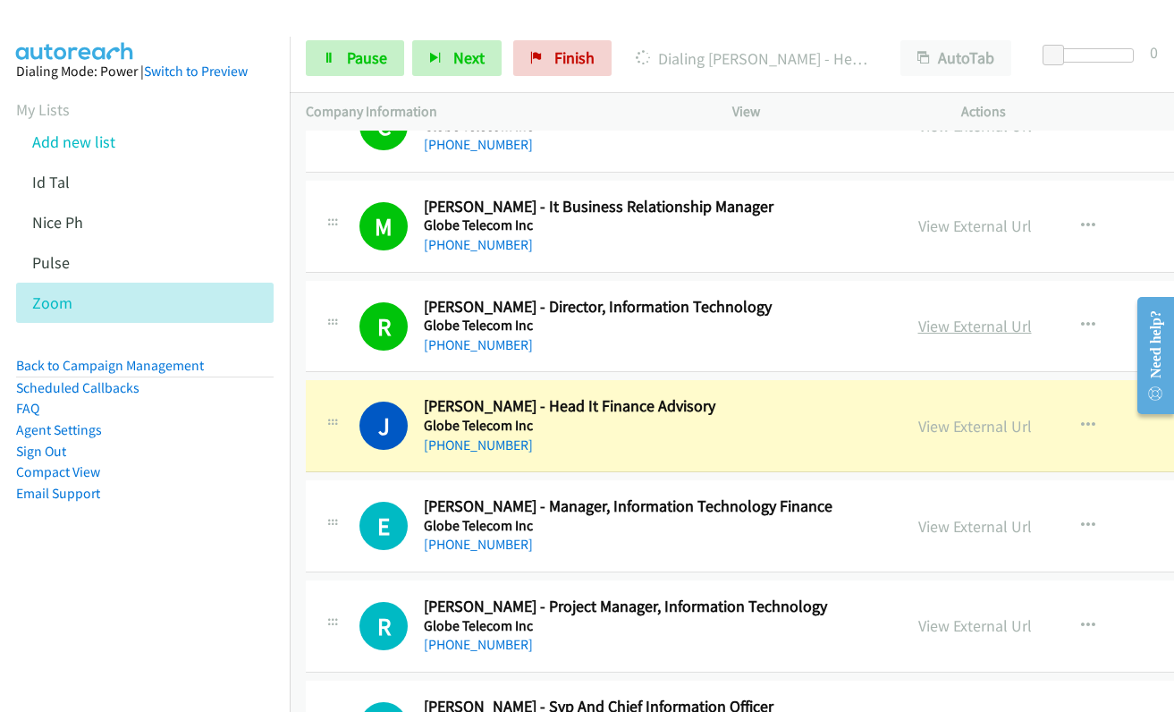
click at [936, 329] on link "View External Url" at bounding box center [975, 326] width 114 height 21
click at [918, 426] on link "View External Url" at bounding box center [975, 426] width 114 height 21
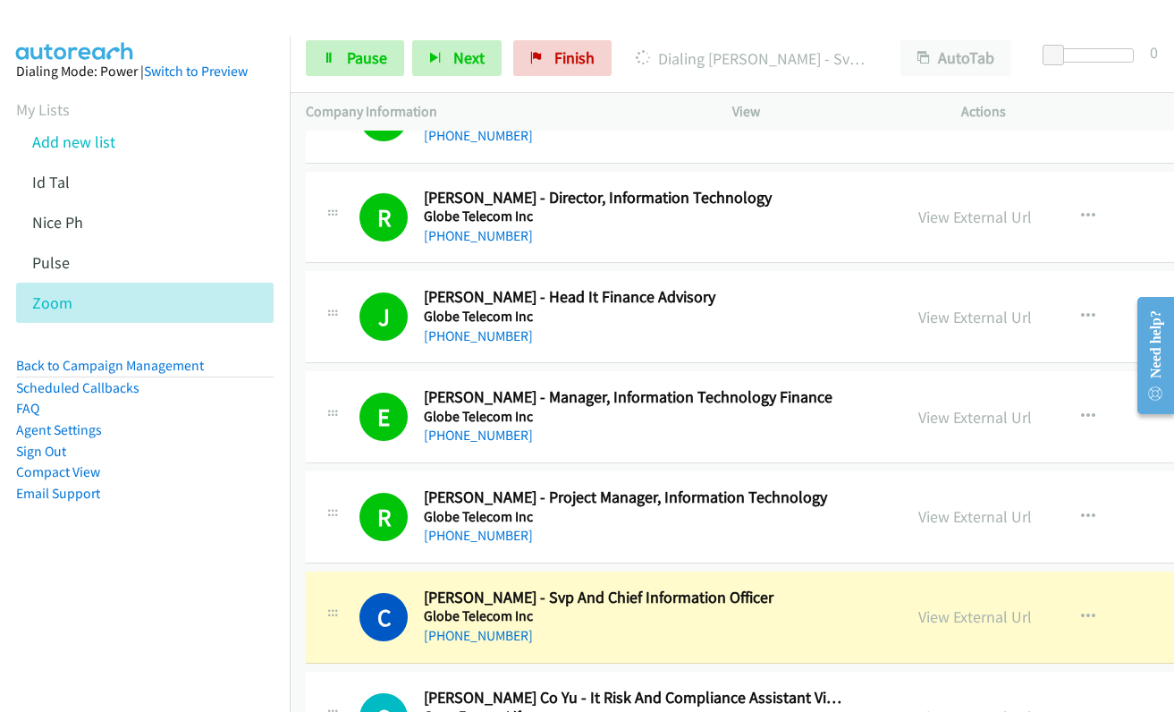
scroll to position [15664, 0]
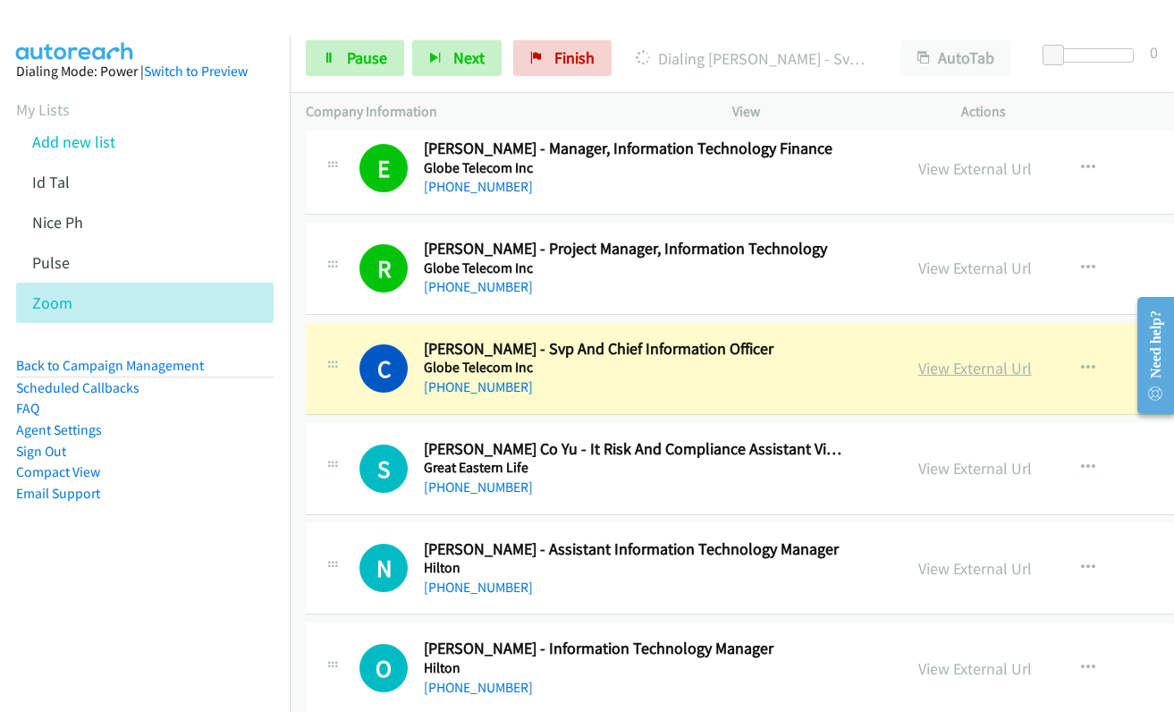
click at [941, 367] on link "View External Url" at bounding box center [975, 368] width 114 height 21
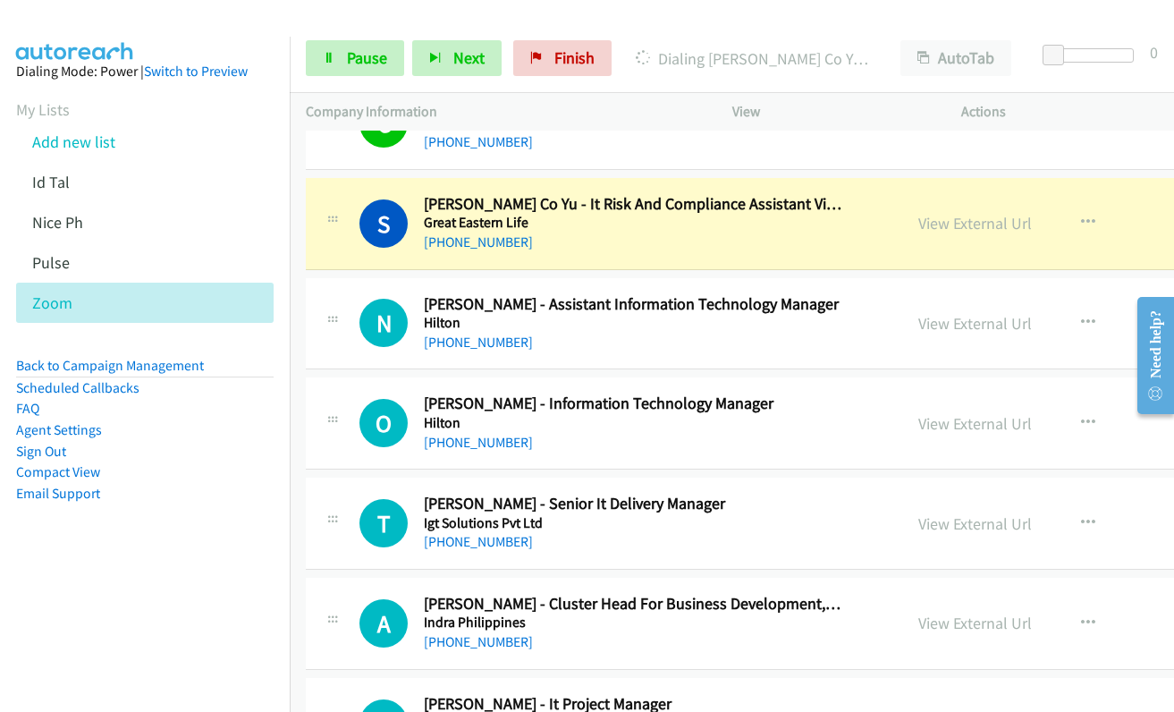
scroll to position [15932, 0]
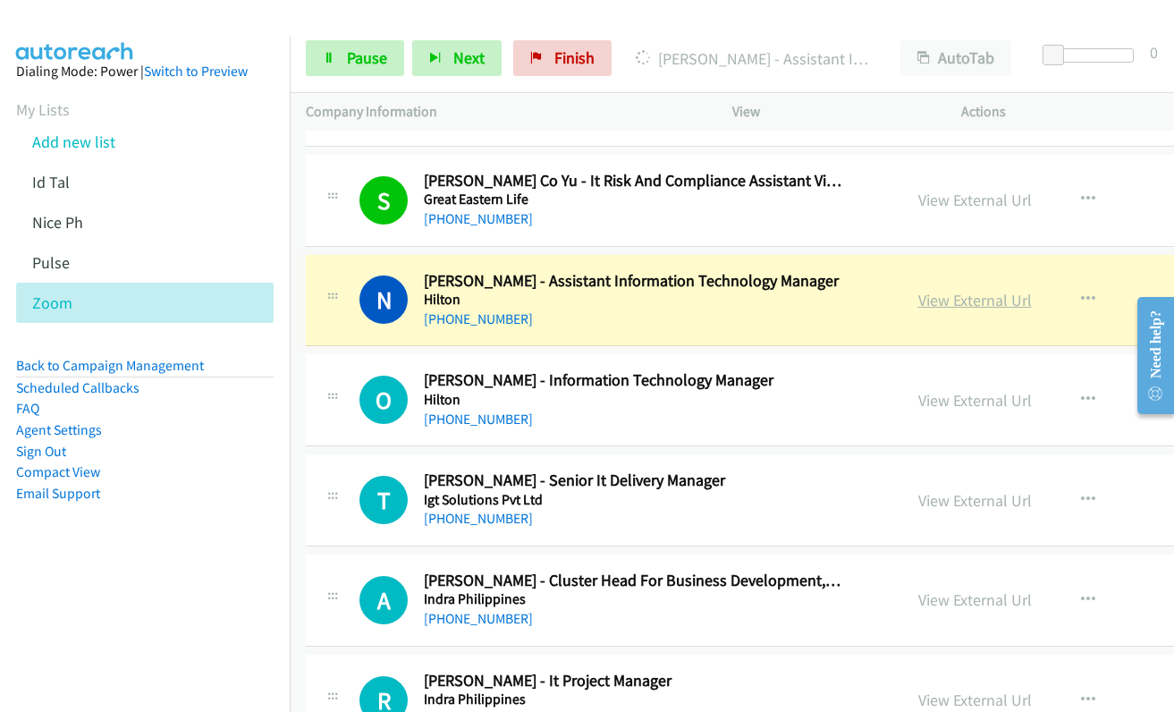
click at [921, 295] on link "View External Url" at bounding box center [975, 300] width 114 height 21
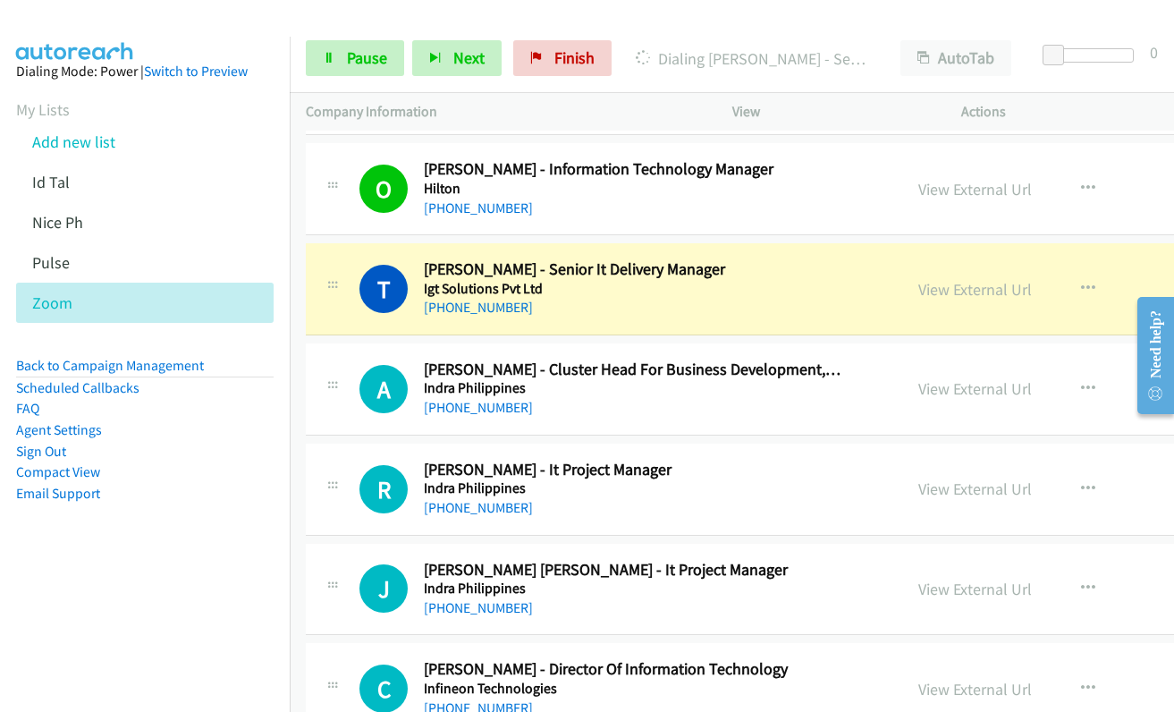
scroll to position [16111, 0]
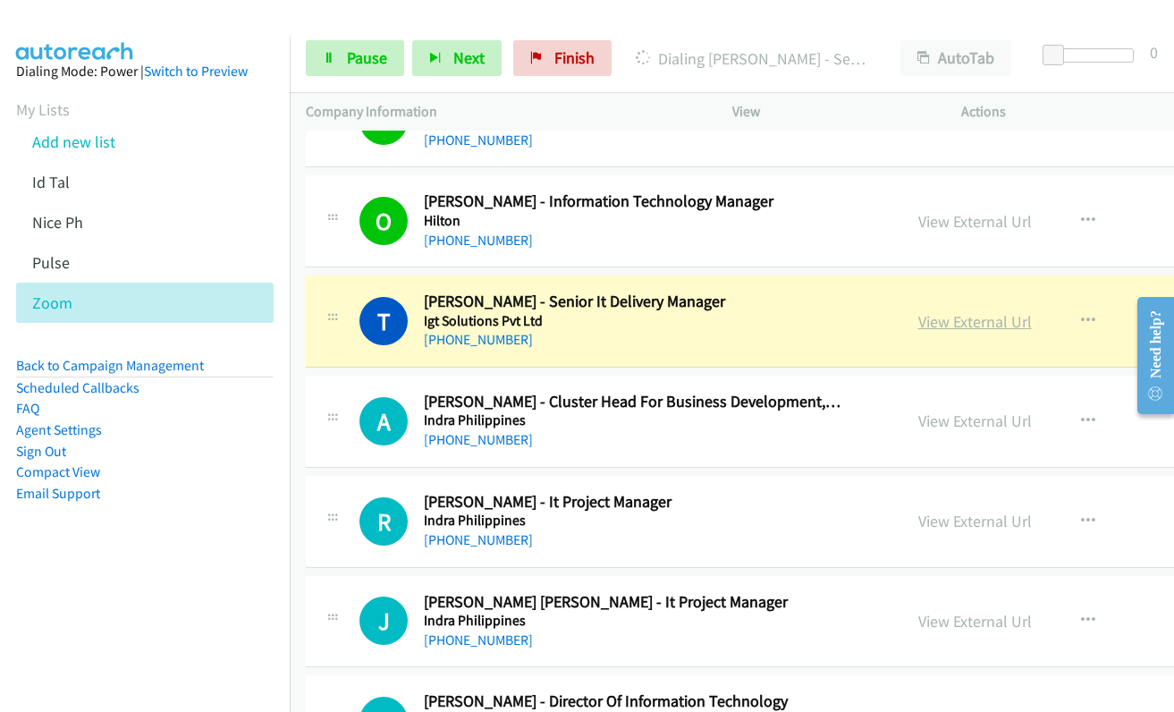
click at [918, 322] on link "View External Url" at bounding box center [975, 321] width 114 height 21
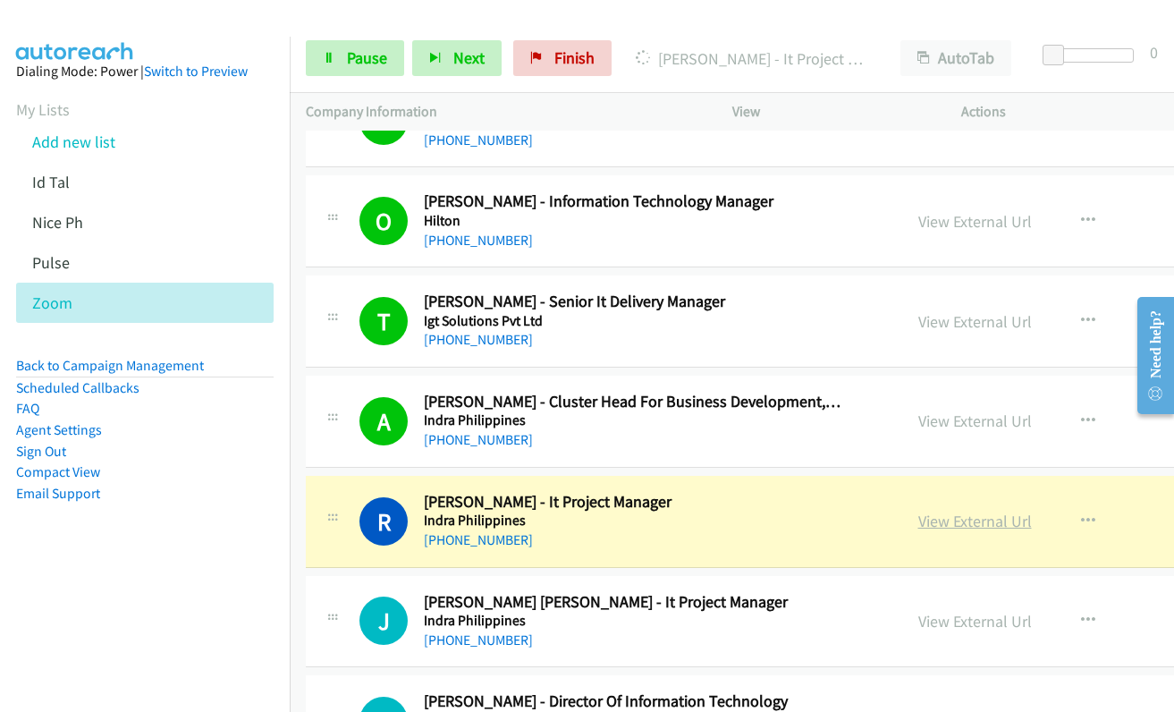
click at [957, 520] on link "View External Url" at bounding box center [975, 521] width 114 height 21
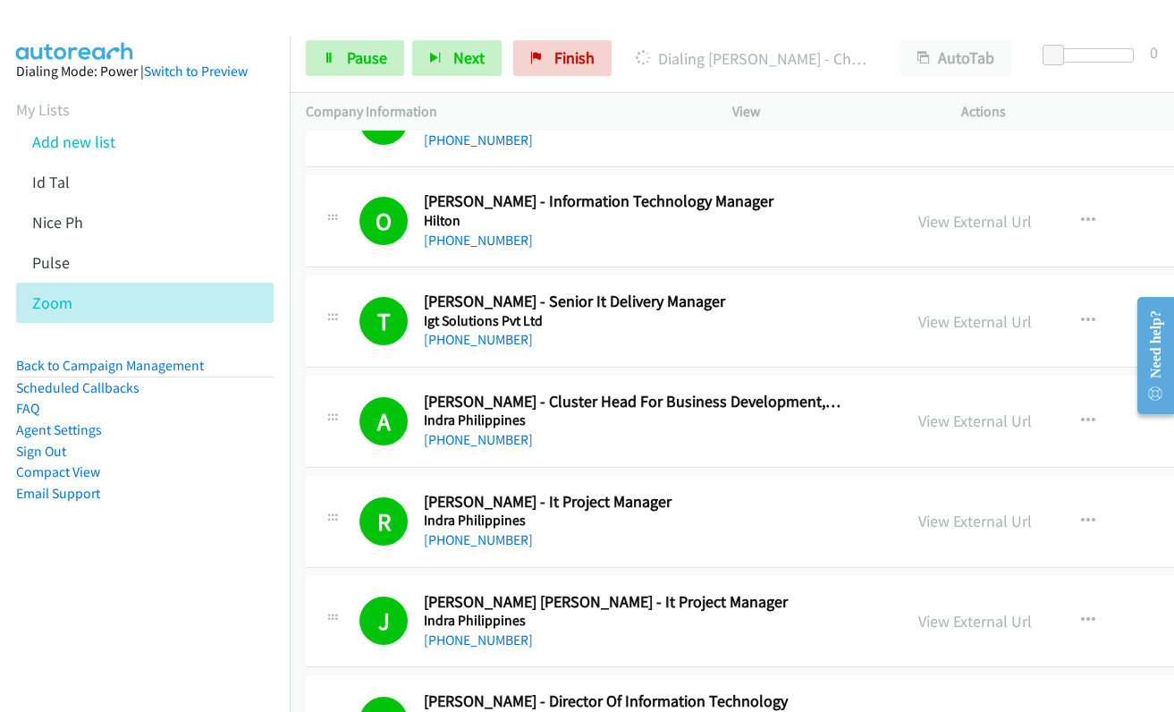
drag, startPoint x: 150, startPoint y: 534, endPoint x: 166, endPoint y: 528, distance: 17.0
click at [150, 534] on aside "Dialing Mode: Power | Switch to Preview My Lists Add new list Id Tal Nice Ph Pu…" at bounding box center [145, 311] width 290 height 548
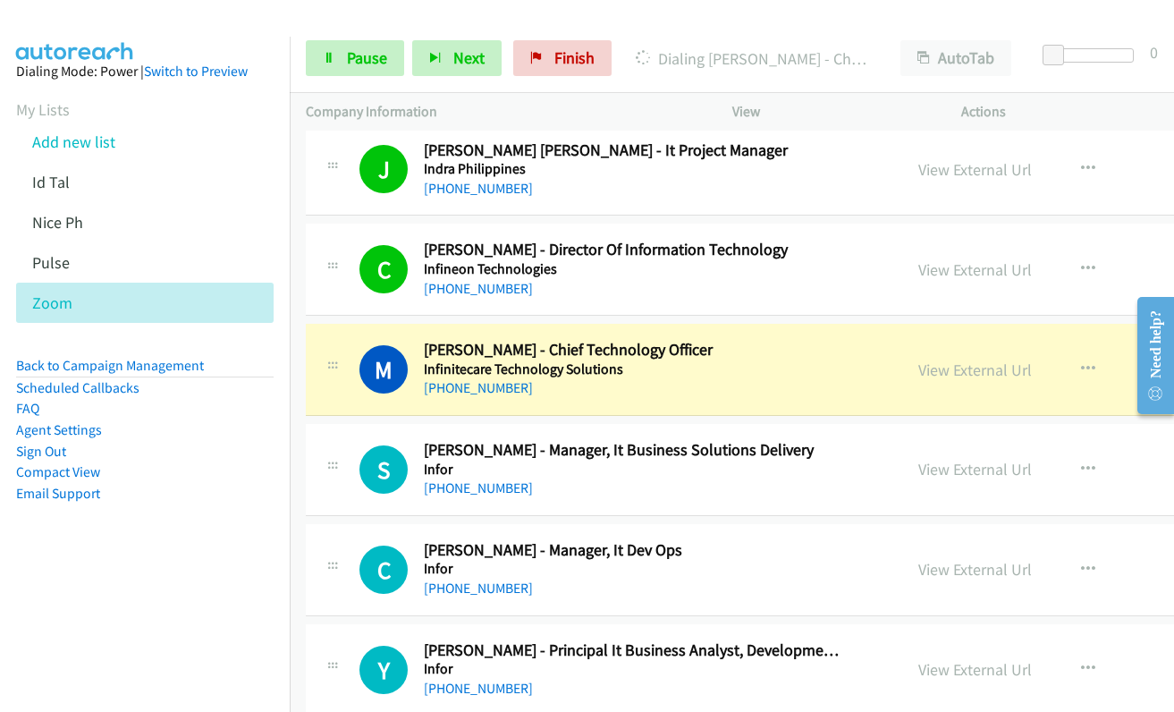
scroll to position [16558, 0]
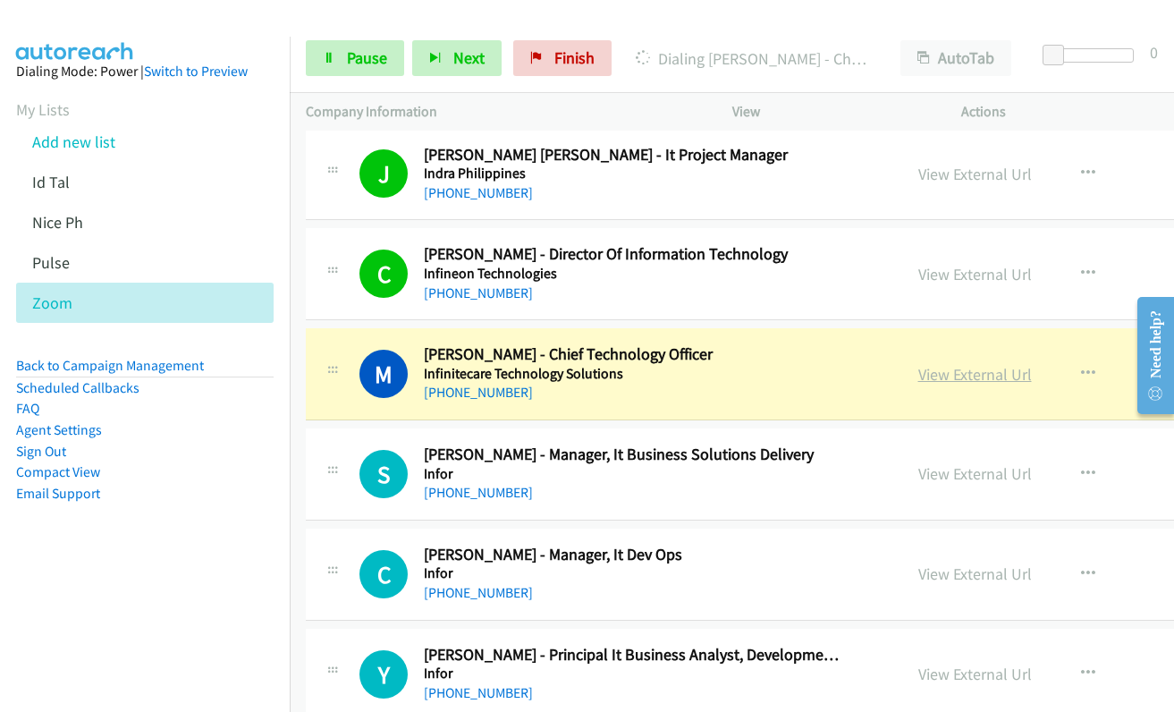
click at [918, 379] on link "View External Url" at bounding box center [975, 374] width 114 height 21
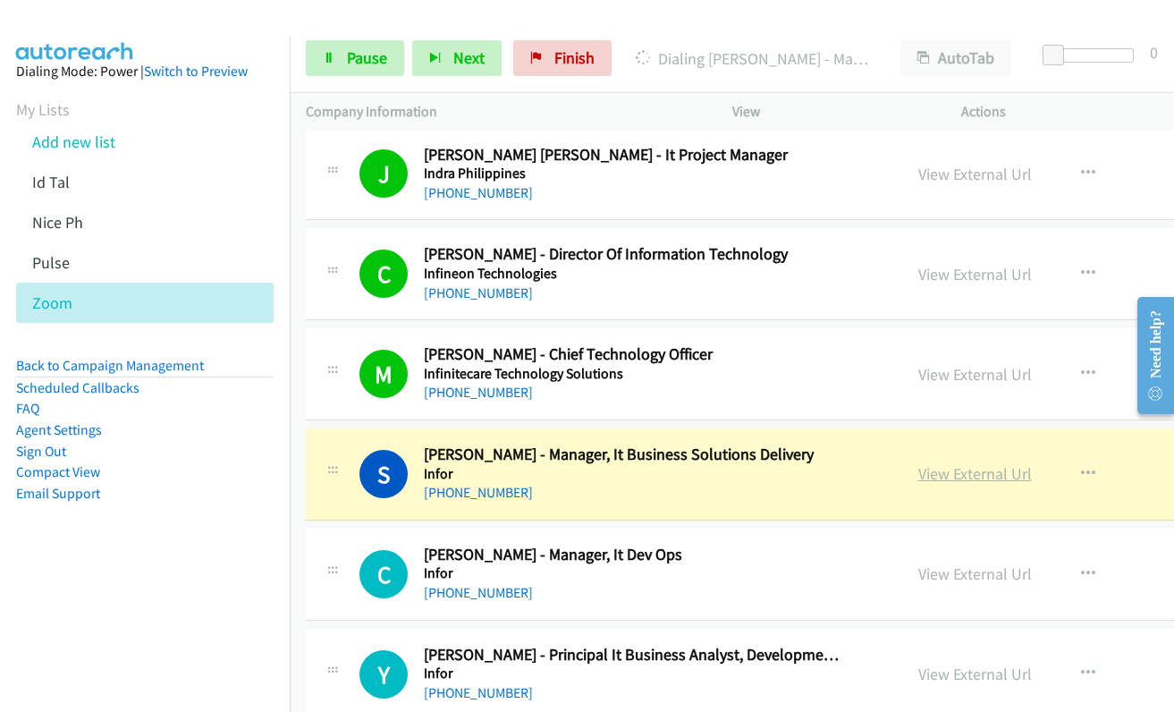
click at [931, 480] on link "View External Url" at bounding box center [975, 473] width 114 height 21
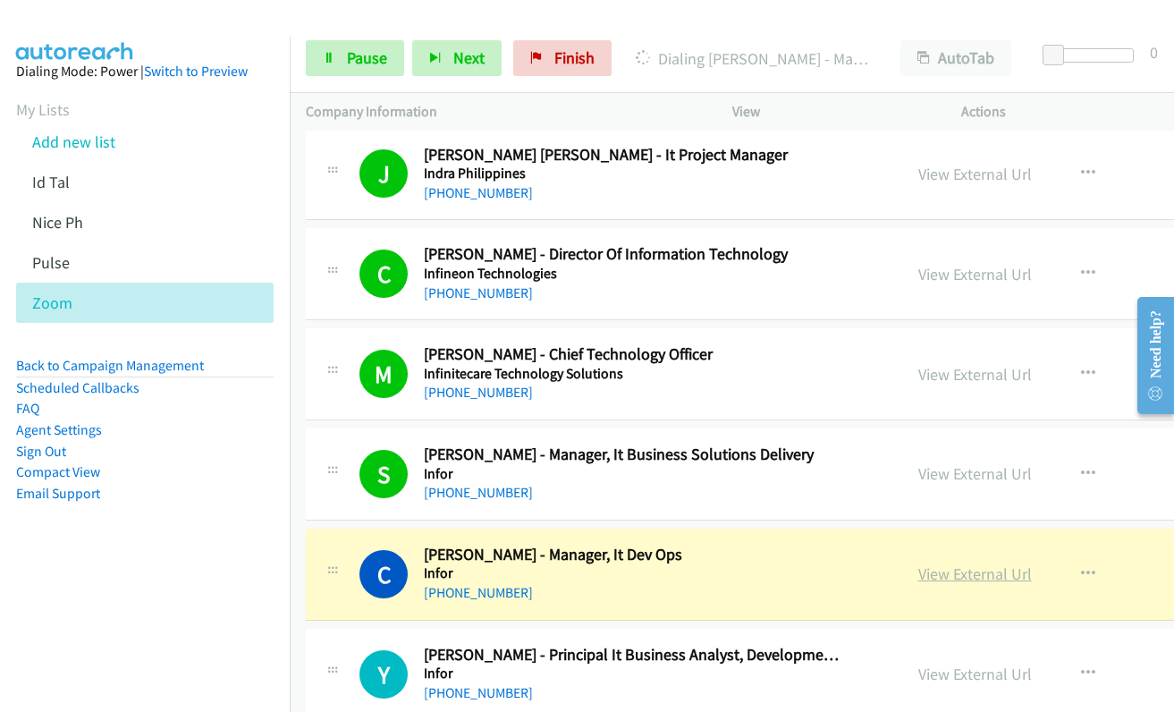
click at [918, 576] on link "View External Url" at bounding box center [975, 573] width 114 height 21
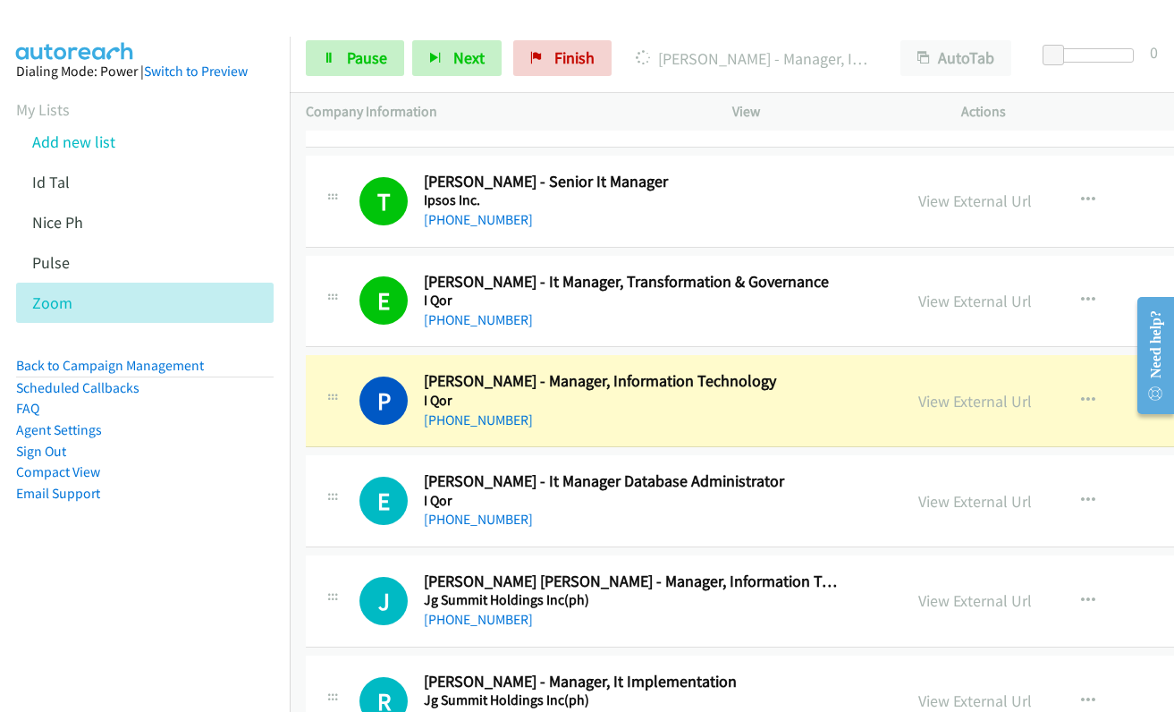
scroll to position [17542, 0]
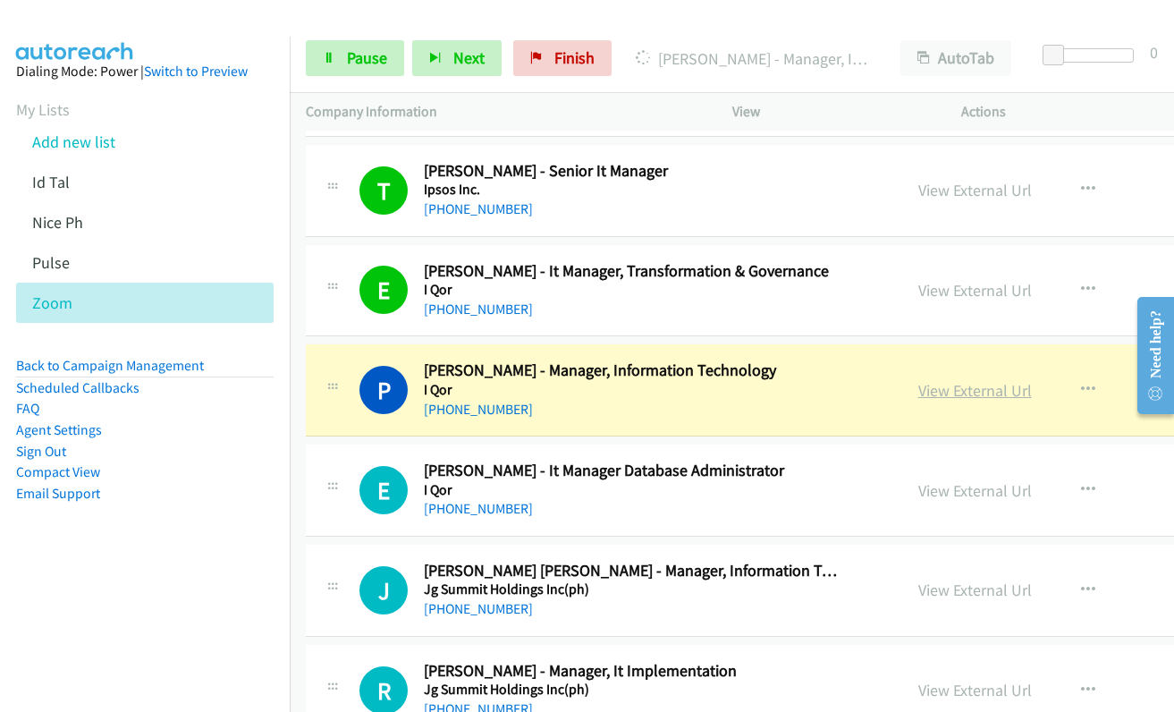
click at [947, 388] on link "View External Url" at bounding box center [975, 390] width 114 height 21
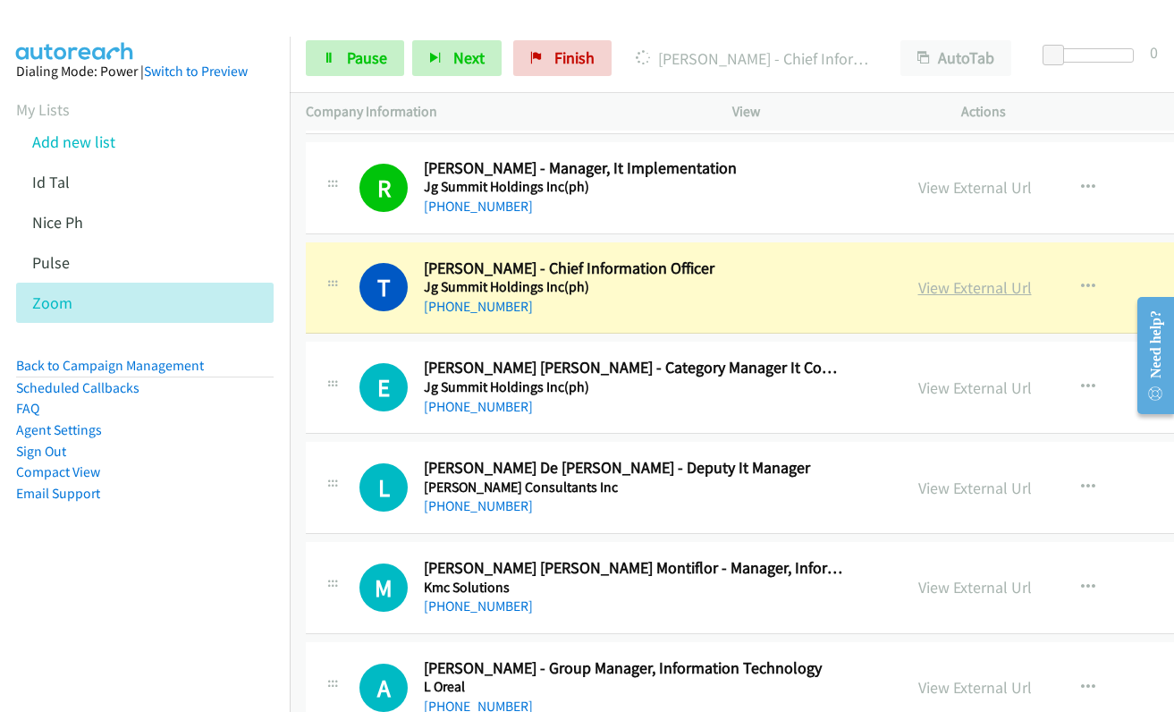
scroll to position [18078, 0]
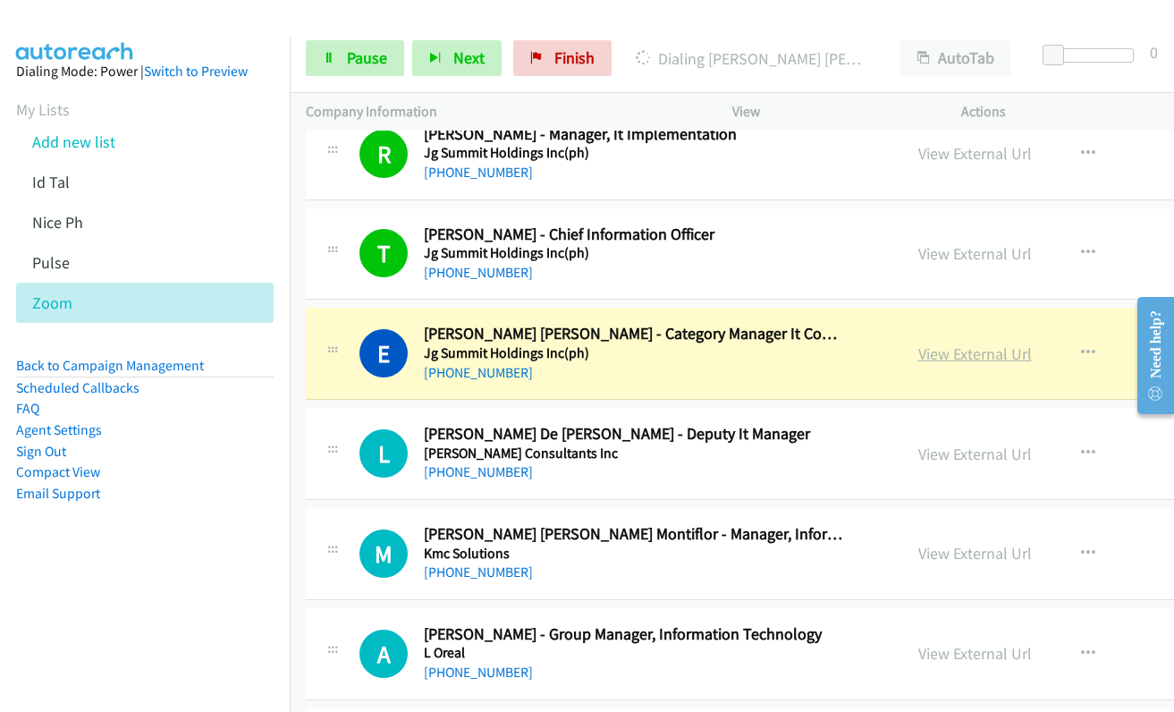
click at [942, 357] on link "View External Url" at bounding box center [975, 353] width 114 height 21
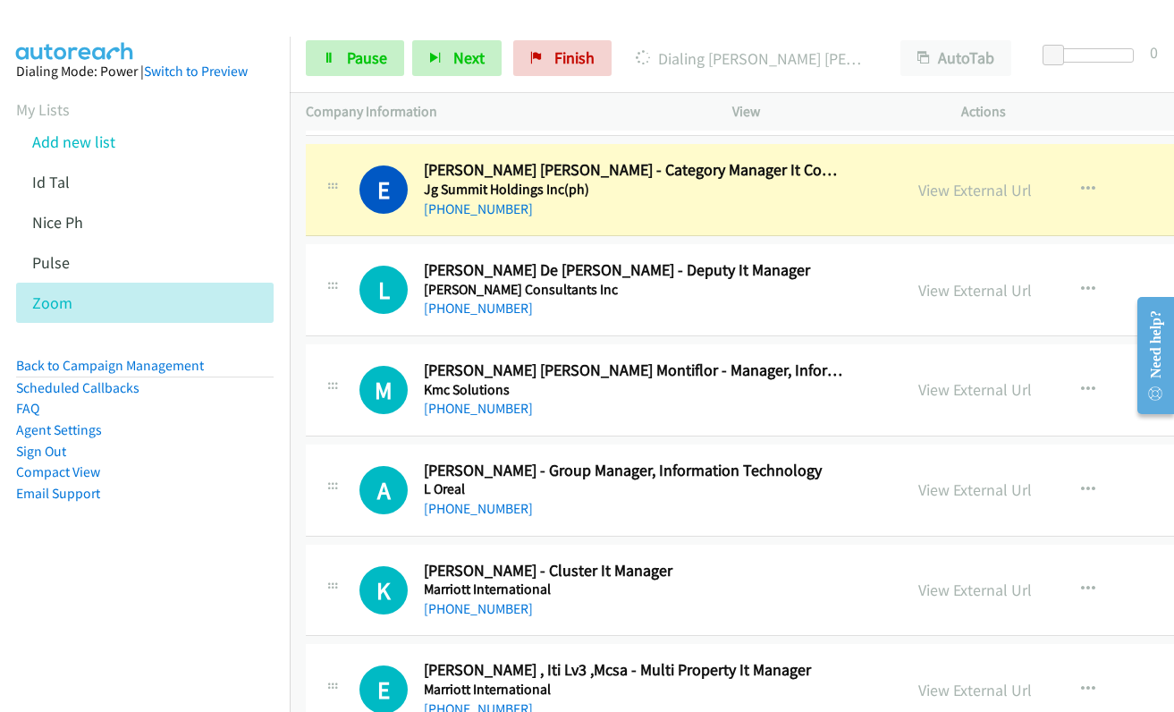
scroll to position [18257, 0]
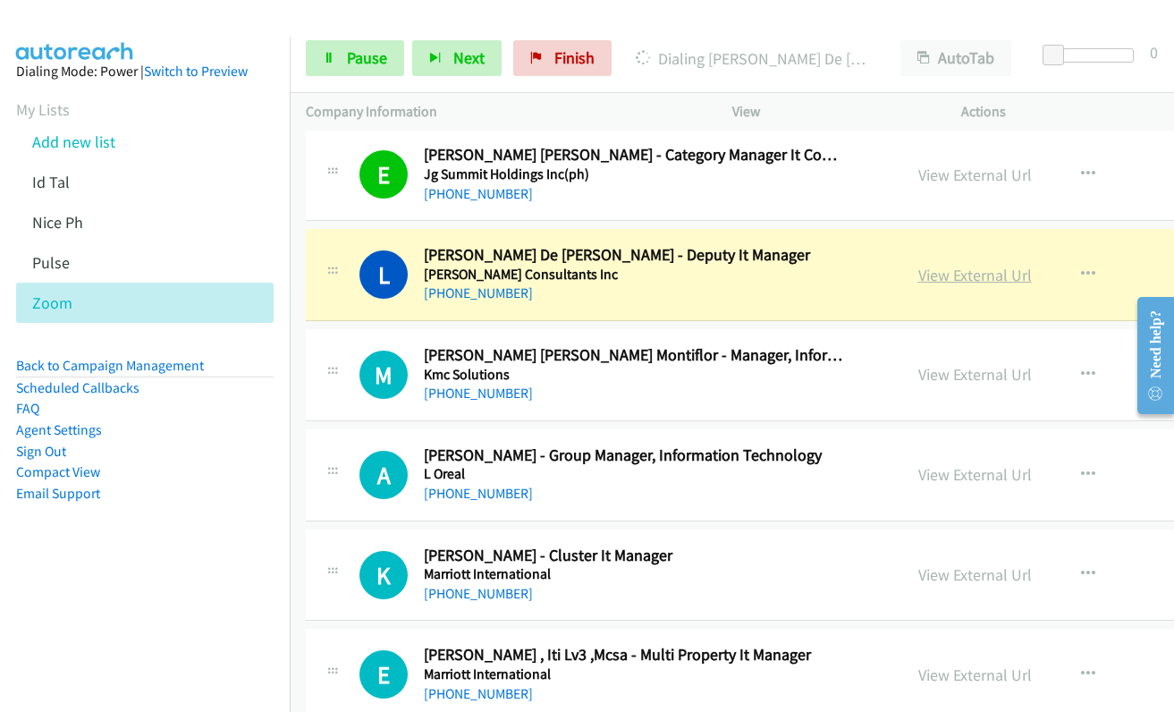
click at [955, 277] on link "View External Url" at bounding box center [975, 275] width 114 height 21
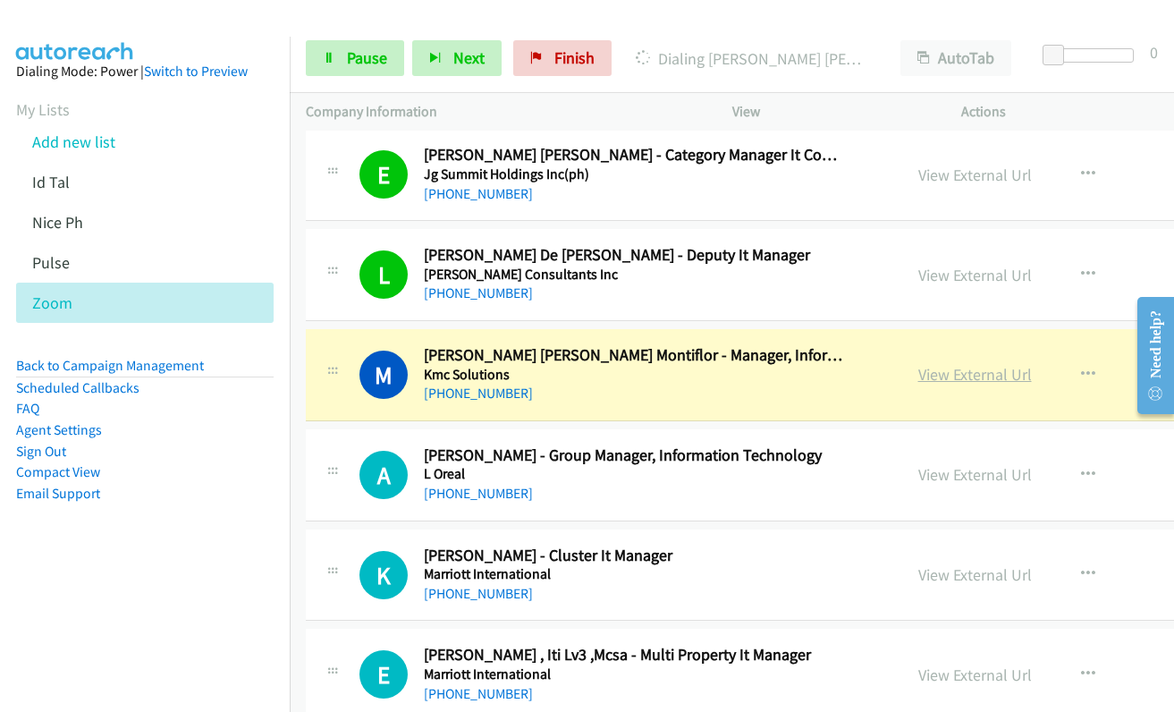
click at [943, 378] on link "View External Url" at bounding box center [975, 374] width 114 height 21
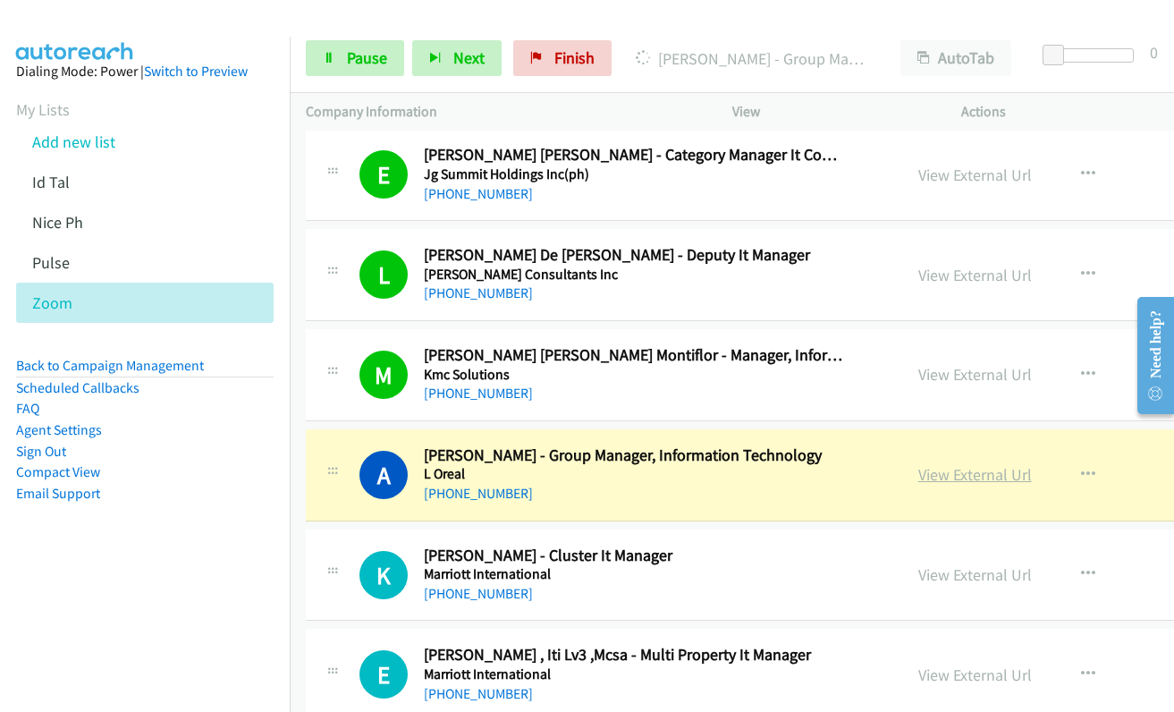
click at [918, 476] on link "View External Url" at bounding box center [975, 474] width 114 height 21
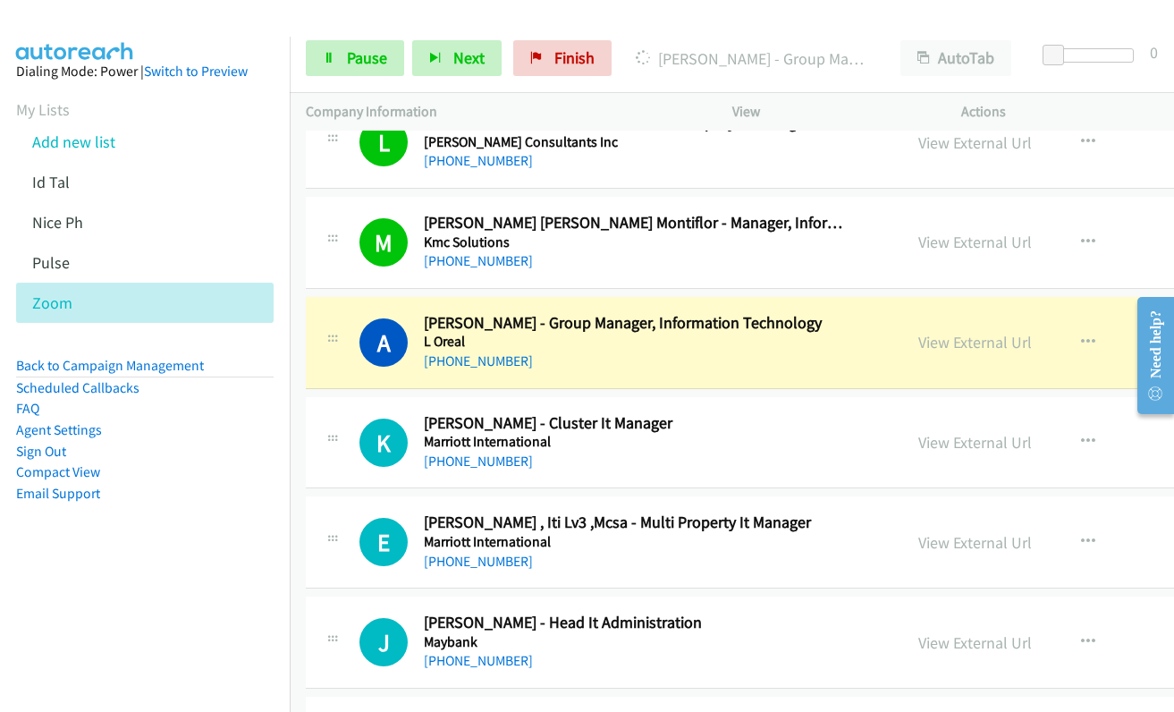
scroll to position [18436, 0]
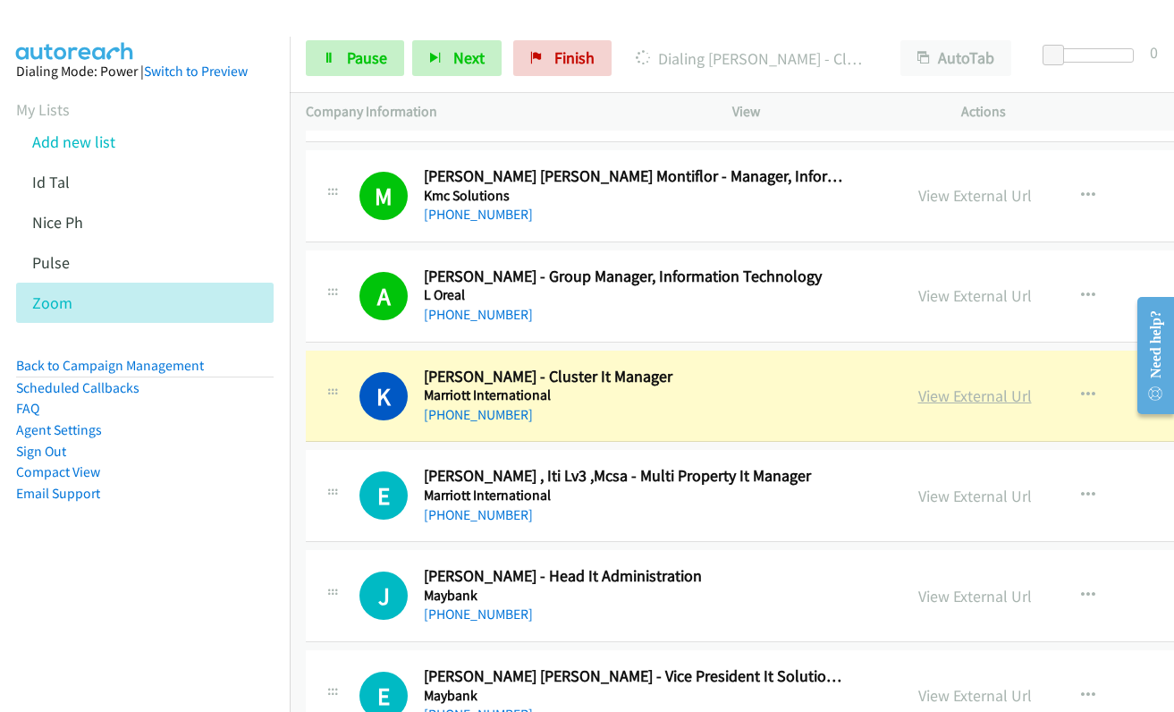
click at [935, 396] on link "View External Url" at bounding box center [975, 395] width 114 height 21
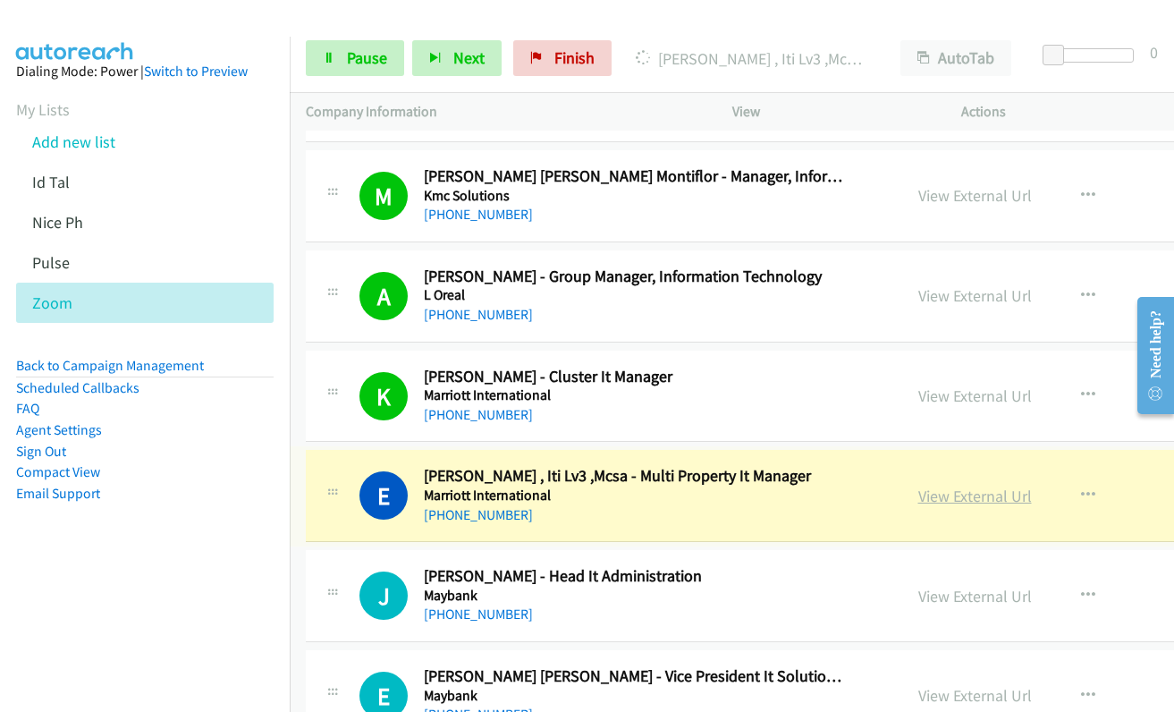
click at [950, 497] on link "View External Url" at bounding box center [975, 495] width 114 height 21
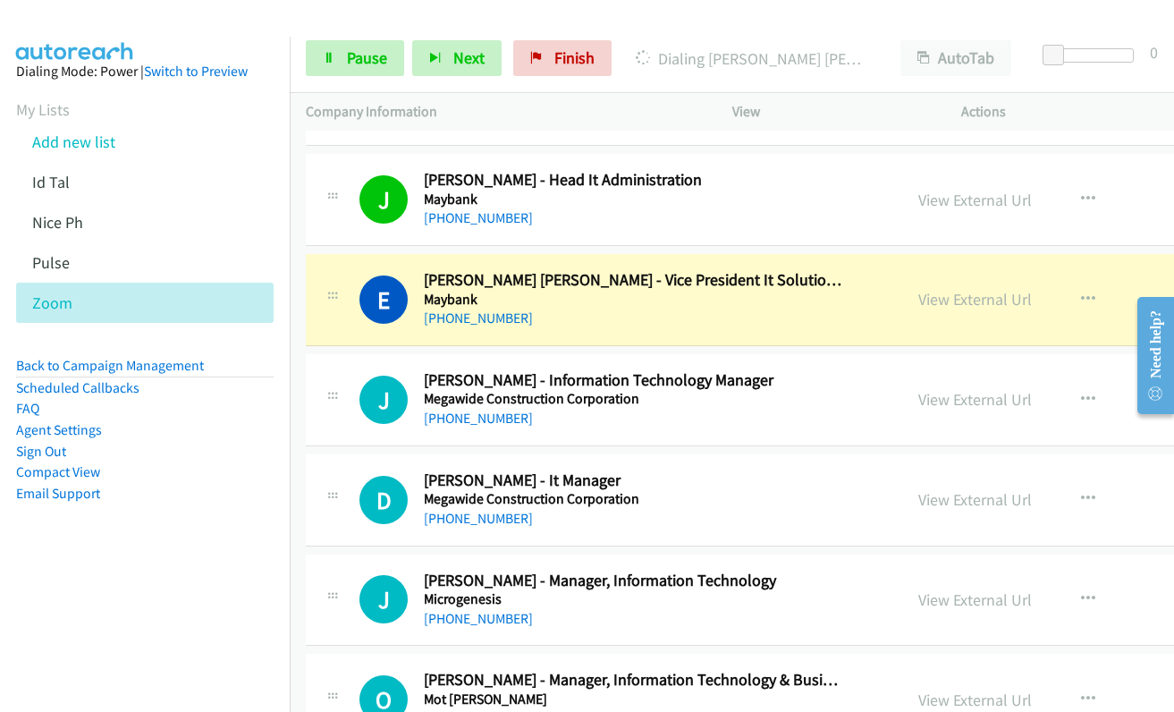
scroll to position [18883, 0]
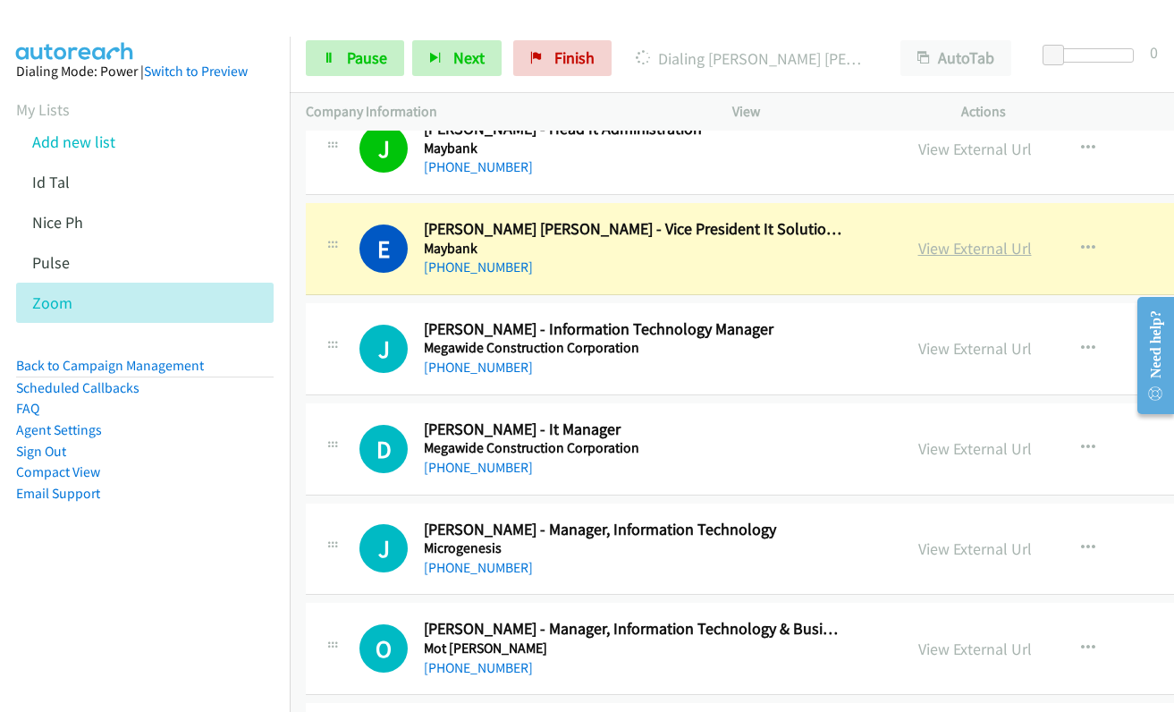
click at [955, 249] on link "View External Url" at bounding box center [975, 248] width 114 height 21
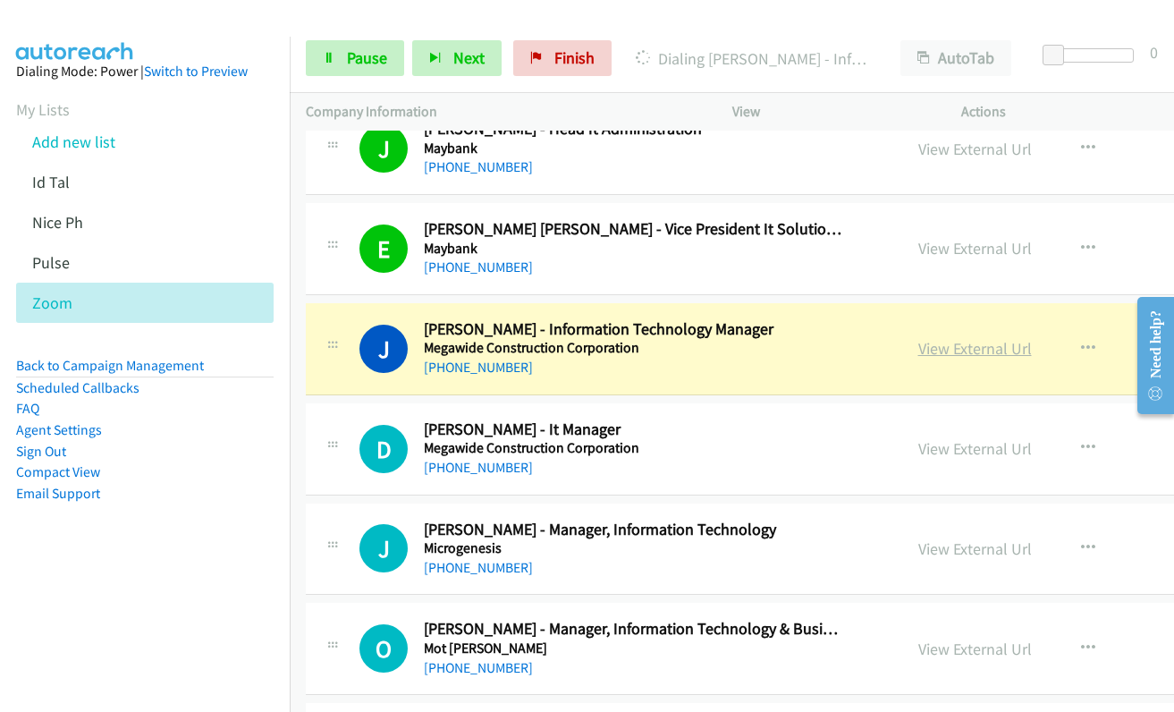
click at [932, 346] on link "View External Url" at bounding box center [975, 348] width 114 height 21
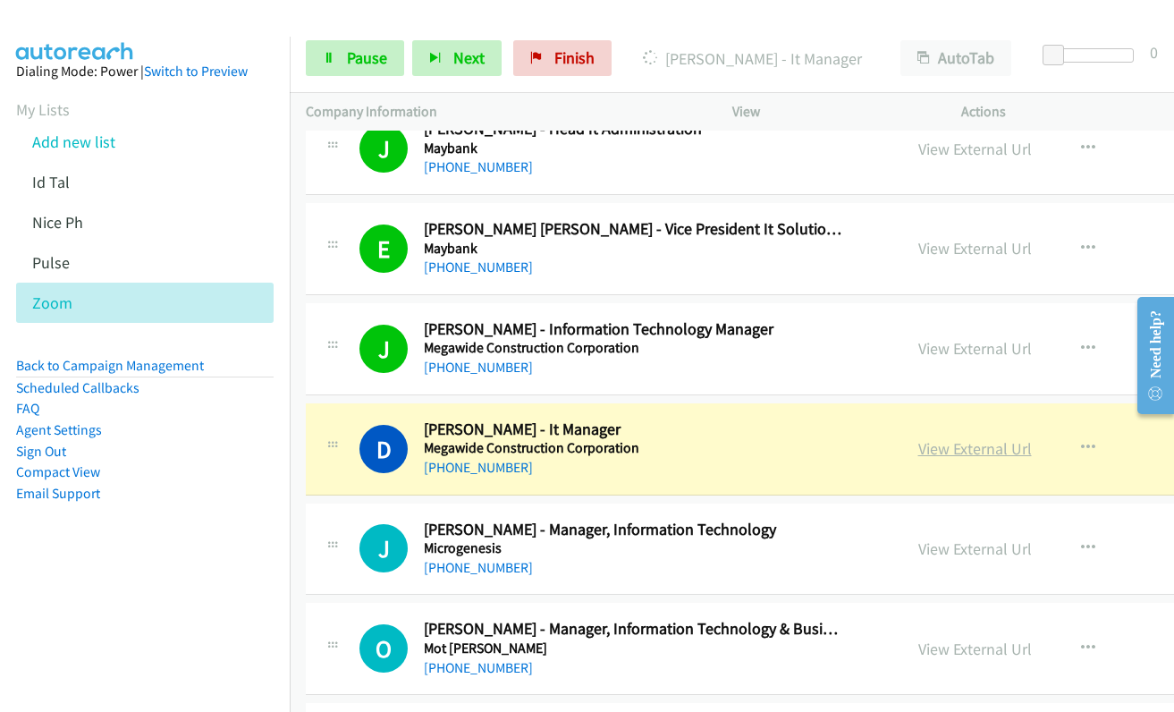
click at [953, 450] on link "View External Url" at bounding box center [975, 448] width 114 height 21
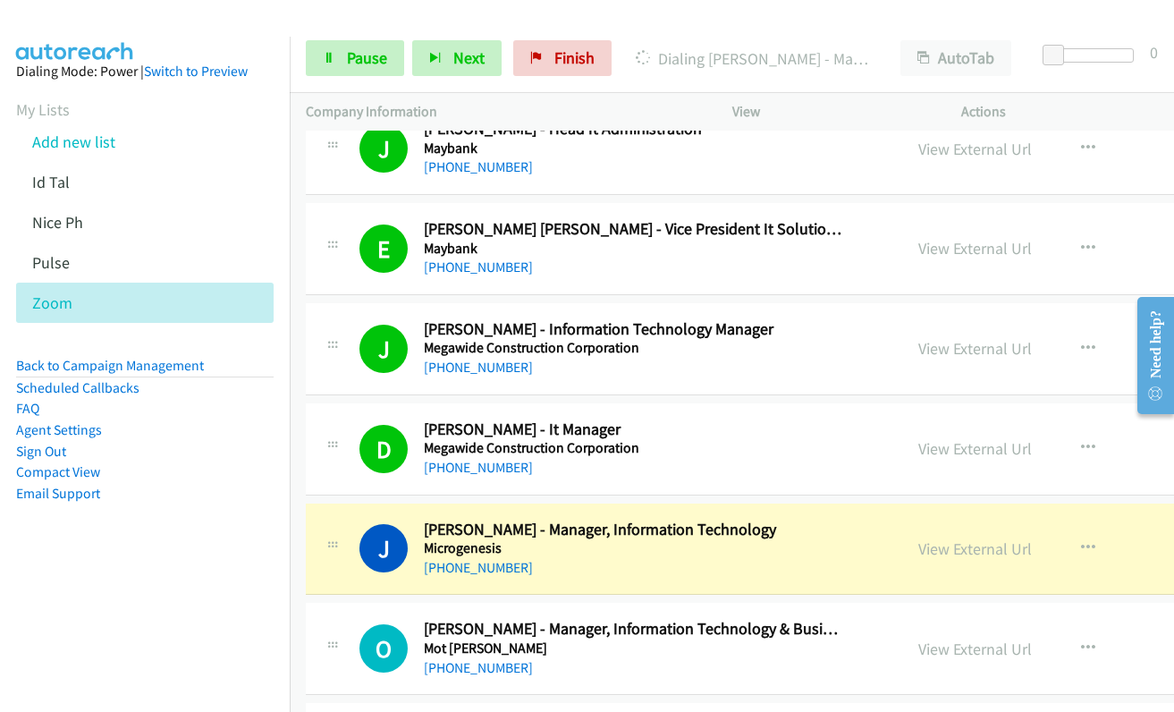
scroll to position [19151, 0]
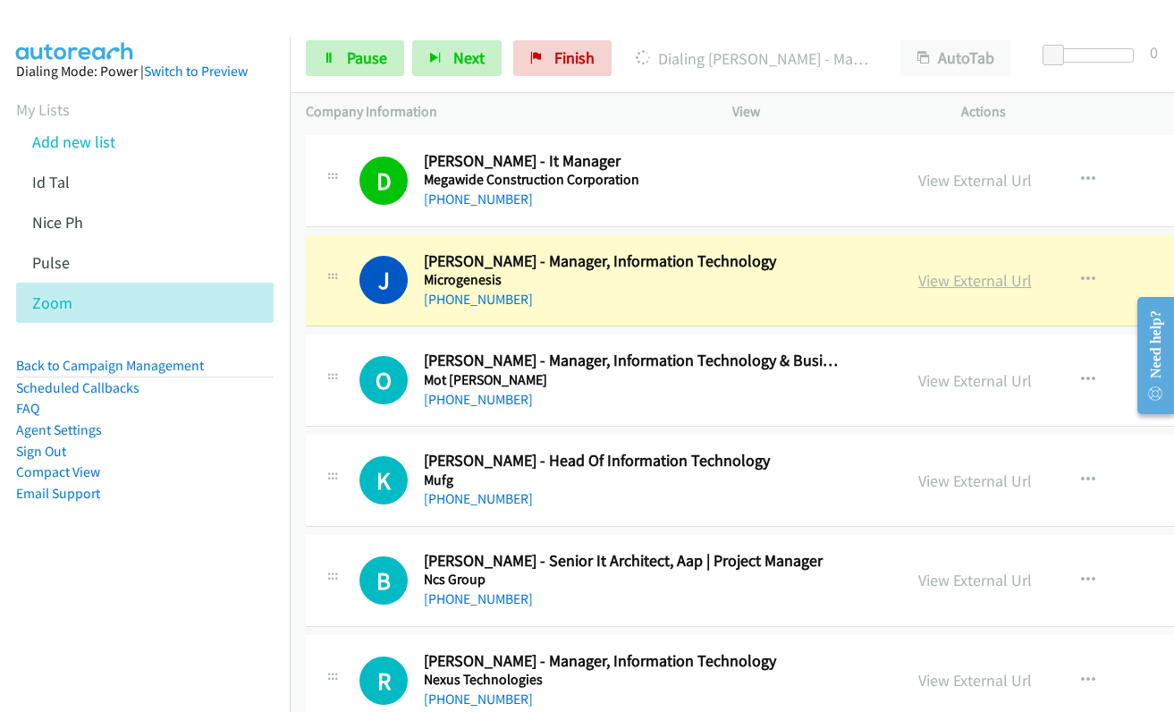
click at [946, 290] on link "View External Url" at bounding box center [975, 280] width 114 height 21
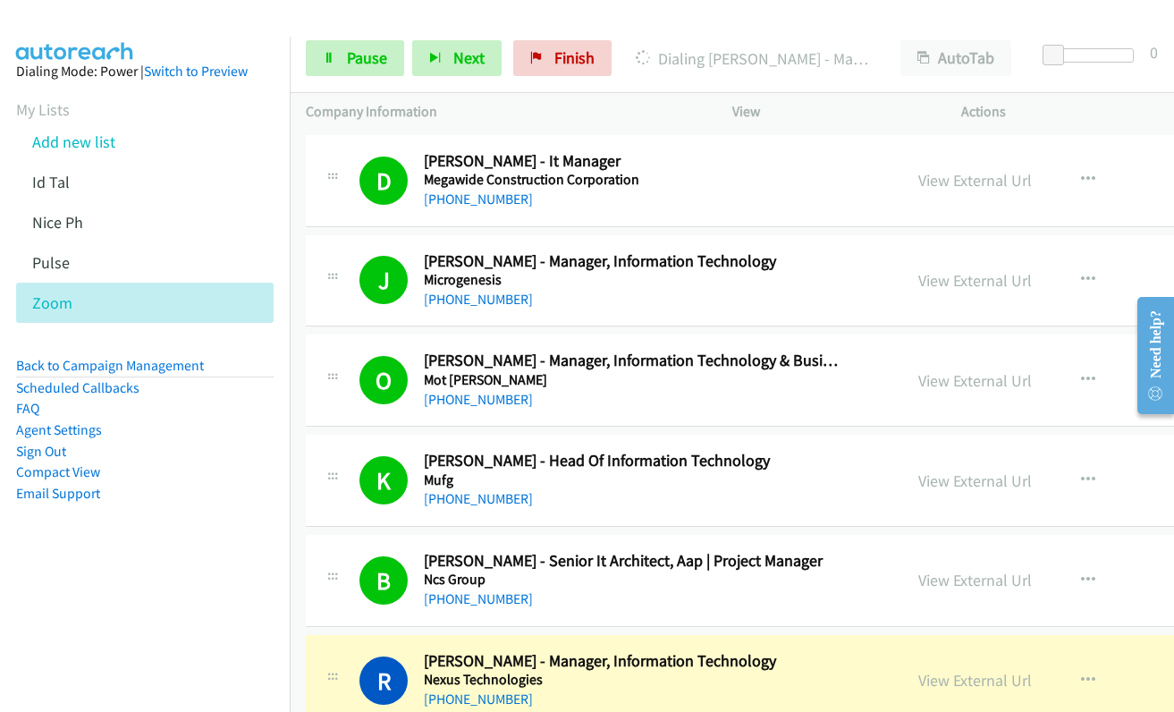
scroll to position [19419, 0]
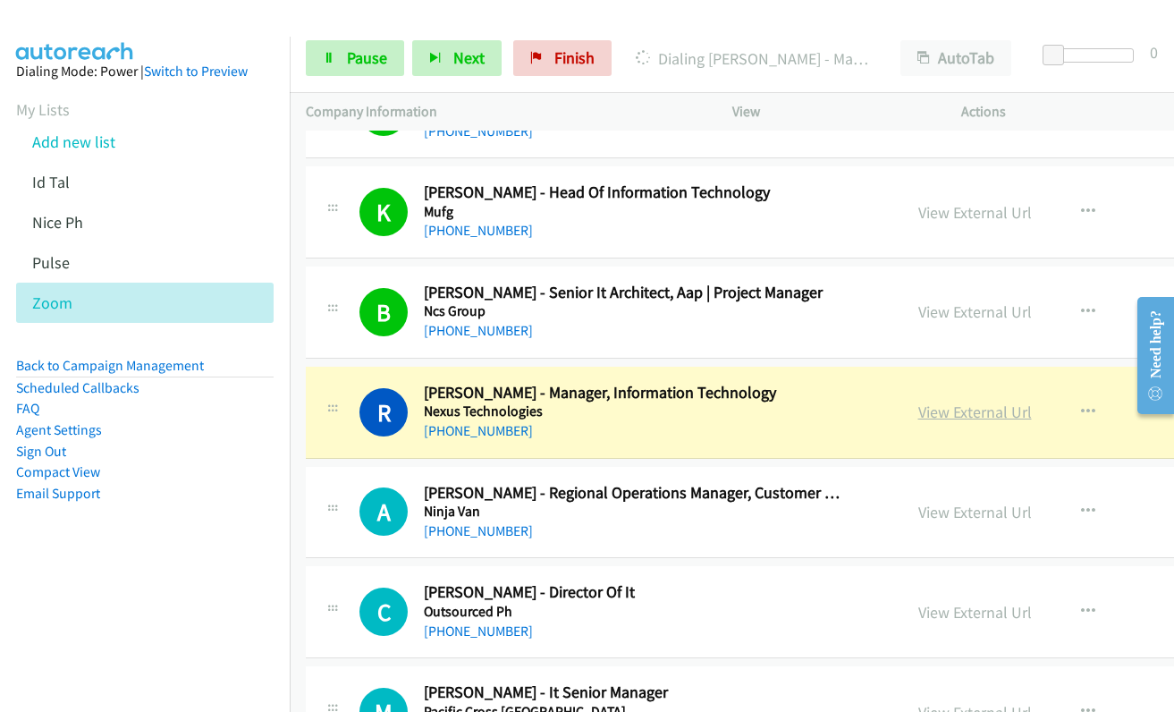
click at [962, 417] on link "View External Url" at bounding box center [975, 411] width 114 height 21
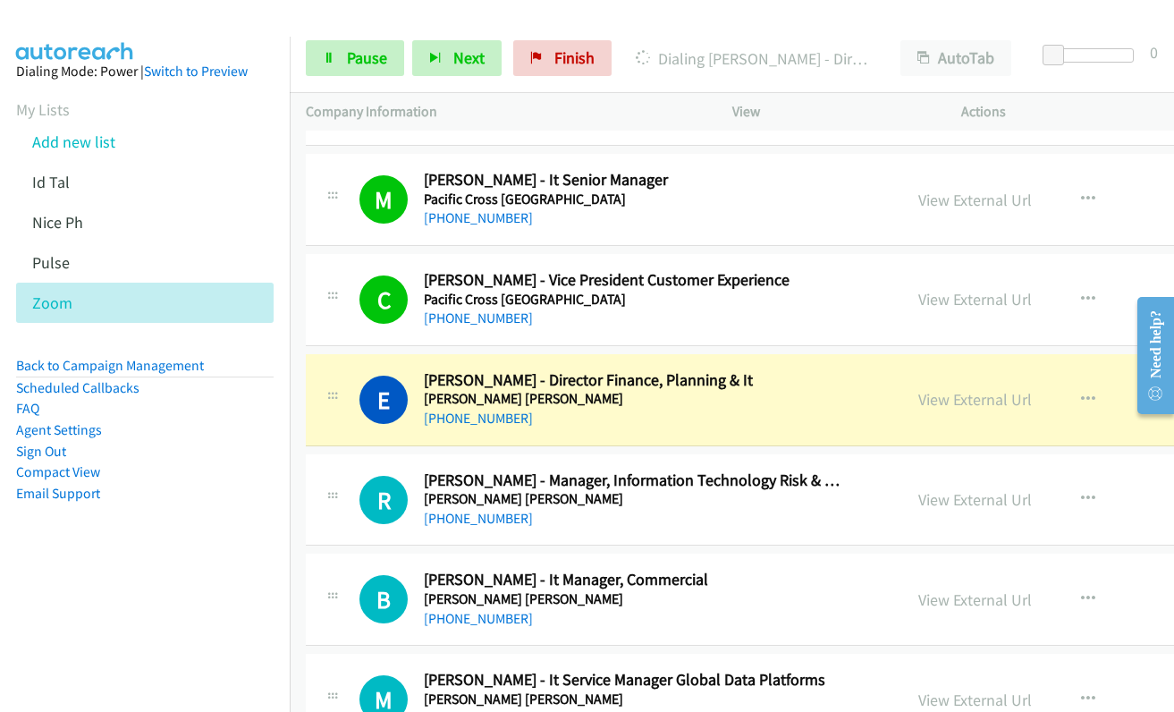
scroll to position [19956, 0]
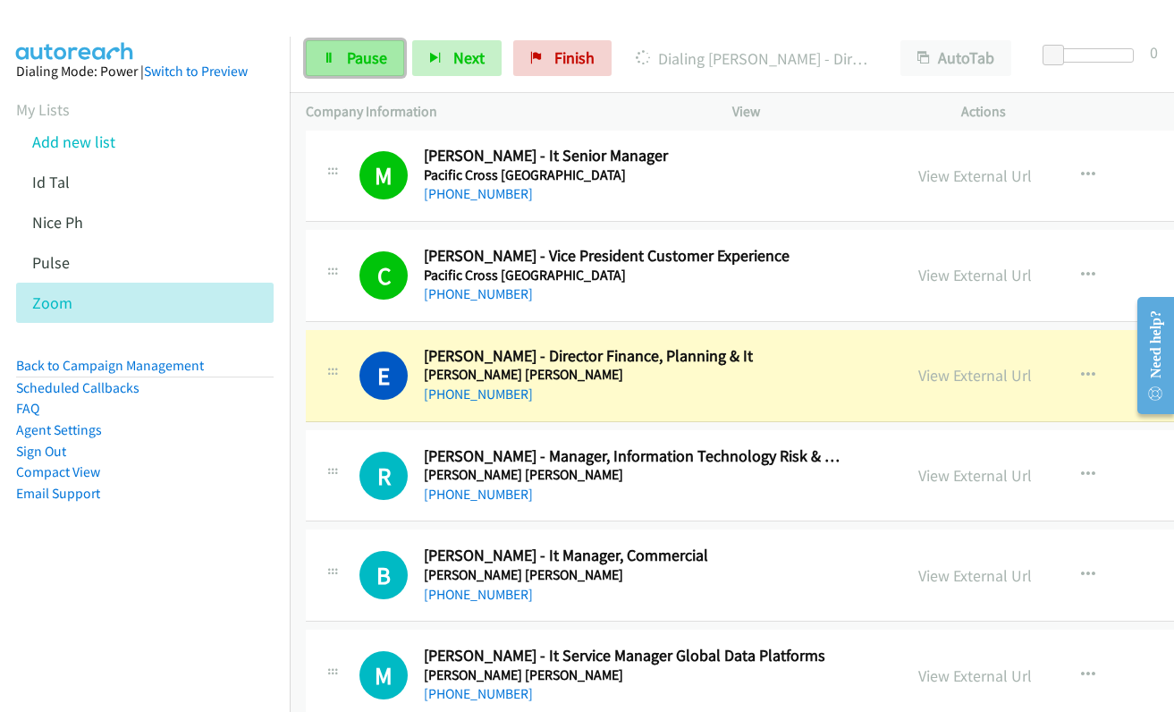
click at [317, 57] on link "Pause" at bounding box center [355, 58] width 98 height 36
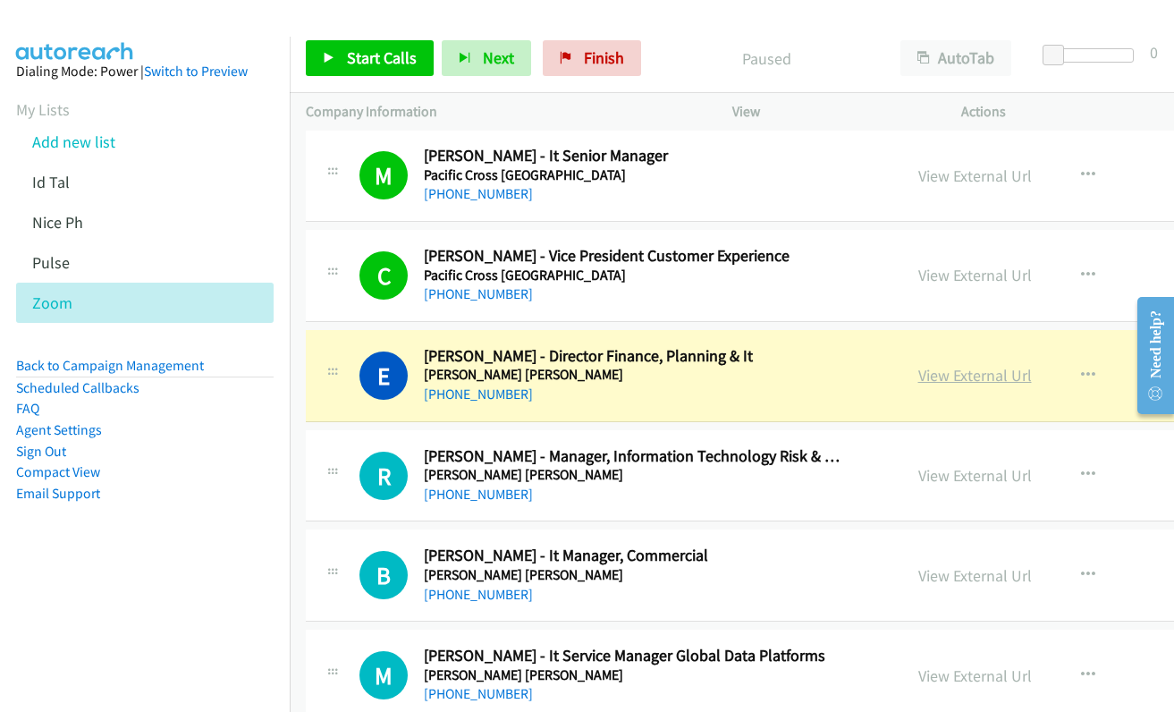
click at [918, 374] on link "View External Url" at bounding box center [975, 375] width 114 height 21
